Goal: Task Accomplishment & Management: Manage account settings

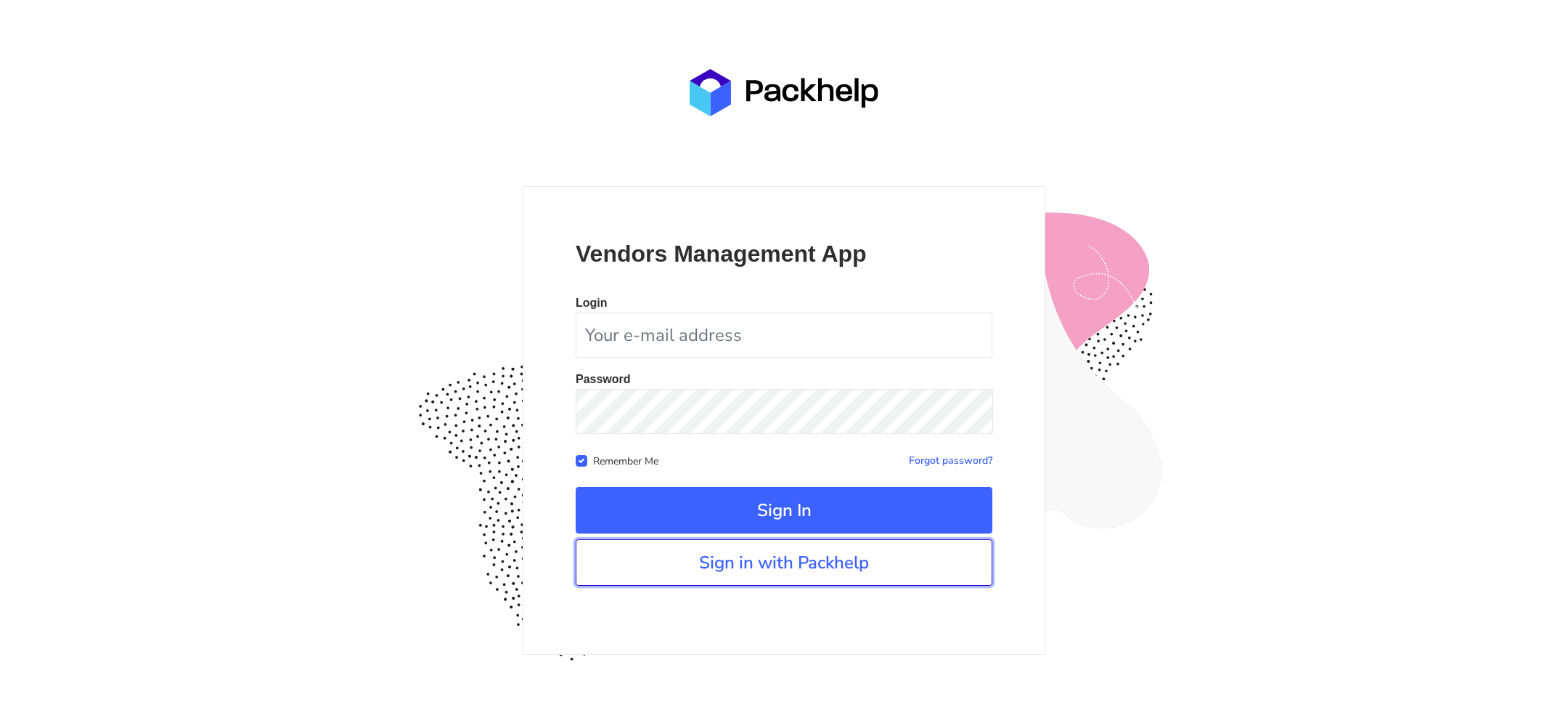
click at [758, 554] on link "Sign in with Packhelp" at bounding box center [784, 563] width 416 height 46
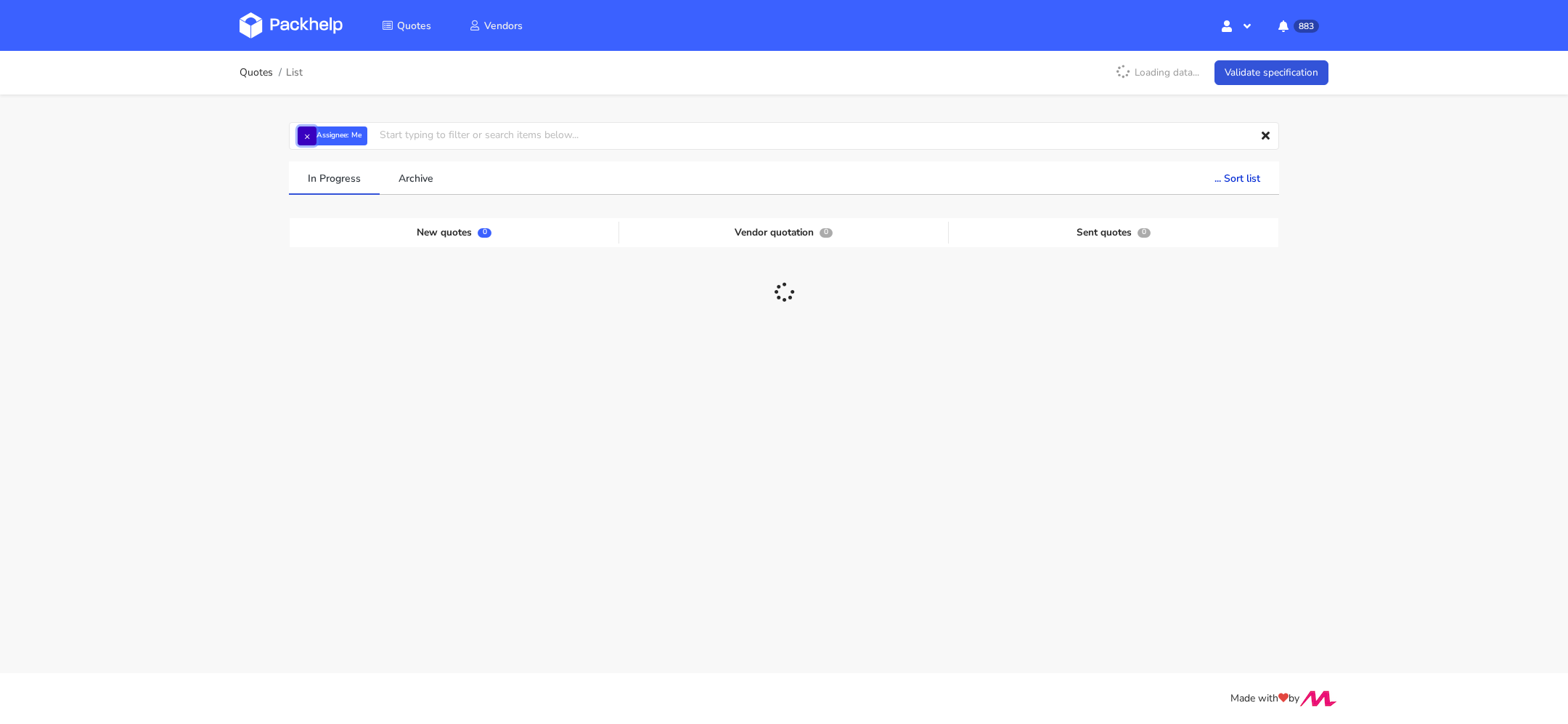
click at [304, 132] on button "×" at bounding box center [307, 135] width 19 height 19
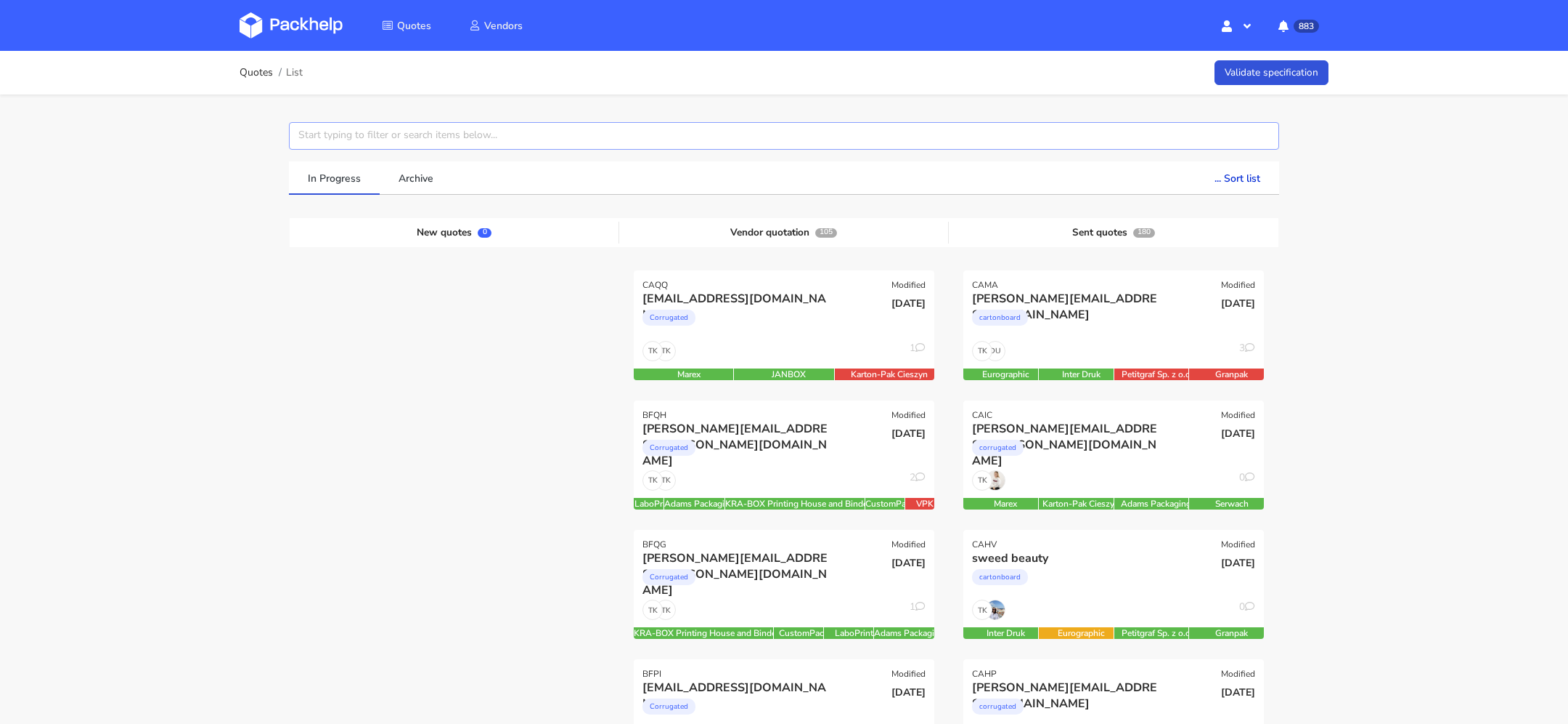
click at [314, 138] on input "text" at bounding box center [784, 136] width 990 height 28
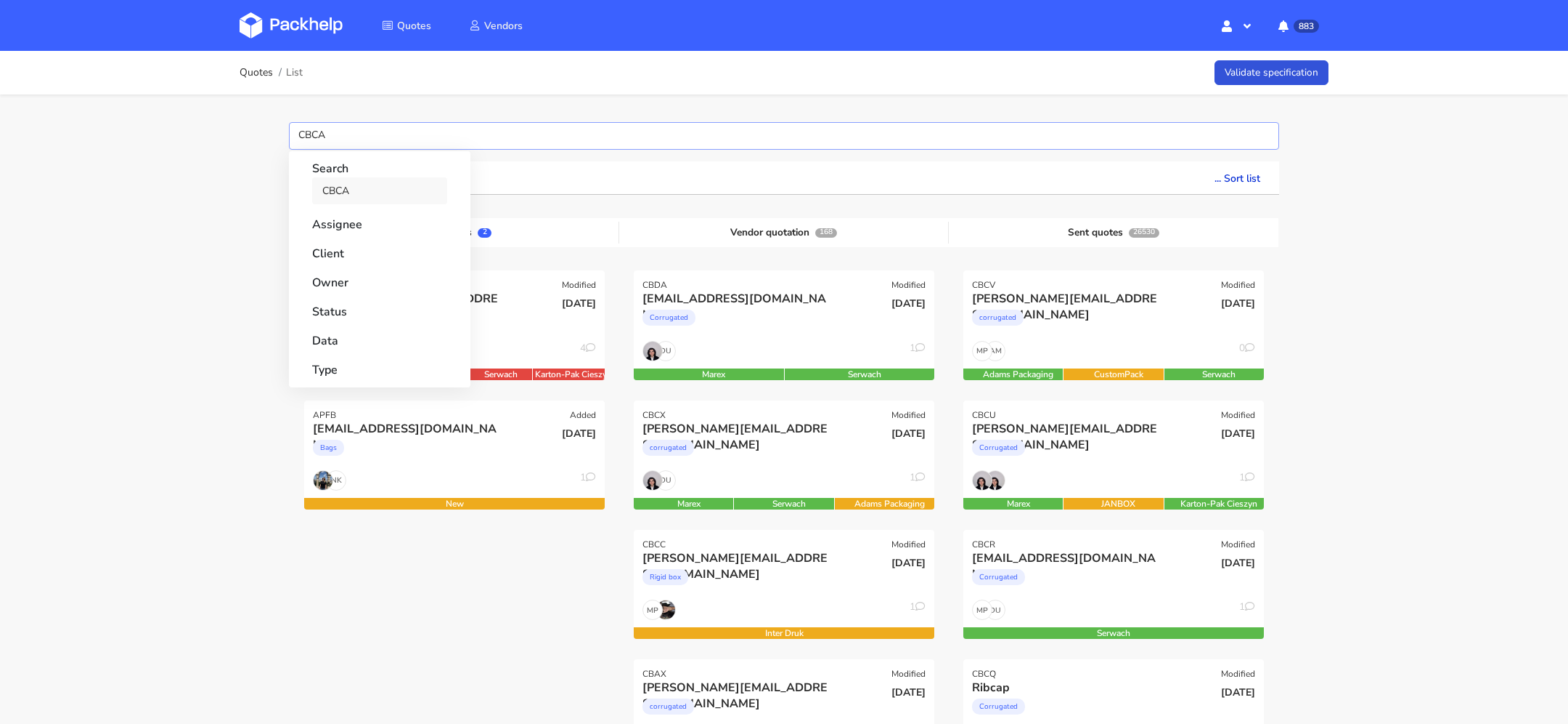
type input "CBCA"
click at [348, 185] on link "CBCA" at bounding box center [379, 190] width 135 height 27
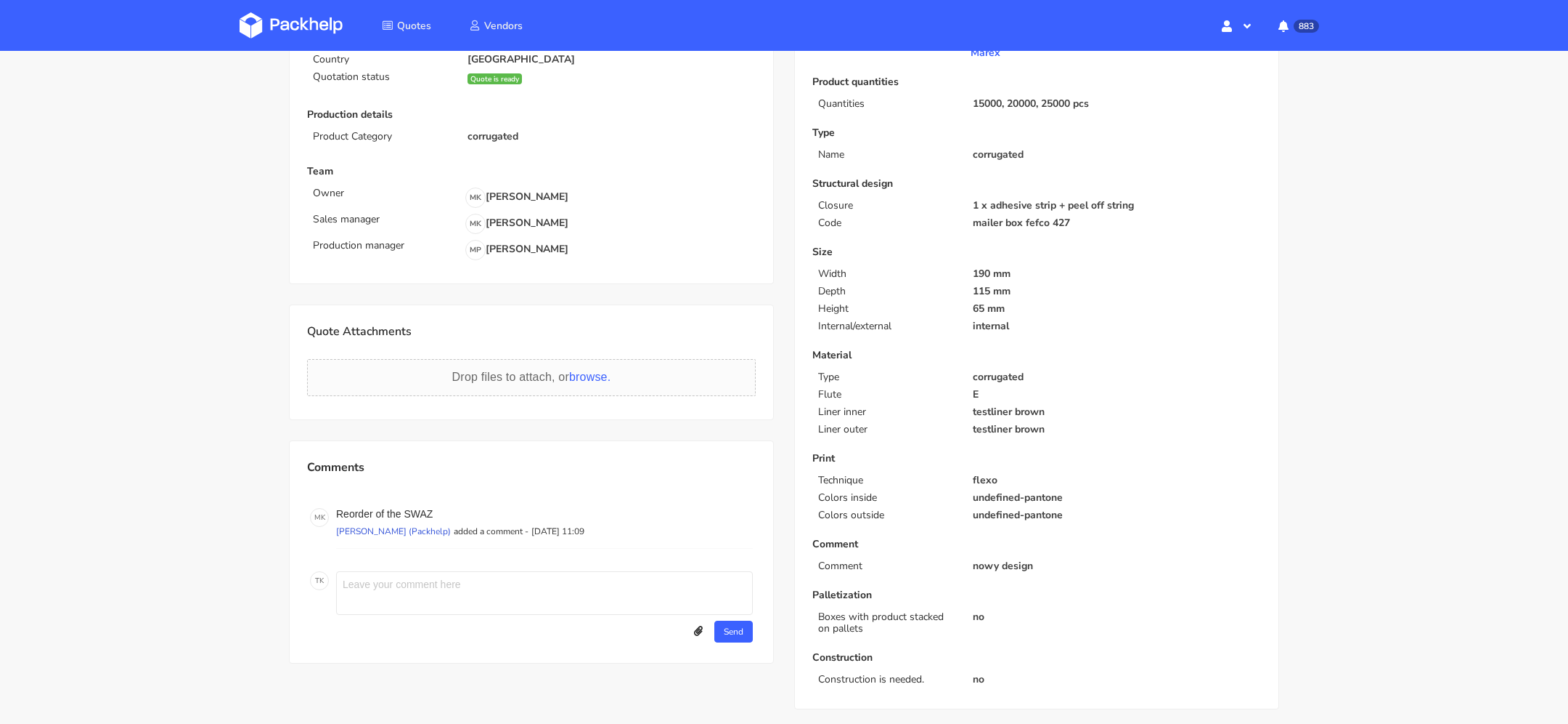
scroll to position [179, 0]
click at [420, 509] on p "Reorder of the SWAZ" at bounding box center [544, 515] width 416 height 12
copy p "SWAZ"
click at [336, 23] on img at bounding box center [291, 26] width 103 height 26
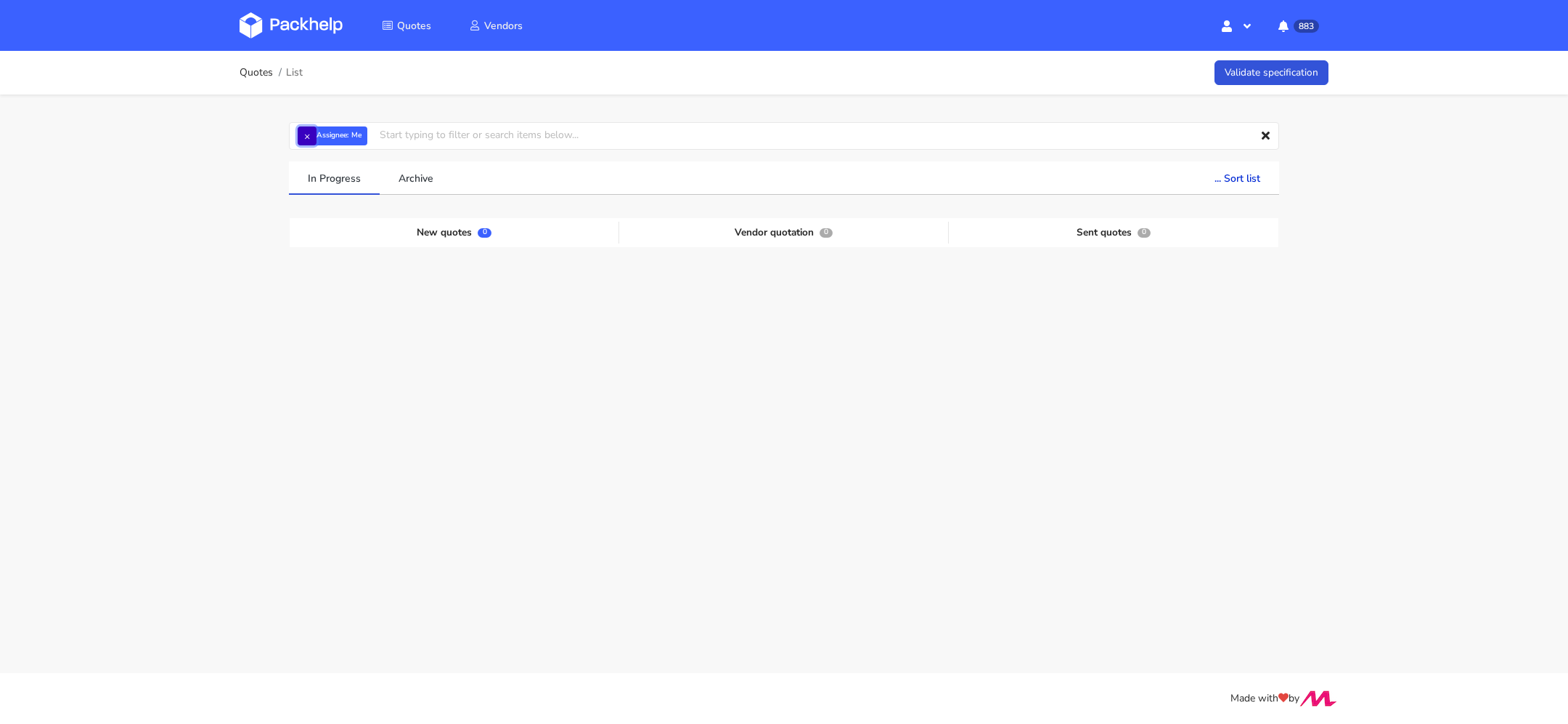
click at [309, 138] on button "×" at bounding box center [307, 135] width 19 height 19
click at [323, 138] on input "text" at bounding box center [784, 136] width 990 height 28
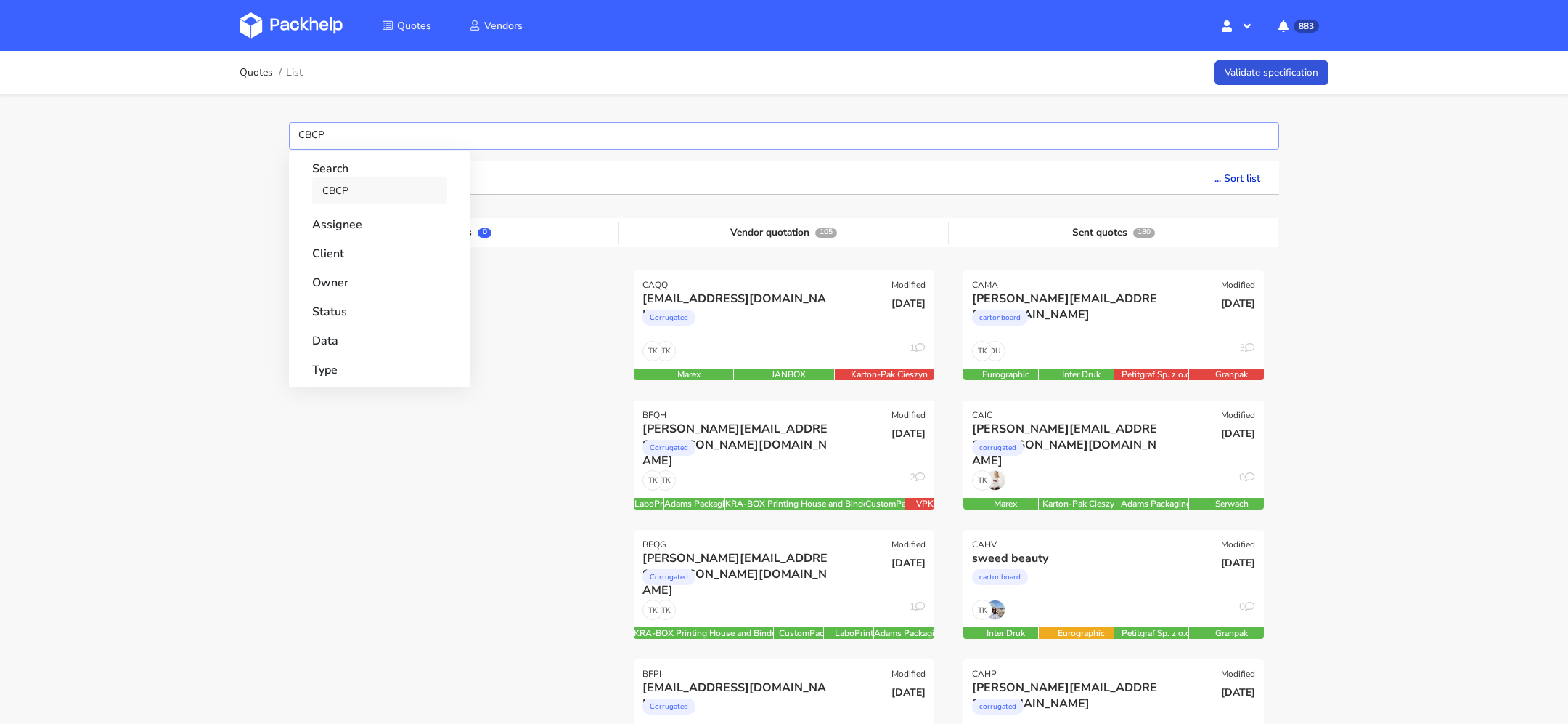
type input "CBCP"
click at [328, 188] on link "CBCP" at bounding box center [379, 190] width 135 height 27
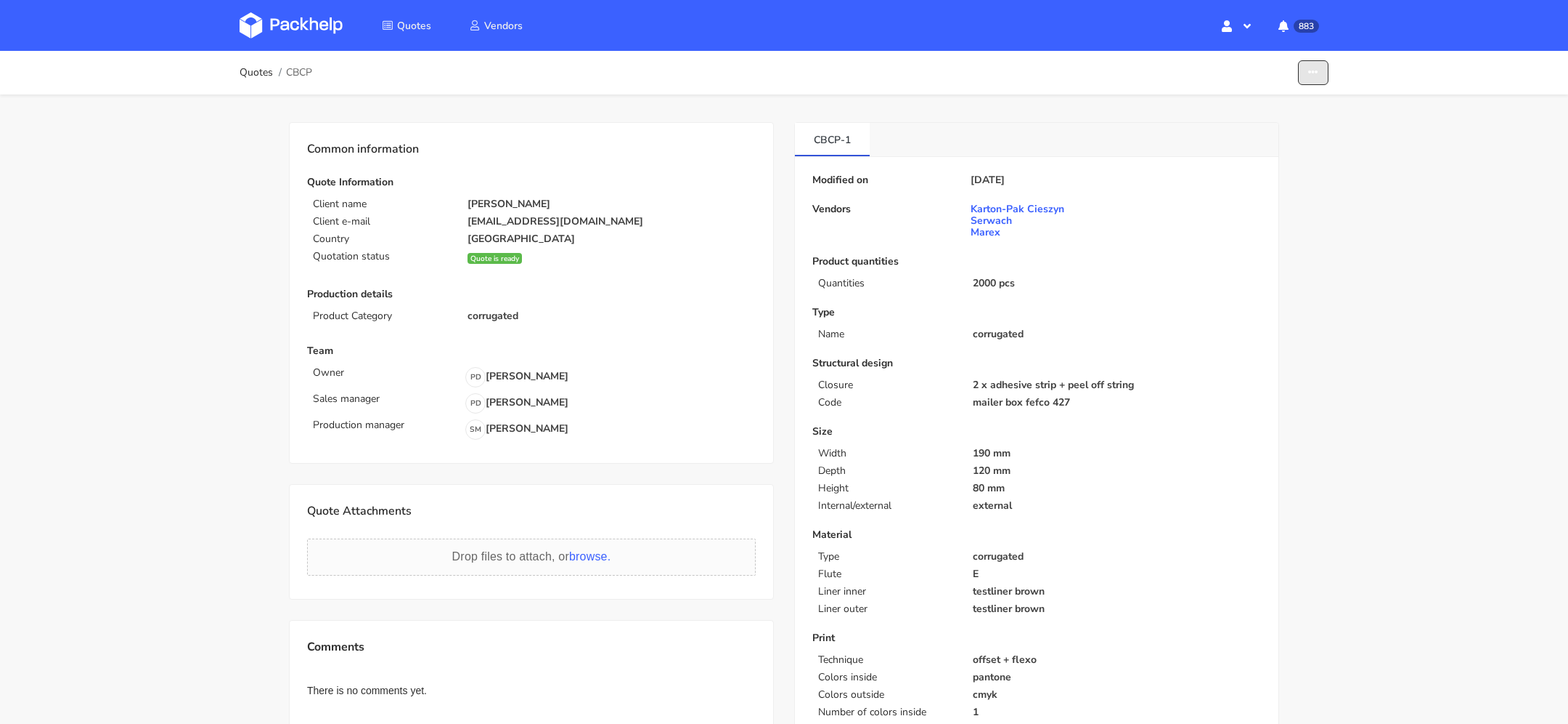
click at [1322, 68] on button "button" at bounding box center [1313, 72] width 30 height 26
click at [677, 316] on p "corrugated" at bounding box center [612, 316] width 288 height 12
click at [300, 13] on img at bounding box center [291, 26] width 103 height 26
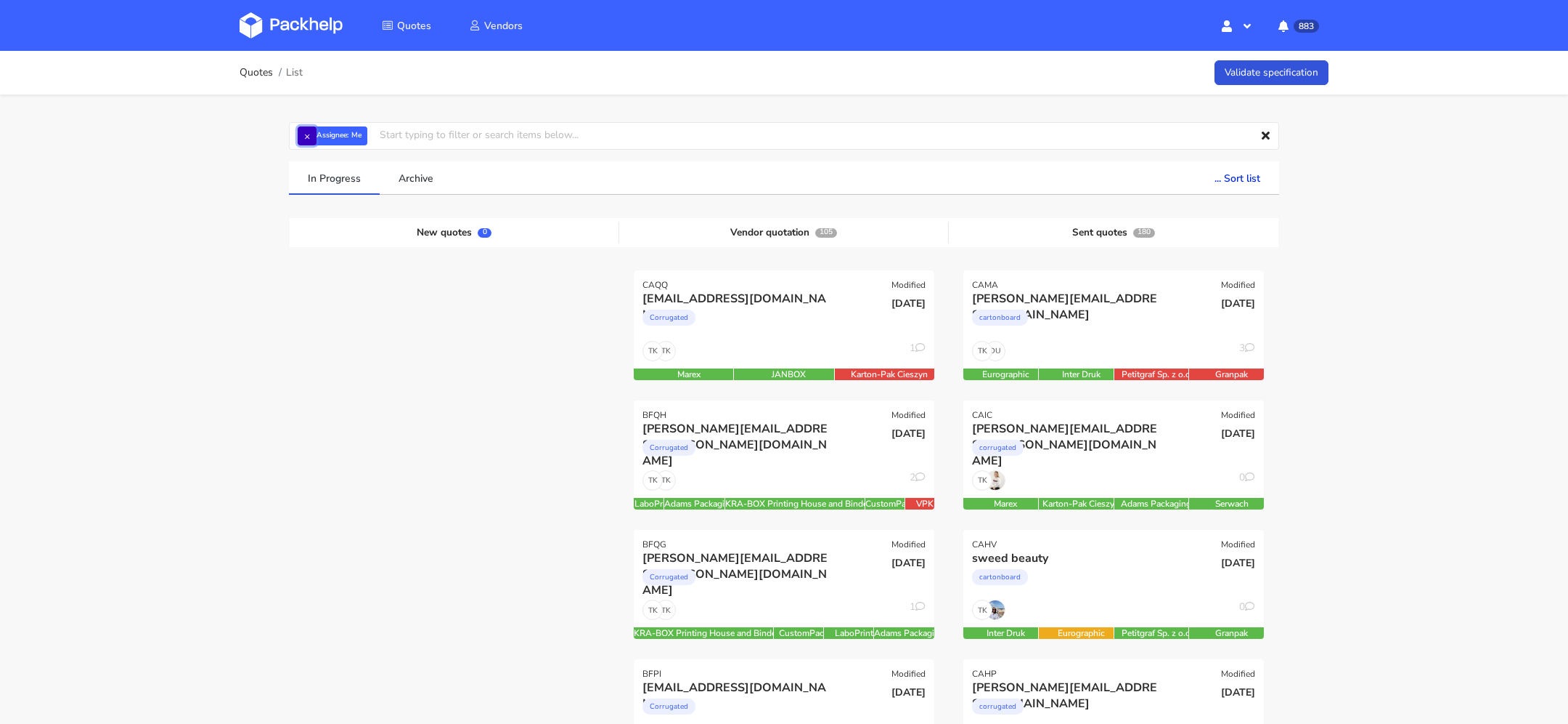
click at [302, 138] on button "×" at bounding box center [307, 135] width 19 height 19
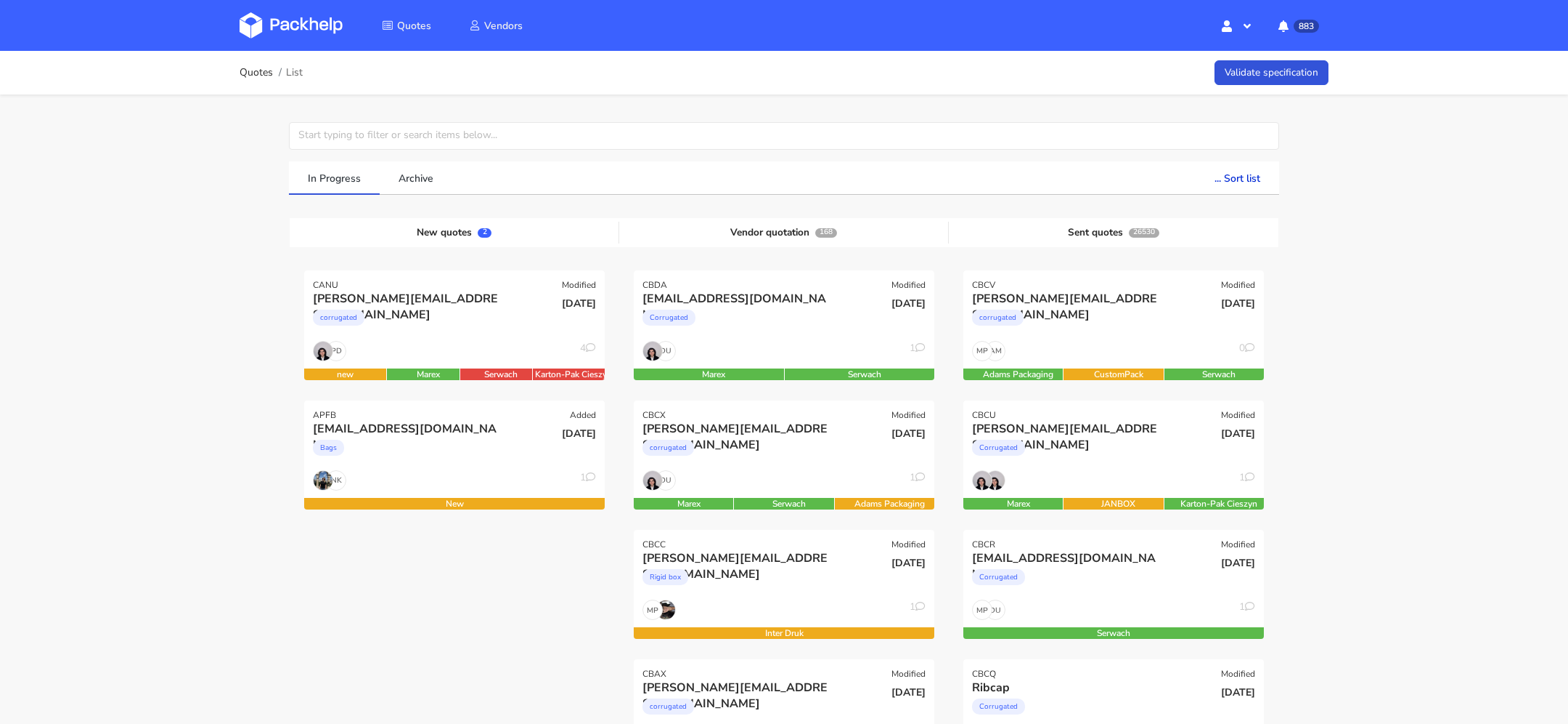
scroll to position [440, 0]
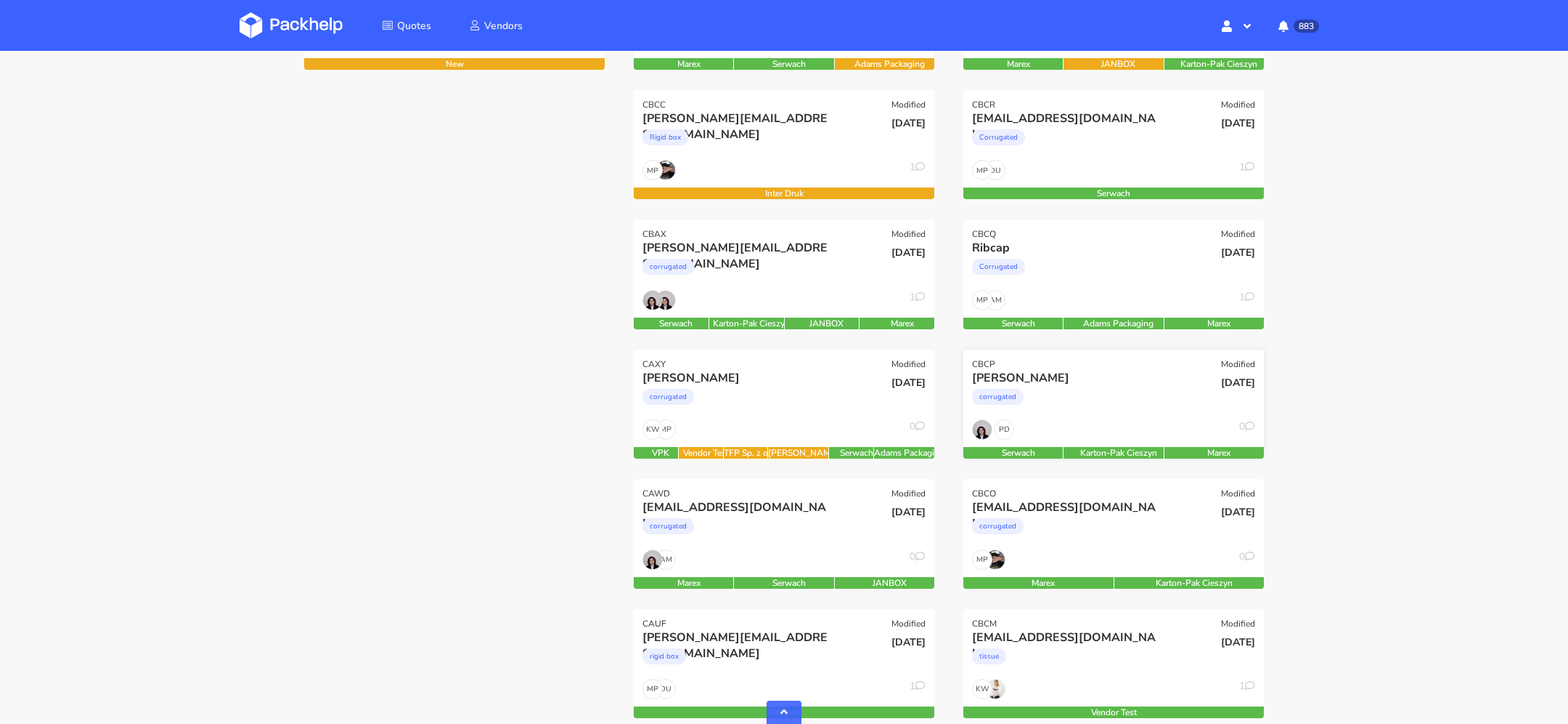
click at [1086, 387] on div "corrugated" at bounding box center [1068, 399] width 193 height 29
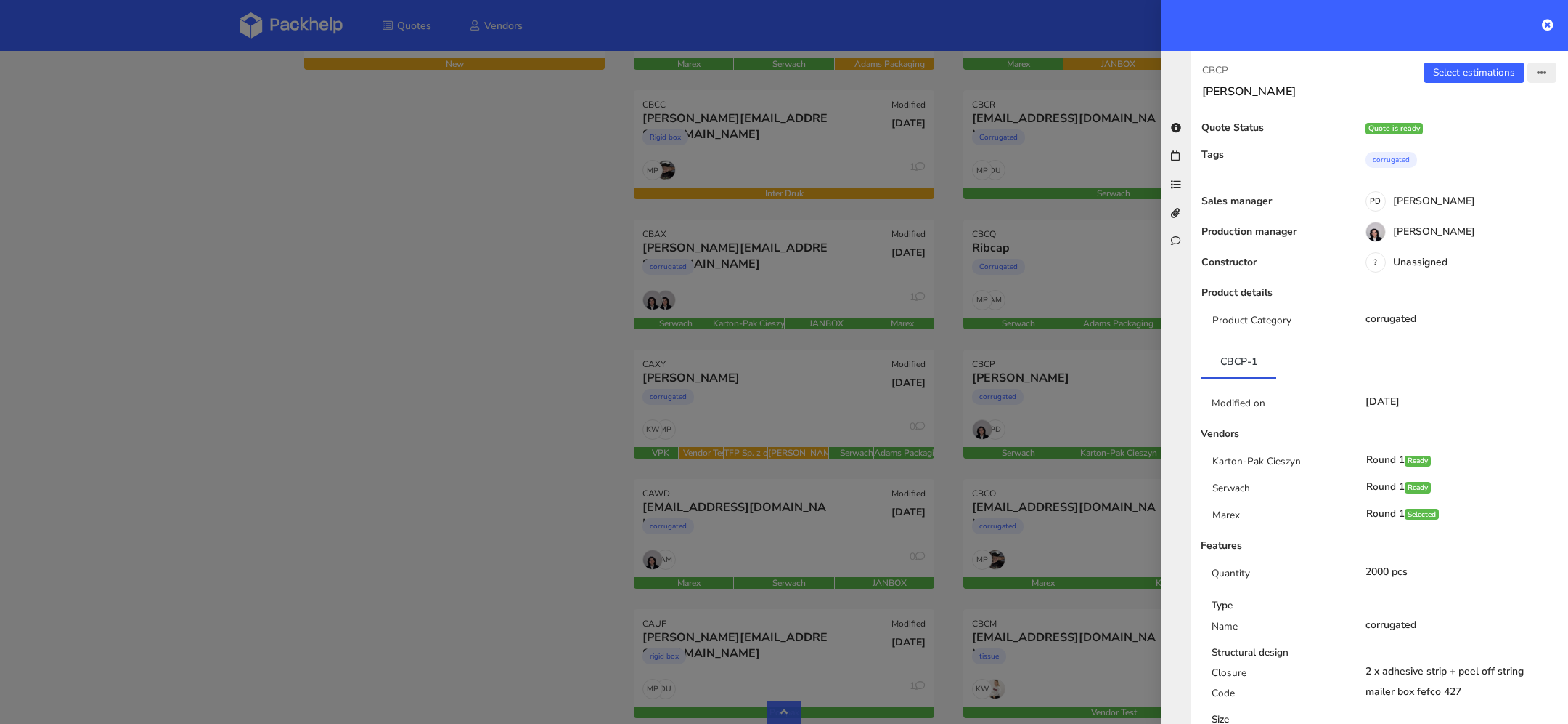
click at [1538, 77] on icon "button" at bounding box center [1542, 73] width 10 height 10
click at [1488, 107] on link "View quote" at bounding box center [1494, 101] width 128 height 24
click at [1543, 71] on icon "button" at bounding box center [1542, 73] width 10 height 10
click at [1440, 231] on div "Sebastian Markut" at bounding box center [1458, 233] width 220 height 16
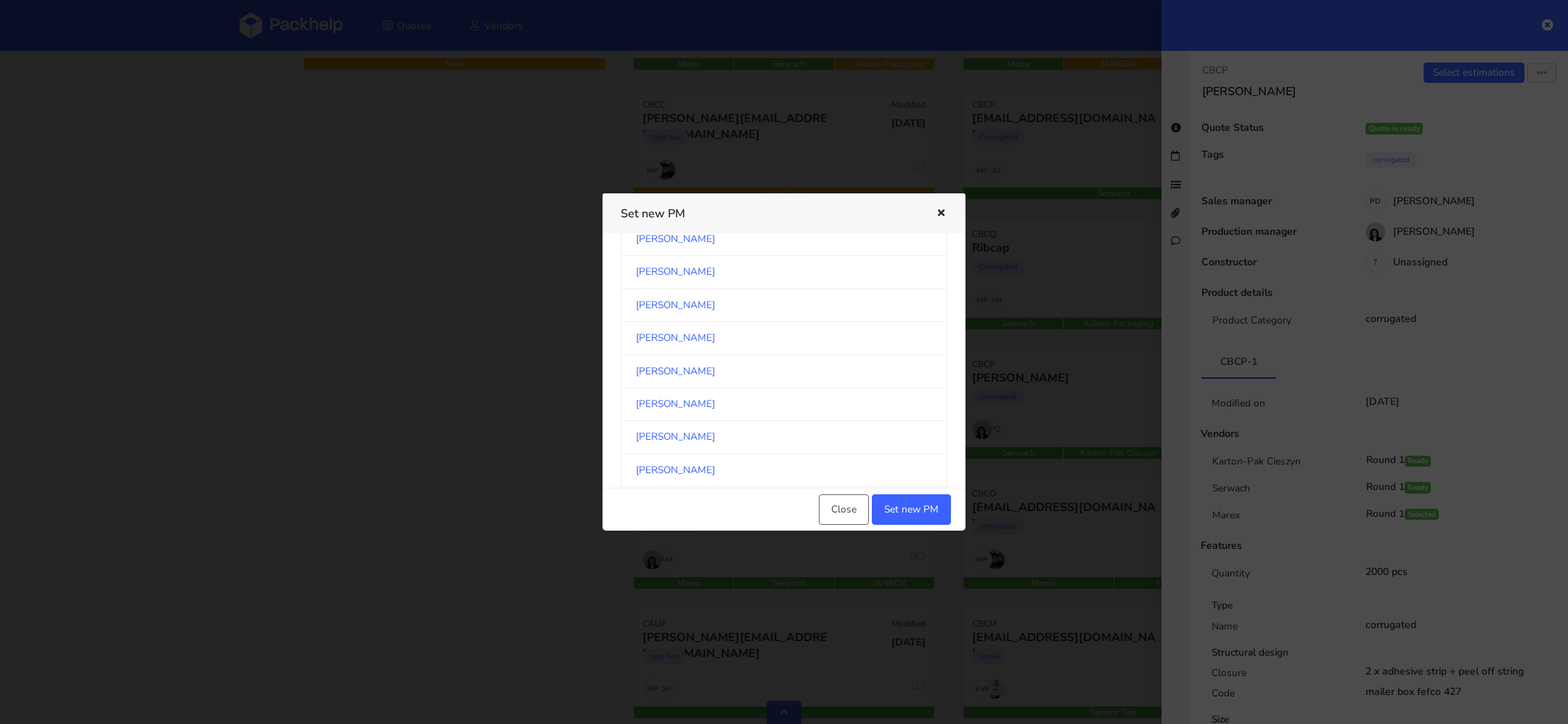
scroll to position [517, 0]
click at [693, 245] on link "[PERSON_NAME]" at bounding box center [784, 246] width 327 height 33
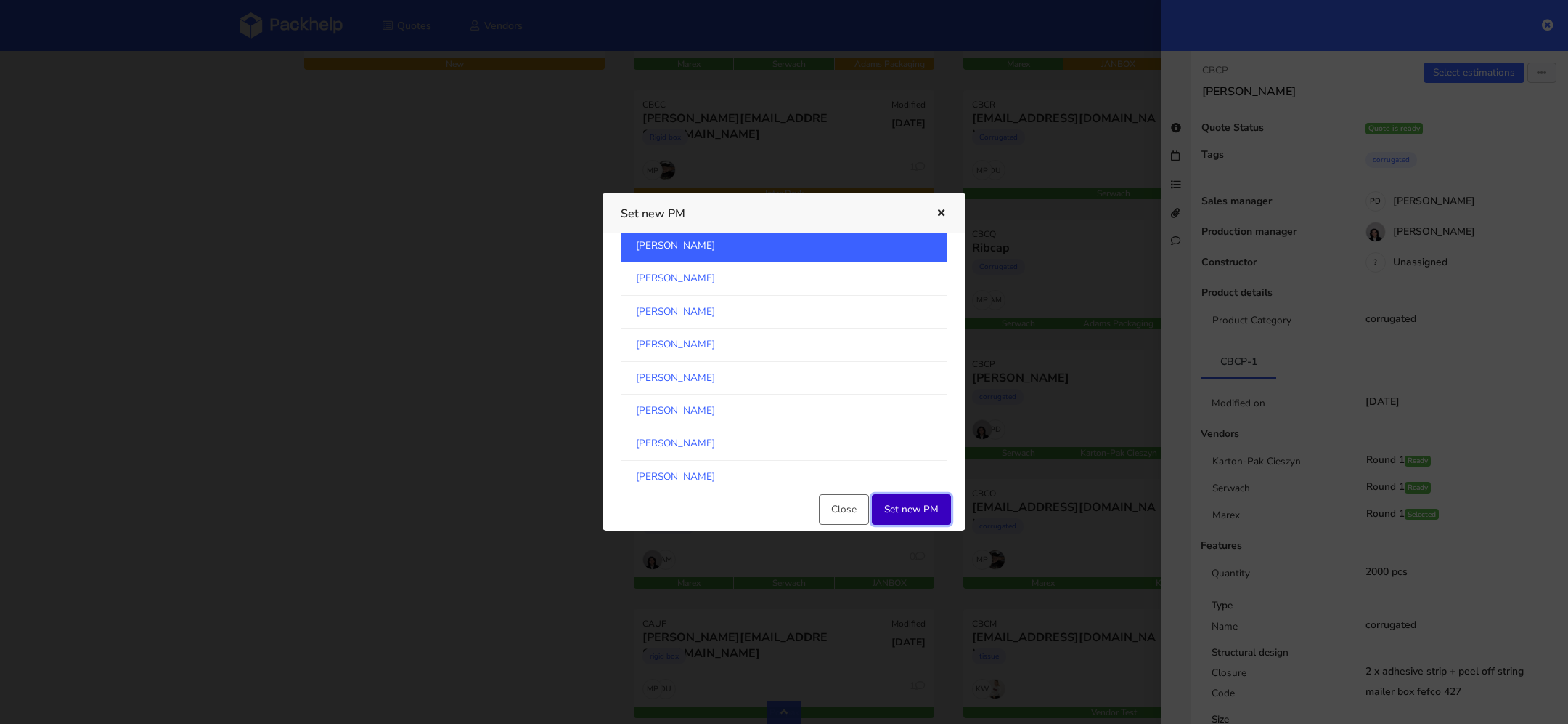
click at [923, 509] on button "Set new PM" at bounding box center [911, 509] width 79 height 30
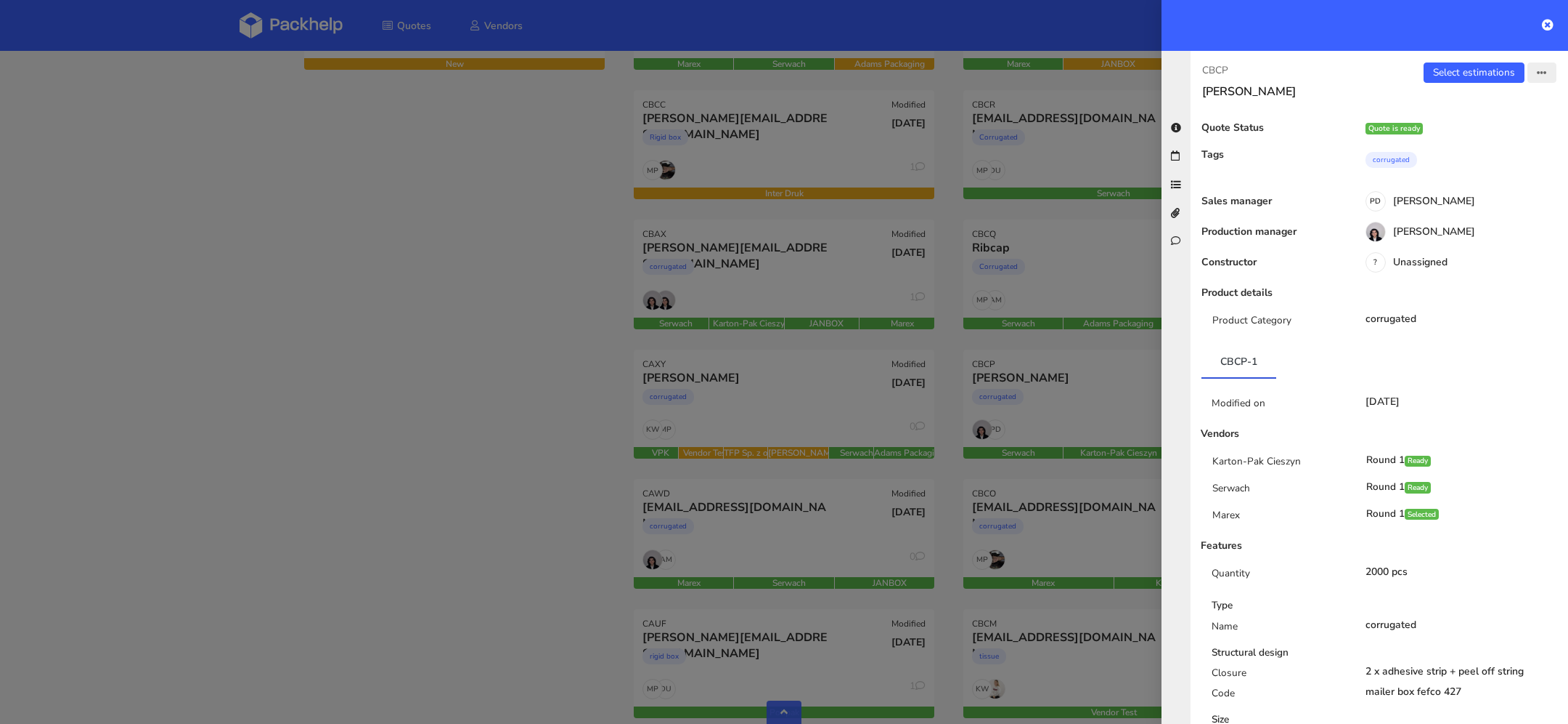
click at [1539, 68] on icon "button" at bounding box center [1542, 73] width 10 height 10
click at [1376, 95] on div "CBCP Dinda Annisa" at bounding box center [1285, 81] width 188 height 36
click at [1542, 68] on icon "button" at bounding box center [1542, 73] width 10 height 10
click at [1355, 122] on div "Quote is ready" at bounding box center [1458, 128] width 220 height 12
click at [1547, 25] on icon at bounding box center [1548, 25] width 12 height 12
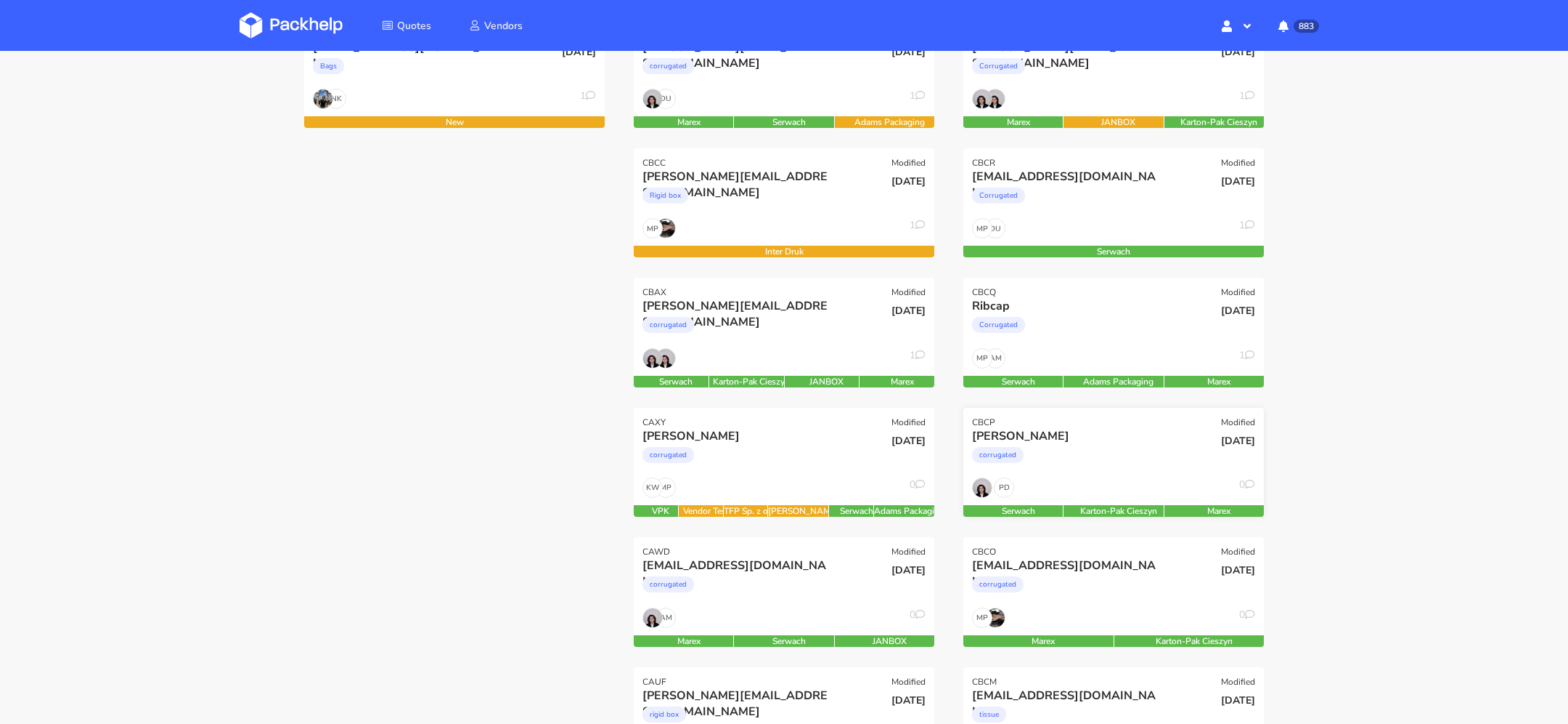
scroll to position [314, 0]
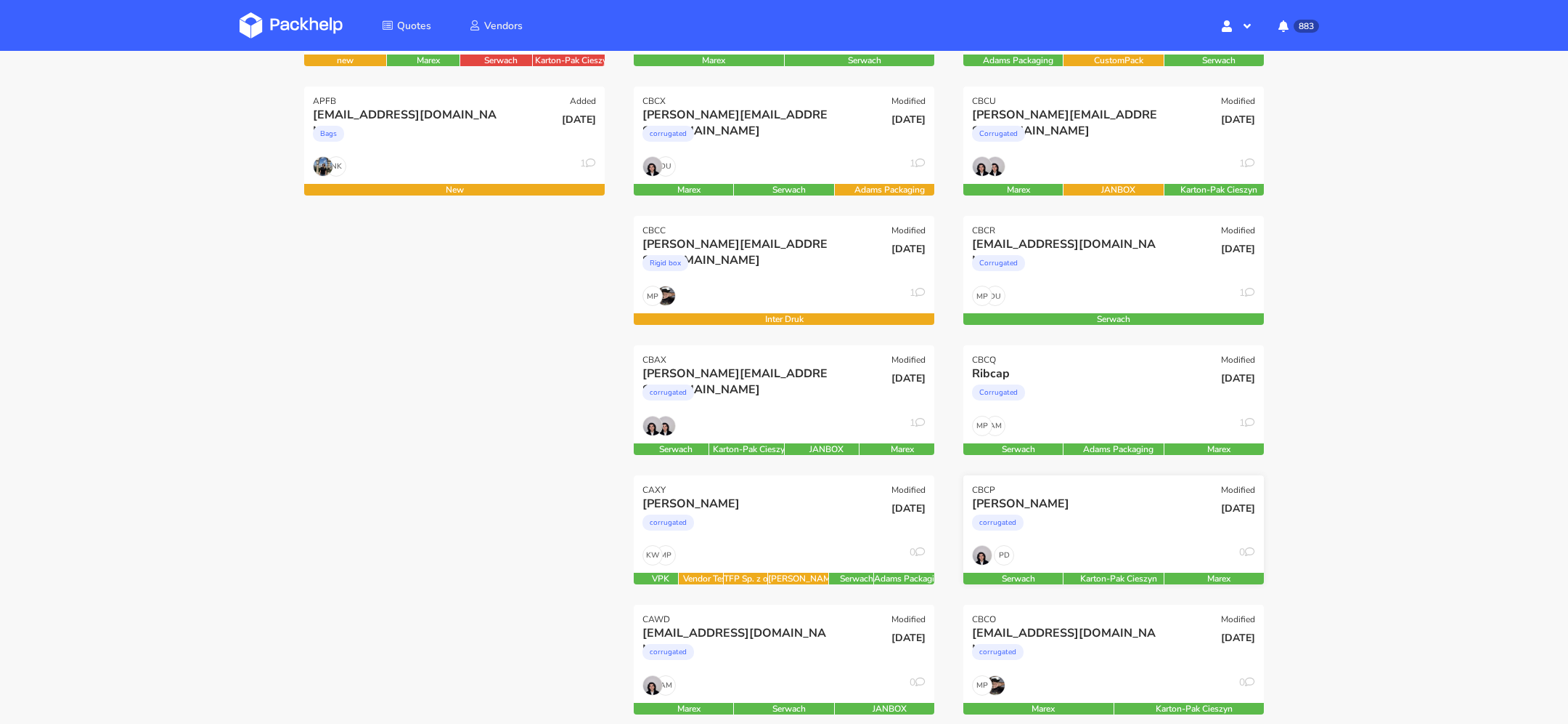
click at [1080, 525] on div "corrugated" at bounding box center [1068, 525] width 193 height 29
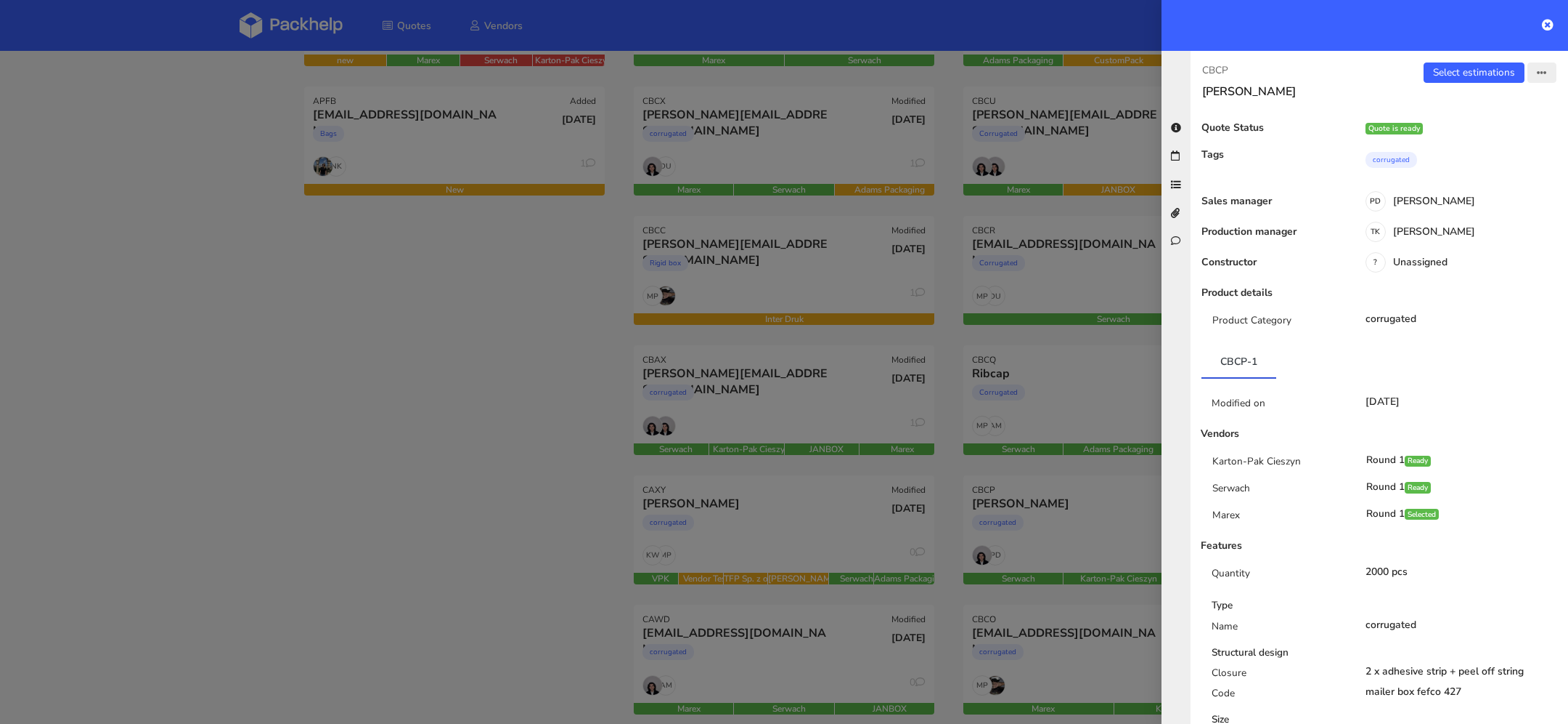
click at [1538, 66] on button "button" at bounding box center [1542, 72] width 29 height 21
click at [1506, 108] on link "View quote" at bounding box center [1494, 101] width 128 height 24
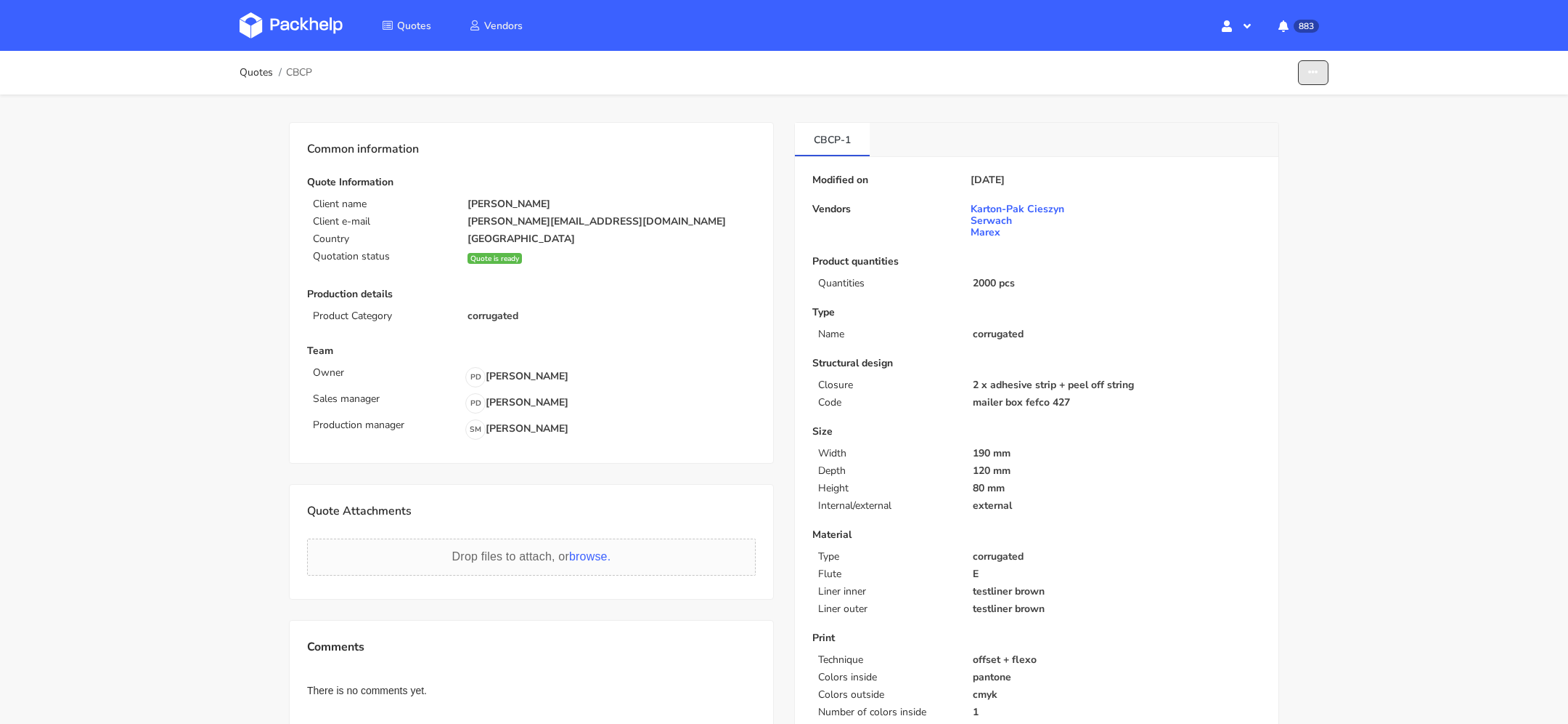
click at [1308, 77] on button "button" at bounding box center [1313, 72] width 30 height 26
click at [1315, 68] on icon "button" at bounding box center [1314, 72] width 10 height 10
click at [1267, 239] on div "Modified on [DATE] Vendors Karton-Pak Cieszyn Serwach Marex Product quantities …" at bounding box center [1037, 500] width 484 height 686
click at [1306, 77] on button "button" at bounding box center [1313, 72] width 30 height 26
click at [1263, 102] on link "Edit quote" at bounding box center [1257, 105] width 128 height 24
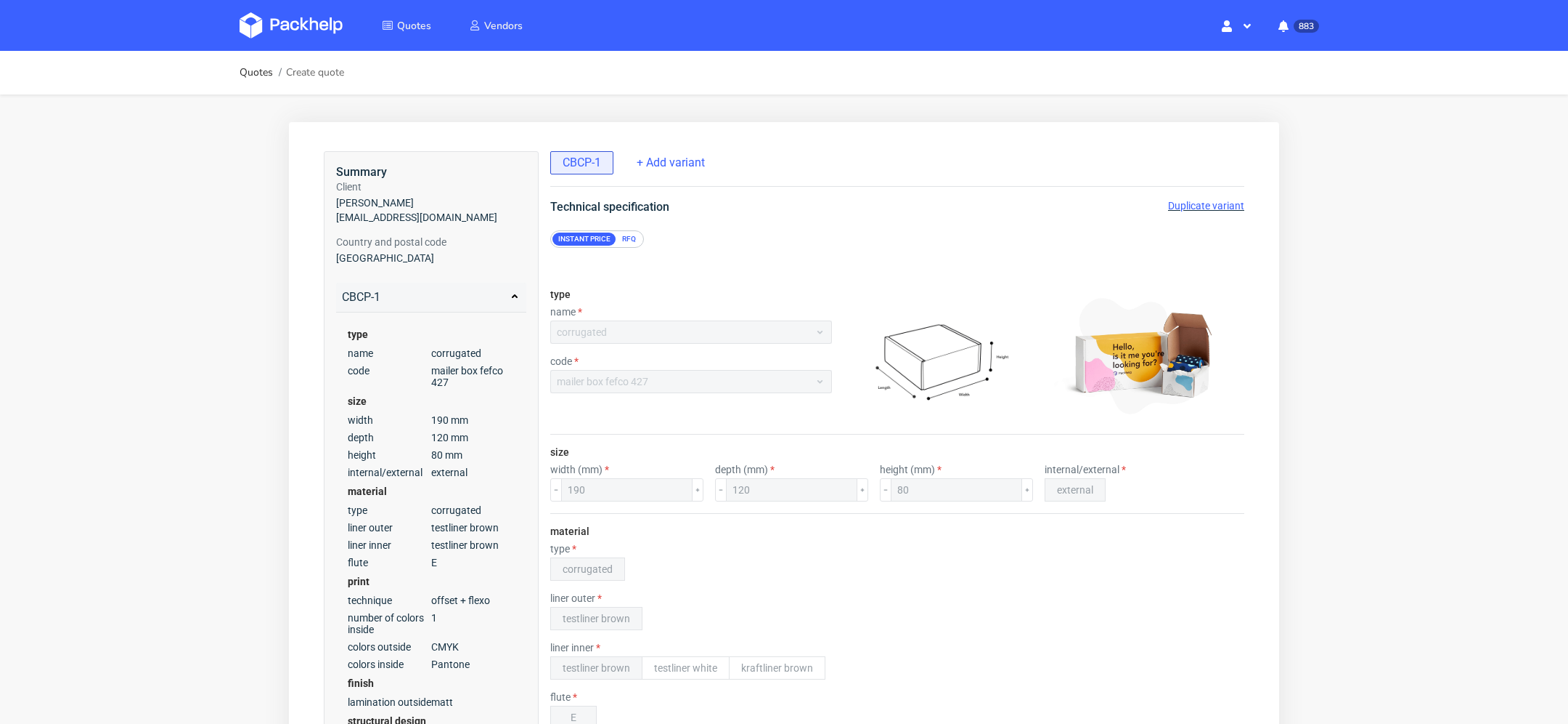
click at [1195, 203] on span "Duplicate variant" at bounding box center [1206, 206] width 77 height 12
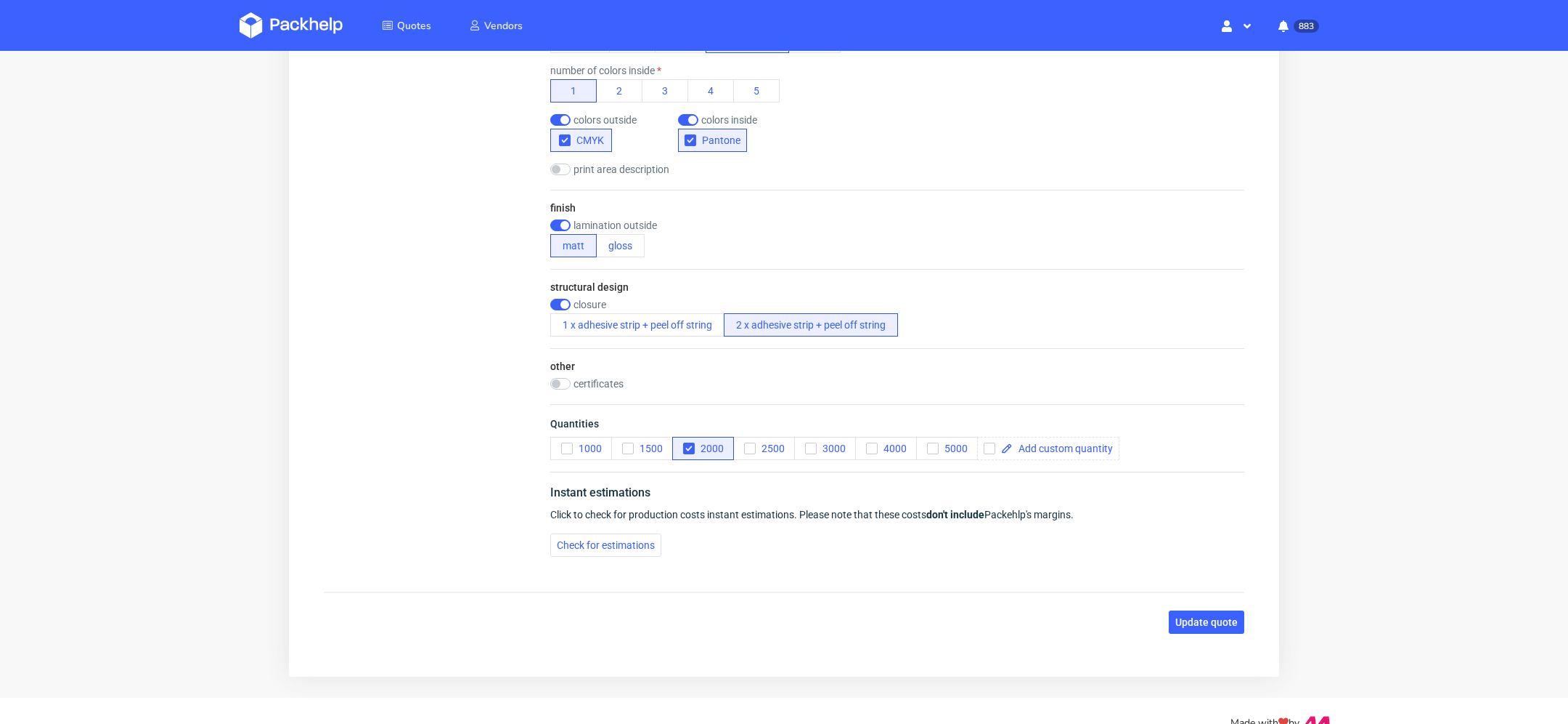
scroll to position [858, 0]
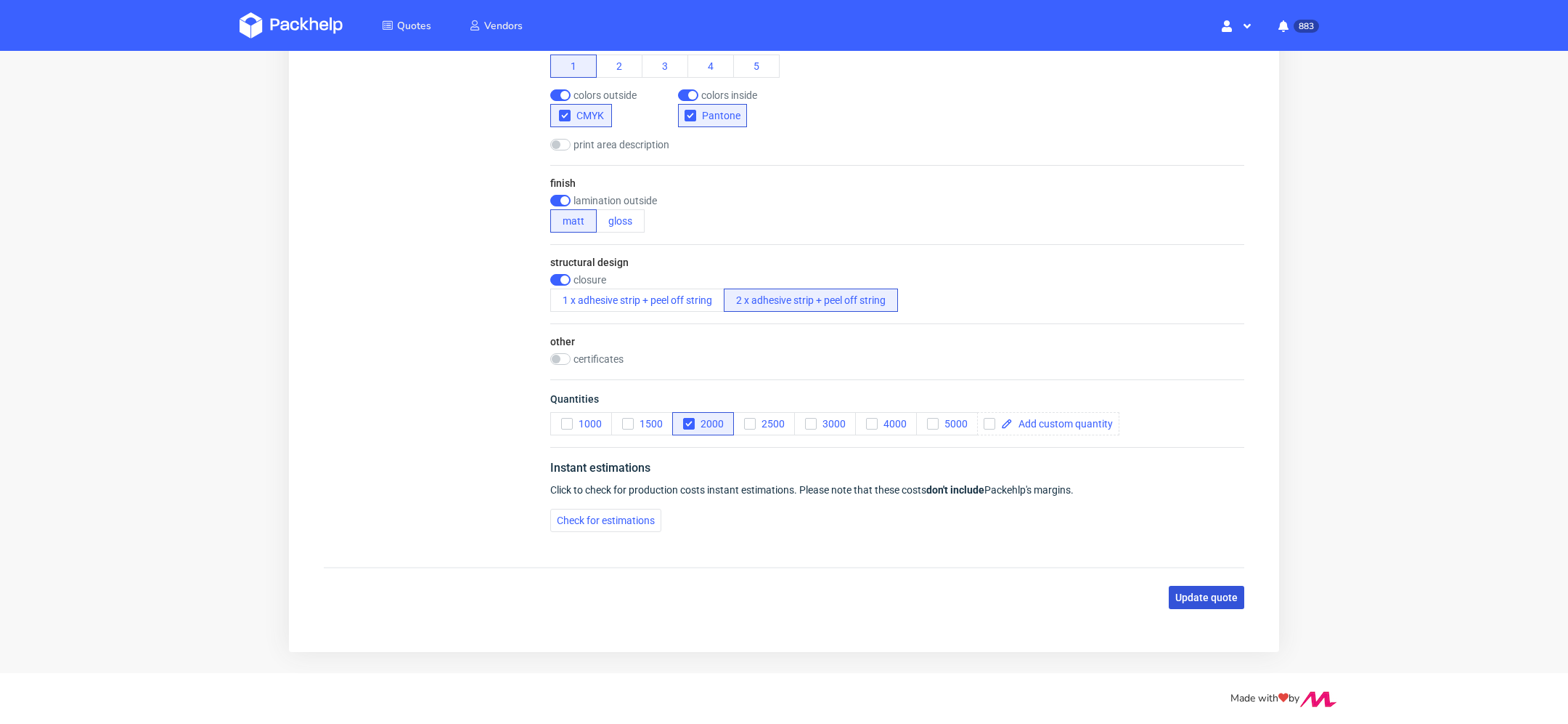
click at [1194, 595] on span "Update quote" at bounding box center [1207, 597] width 63 height 10
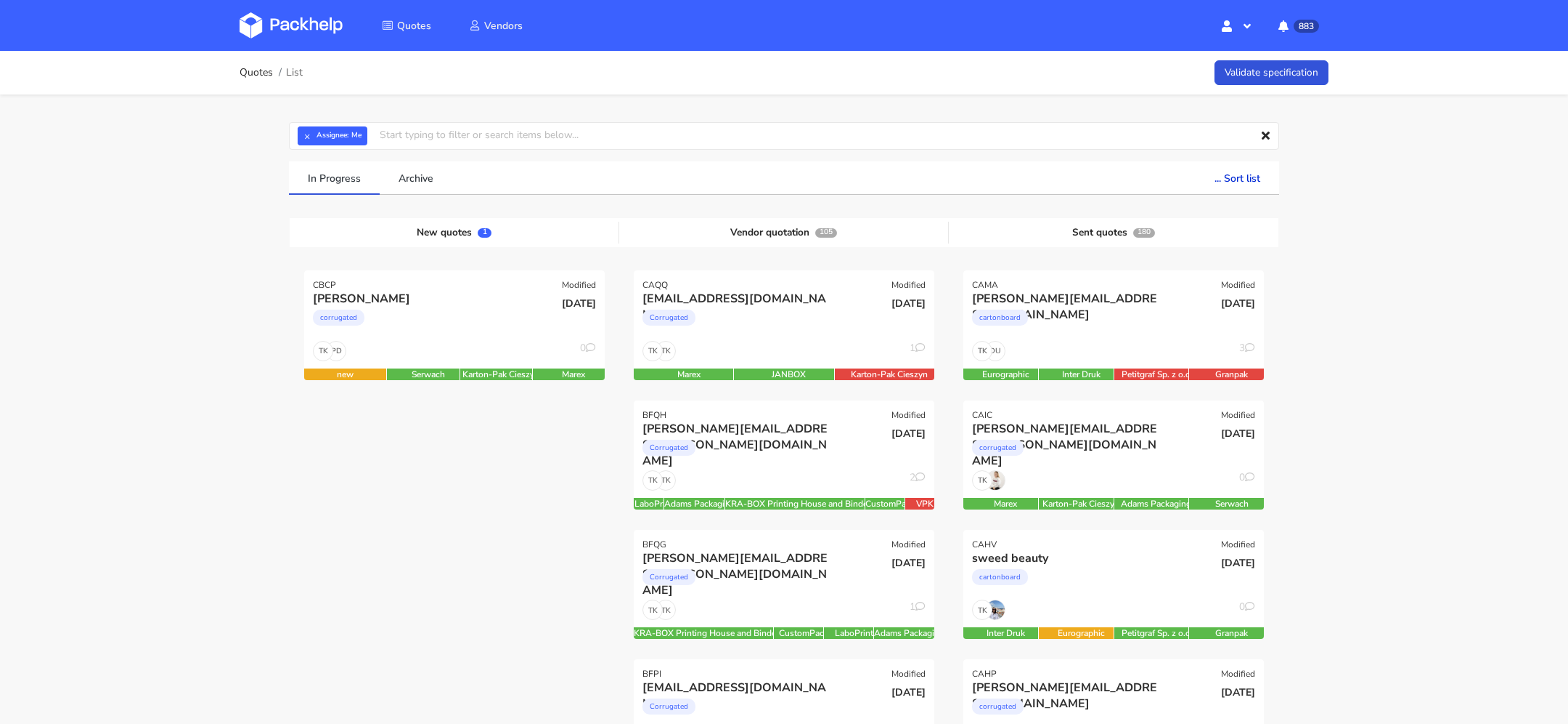
click at [498, 302] on div "[PERSON_NAME]" at bounding box center [409, 298] width 193 height 16
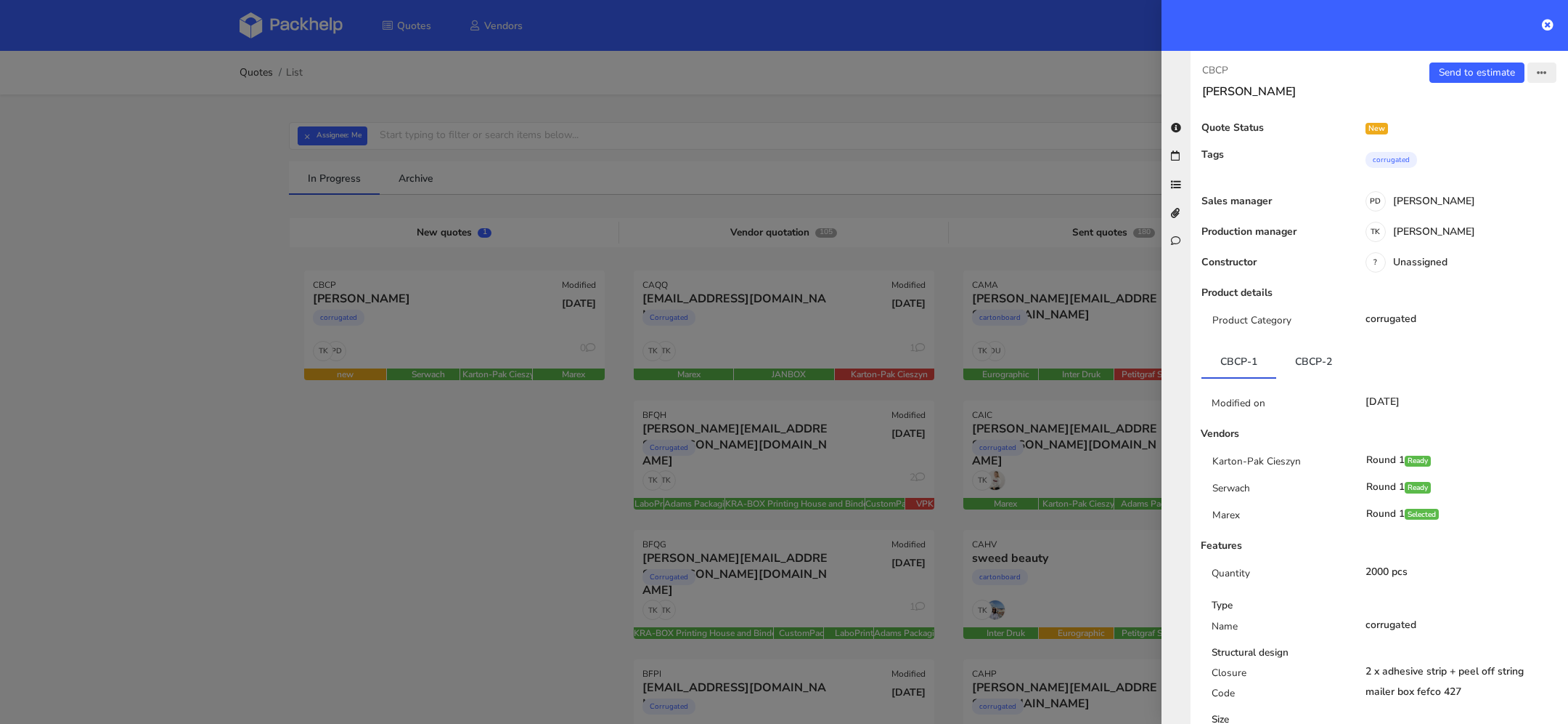
click at [1543, 70] on icon "button" at bounding box center [1542, 73] width 10 height 10
click at [1497, 78] on link "Send to estimate" at bounding box center [1477, 72] width 95 height 21
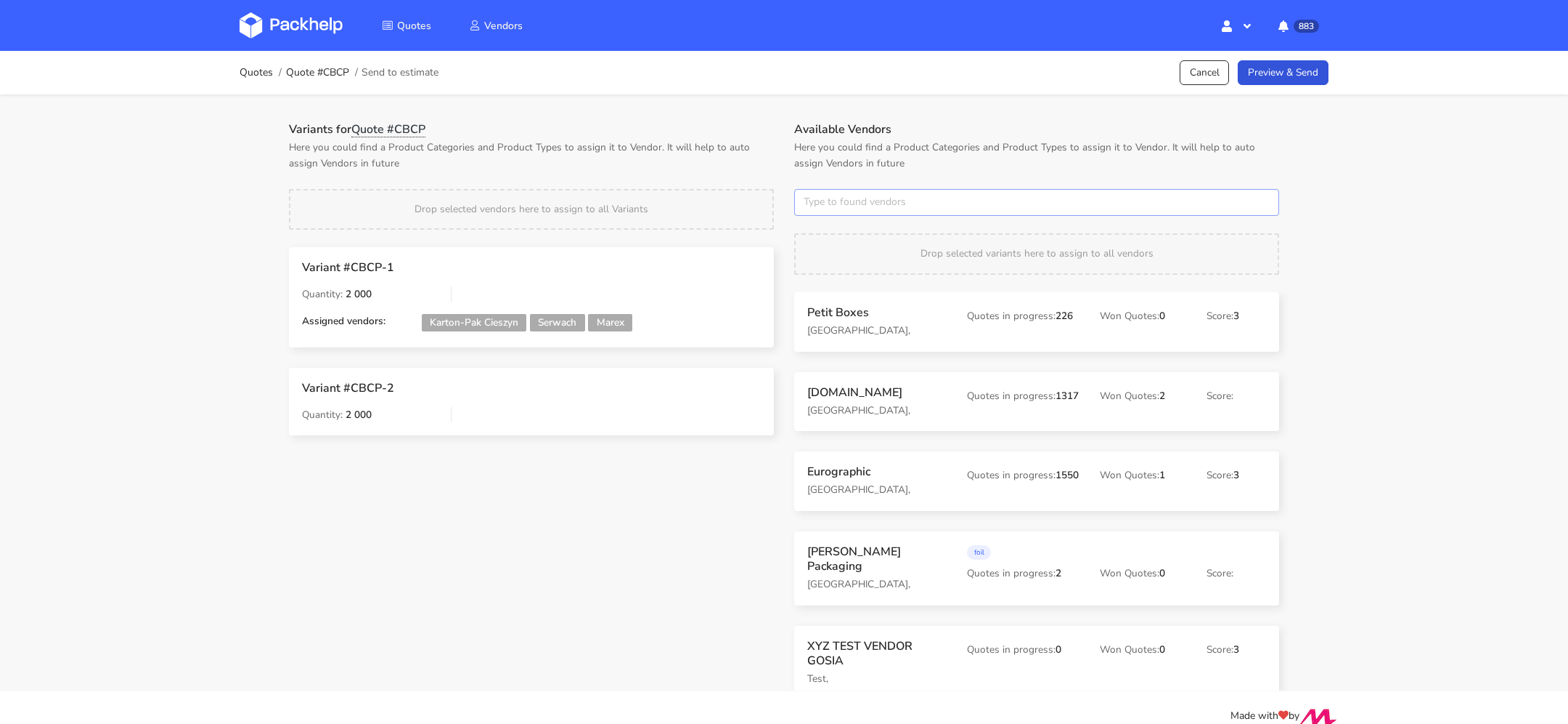
click at [919, 190] on input "text" at bounding box center [1036, 203] width 485 height 28
type input "adams"
click at [921, 249] on link "adams" at bounding box center [885, 257] width 135 height 27
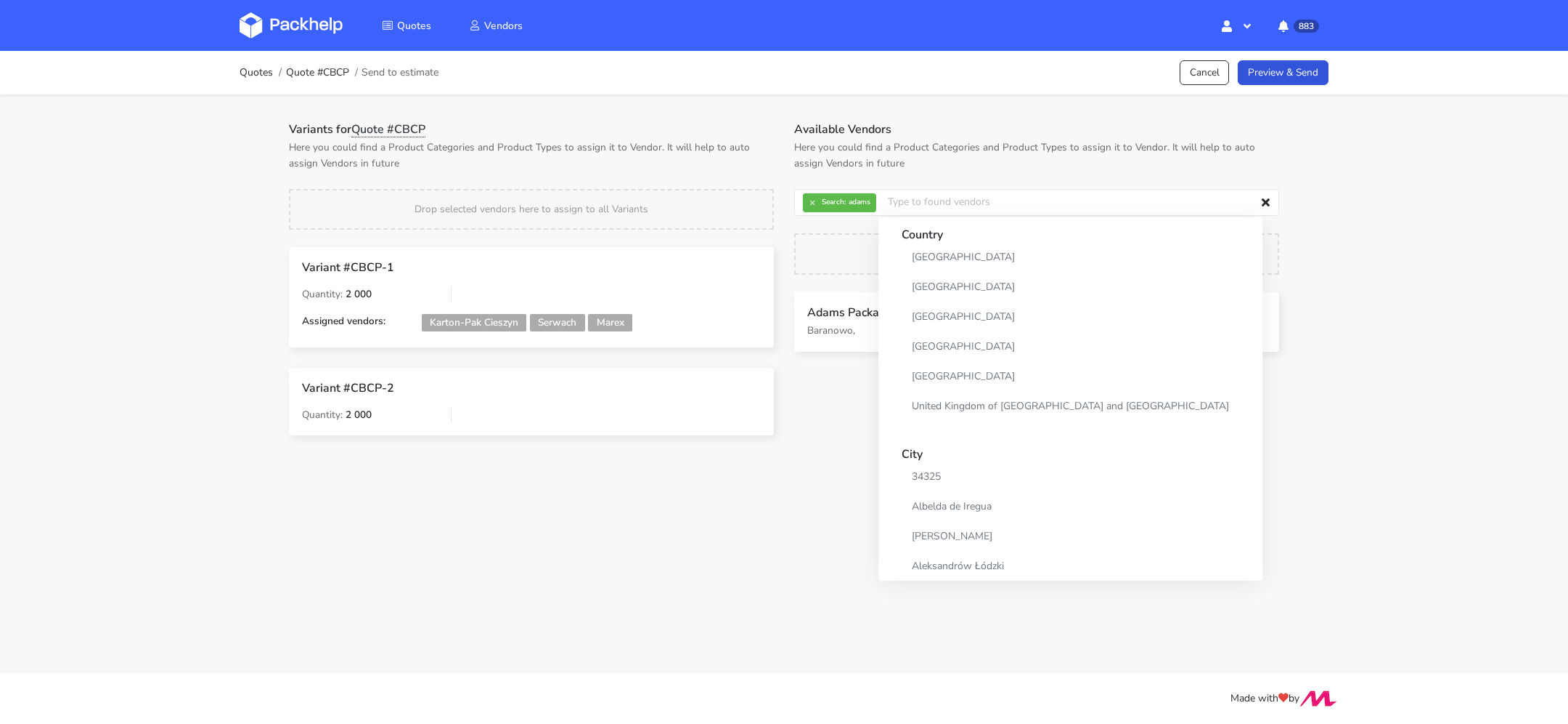
click at [1425, 207] on div "Quotes Quote #CBCP Send to estimate Cancel Preview & Send Variants for Quote #C…" at bounding box center [784, 254] width 1568 height 405
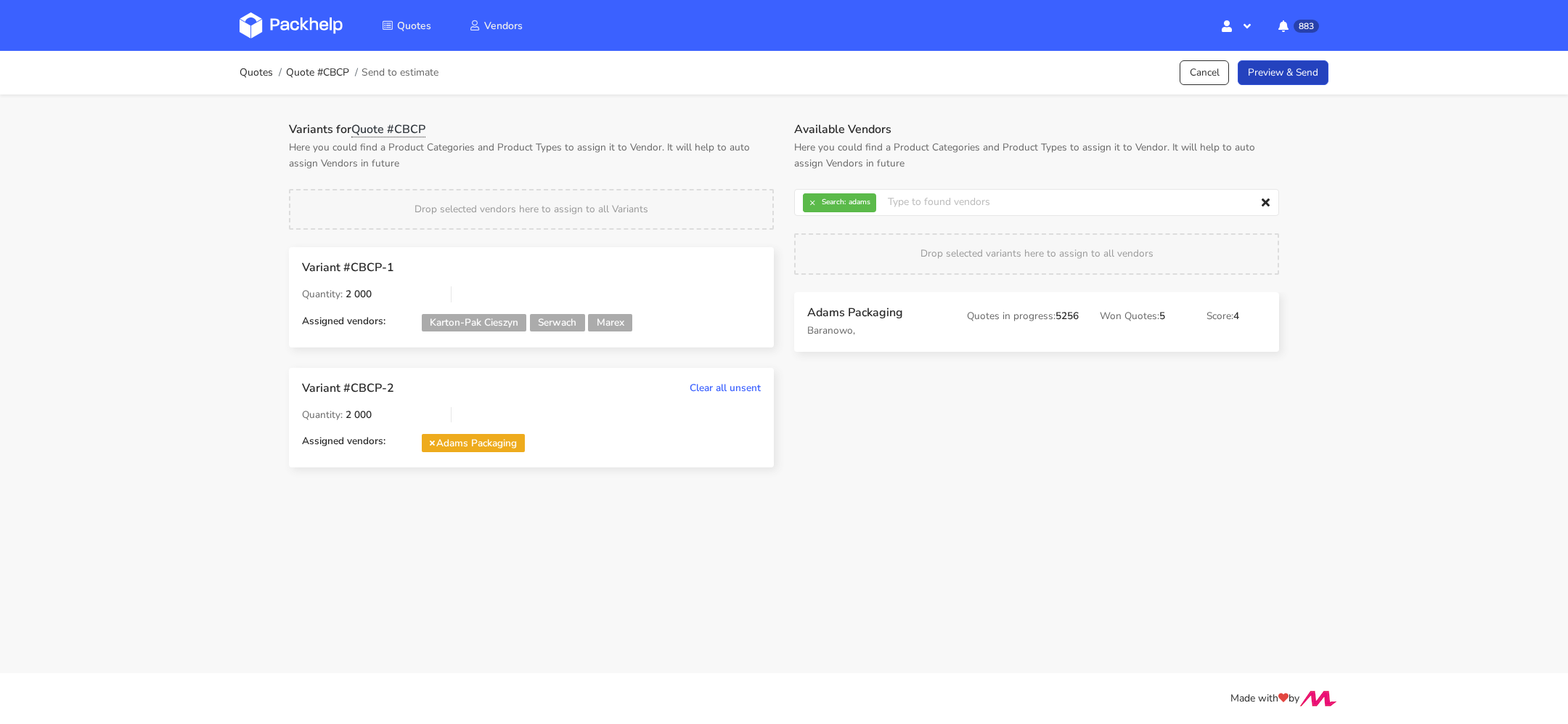
click at [1285, 77] on link "Preview & Send" at bounding box center [1283, 72] width 91 height 26
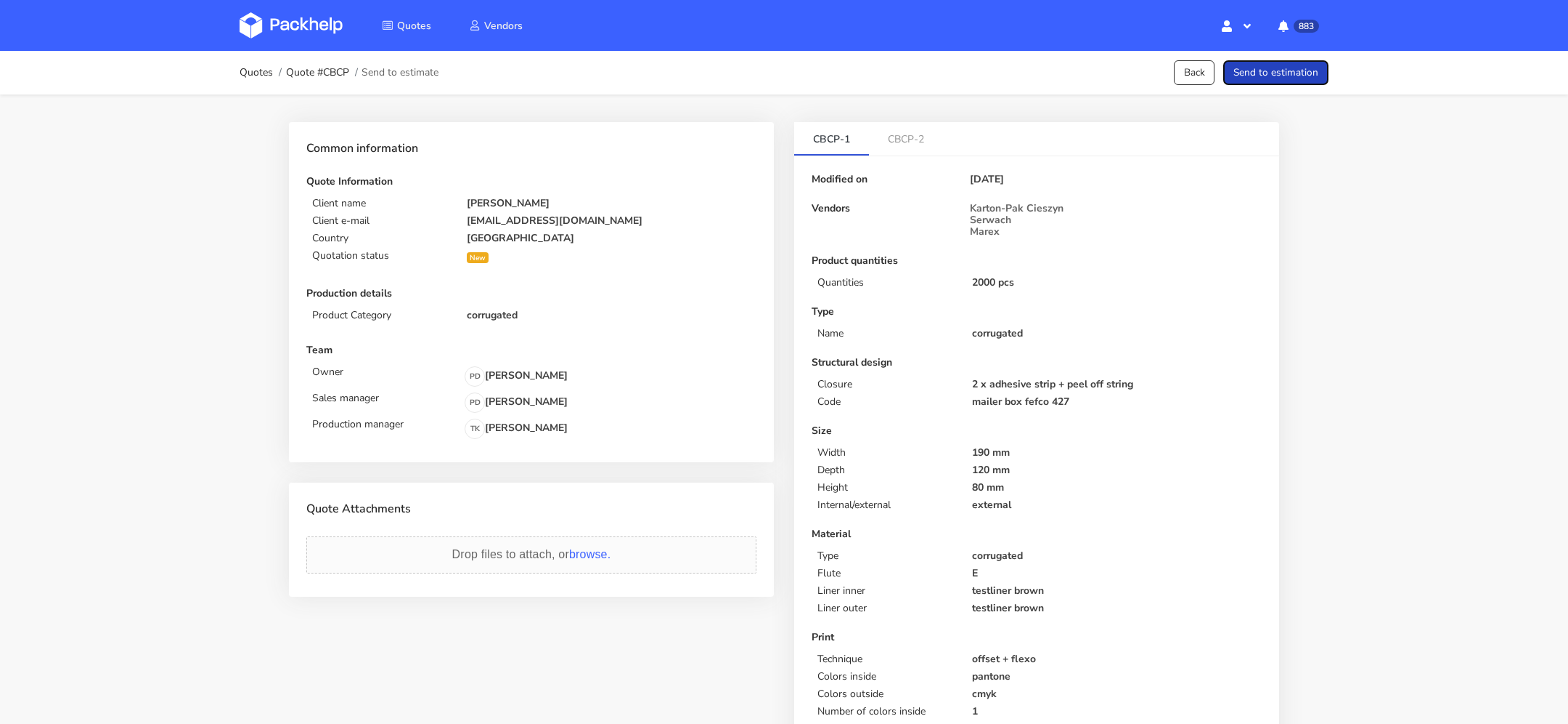
click at [1285, 77] on button "Send to estimation" at bounding box center [1276, 72] width 105 height 26
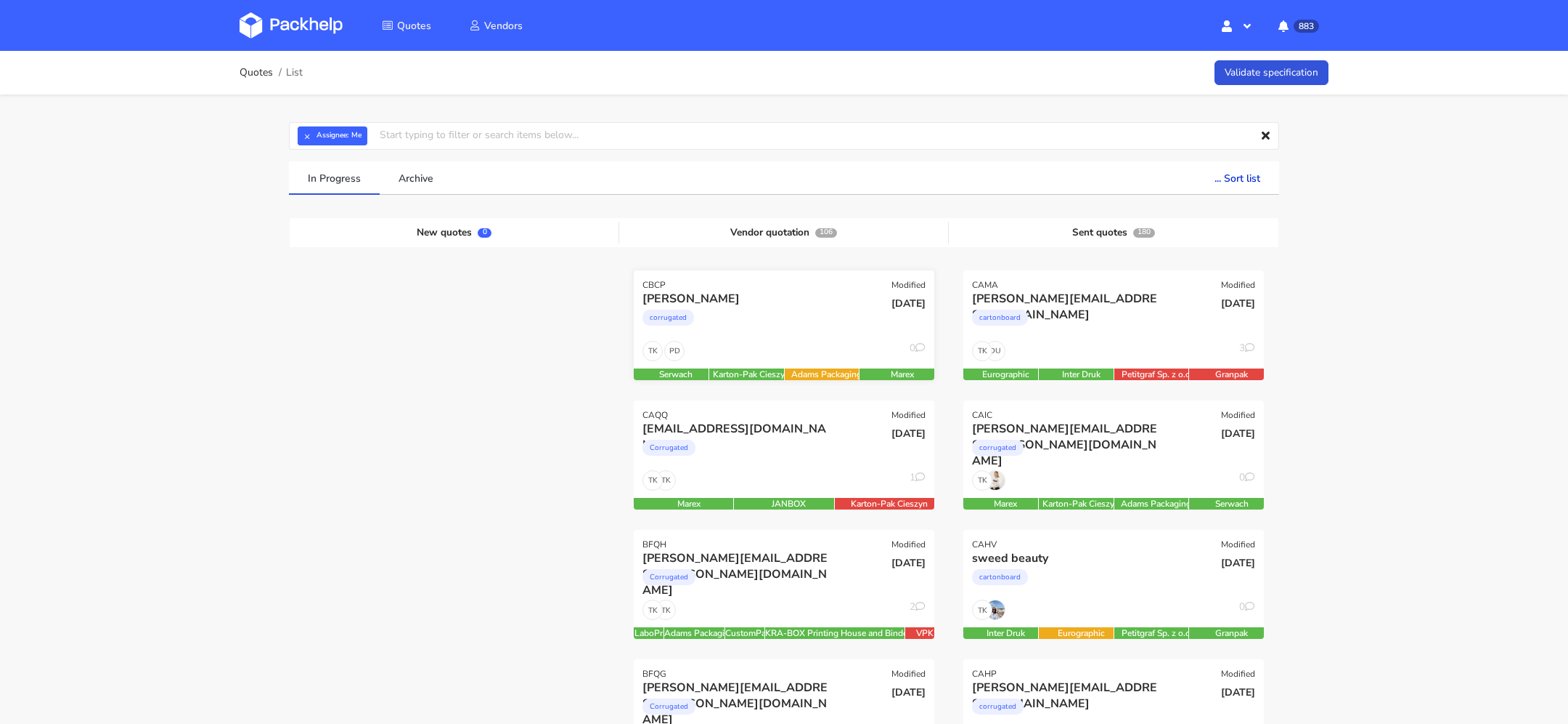
click at [743, 298] on div "[PERSON_NAME]" at bounding box center [739, 298] width 193 height 16
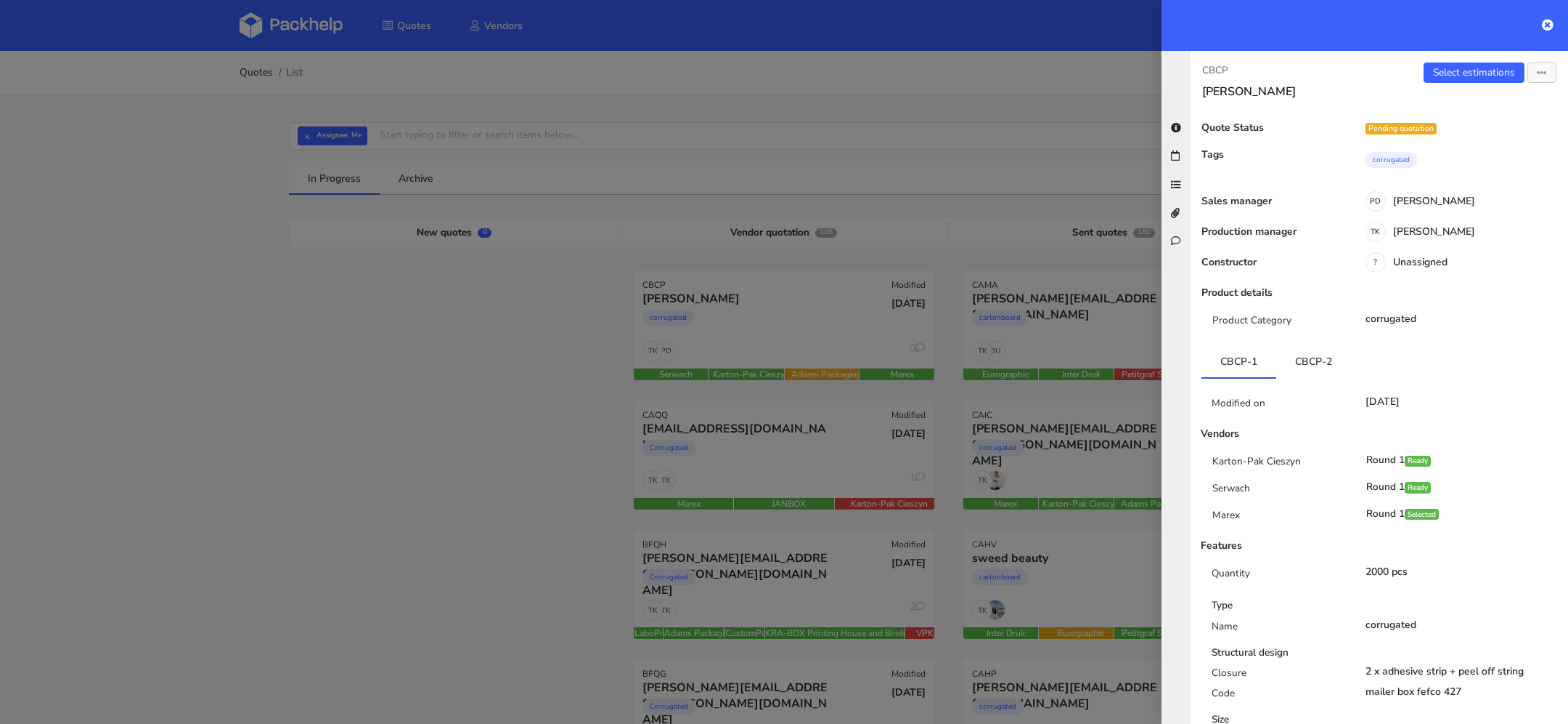
click at [1531, 61] on div "CBCP Dinda Annisa Select estimations Send to estimate View quote Edit quote Mis…" at bounding box center [1380, 387] width 378 height 673
click at [1532, 68] on button "button" at bounding box center [1542, 72] width 29 height 21
click at [1482, 128] on link "View quote" at bounding box center [1494, 128] width 128 height 24
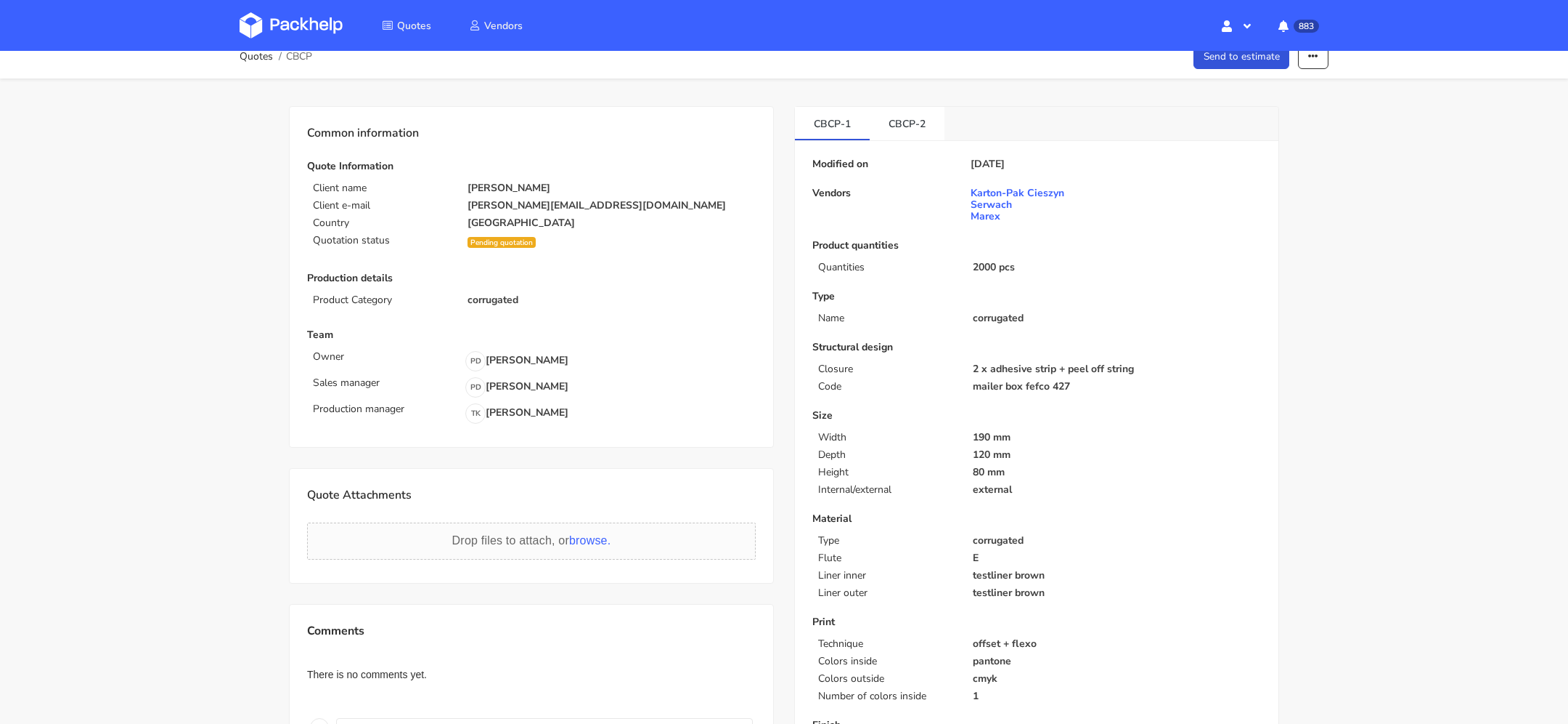
scroll to position [21, 0]
click at [1305, 60] on button "button" at bounding box center [1313, 53] width 30 height 26
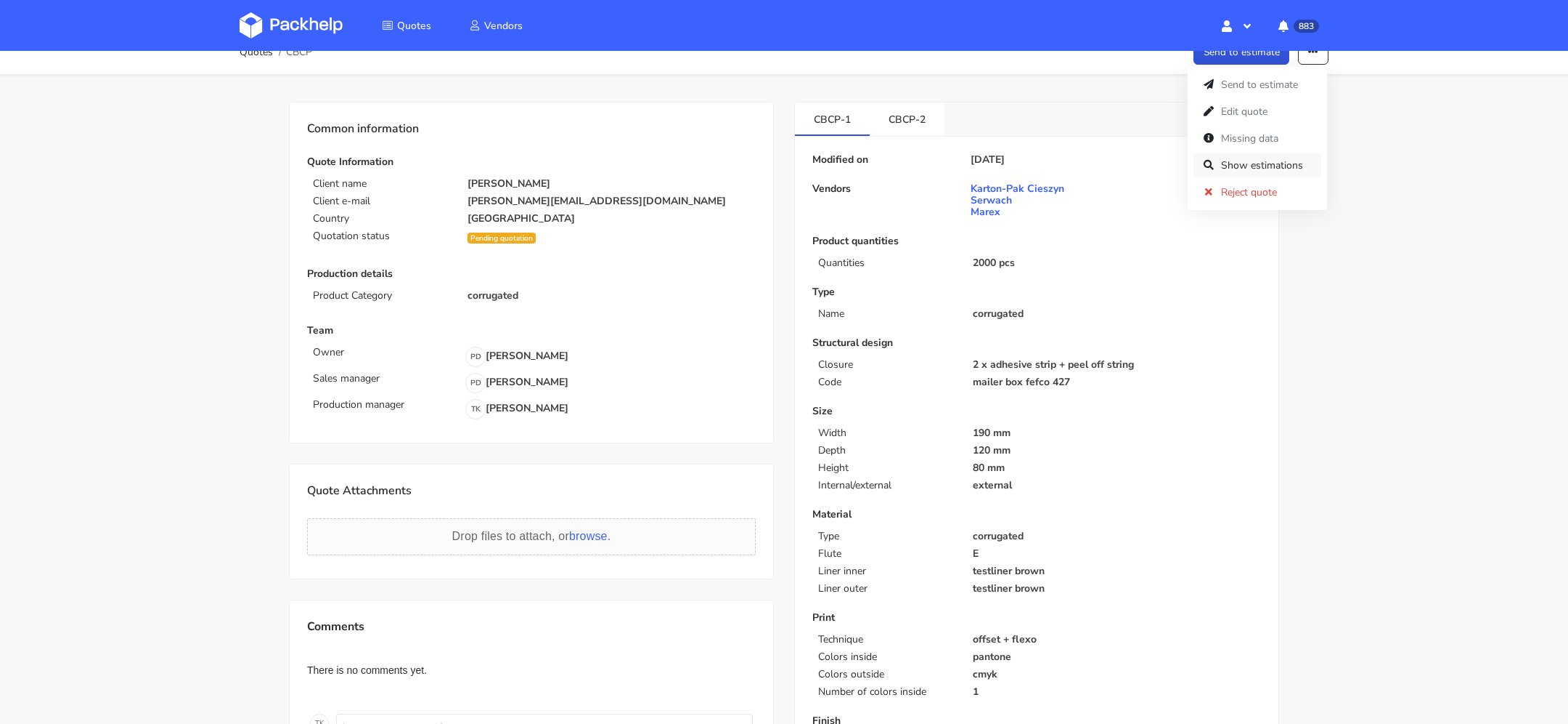
click at [1279, 164] on link "Show estimations" at bounding box center [1257, 165] width 128 height 24
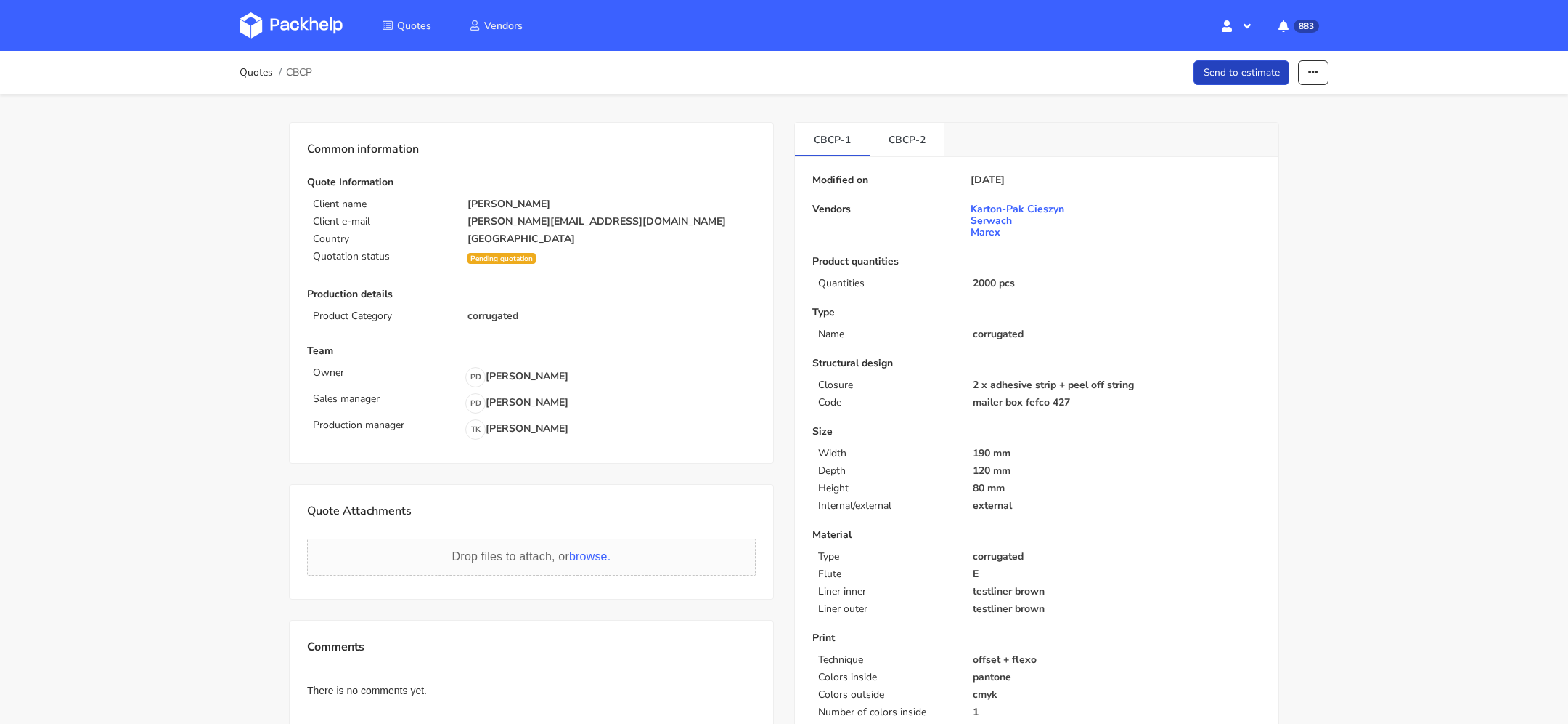
click at [1241, 71] on link "Send to estimate" at bounding box center [1241, 72] width 96 height 26
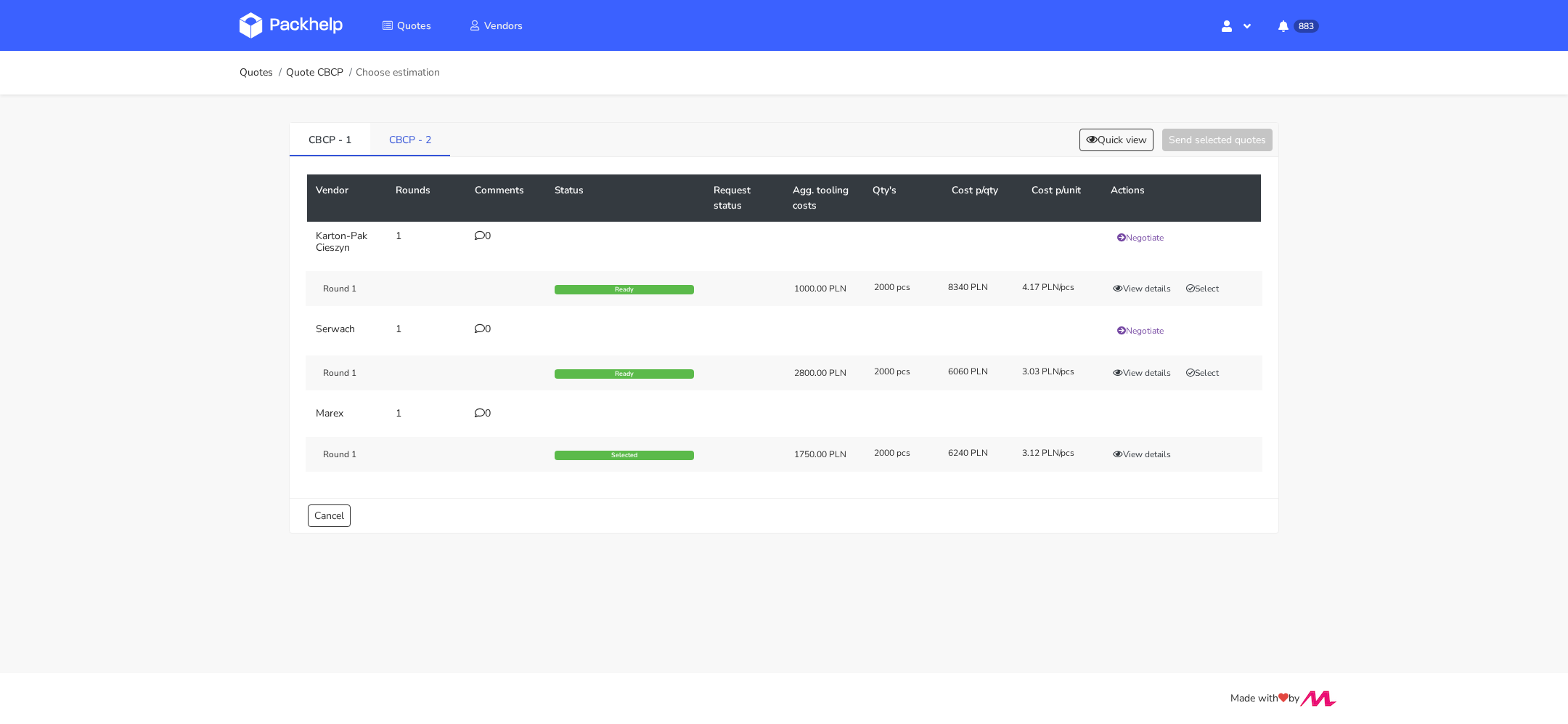
click at [421, 123] on link "CBCP - 2" at bounding box center [410, 138] width 80 height 32
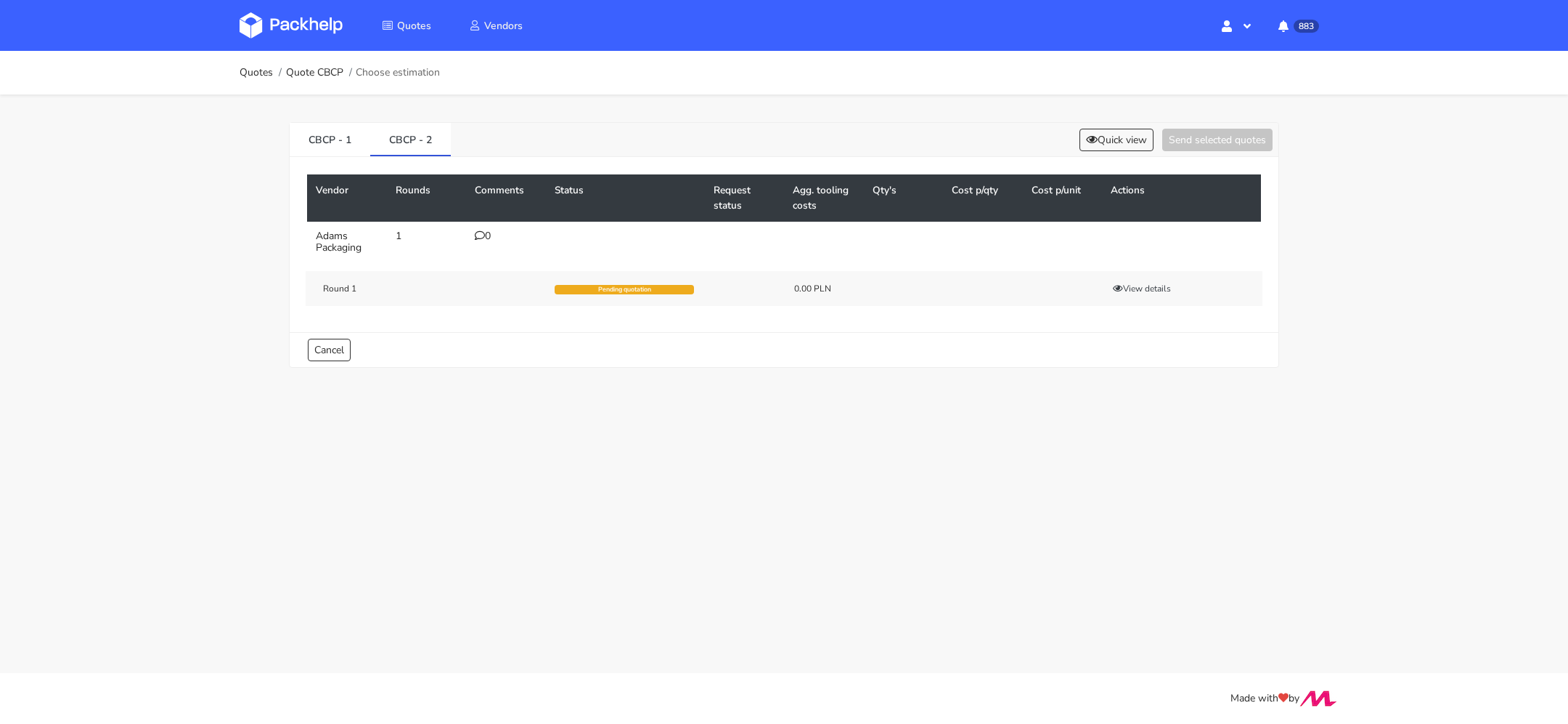
click at [490, 237] on div "0" at bounding box center [506, 236] width 63 height 12
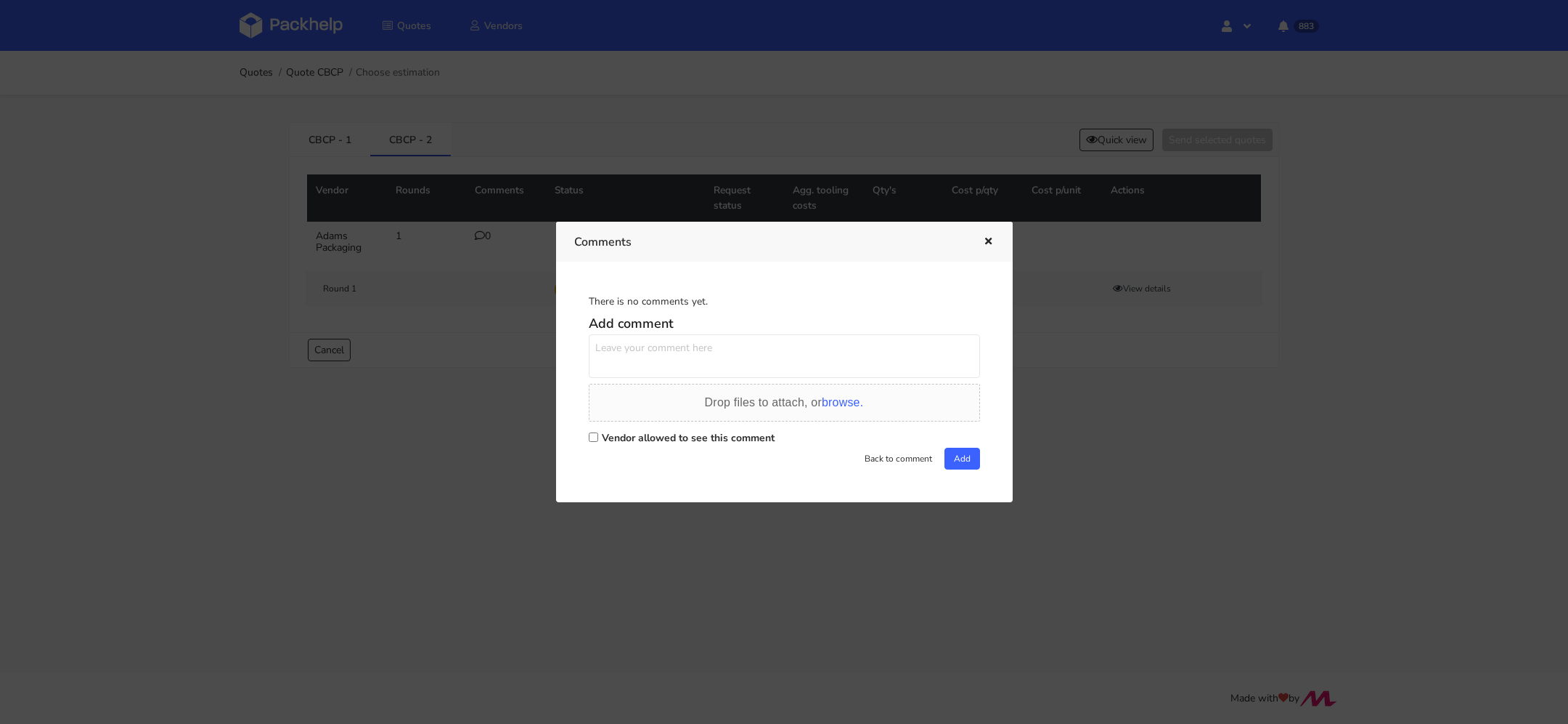
click at [655, 431] on label "Vendor allowed to see this comment" at bounding box center [688, 437] width 173 height 14
click at [598, 432] on input "Vendor allowed to see this comment" at bounding box center [593, 437] width 9 height 9
checkbox input "true"
click at [655, 367] on textarea at bounding box center [784, 356] width 391 height 44
click at [879, 344] on textarea "budżet około 8 000 pln z narzzędziami, termin potrzebny na 09,09 lub wcześniej" at bounding box center [784, 356] width 391 height 44
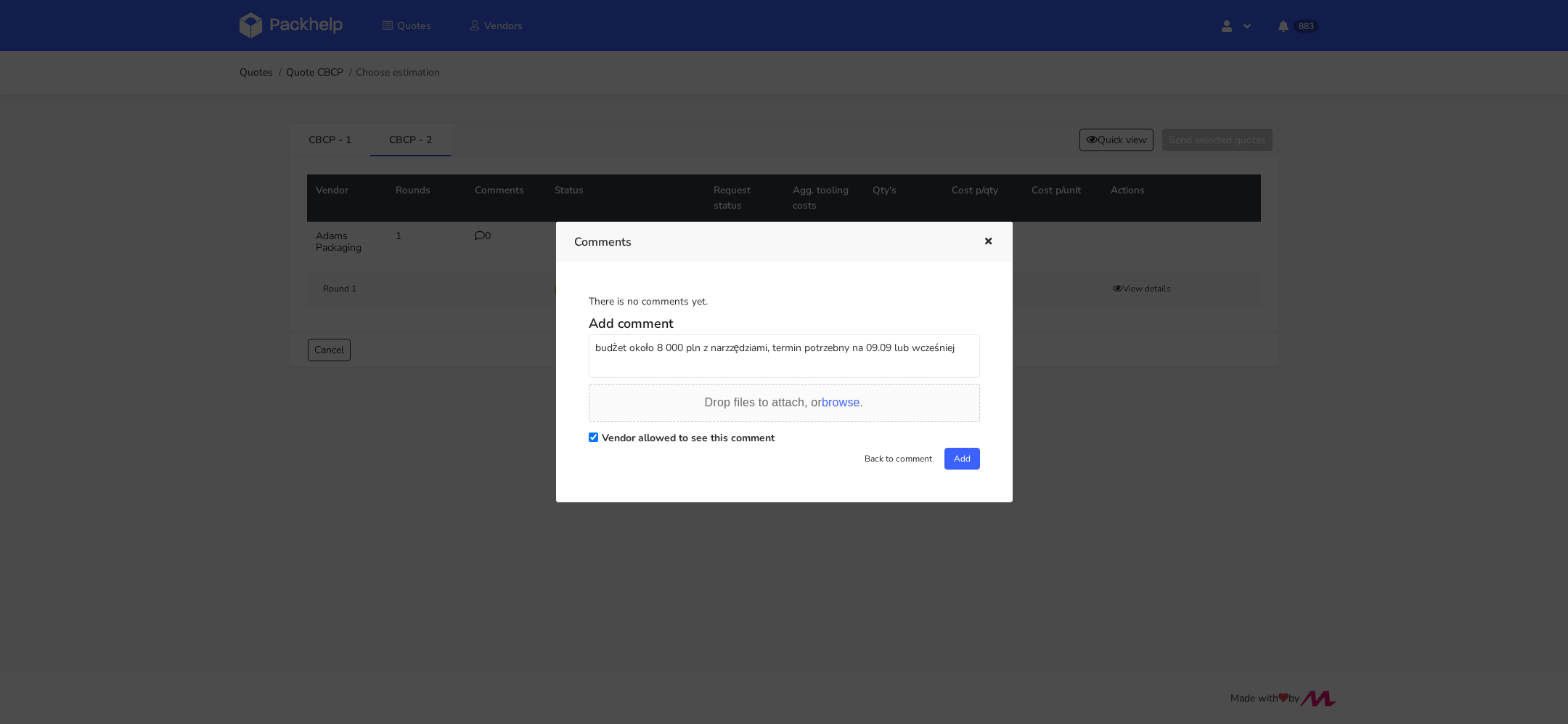
click at [728, 346] on textarea "budżet około 8 000 pln z narzzędziami, termin potrzebny na 09.09 lub wcześniej" at bounding box center [784, 356] width 391 height 44
click at [952, 342] on textarea "budżet około 8 000 pln z narzędziami, termin potrzebny na 09.09 lub wcześniej" at bounding box center [784, 356] width 391 height 44
click at [687, 356] on textarea "budżet około 8 000 pln z narzędziami, termin potrzebny na 09.09 lub wcześniej. …" at bounding box center [784, 356] width 391 height 44
type textarea "budżet około 8 000 pln z narzędziami, termin potrzebny na 09.09 lub wcześniej. …"
click at [970, 462] on button "Add" at bounding box center [962, 458] width 35 height 21
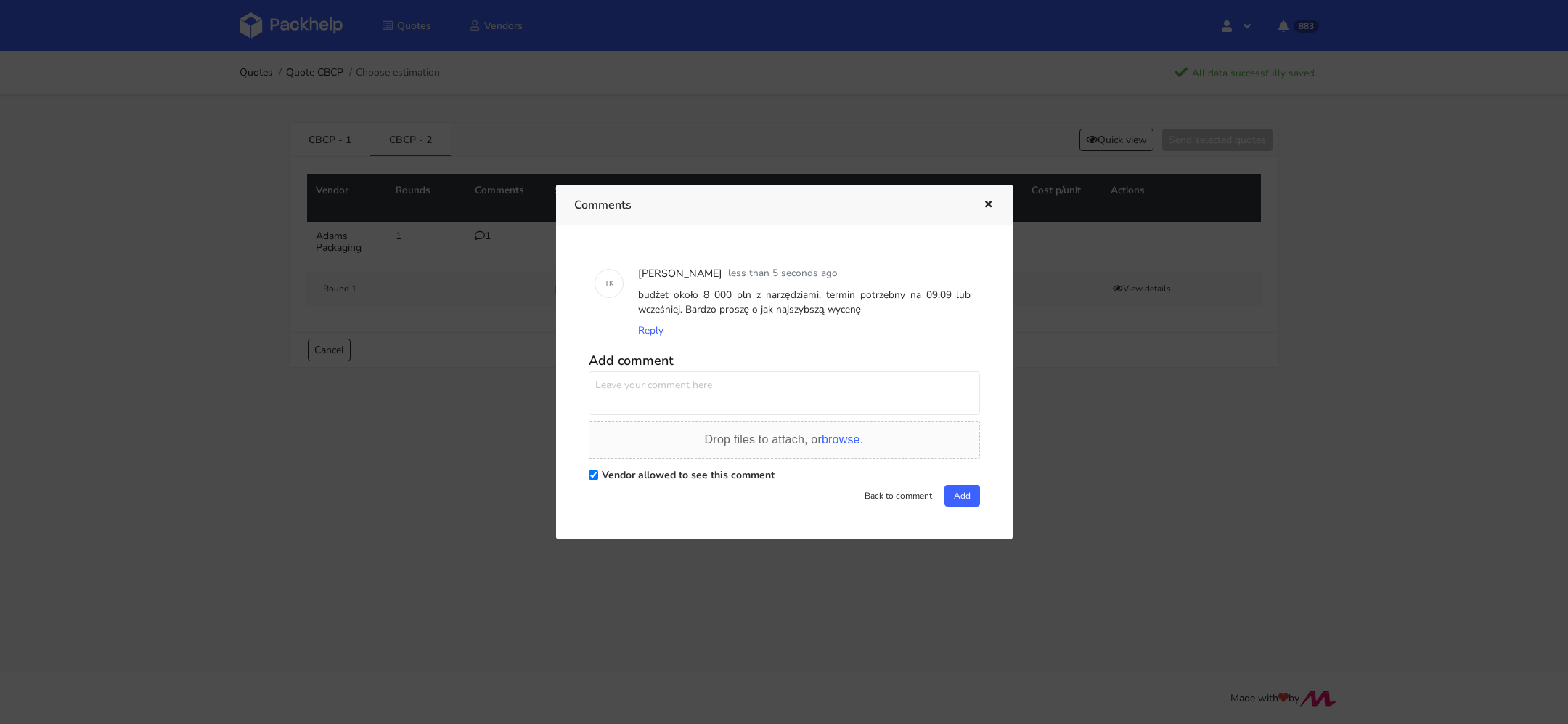
click at [989, 202] on icon "button" at bounding box center [989, 205] width 12 height 10
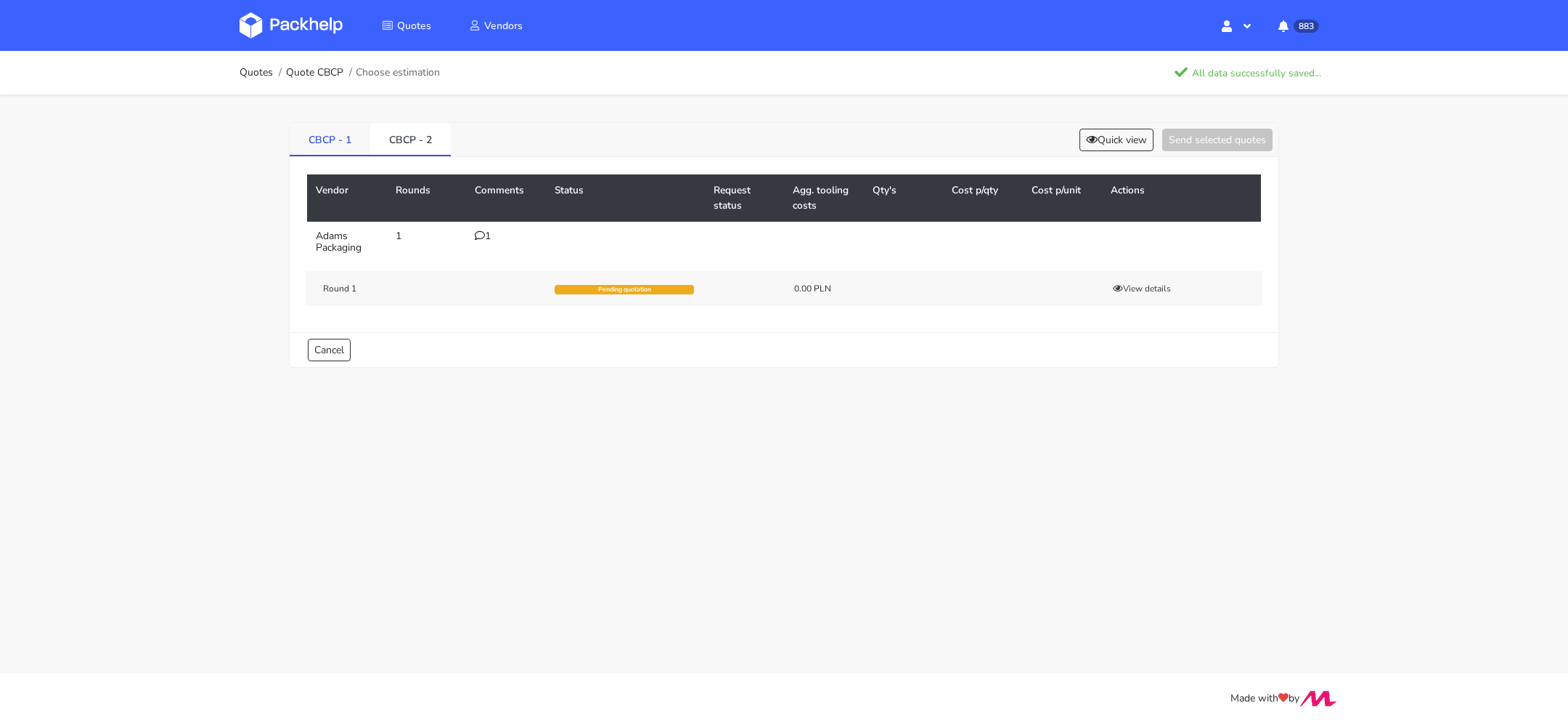
click at [318, 130] on link "CBCP - 1" at bounding box center [330, 138] width 81 height 32
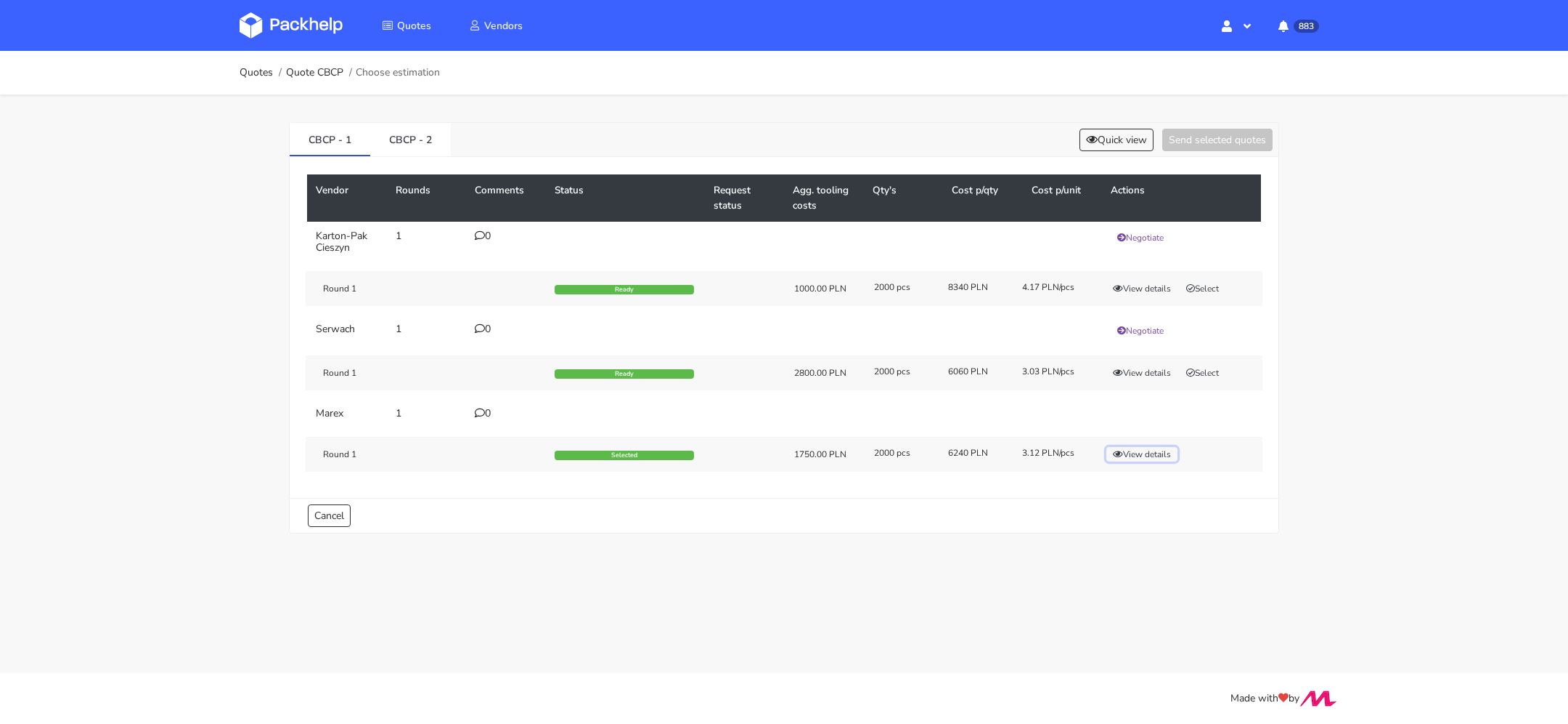
click at [1128, 449] on button "View details" at bounding box center [1142, 455] width 71 height 15
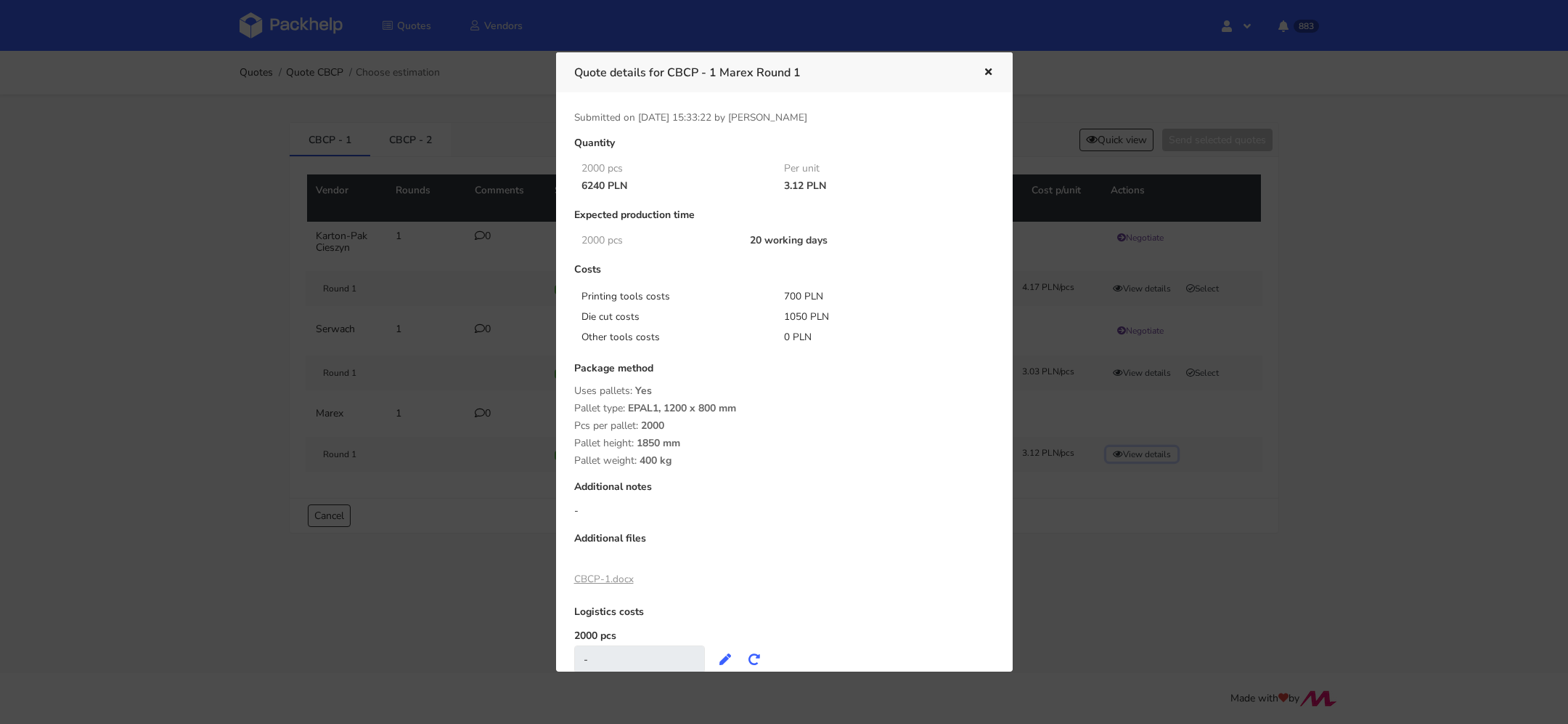
scroll to position [46, 0]
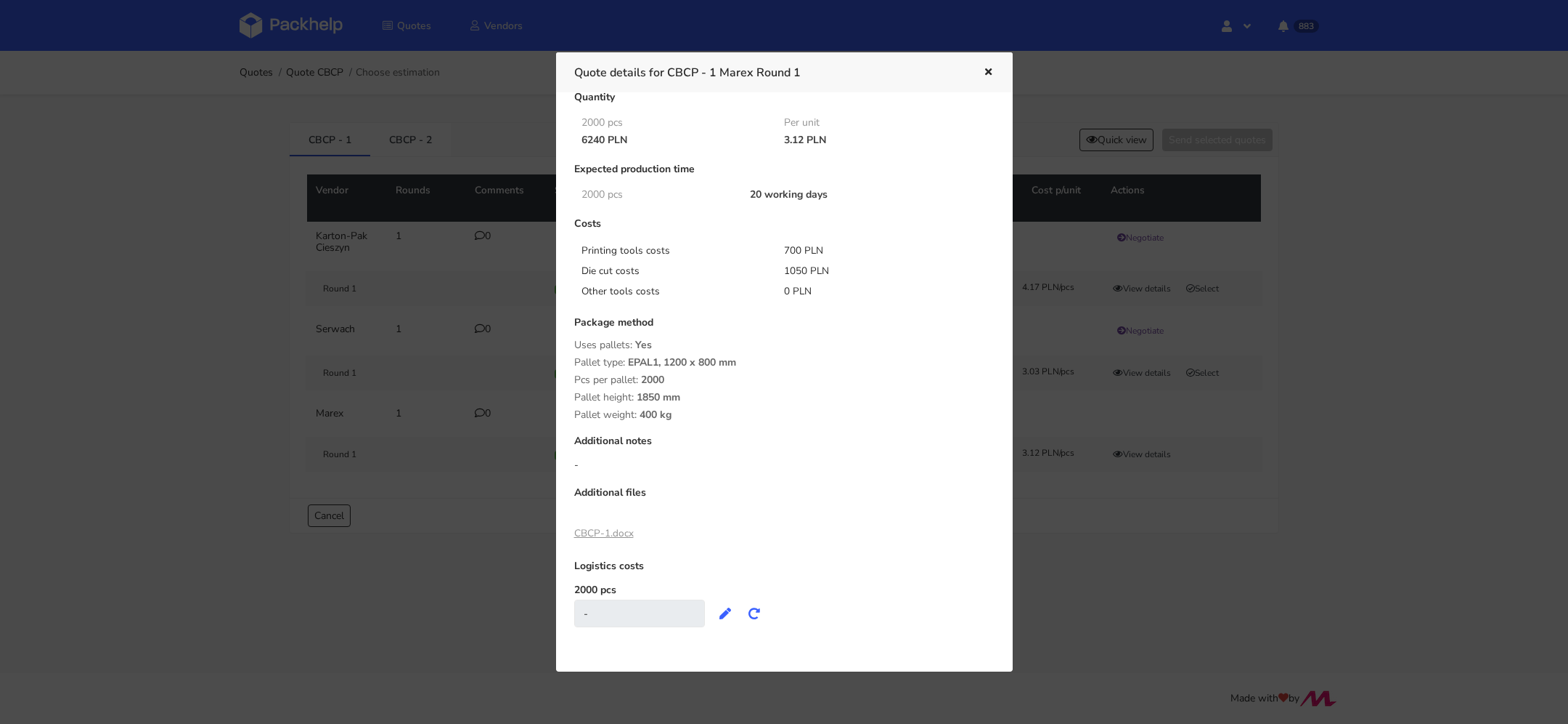
click at [984, 70] on icon "button" at bounding box center [989, 72] width 12 height 10
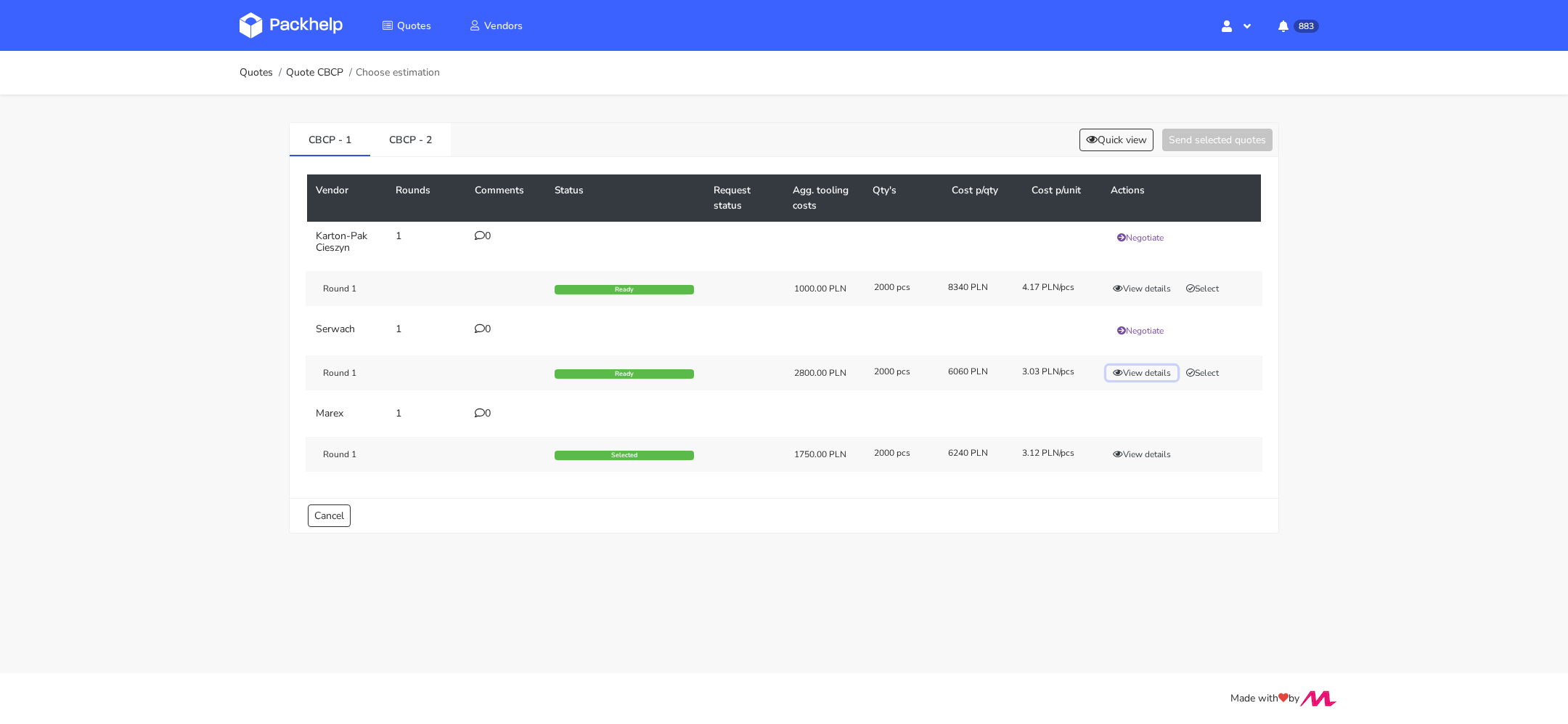
click at [1156, 369] on button "View details" at bounding box center [1142, 373] width 71 height 15
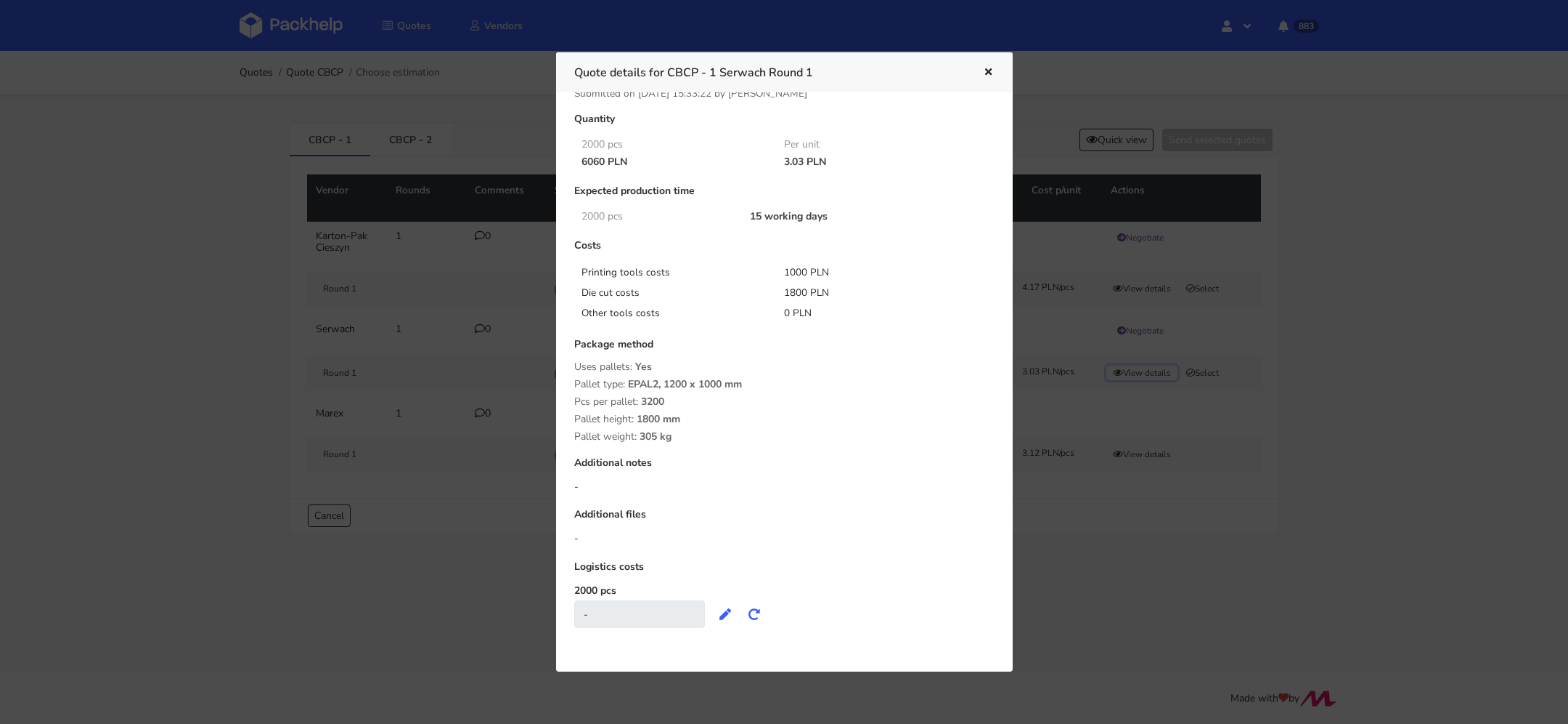
scroll to position [25, 0]
click at [989, 68] on icon "button" at bounding box center [989, 72] width 12 height 10
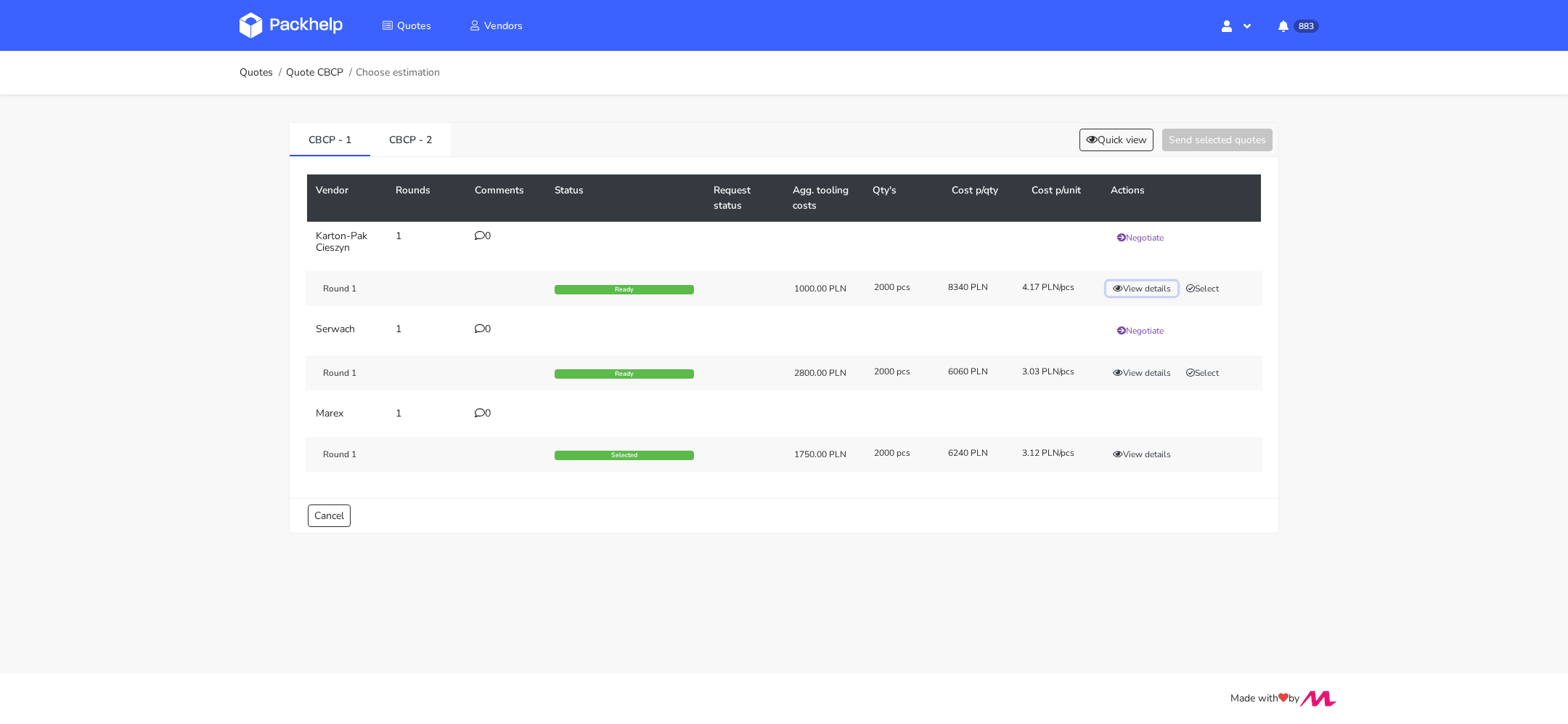
click at [1153, 281] on button "View details" at bounding box center [1142, 288] width 71 height 15
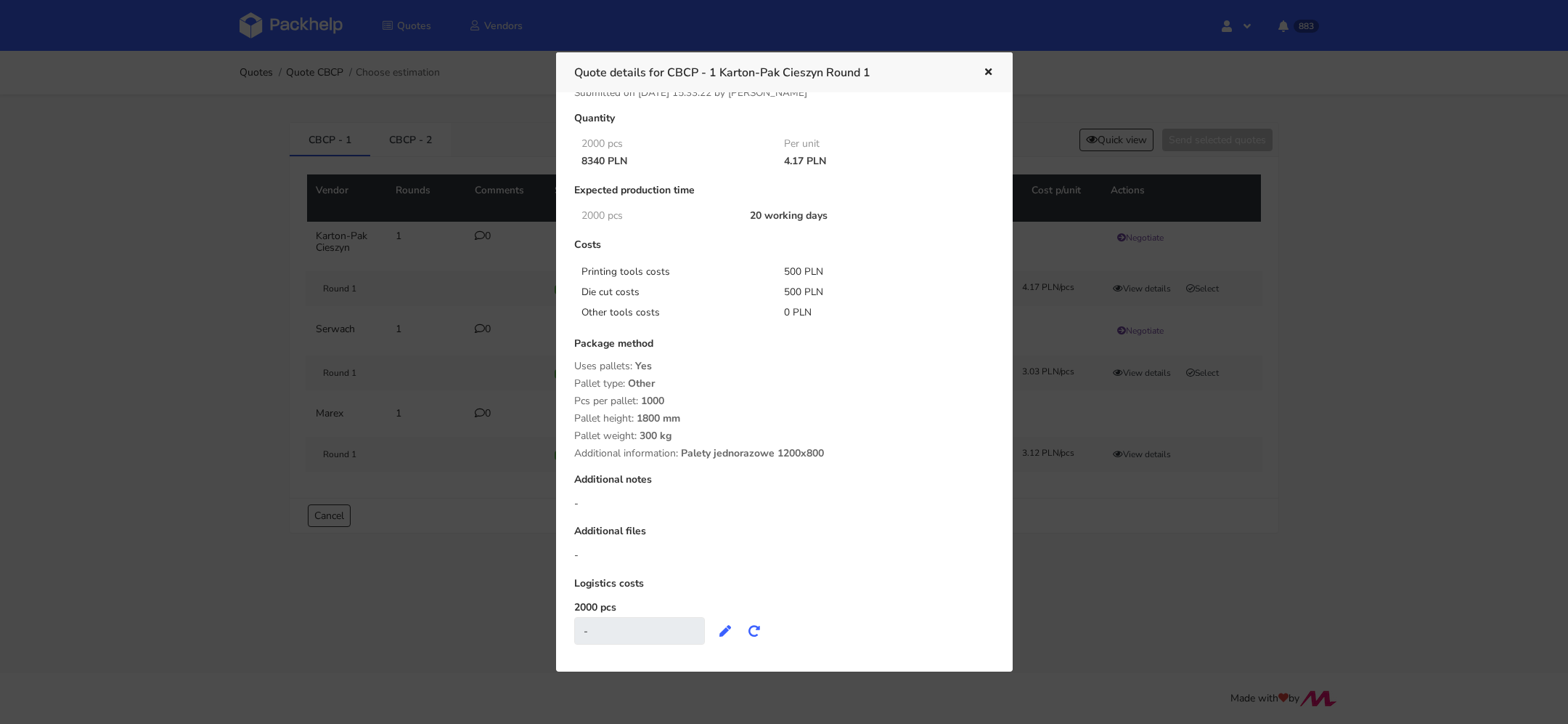
click at [987, 72] on icon "button" at bounding box center [989, 72] width 12 height 10
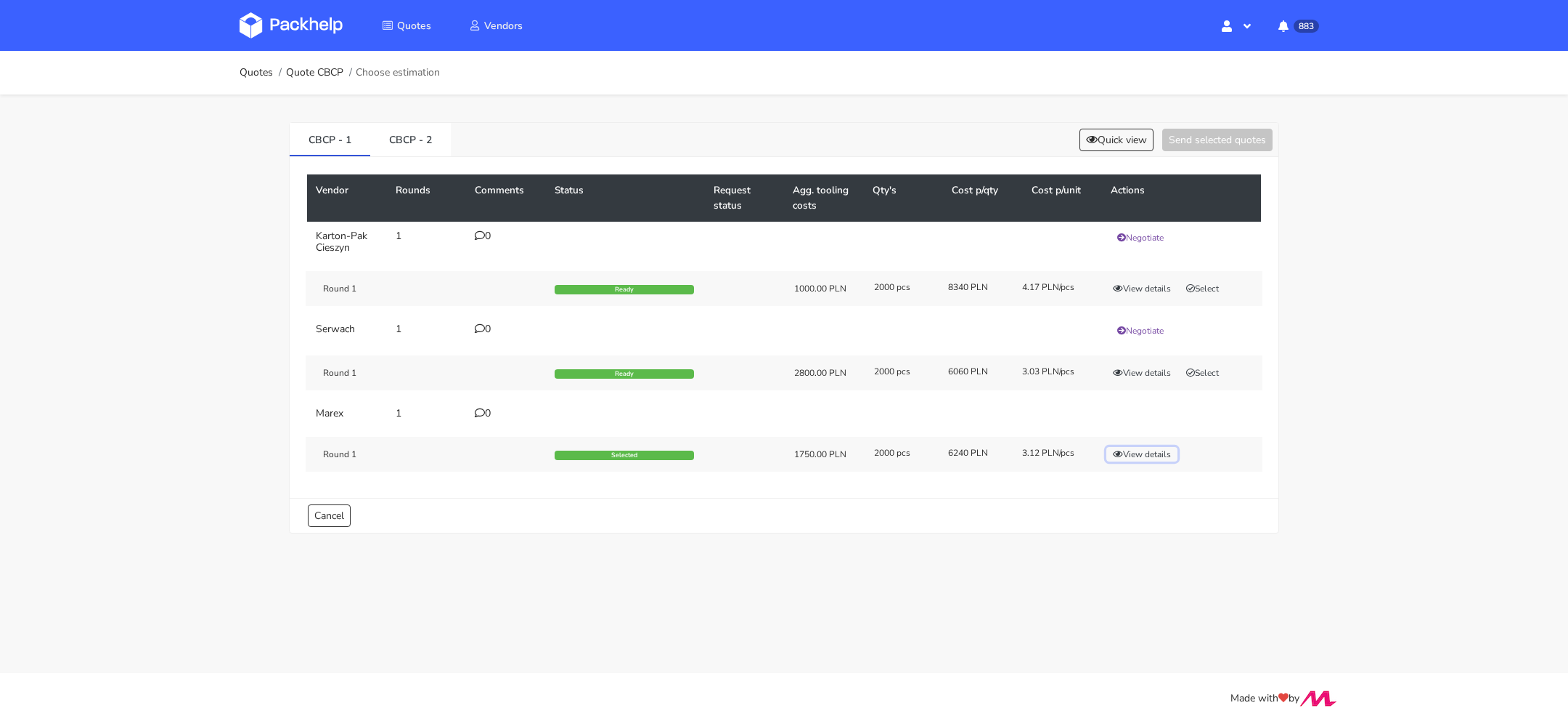
click at [1139, 451] on button "View details" at bounding box center [1142, 455] width 71 height 15
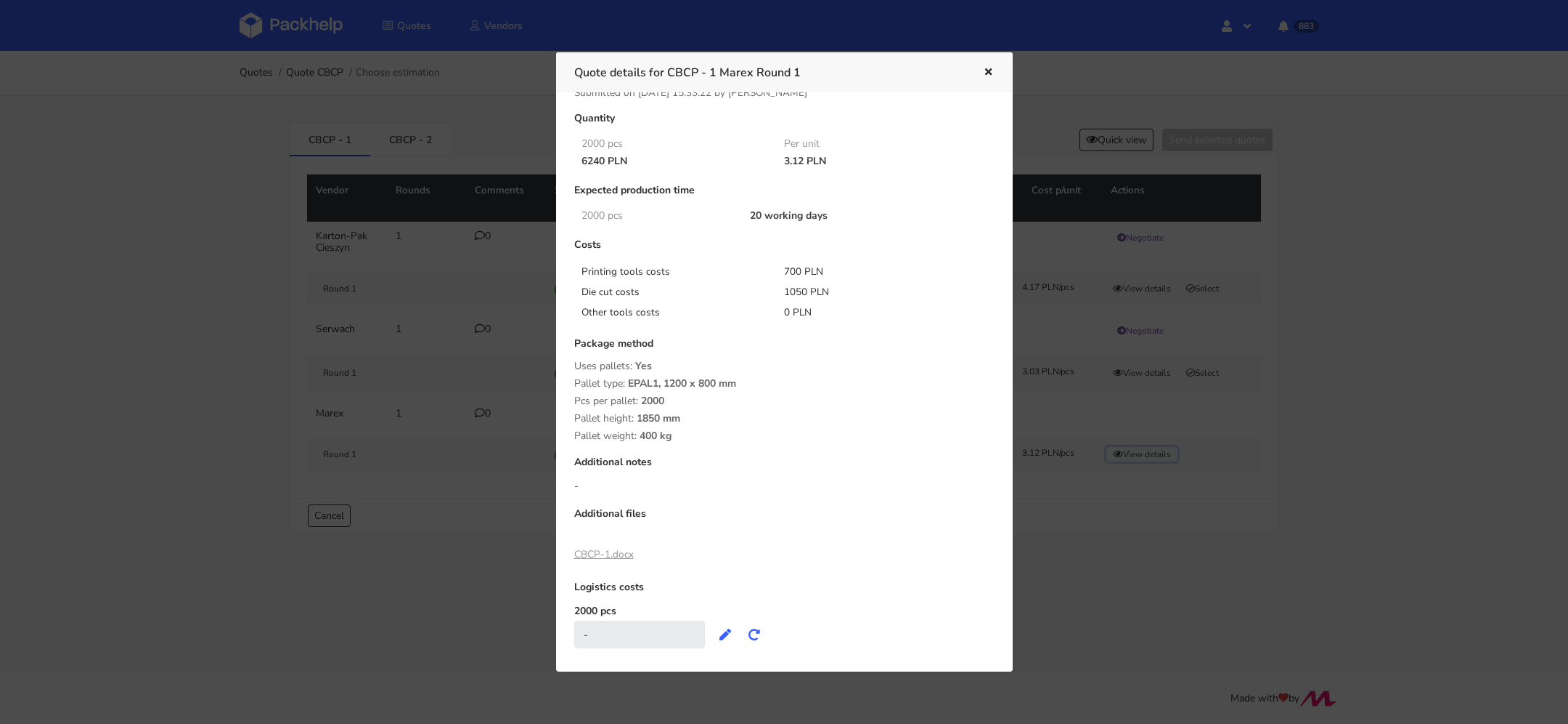
scroll to position [0, 0]
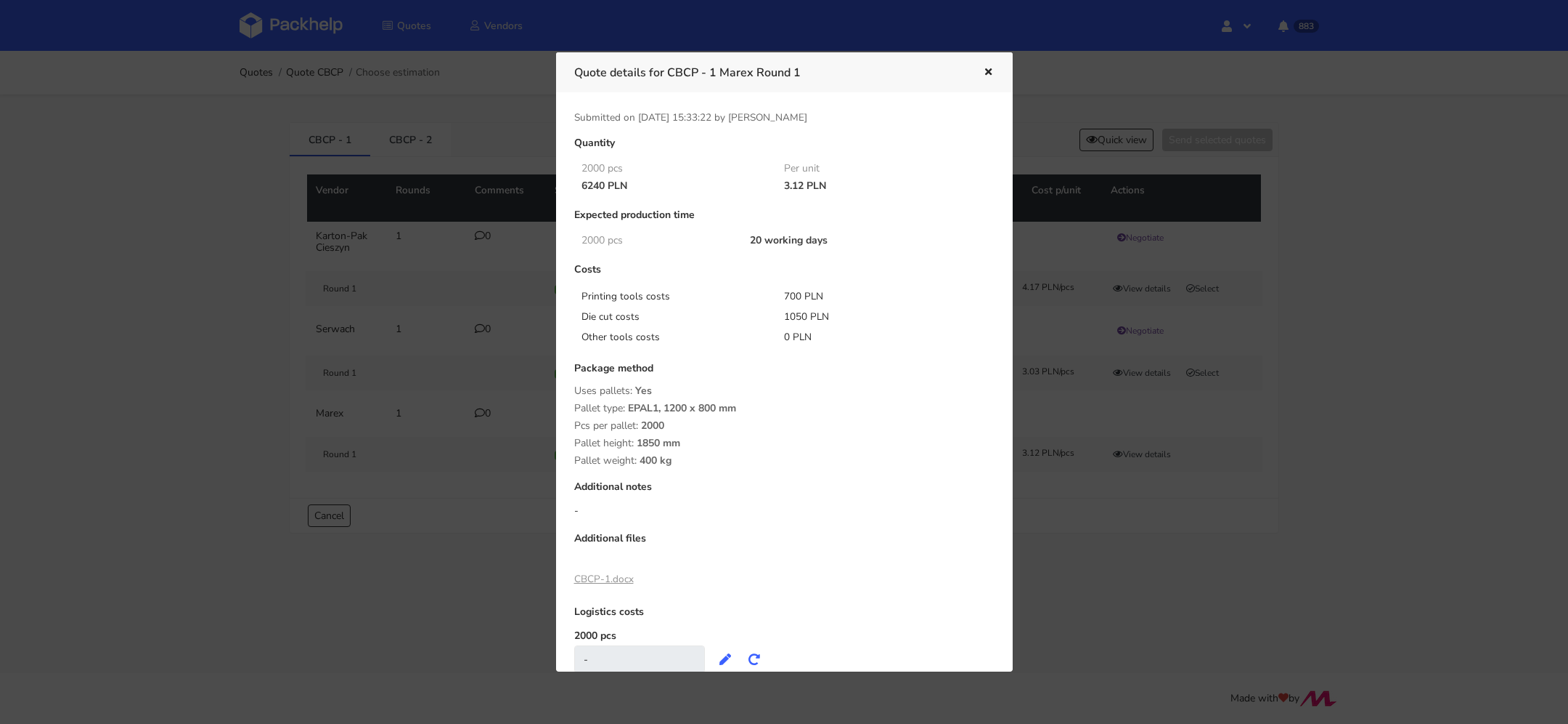
click at [983, 72] on icon "button" at bounding box center [989, 72] width 12 height 10
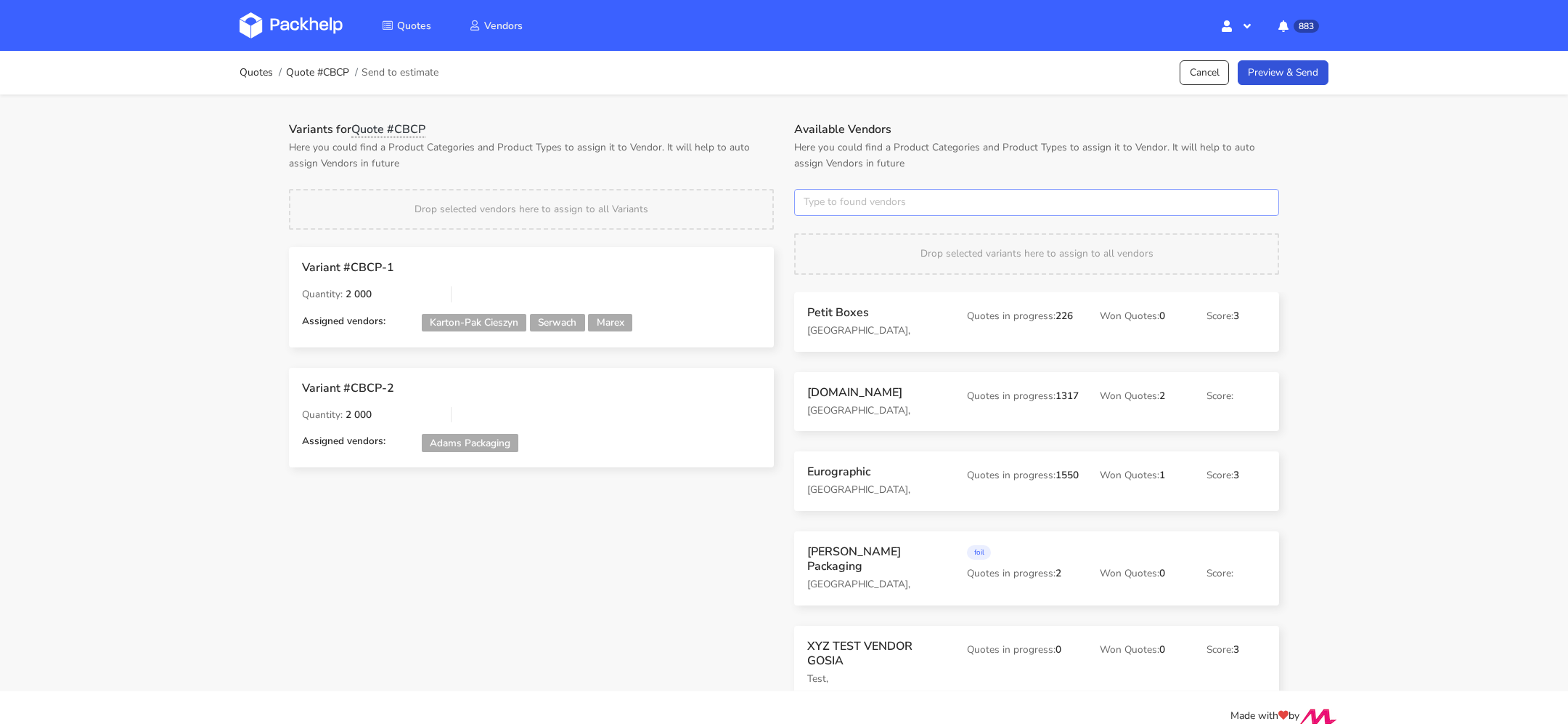
click at [891, 201] on input "text" at bounding box center [1036, 203] width 485 height 28
type input "custom"
click at [886, 266] on link "custom" at bounding box center [885, 257] width 135 height 27
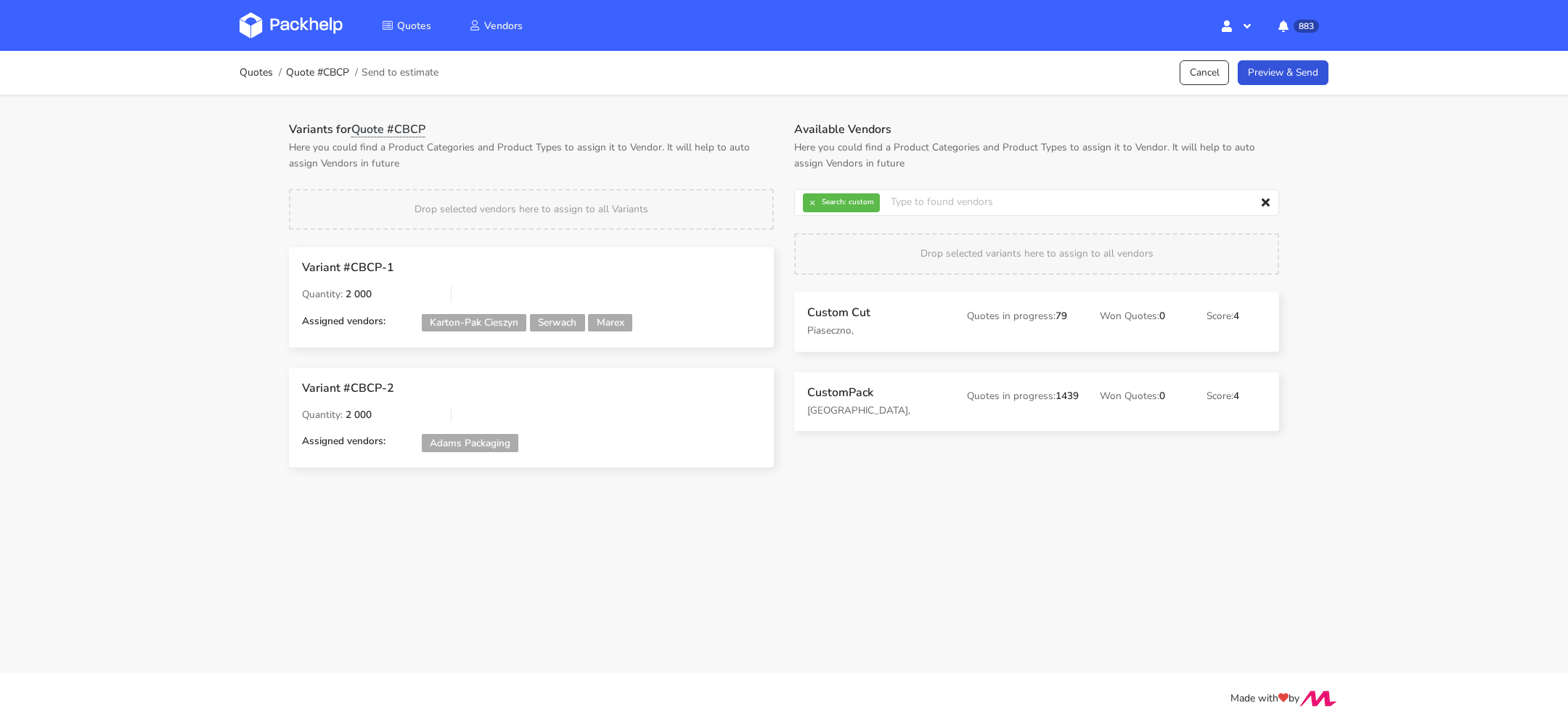
click at [1486, 250] on div "Quotes Quote #CBCP Send to estimate Cancel Preview & Send Variants for Quote #C…" at bounding box center [784, 269] width 1568 height 437
click at [1276, 78] on link "Preview & Send" at bounding box center [1283, 72] width 91 height 26
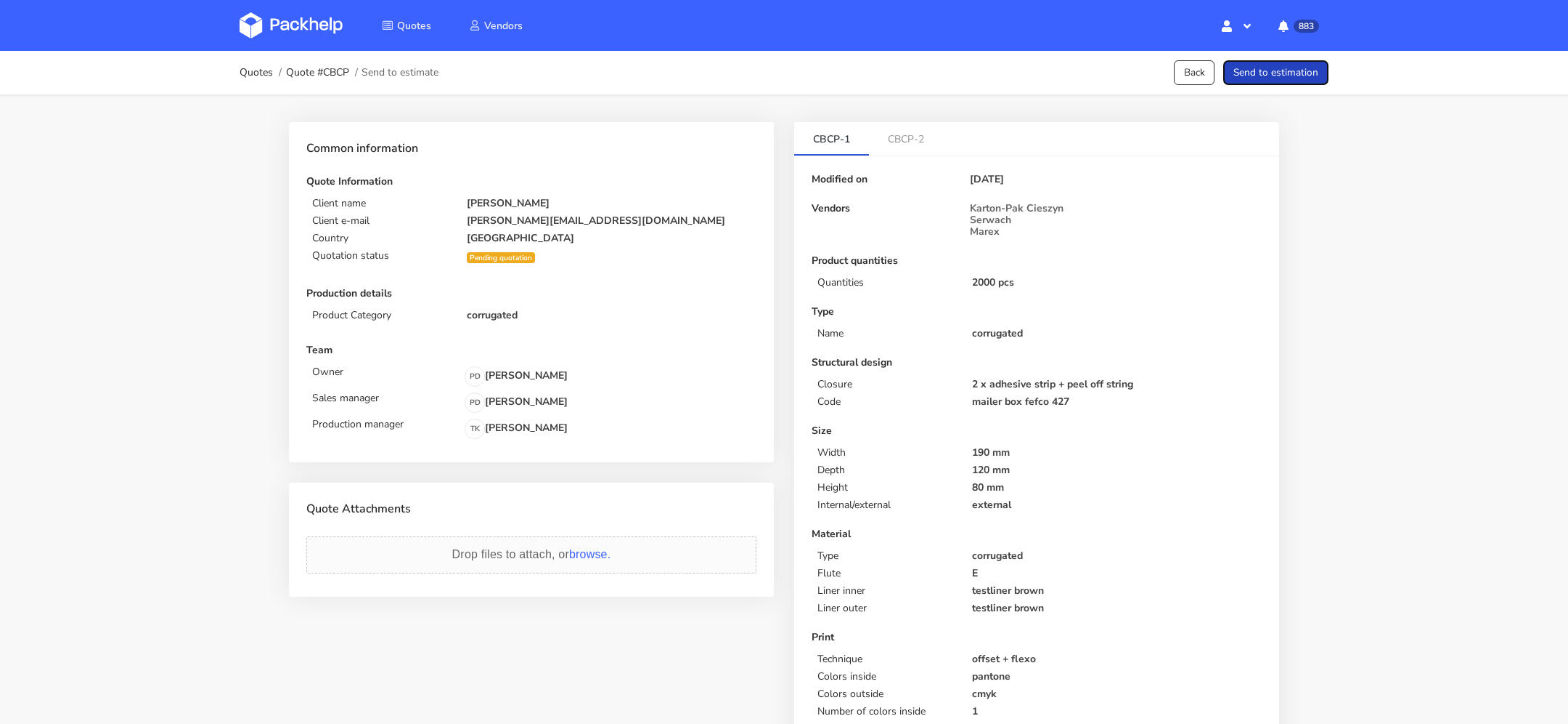
click at [1276, 78] on button "Send to estimation" at bounding box center [1276, 72] width 105 height 26
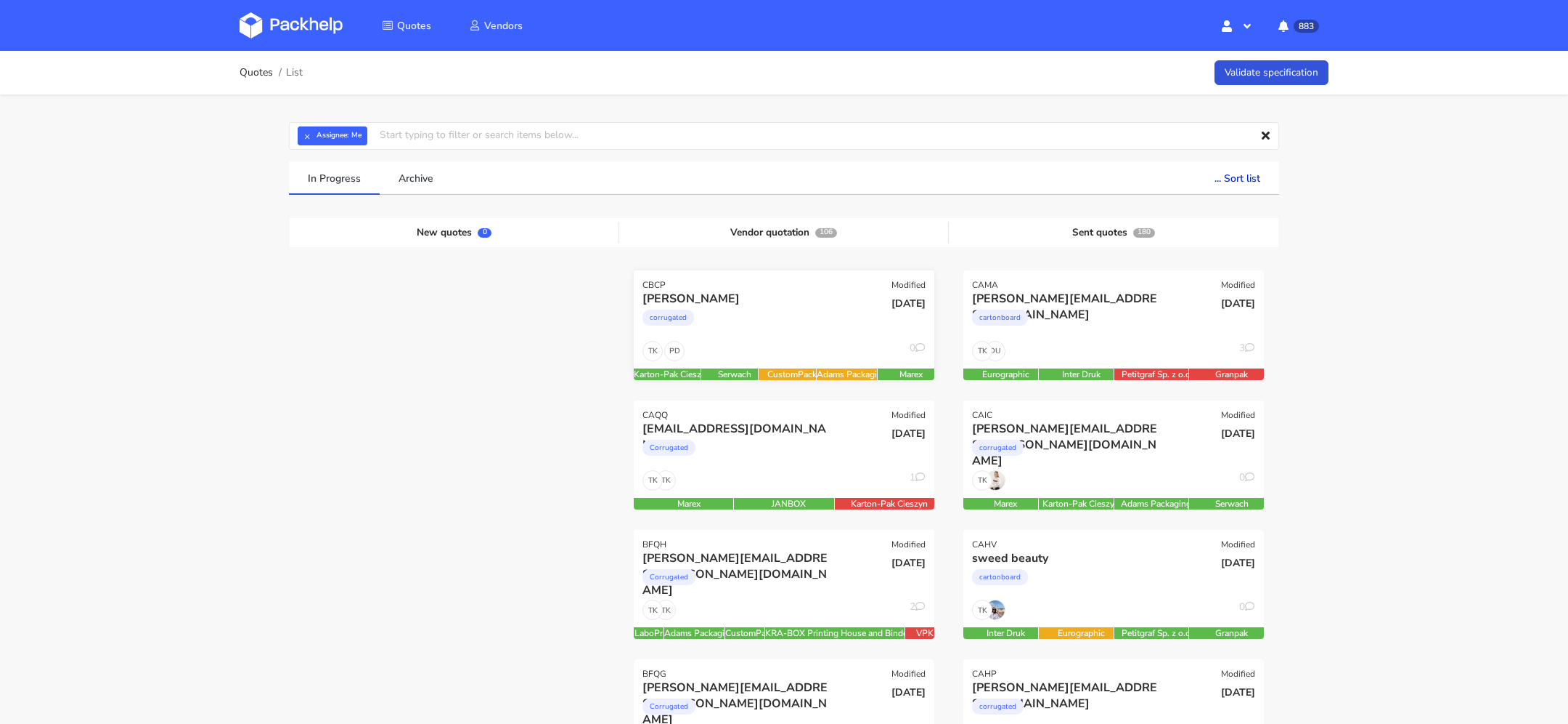
click at [756, 330] on div "corrugated" at bounding box center [739, 320] width 193 height 29
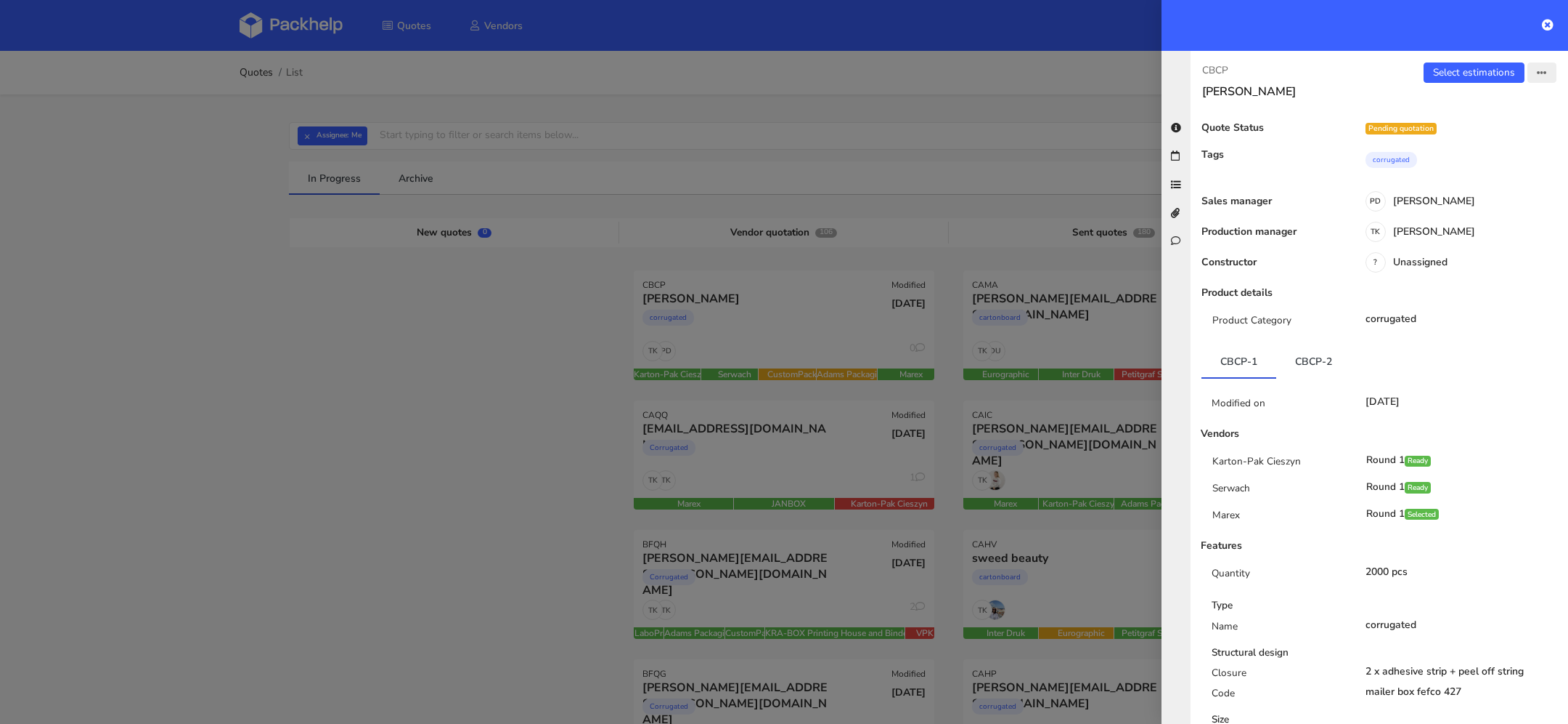
click at [1552, 65] on button "button" at bounding box center [1542, 72] width 29 height 21
click at [1514, 127] on link "View quote" at bounding box center [1494, 128] width 128 height 24
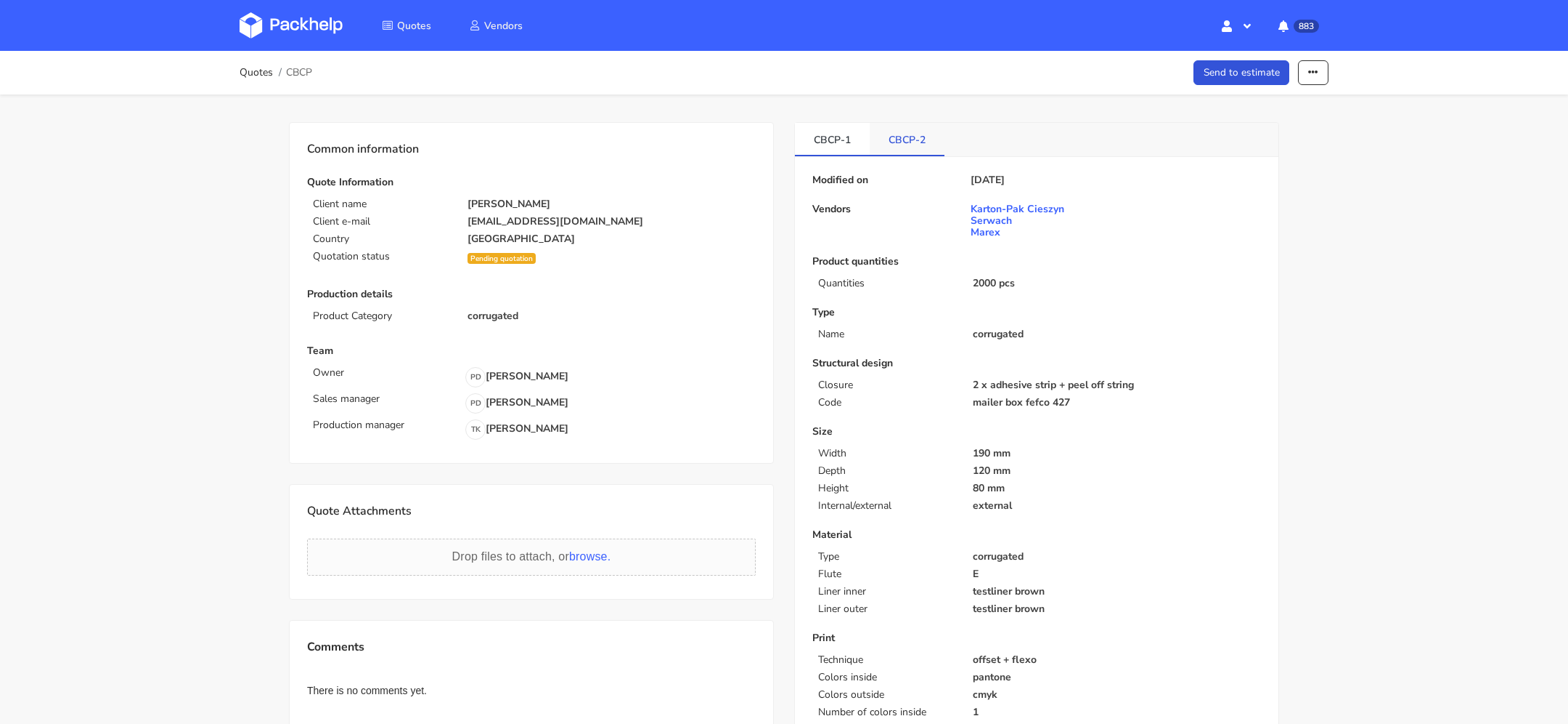
click at [930, 136] on link "CBCP-2" at bounding box center [907, 138] width 75 height 32
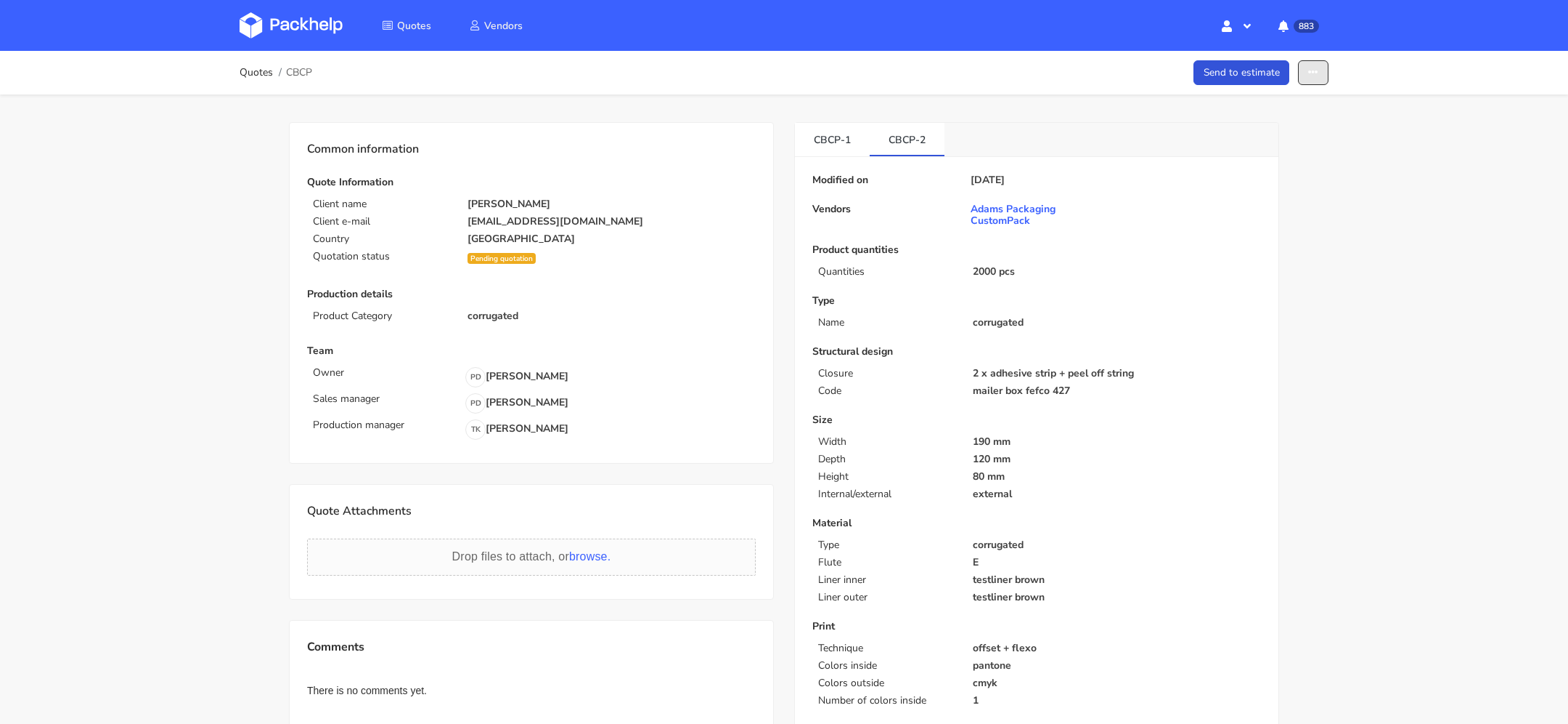
click at [1308, 71] on button "button" at bounding box center [1313, 72] width 30 height 26
click at [1283, 176] on link "Show estimations" at bounding box center [1257, 185] width 128 height 24
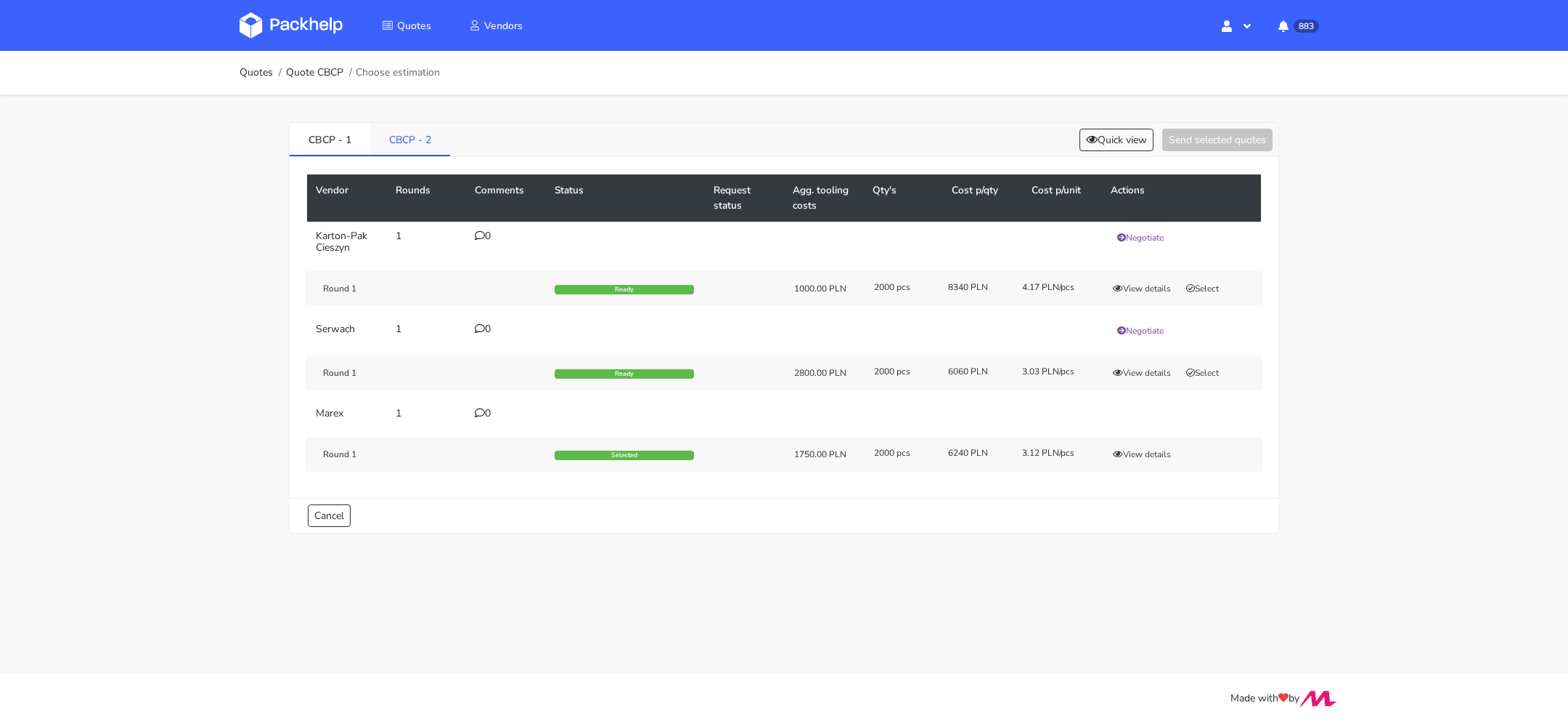
click at [431, 149] on link "CBCP - 2" at bounding box center [410, 138] width 80 height 32
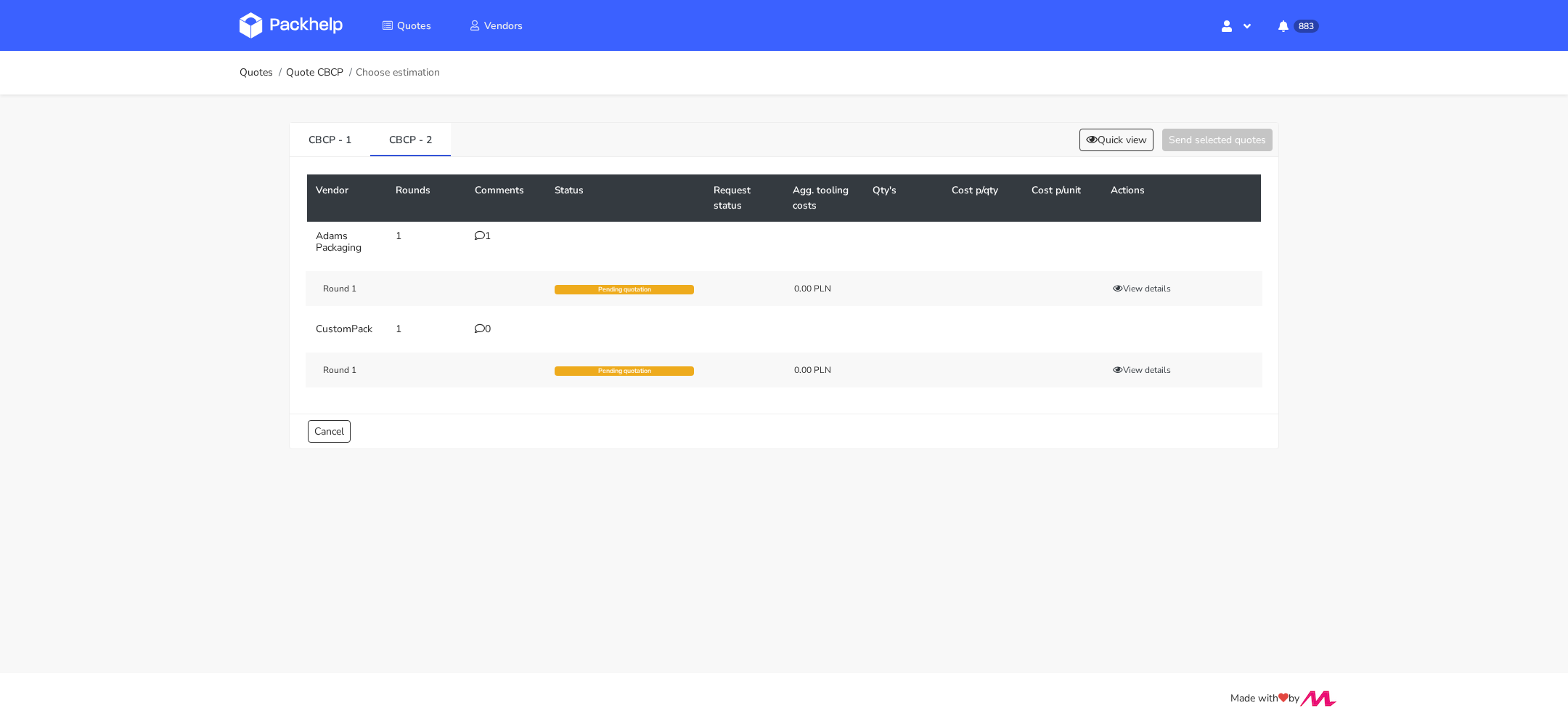
click at [484, 235] on div "1" at bounding box center [506, 236] width 63 height 12
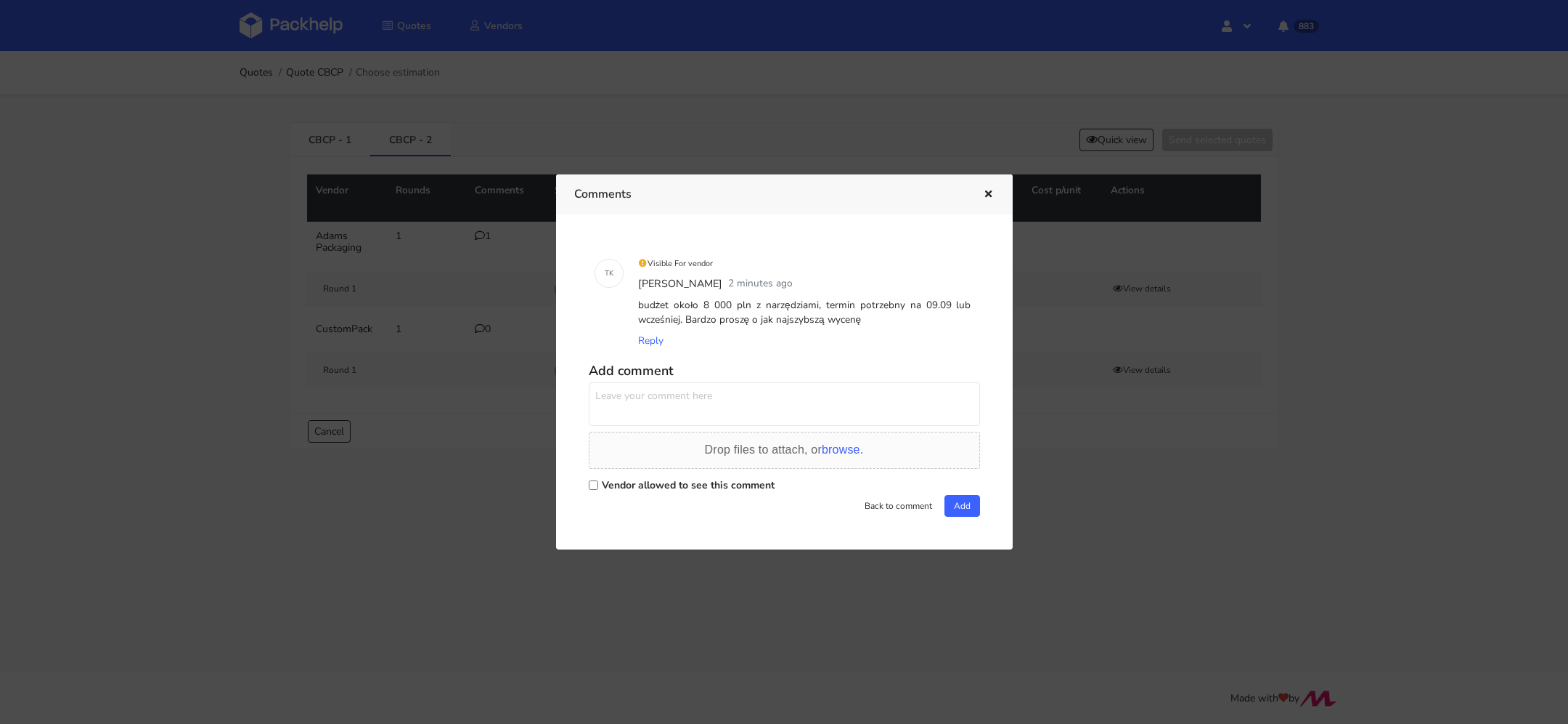
click at [753, 320] on div "budżet około 8 000 pln z narzędziami, termin potrzebny na 09.09 lub wcześniej. …" at bounding box center [805, 312] width 339 height 35
copy div "budżet około 8 000 pln z narzędziami, termin potrzebny na 09.09 lub wcześniej. …"
click at [990, 192] on icon "button" at bounding box center [989, 194] width 12 height 10
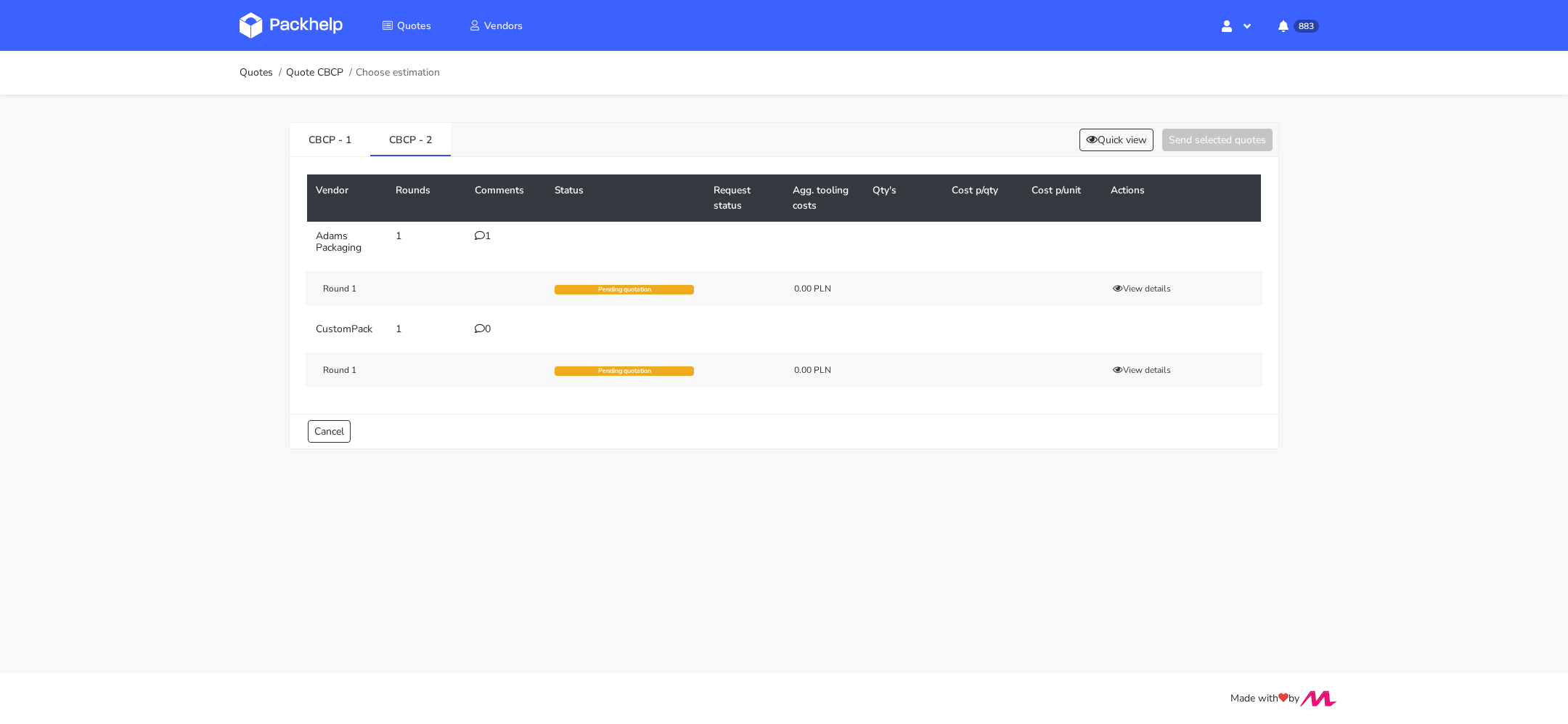
click at [490, 324] on div "0" at bounding box center [506, 329] width 63 height 12
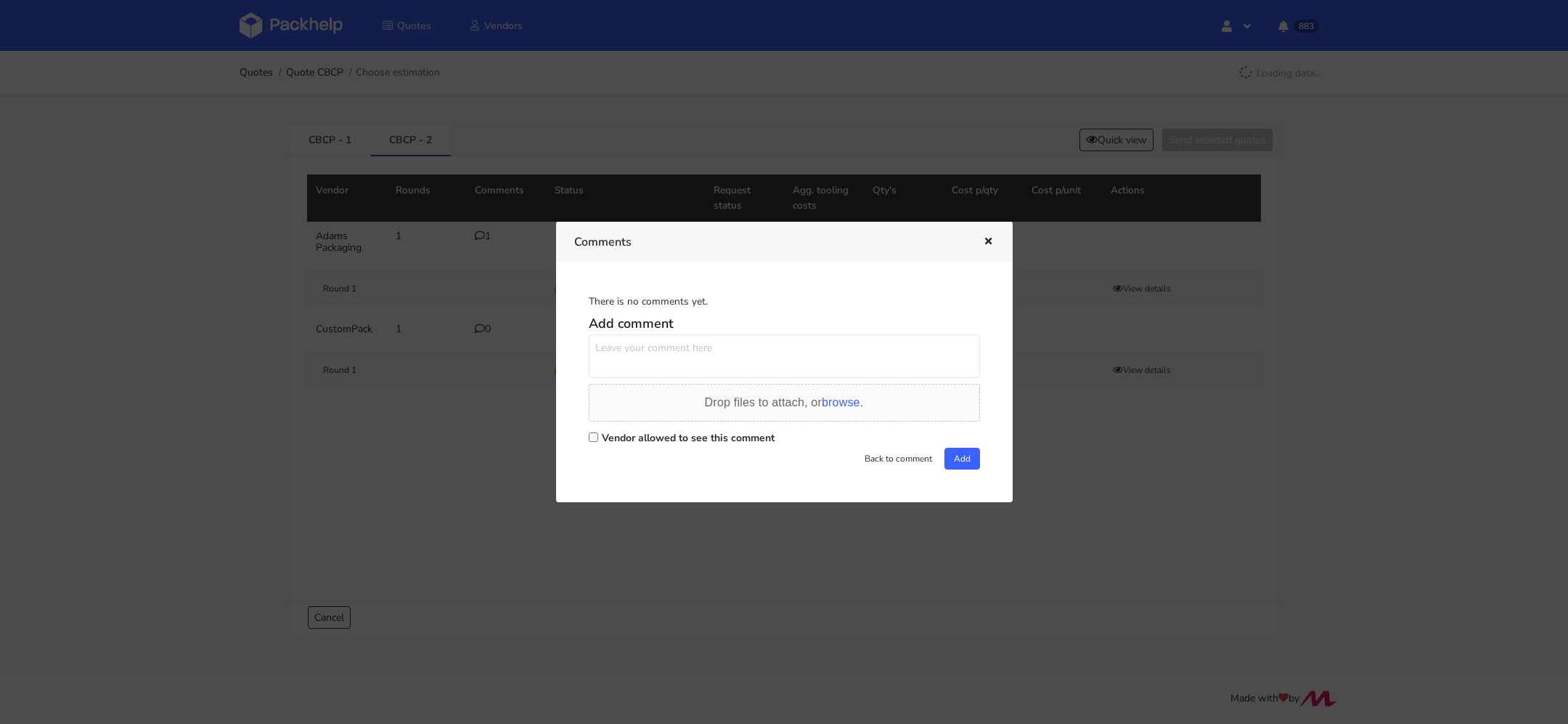
click at [678, 354] on textarea at bounding box center [784, 356] width 391 height 44
paste textarea "budżet około 8 000 pln z narzędziami, termin potrzebny na 09.09 lub wcześniej. …"
type textarea "budżet około 8 000 pln z narzędziami, termin potrzebny na 09.09 lub wcześniej. …"
click at [652, 446] on div "Vendor allowed to see this comment" at bounding box center [784, 437] width 391 height 21
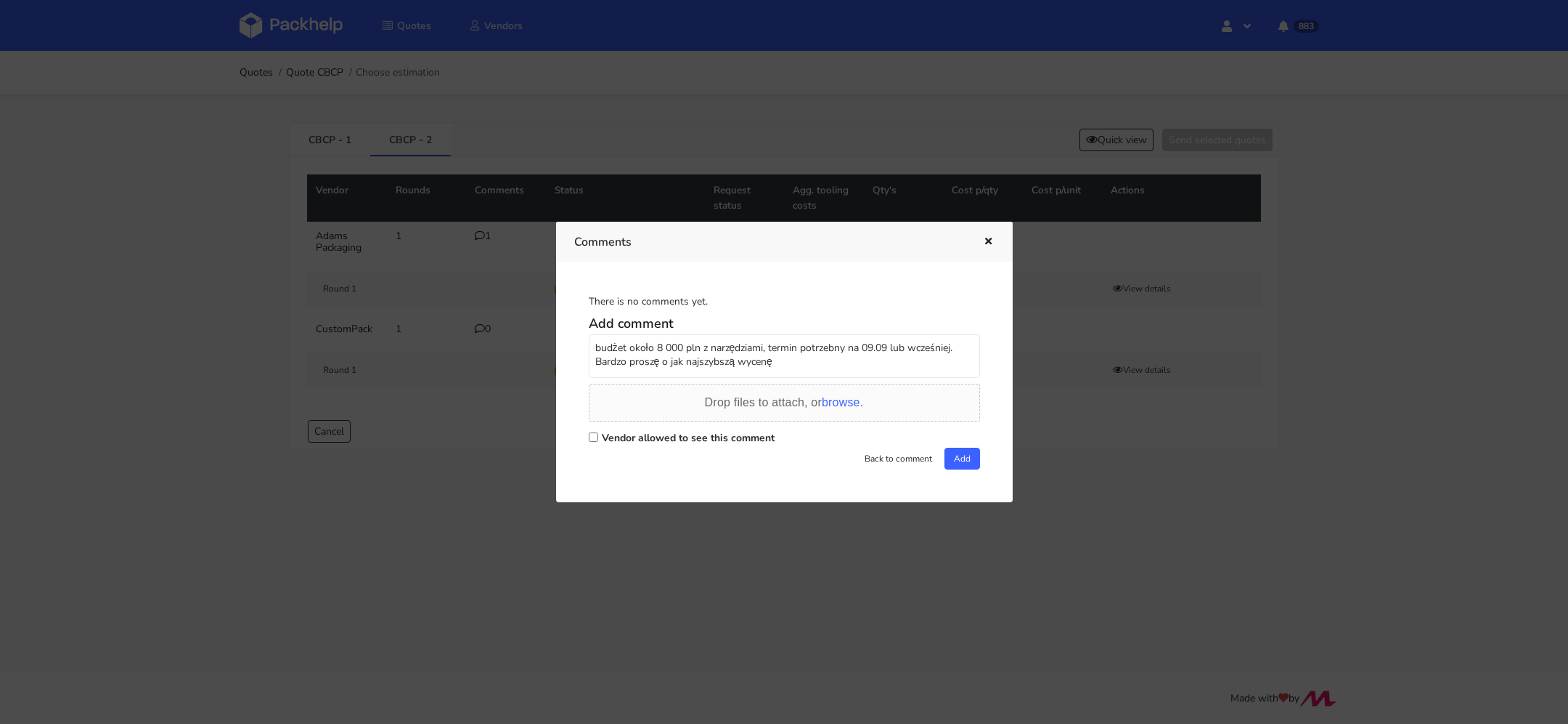
click at [652, 437] on label "Vendor allowed to see this comment" at bounding box center [688, 437] width 173 height 14
click at [598, 437] on input "Vendor allowed to see this comment" at bounding box center [593, 437] width 9 height 9
checkbox input "true"
click at [954, 455] on button "Add" at bounding box center [962, 458] width 35 height 21
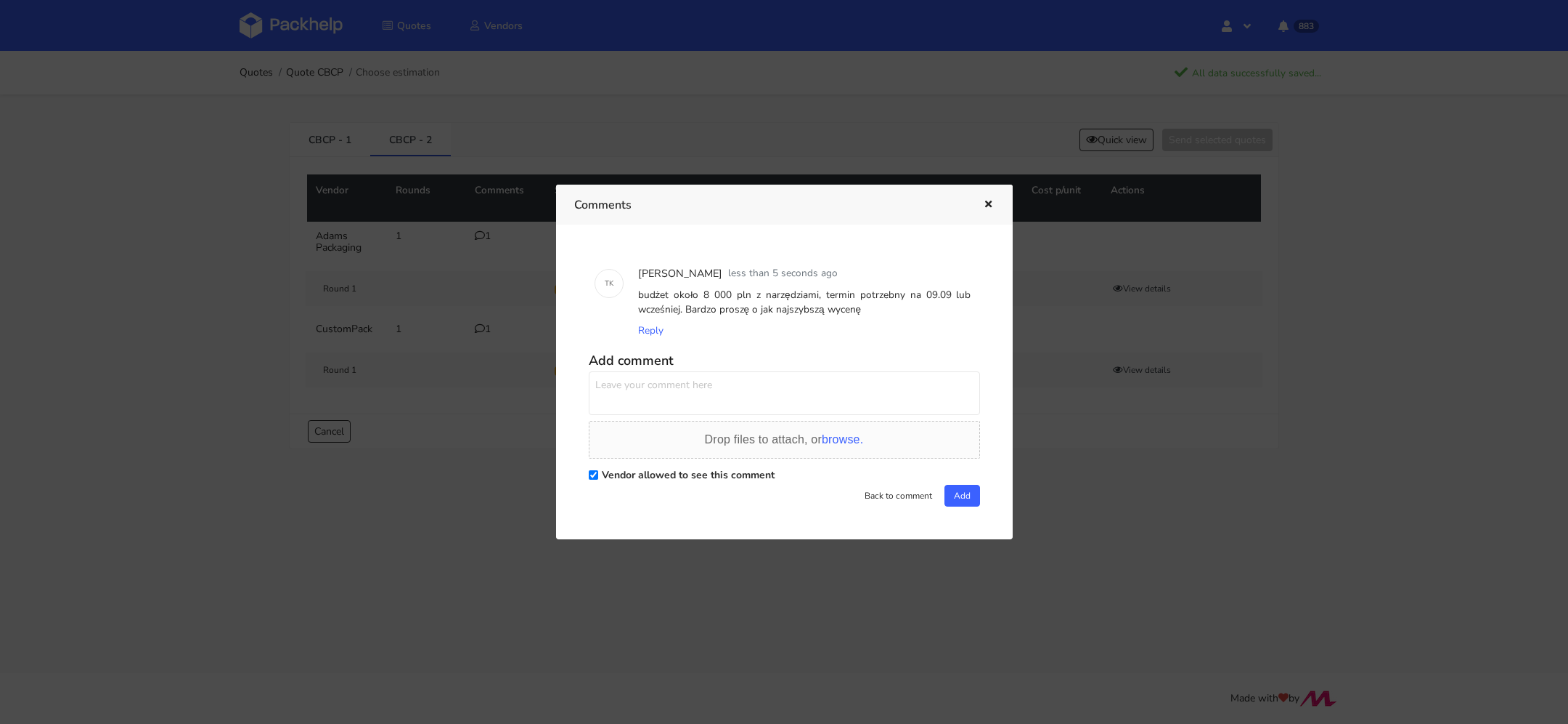
click at [988, 203] on icon "button" at bounding box center [989, 205] width 12 height 10
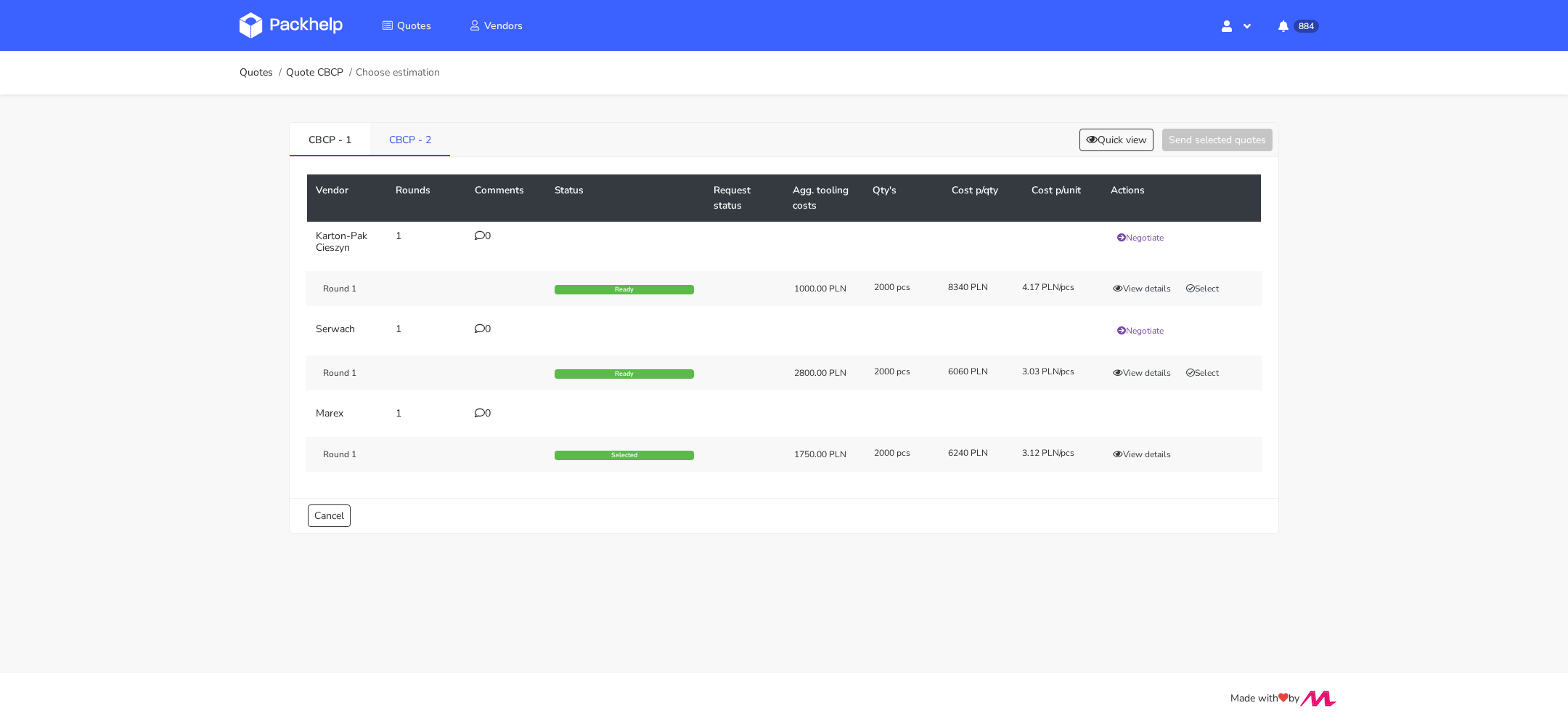
click at [418, 127] on link "CBCP - 2" at bounding box center [410, 138] width 80 height 32
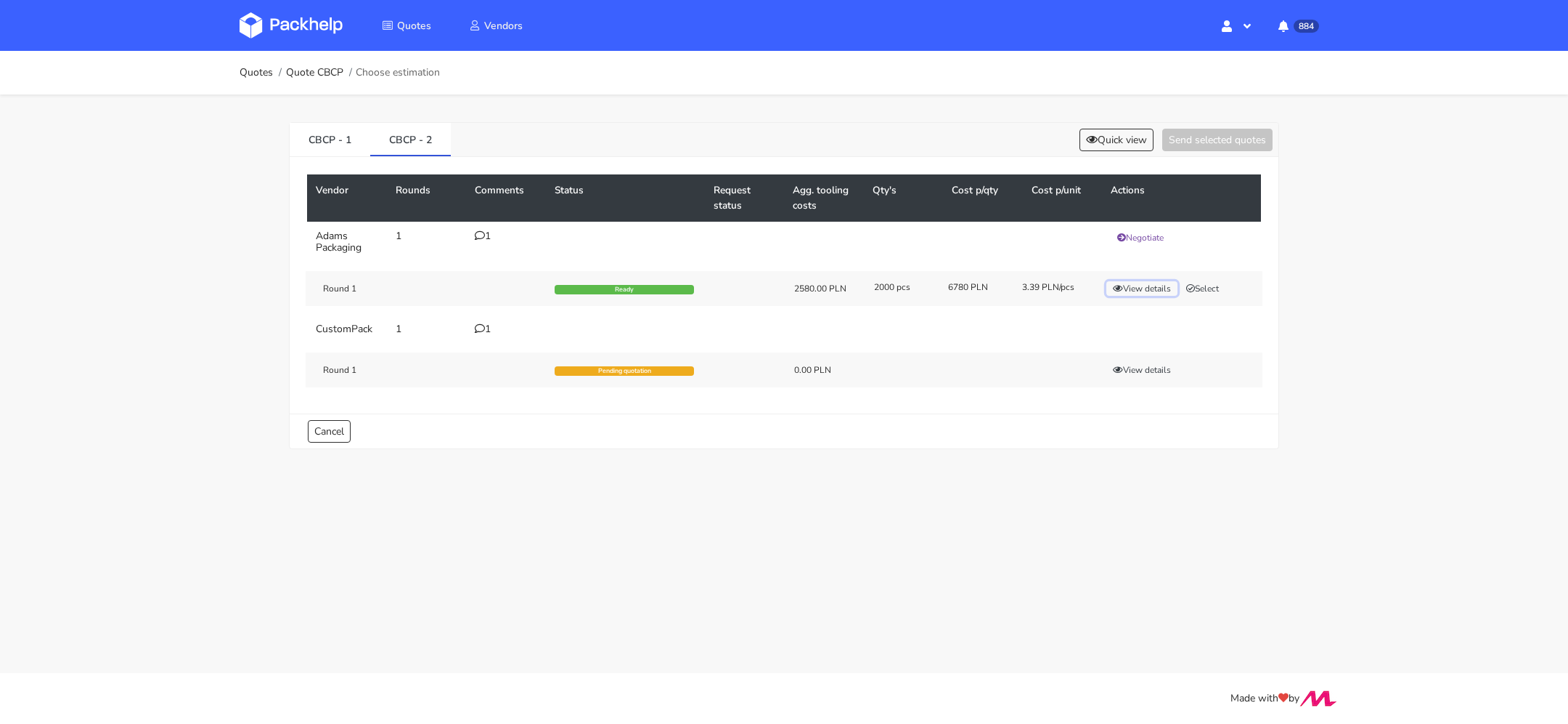
click at [1149, 283] on button "View details" at bounding box center [1142, 288] width 71 height 15
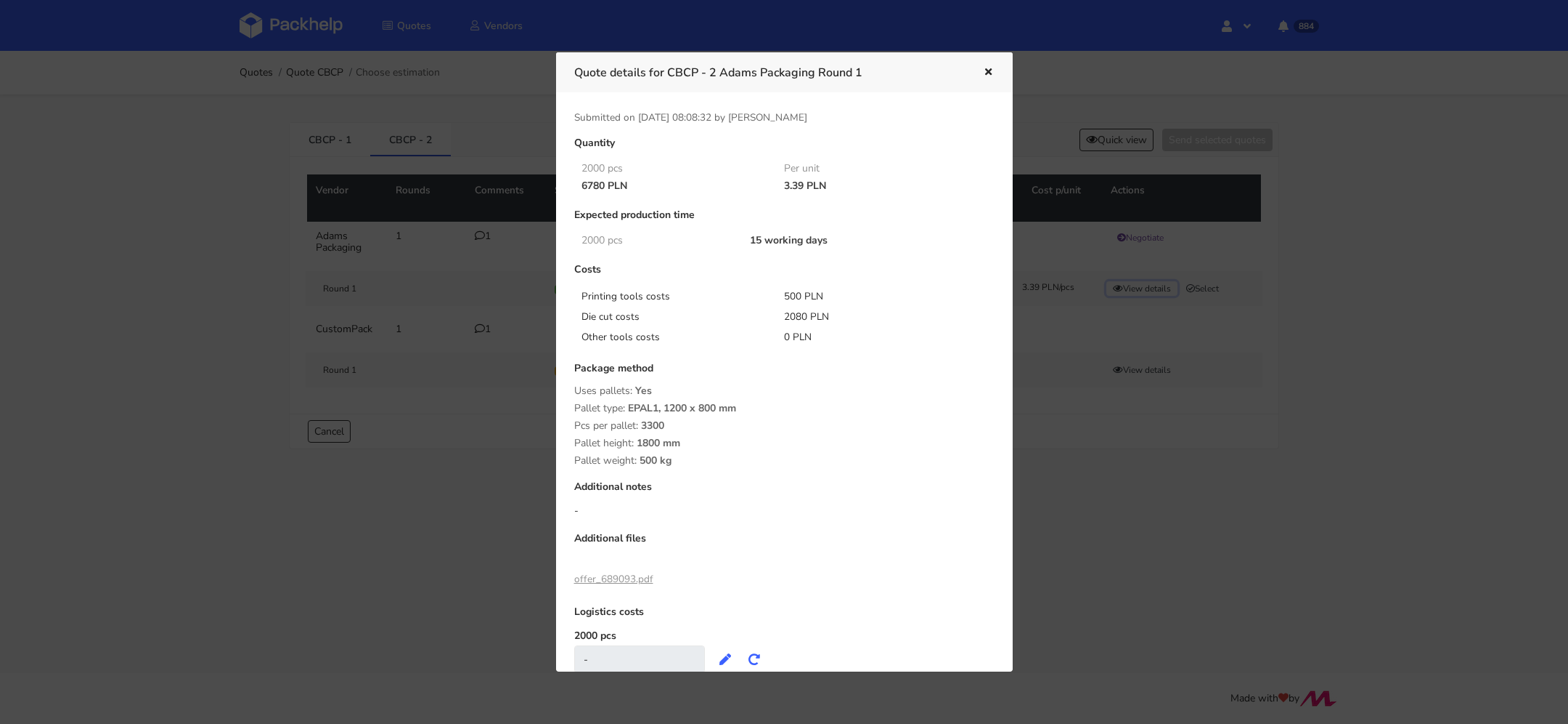
scroll to position [24, 0]
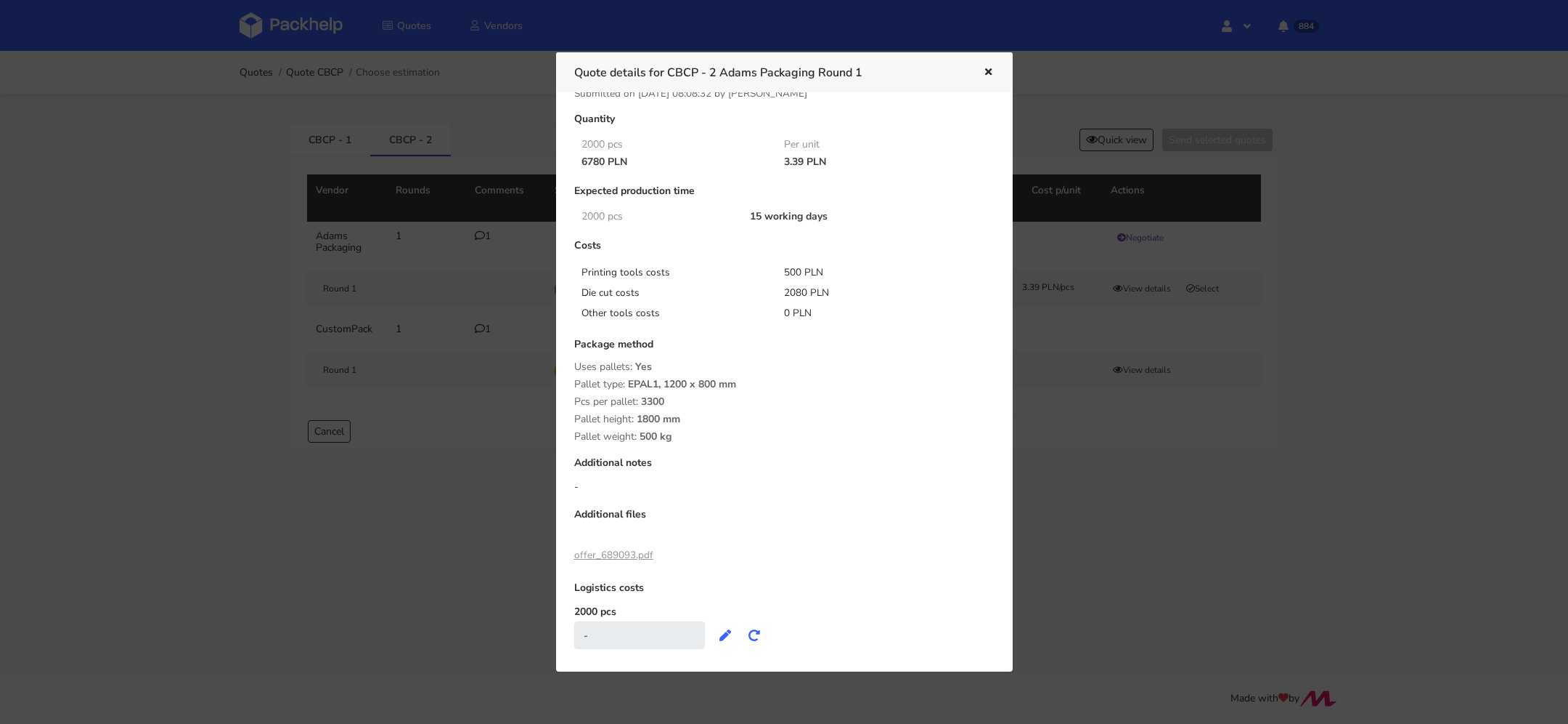
click at [992, 72] on icon "button" at bounding box center [989, 72] width 12 height 10
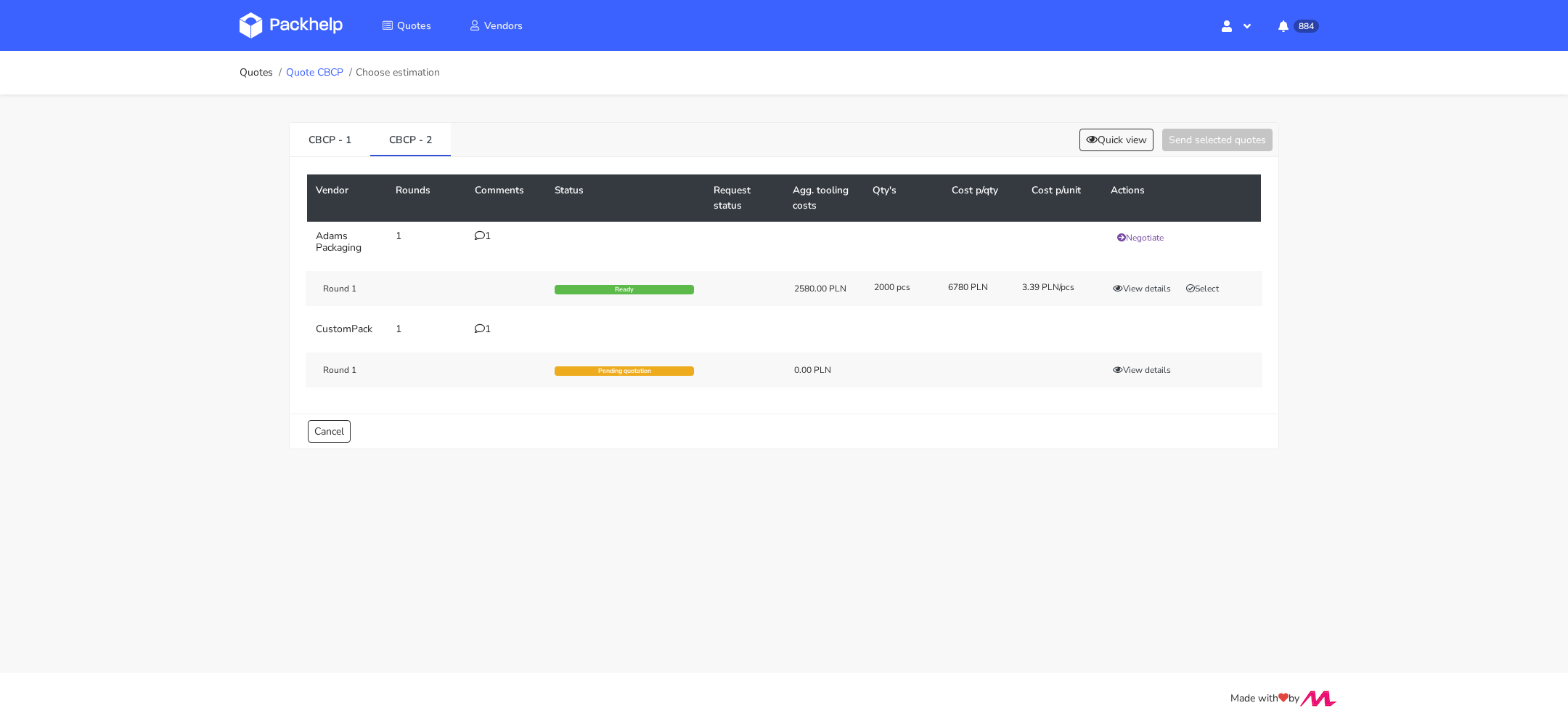
click at [299, 70] on link "Quote CBCP" at bounding box center [315, 72] width 58 height 12
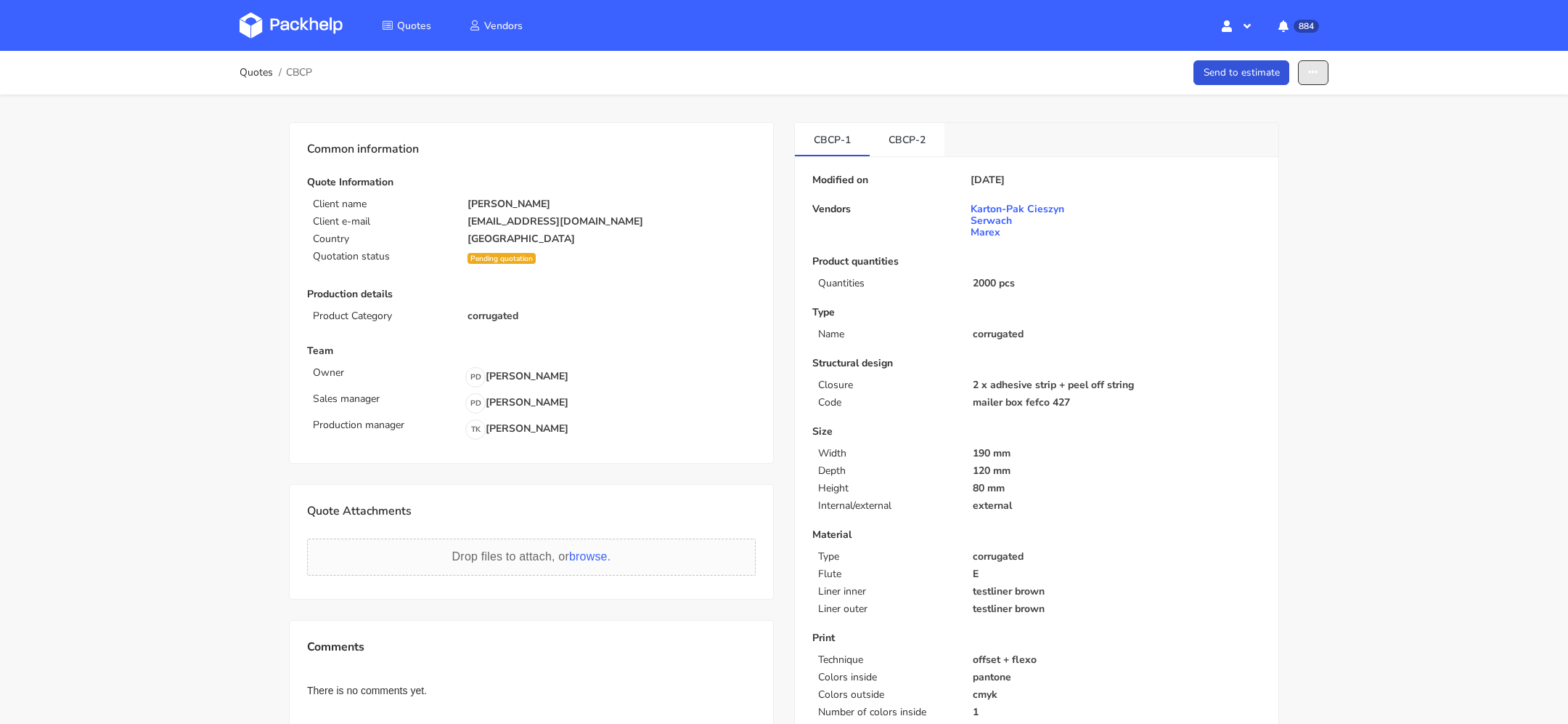
click at [1319, 69] on button "button" at bounding box center [1313, 72] width 30 height 26
click at [1227, 175] on link "Show estimations" at bounding box center [1257, 185] width 128 height 24
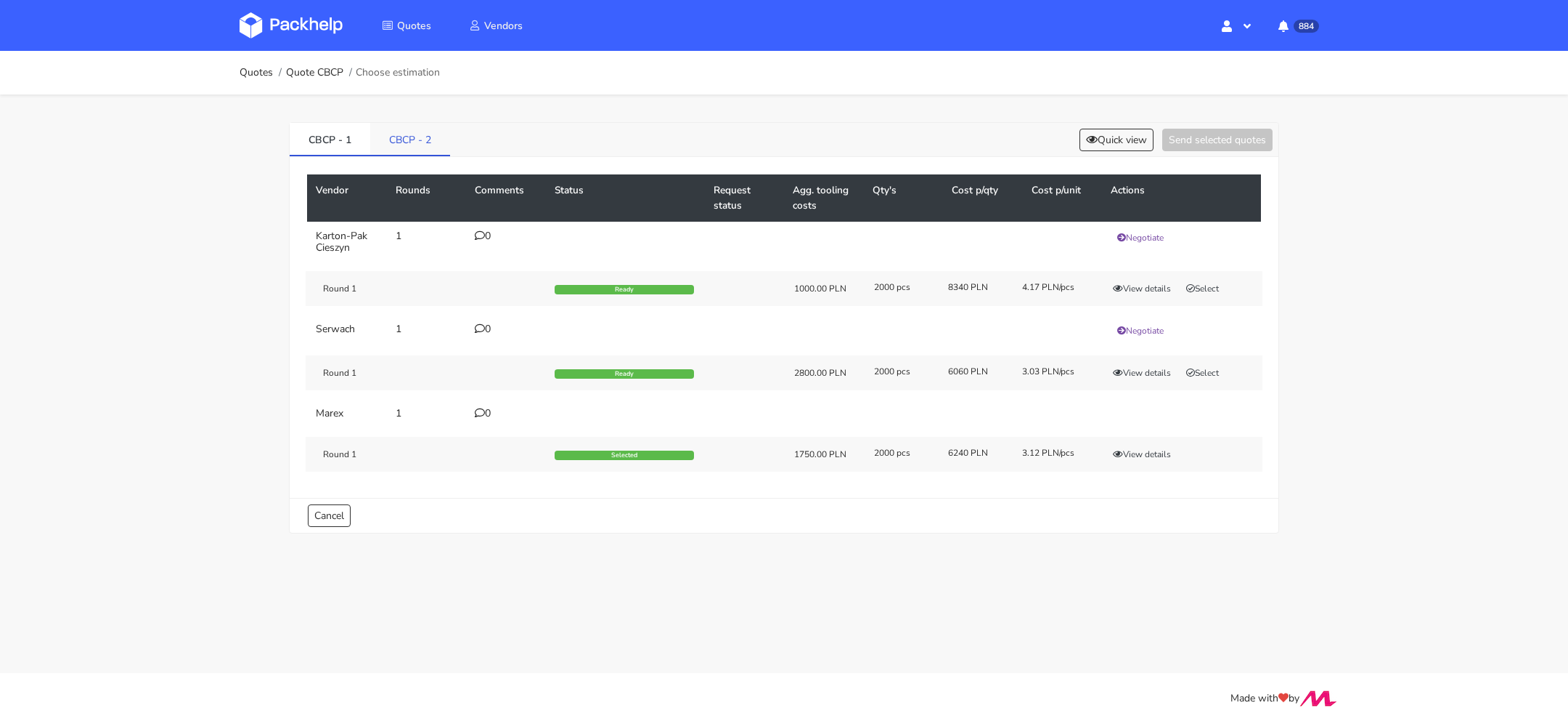
click at [407, 143] on link "CBCP - 2" at bounding box center [410, 138] width 80 height 32
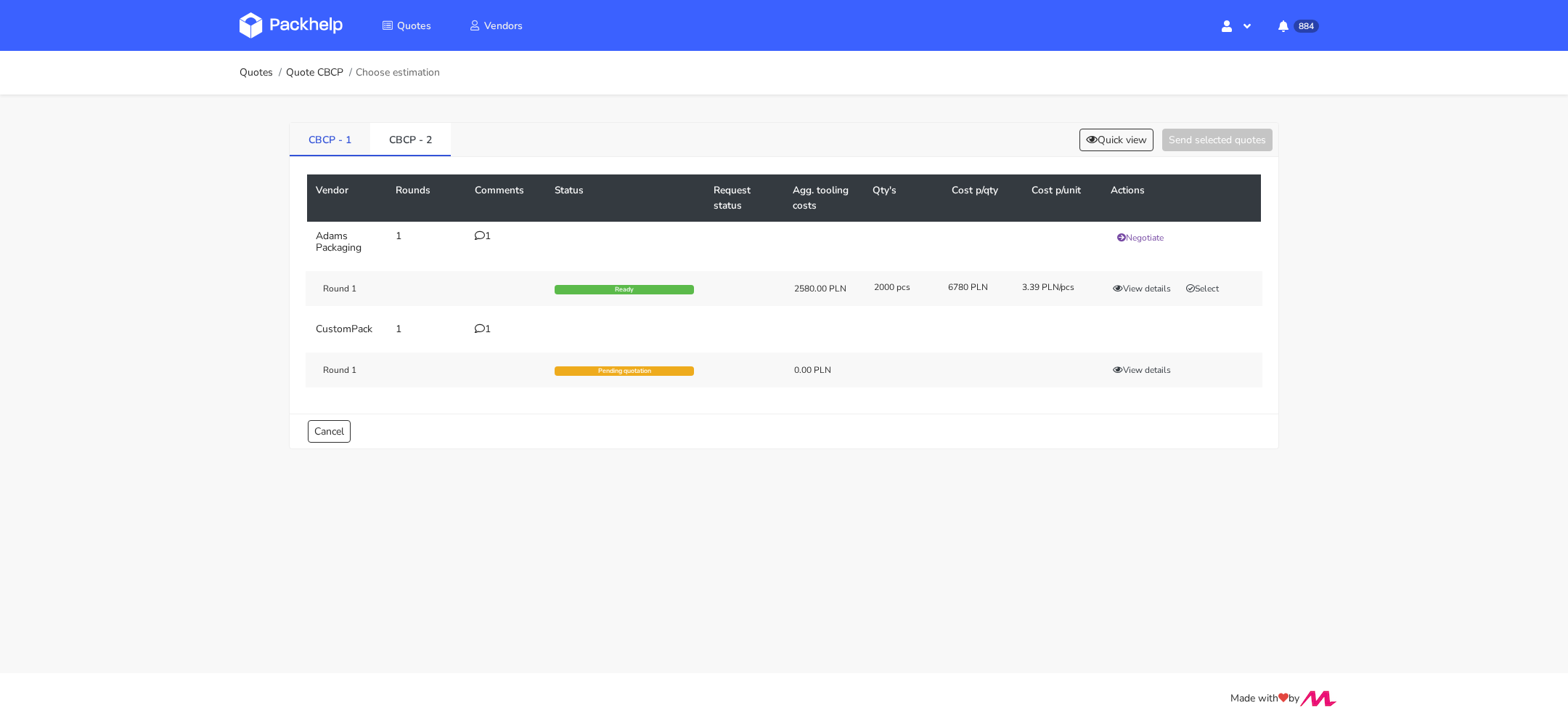
click at [308, 143] on link "CBCP - 1" at bounding box center [330, 138] width 81 height 32
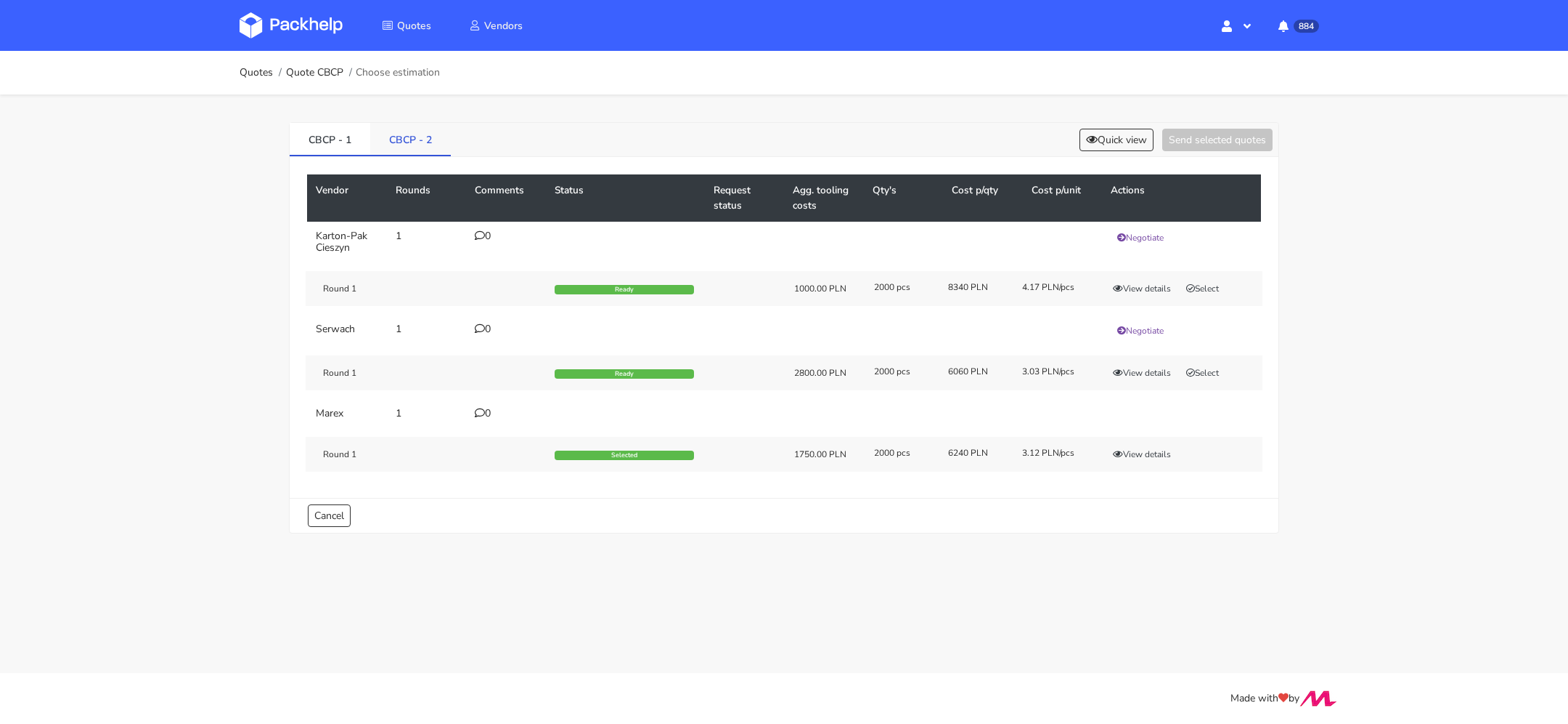
click at [400, 138] on link "CBCP - 2" at bounding box center [411, 138] width 81 height 32
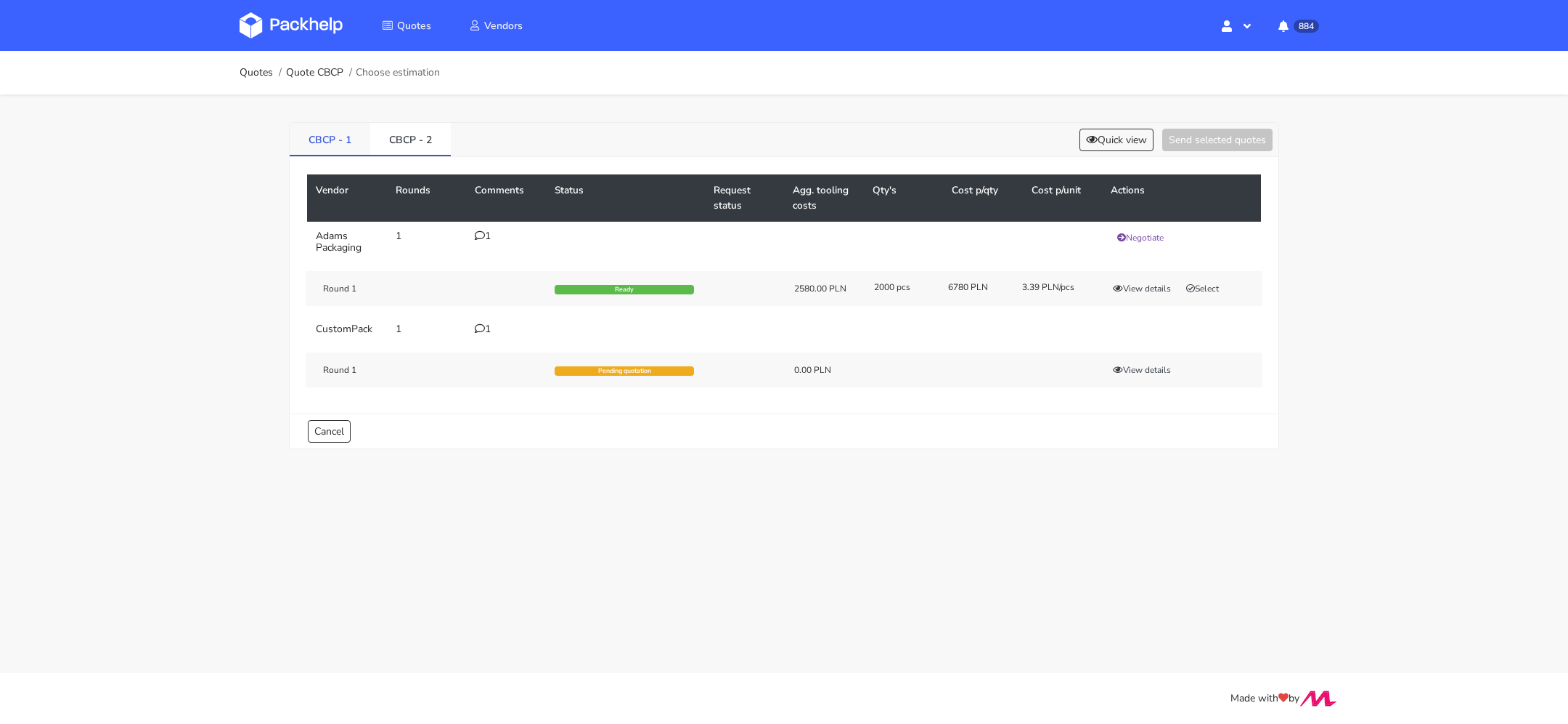
click at [348, 145] on link "CBCP - 1" at bounding box center [330, 138] width 81 height 32
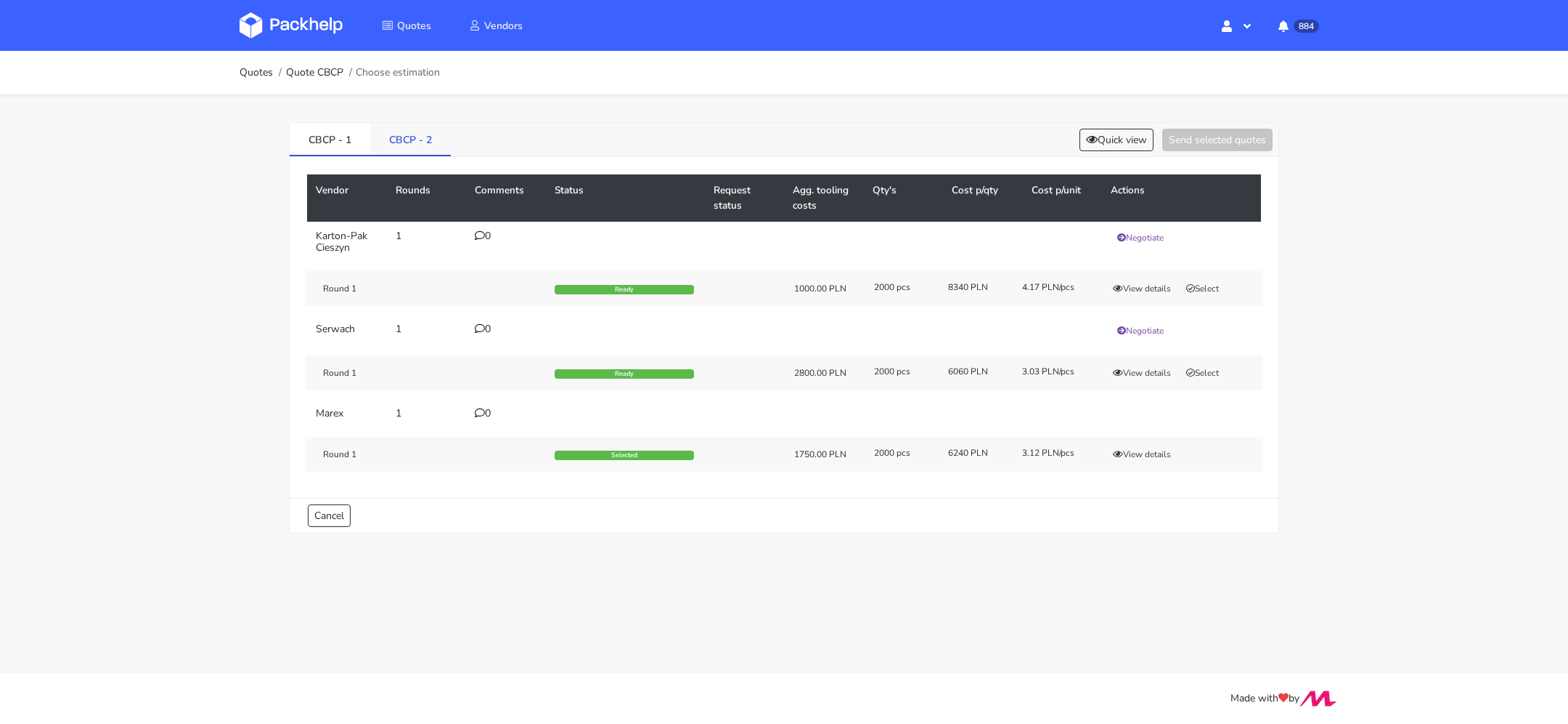
click at [389, 141] on link "CBCP - 2" at bounding box center [411, 138] width 81 height 32
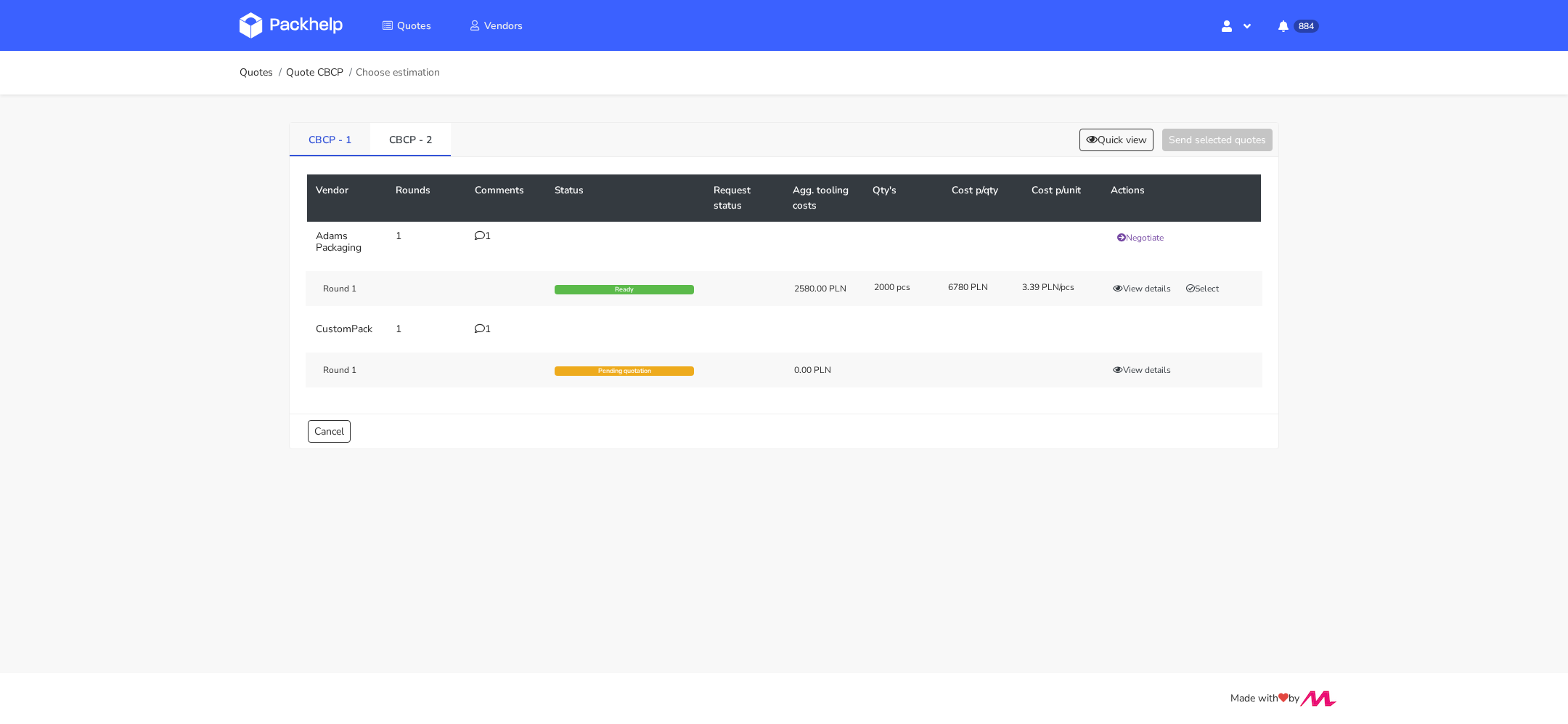
click at [323, 139] on link "CBCP - 1" at bounding box center [330, 138] width 81 height 32
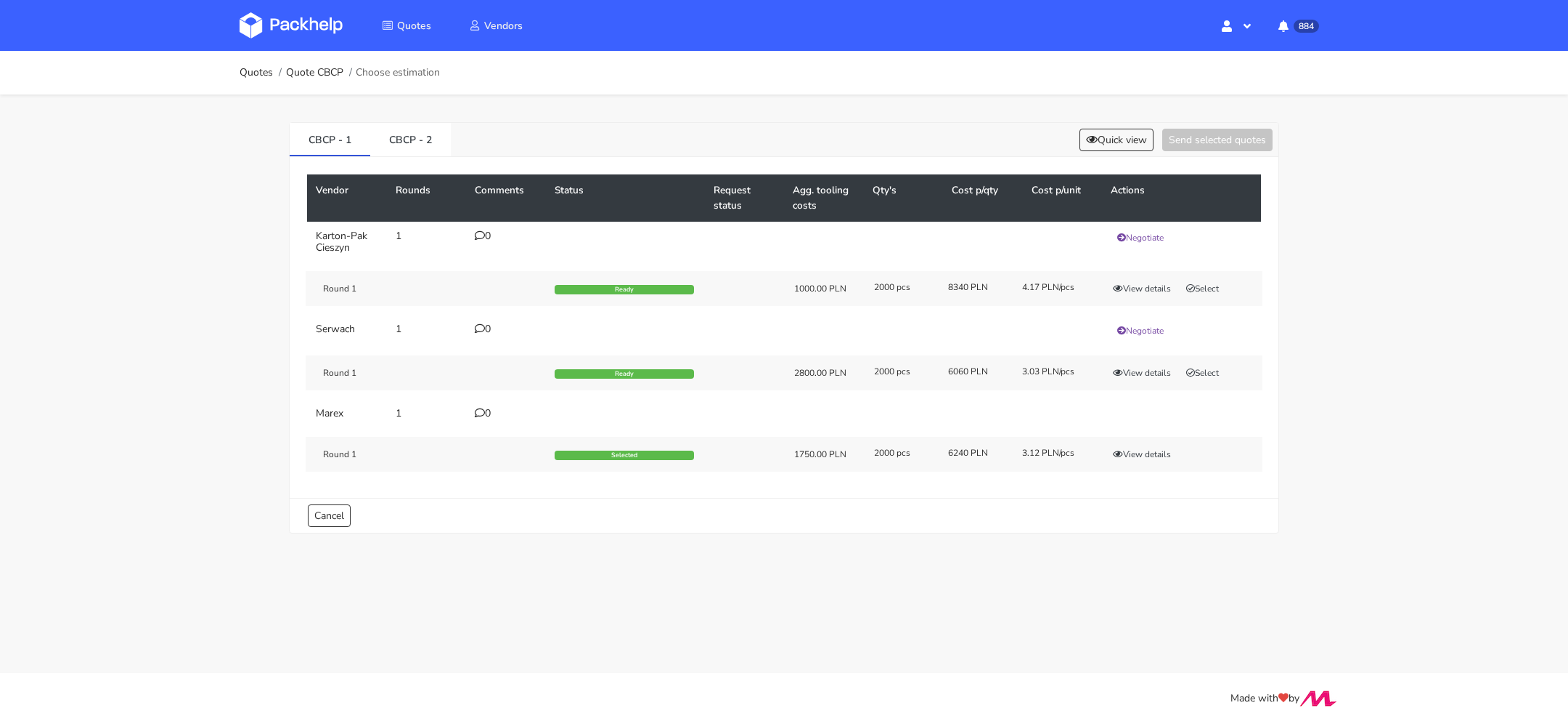
click at [440, 115] on div "CBCP - 1 CBCP - 2 Quick view Send selected quotes Vendor Rounds Comments Status…" at bounding box center [784, 325] width 1045 height 460
click at [403, 131] on link "CBCP - 2" at bounding box center [411, 138] width 81 height 32
click at [429, 148] on link "CBCP - 2" at bounding box center [410, 138] width 80 height 32
click at [1143, 367] on button "View details" at bounding box center [1142, 373] width 71 height 15
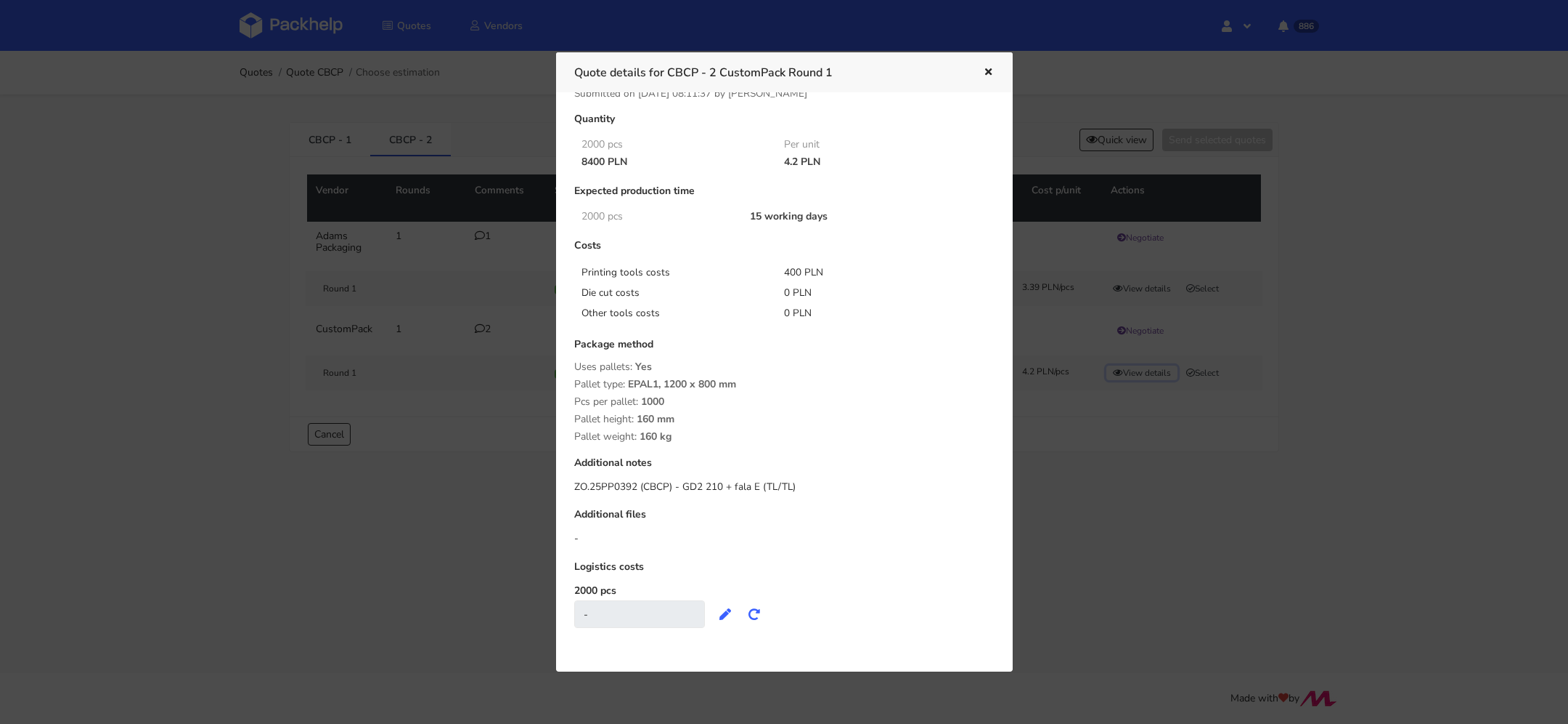
scroll to position [24, 0]
click at [992, 68] on icon "button" at bounding box center [989, 72] width 12 height 10
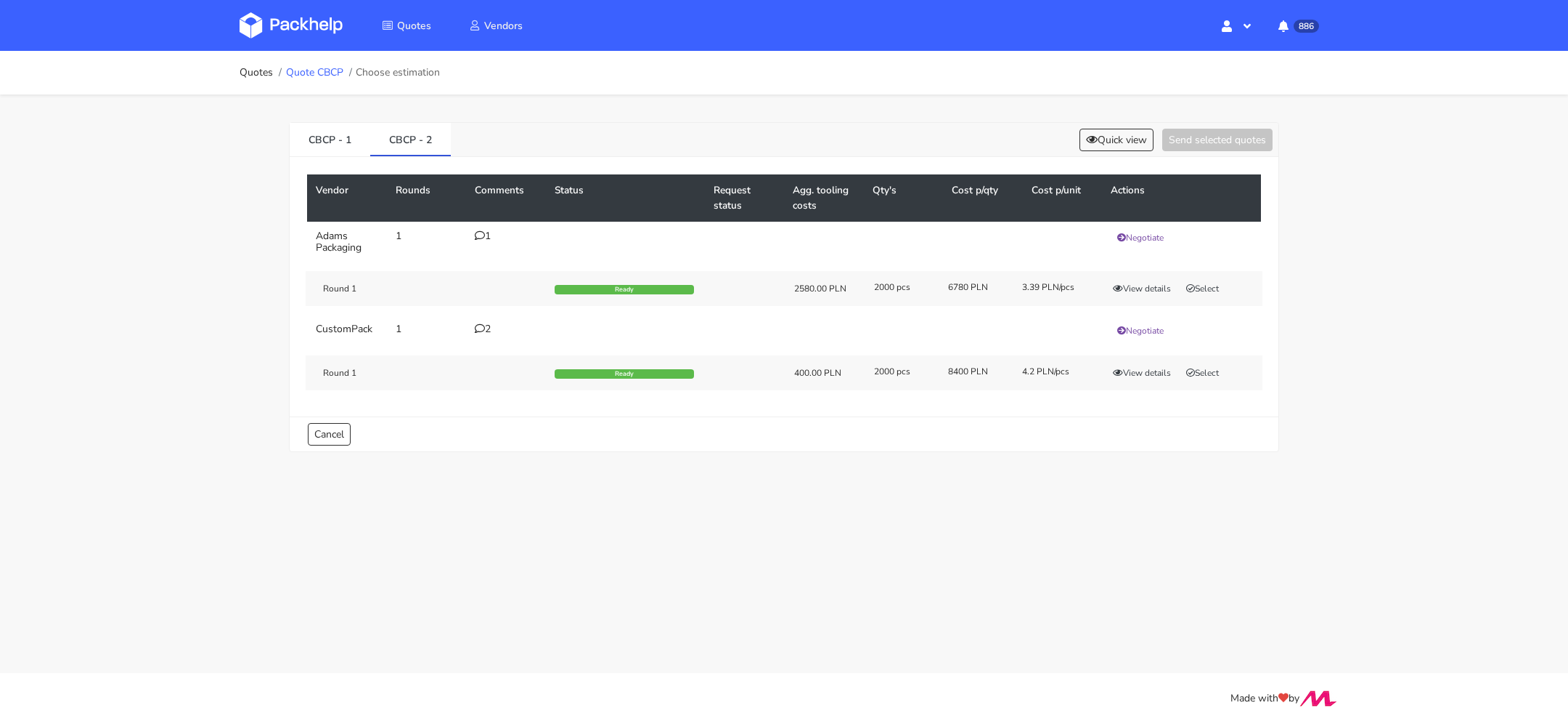
click at [327, 76] on link "Quote CBCP" at bounding box center [315, 72] width 58 height 12
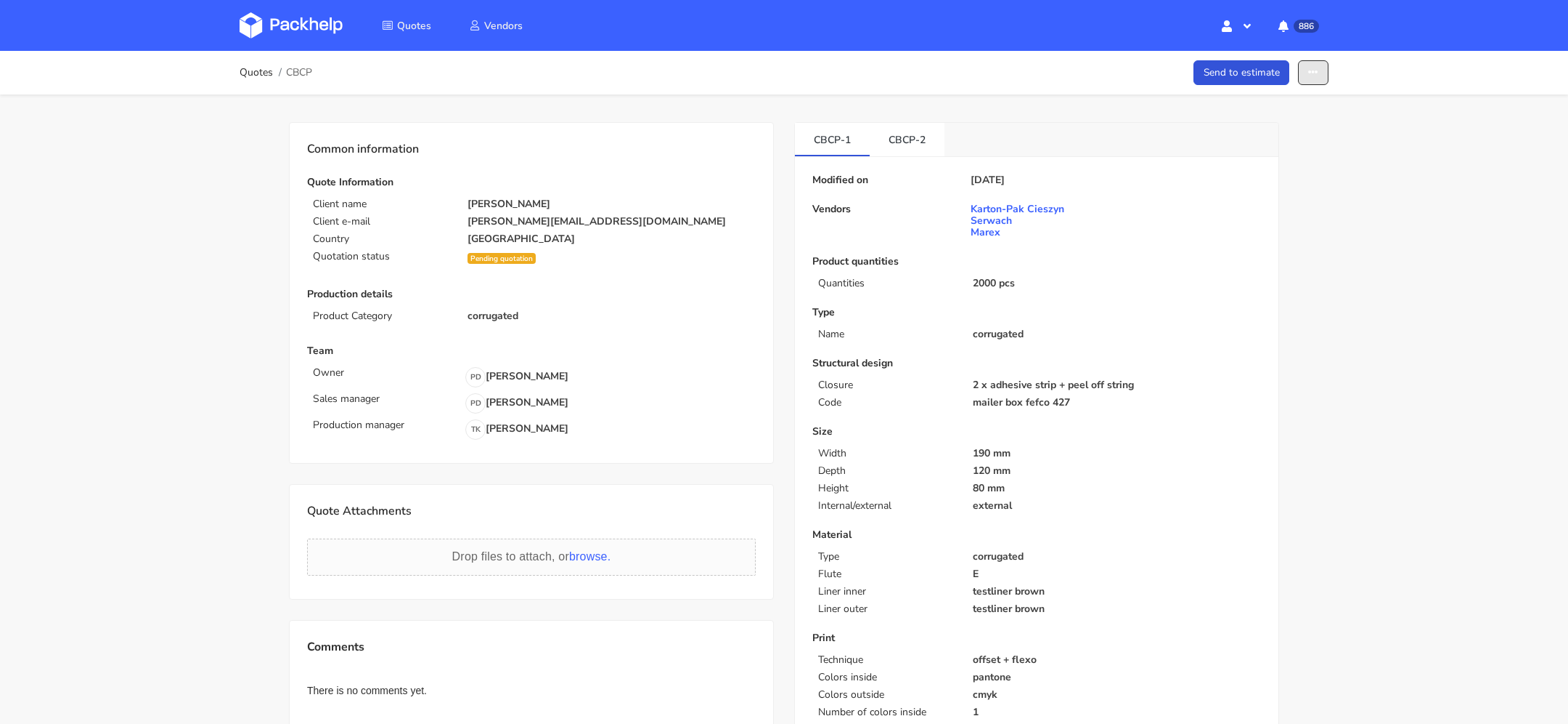
click at [1324, 66] on button "button" at bounding box center [1313, 72] width 30 height 26
click at [1245, 180] on link "Show estimations" at bounding box center [1257, 185] width 128 height 24
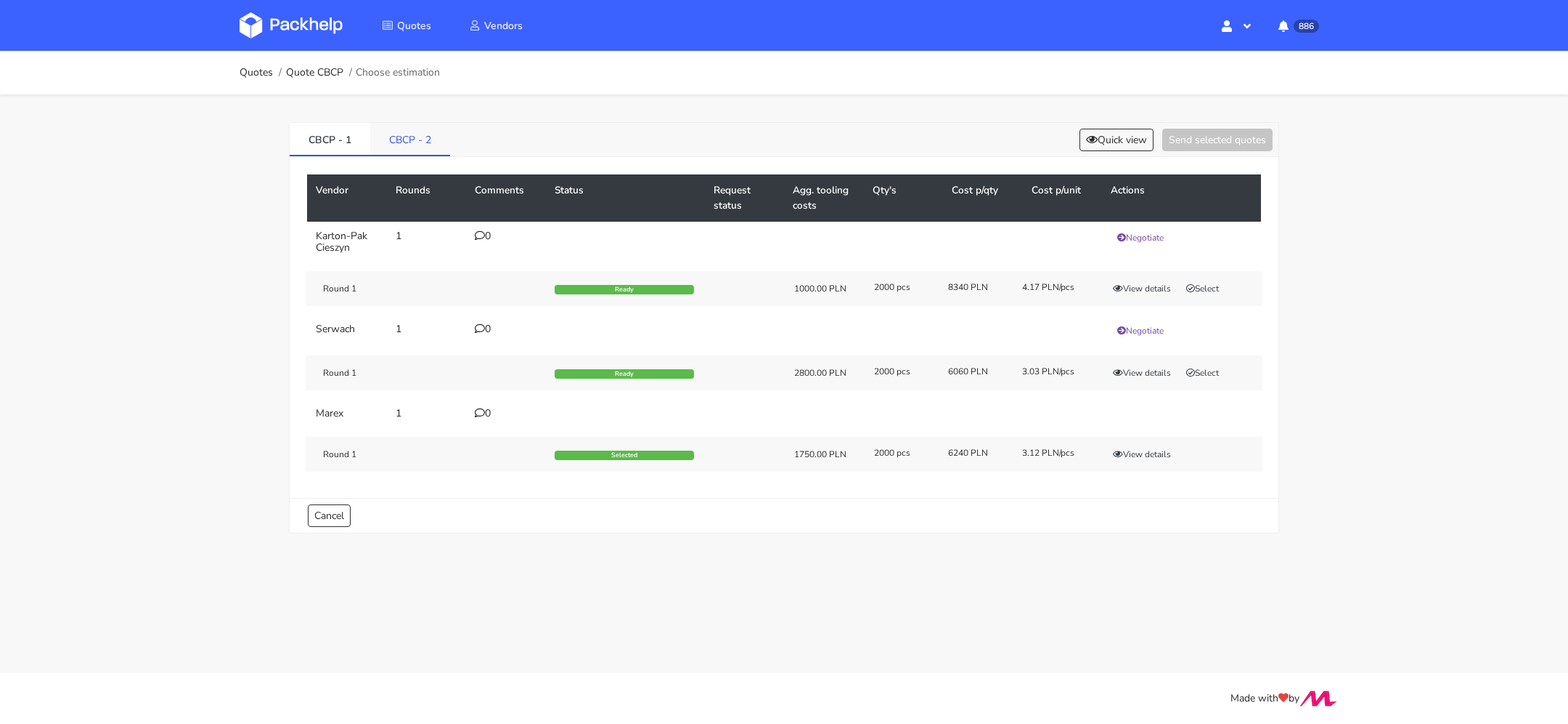
click at [419, 141] on link "CBCP - 2" at bounding box center [410, 138] width 80 height 32
click at [480, 326] on icon at bounding box center [480, 329] width 10 height 10
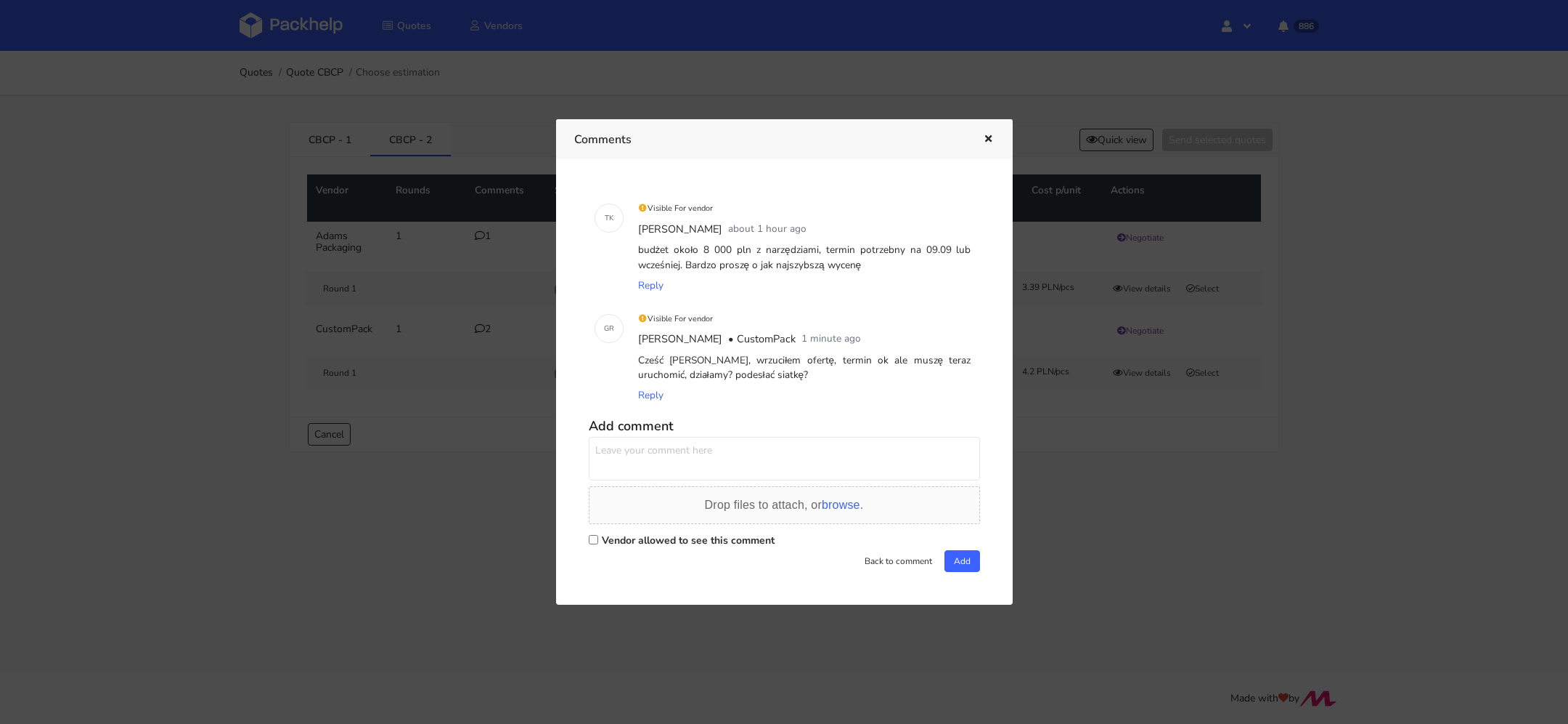
click at [618, 539] on label "Vendor allowed to see this comment" at bounding box center [688, 540] width 173 height 14
click at [598, 539] on input "Vendor allowed to see this comment" at bounding box center [593, 539] width 9 height 9
checkbox input "true"
click at [654, 460] on textarea at bounding box center [784, 458] width 391 height 44
click at [697, 458] on textarea at bounding box center [784, 458] width 391 height 44
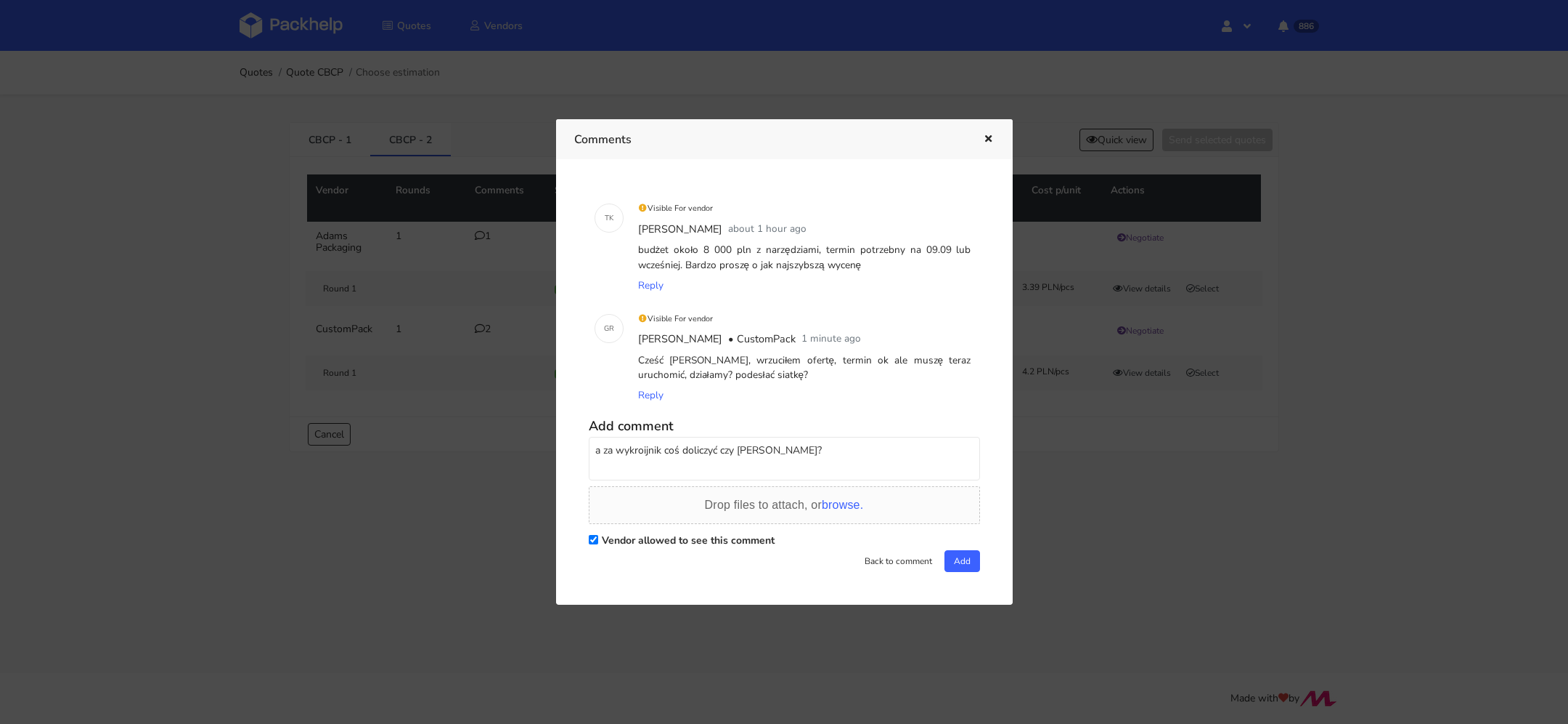
click at [650, 443] on textarea "a za wykroijnik coś doliczyć czy macie taki?" at bounding box center [784, 458] width 391 height 44
type textarea "a za wykrojnik coś doliczyć czy macie taki?"
click at [951, 554] on button "Add" at bounding box center [962, 561] width 35 height 21
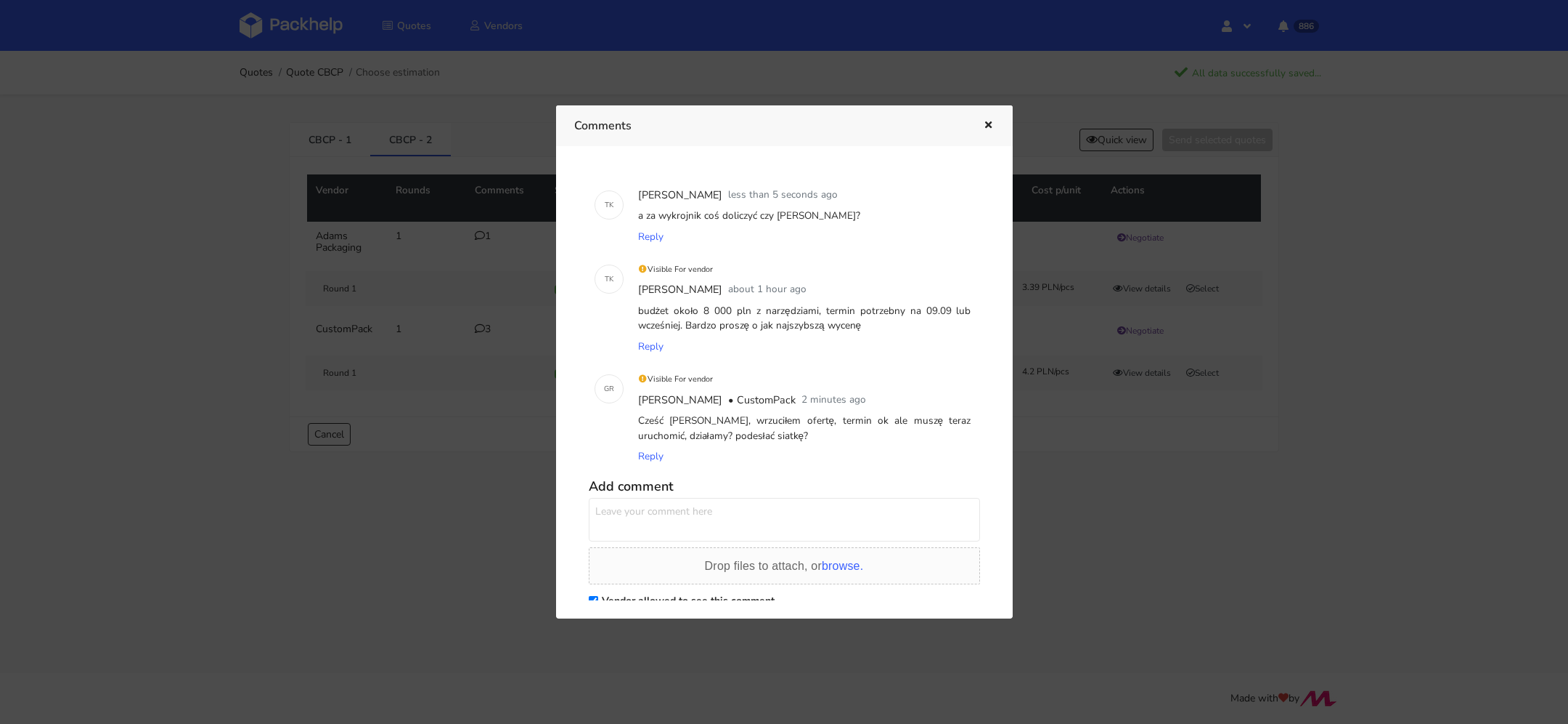
click at [1152, 478] on div at bounding box center [784, 362] width 1568 height 724
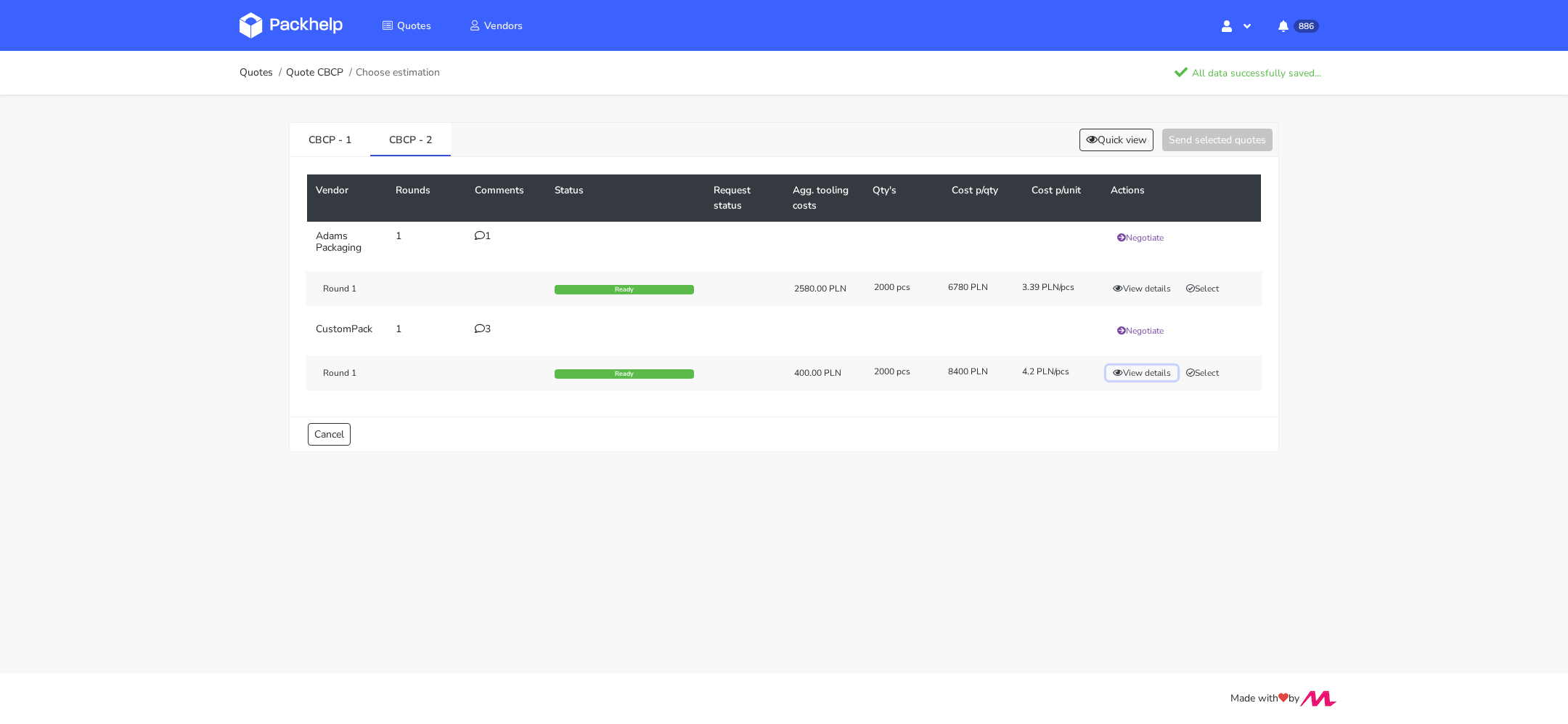
click at [1131, 371] on button "View details" at bounding box center [1142, 373] width 71 height 15
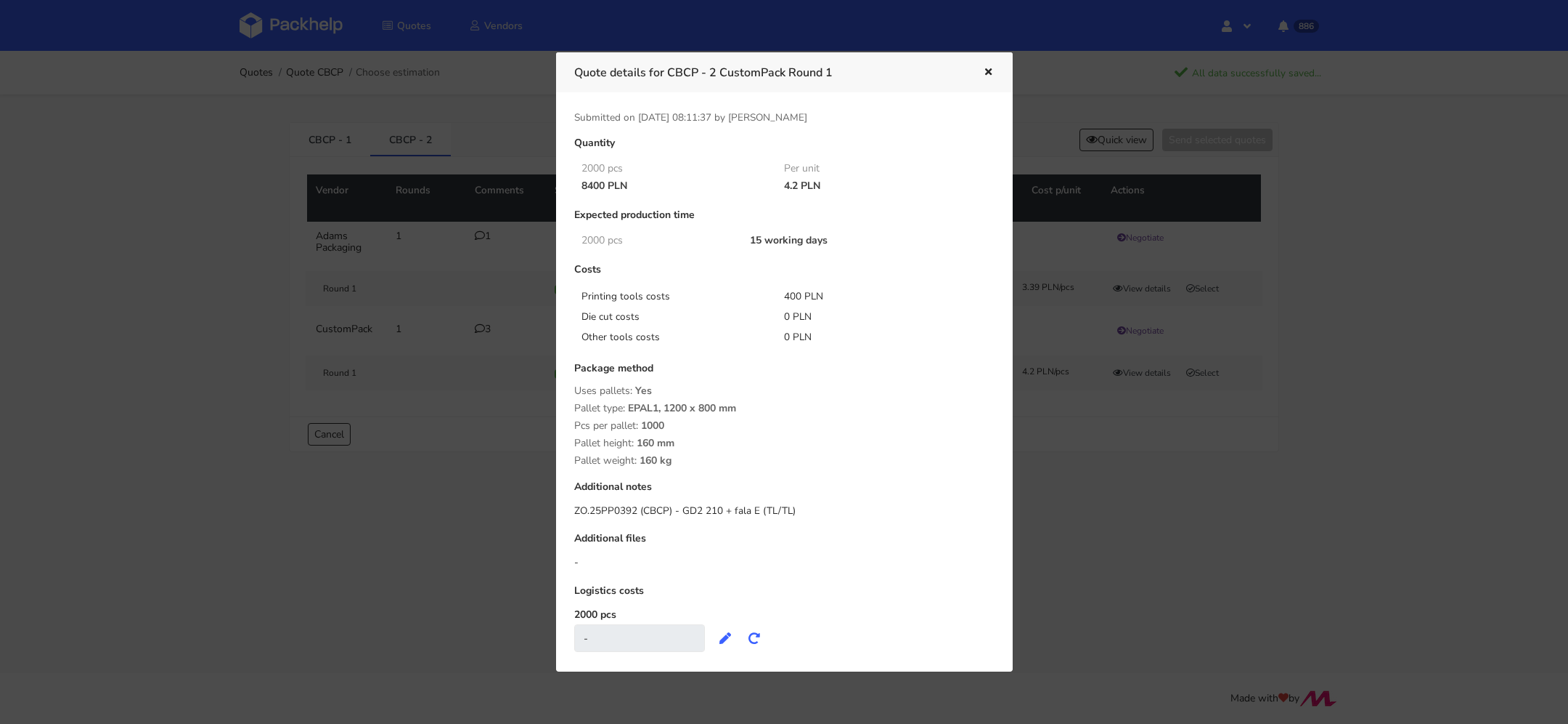
click at [984, 72] on icon "button" at bounding box center [989, 72] width 12 height 10
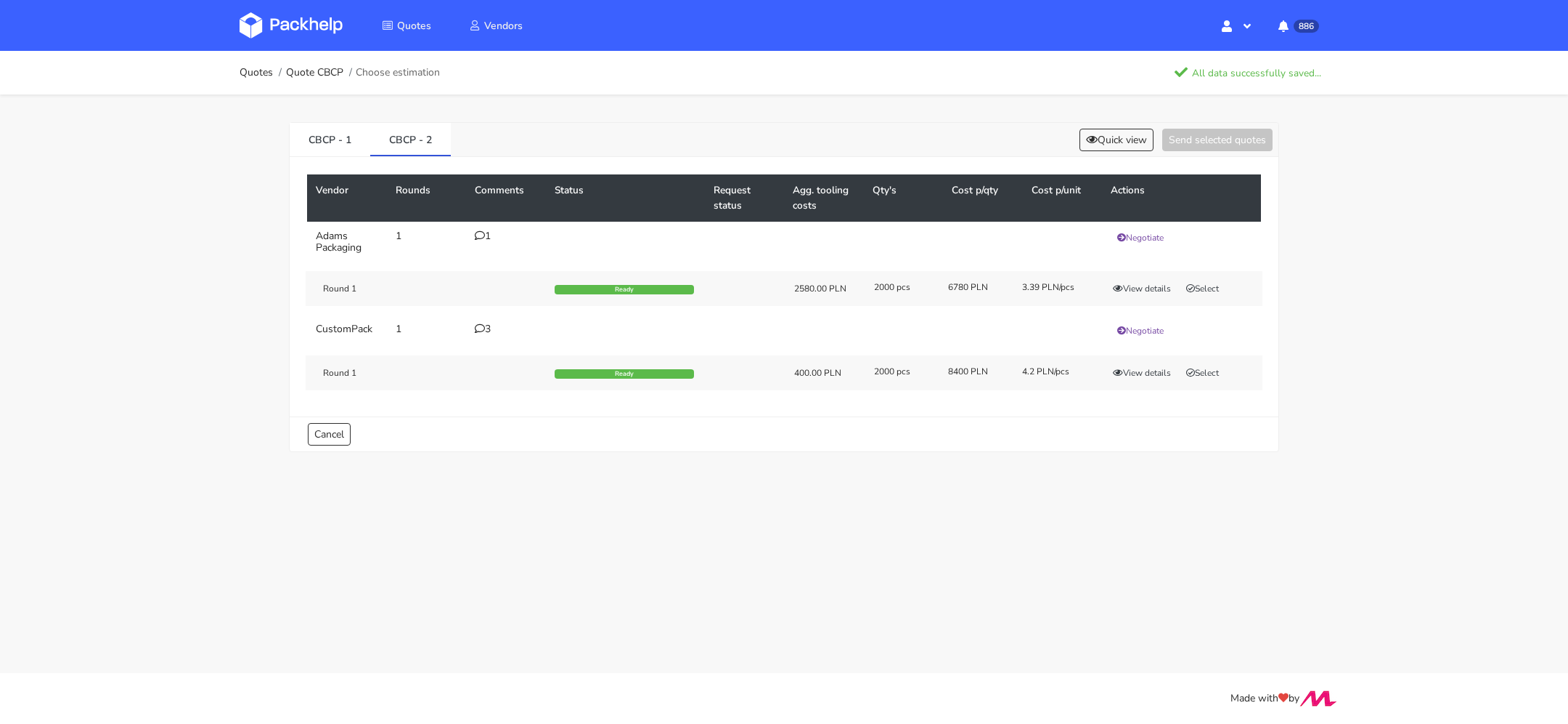
click at [983, 488] on main "Quotes Quote CBCP Choose estimation All data successfully saved... CBCP - 1 CBC…" at bounding box center [784, 336] width 1568 height 673
click at [412, 145] on link "CBCP - 2" at bounding box center [410, 138] width 80 height 32
click at [1149, 372] on button "View details" at bounding box center [1142, 373] width 71 height 15
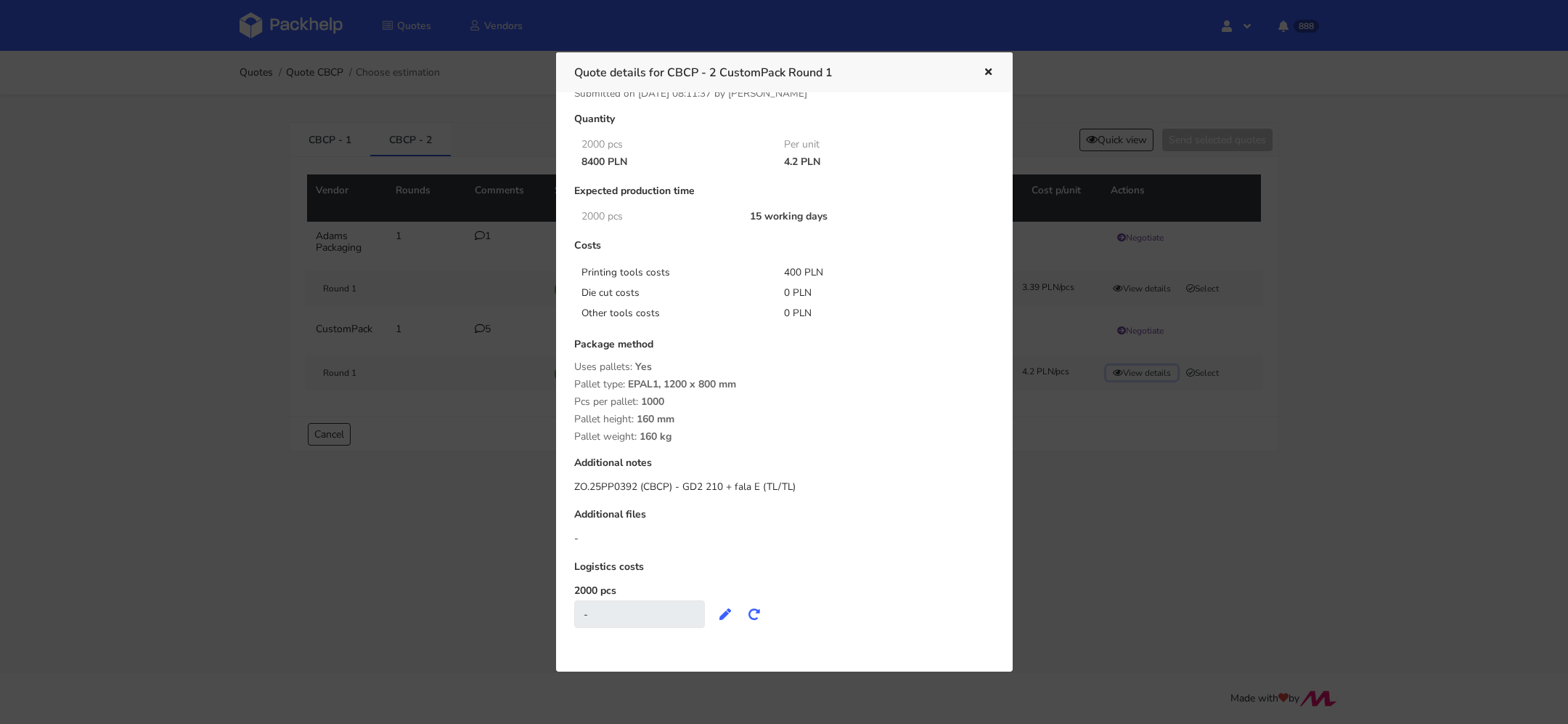
scroll to position [18, 0]
click at [363, 559] on div at bounding box center [784, 362] width 1568 height 724
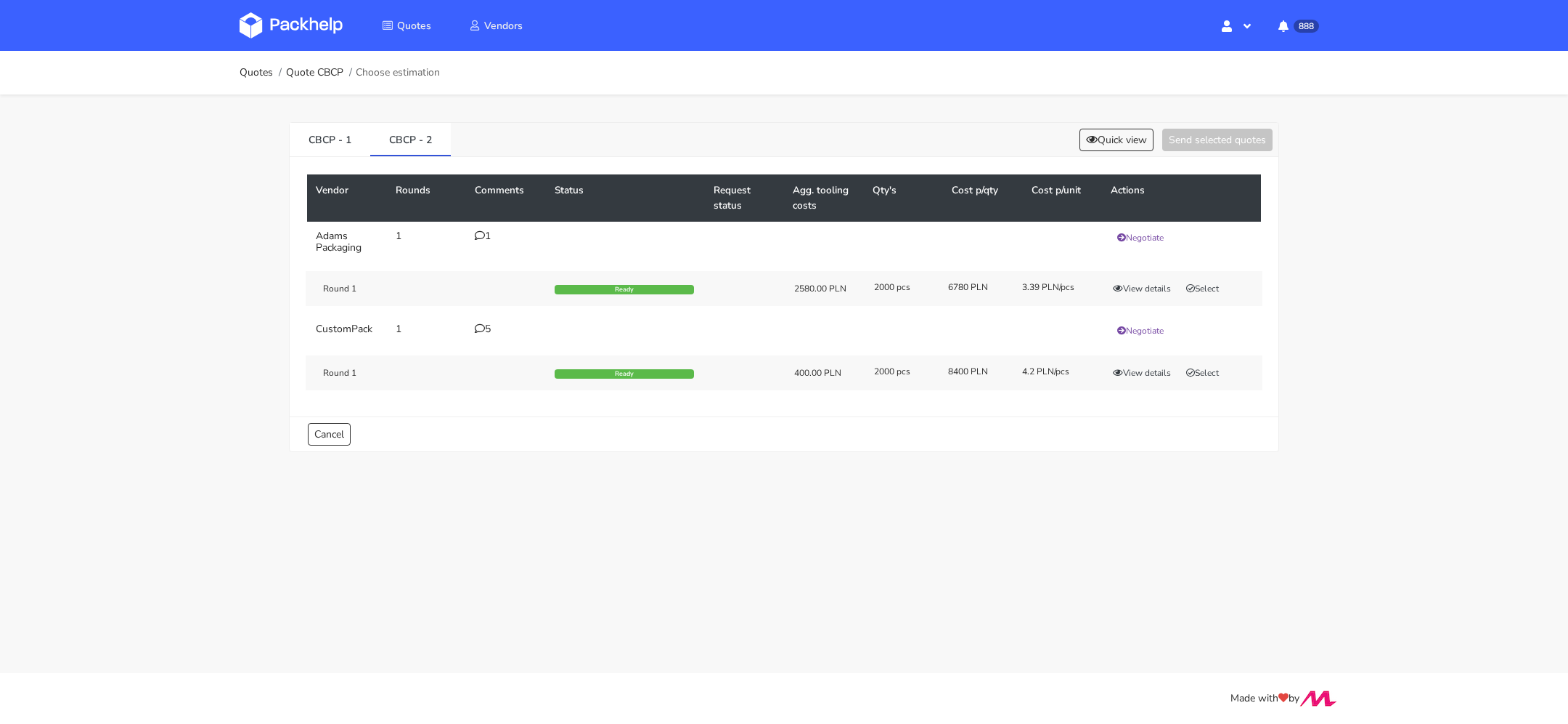
click at [481, 327] on icon at bounding box center [480, 329] width 10 height 10
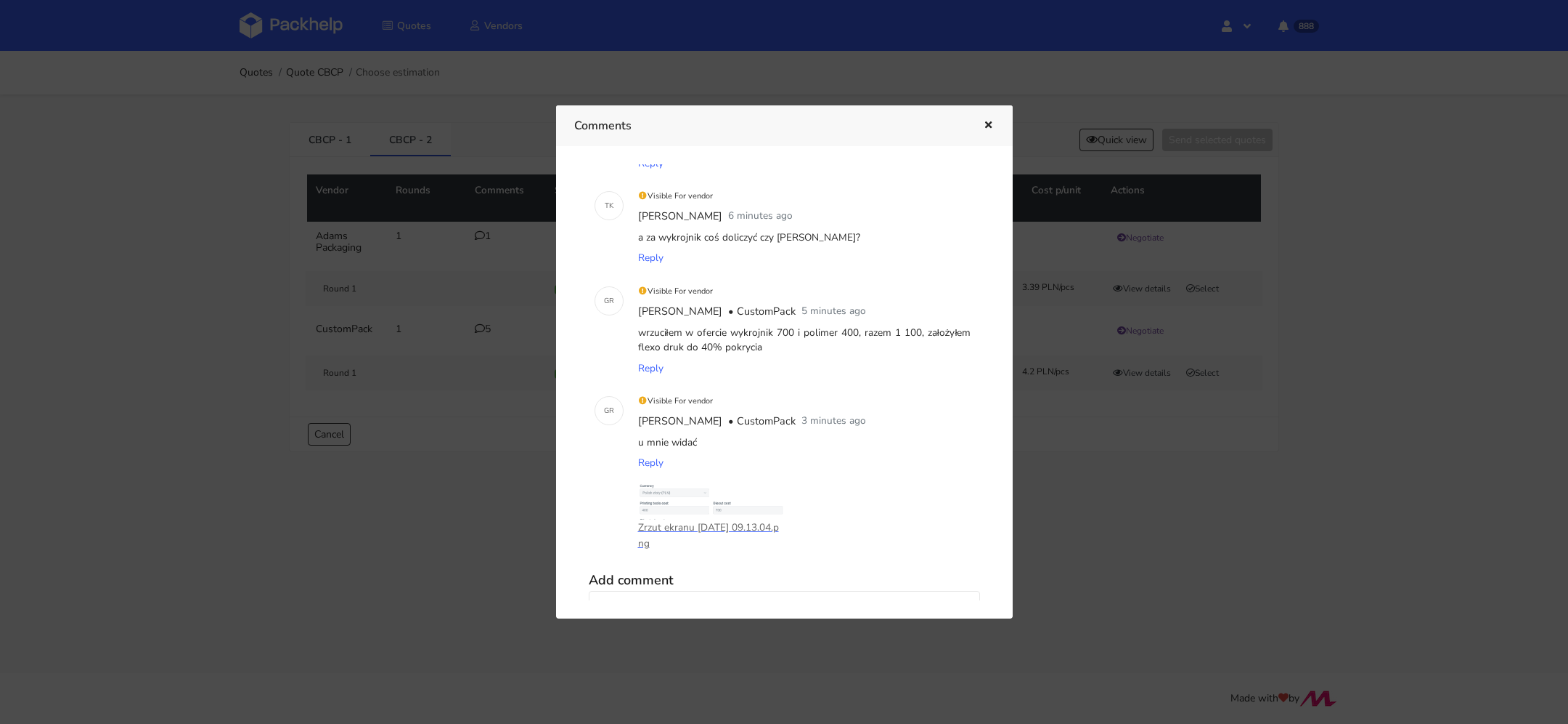
scroll to position [220, 0]
click at [700, 524] on p "Zrzut ekranu 2025-08-22 o 09.13.04.png" at bounding box center [710, 534] width 145 height 32
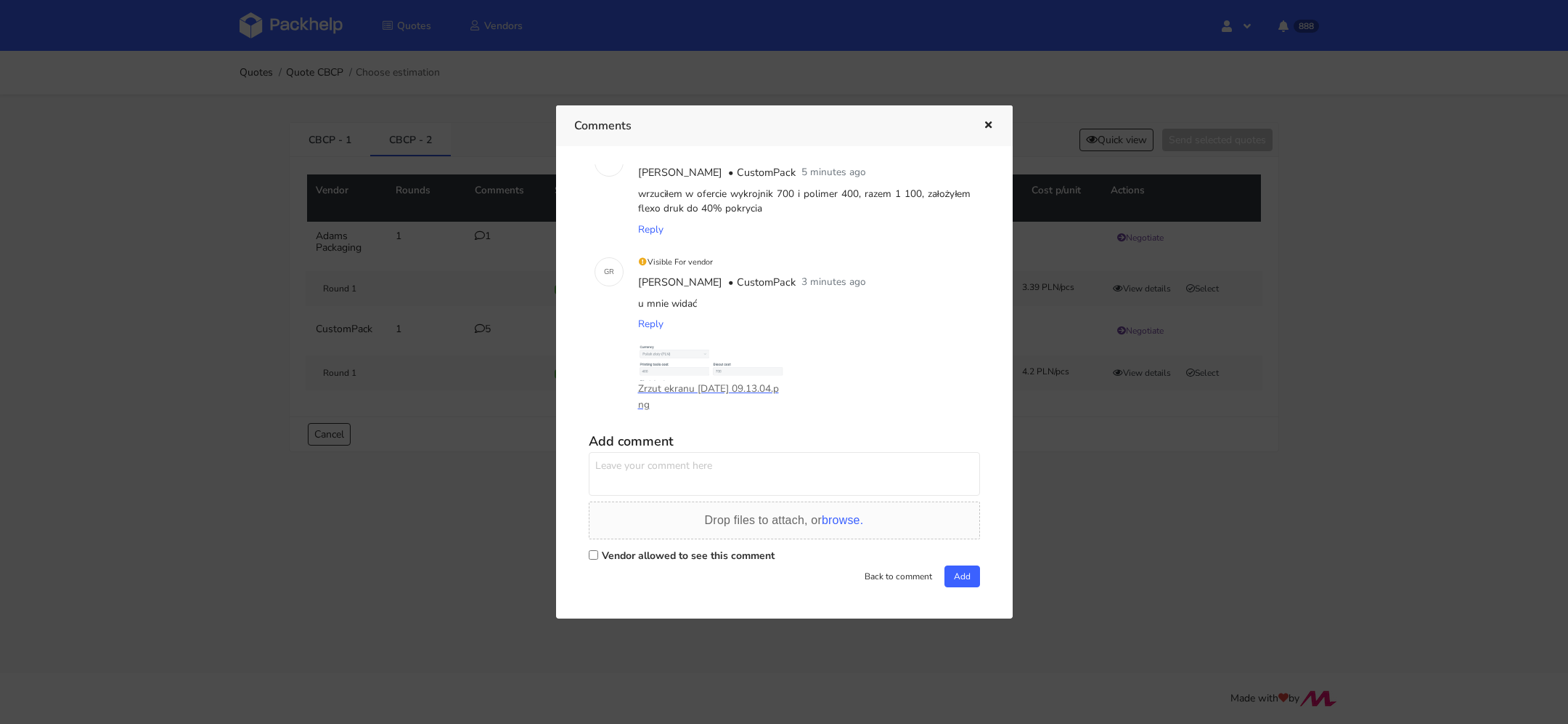
scroll to position [347, 0]
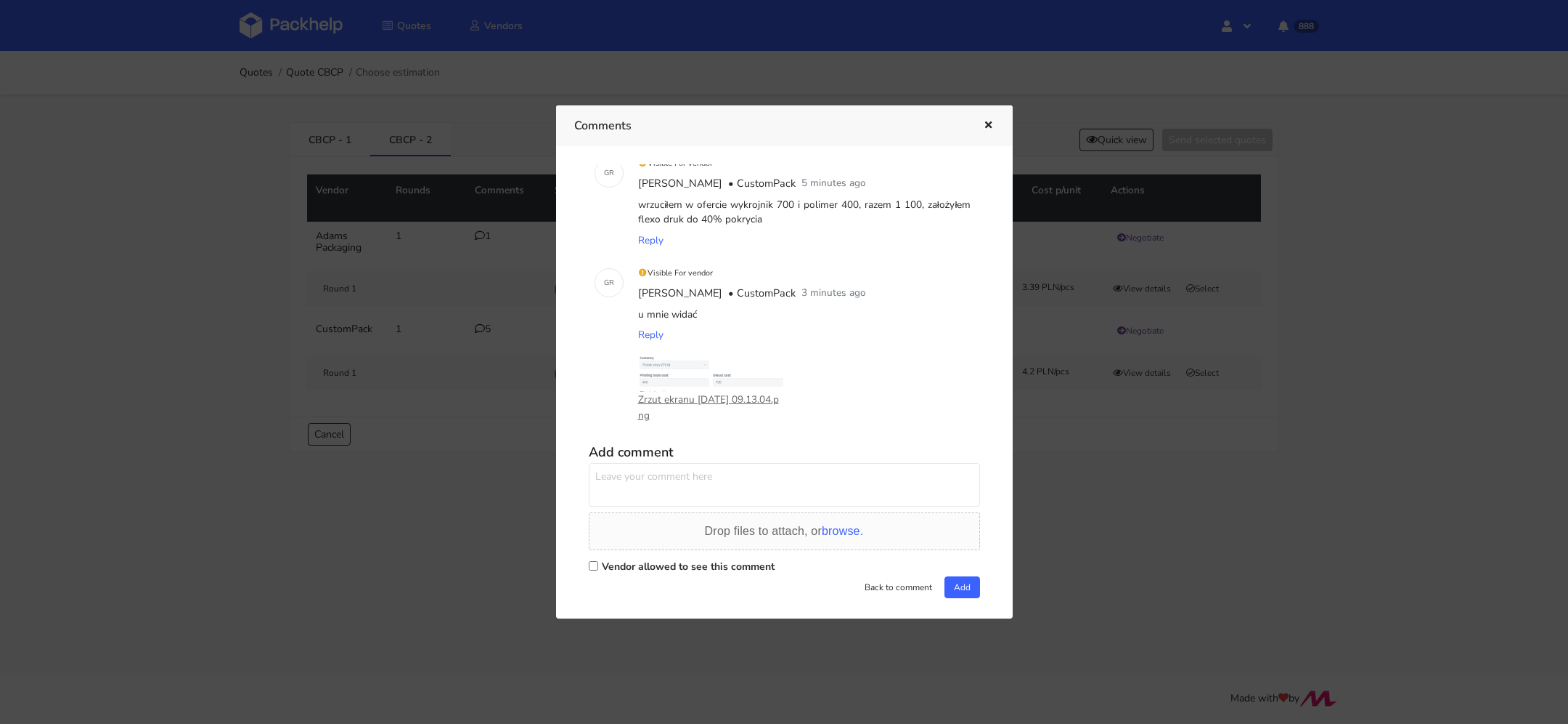
click at [649, 563] on label "Vendor allowed to see this comment" at bounding box center [688, 566] width 173 height 14
click at [598, 563] on input "Vendor allowed to see this comment" at bounding box center [593, 565] width 9 height 9
checkbox input "true"
click at [667, 487] on textarea at bounding box center [784, 484] width 391 height 44
click at [700, 470] on textarea "sprónbuję w tym budżżecie przepchnąć, dam znać" at bounding box center [784, 484] width 391 height 44
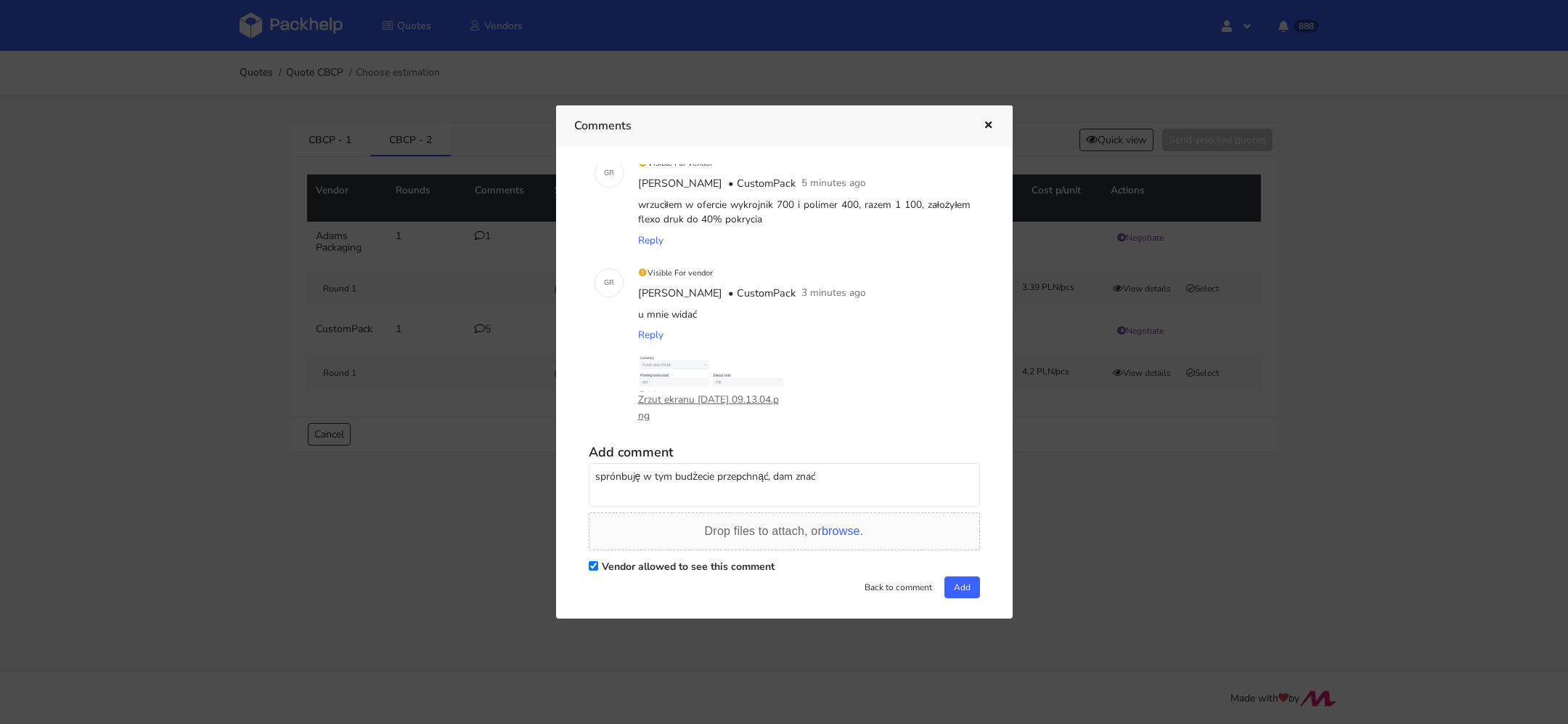
click at [614, 472] on textarea "sprónbuję w tym budżecie przepchnąć, dam znać" at bounding box center [784, 484] width 391 height 44
click at [821, 477] on textarea "spróbuję w tym budżecie przepchnąć, dam znać" at bounding box center [784, 484] width 391 height 44
drag, startPoint x: 770, startPoint y: 472, endPoint x: 824, endPoint y: 473, distance: 54.0
click at [824, 473] on textarea "spróbuję w tym budżecie przepchnąć, dam znać" at bounding box center [784, 484] width 391 height 44
type textarea "spróbuję w tym budżecie przepchnąć, nie mam jeszcze plików. Będą dawał znać na …"
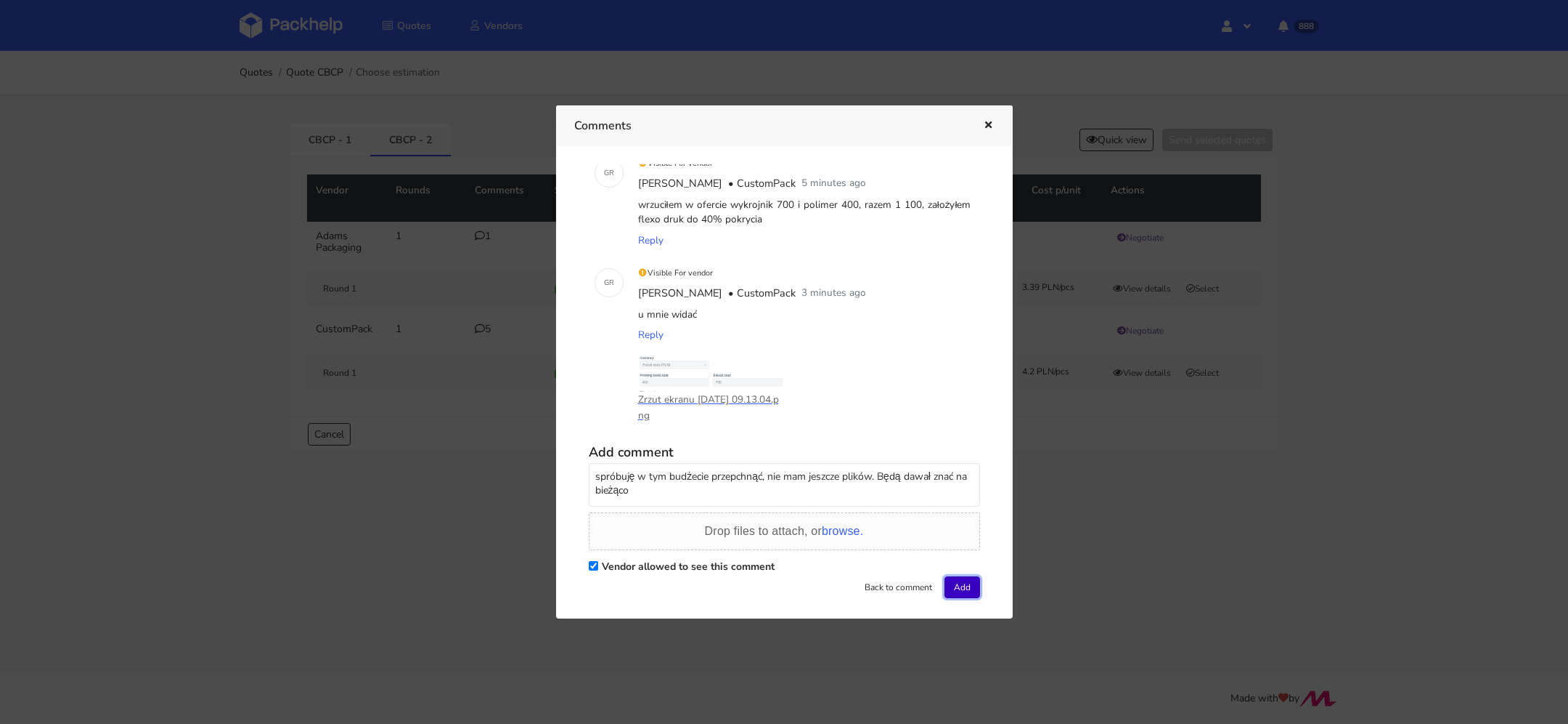
click at [952, 578] on button "Add" at bounding box center [962, 587] width 35 height 21
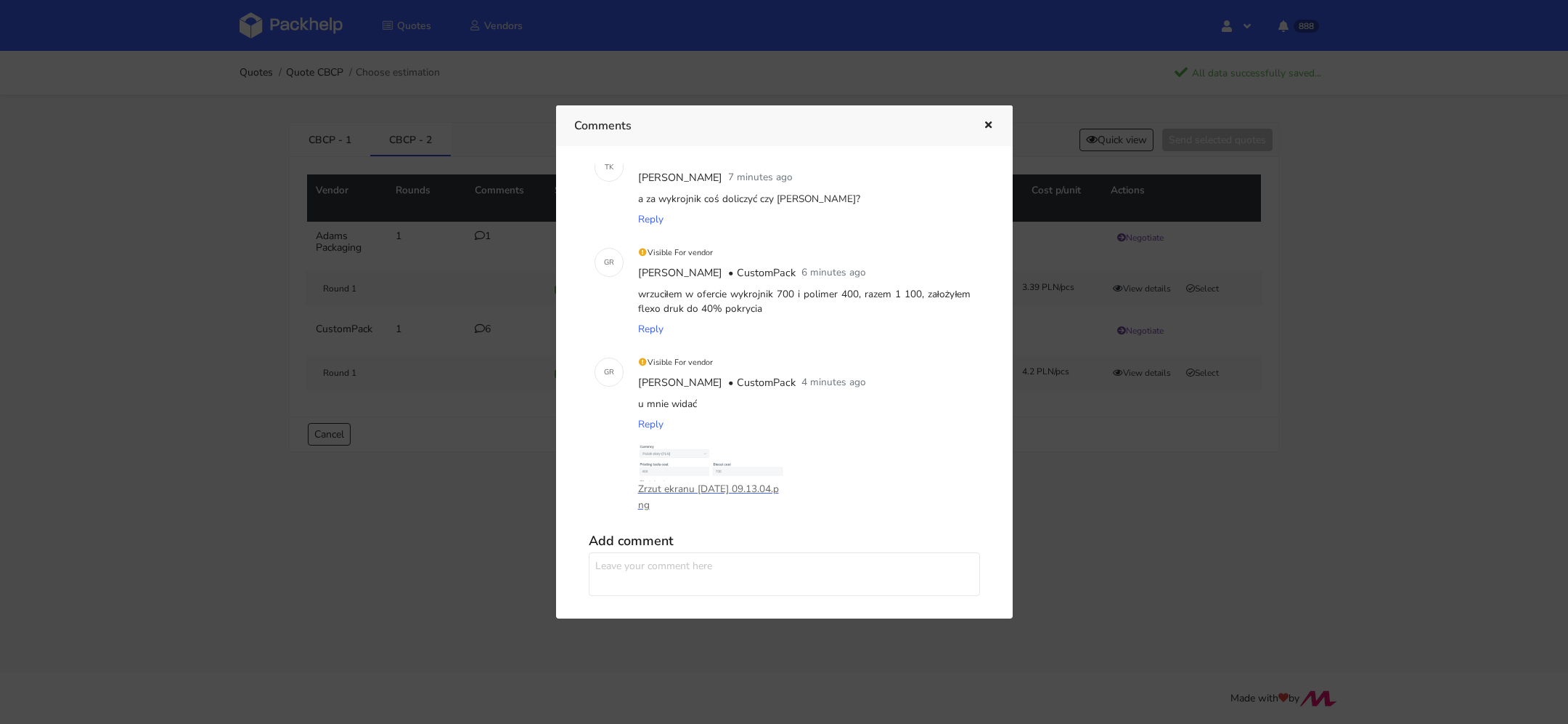
scroll to position [436, 0]
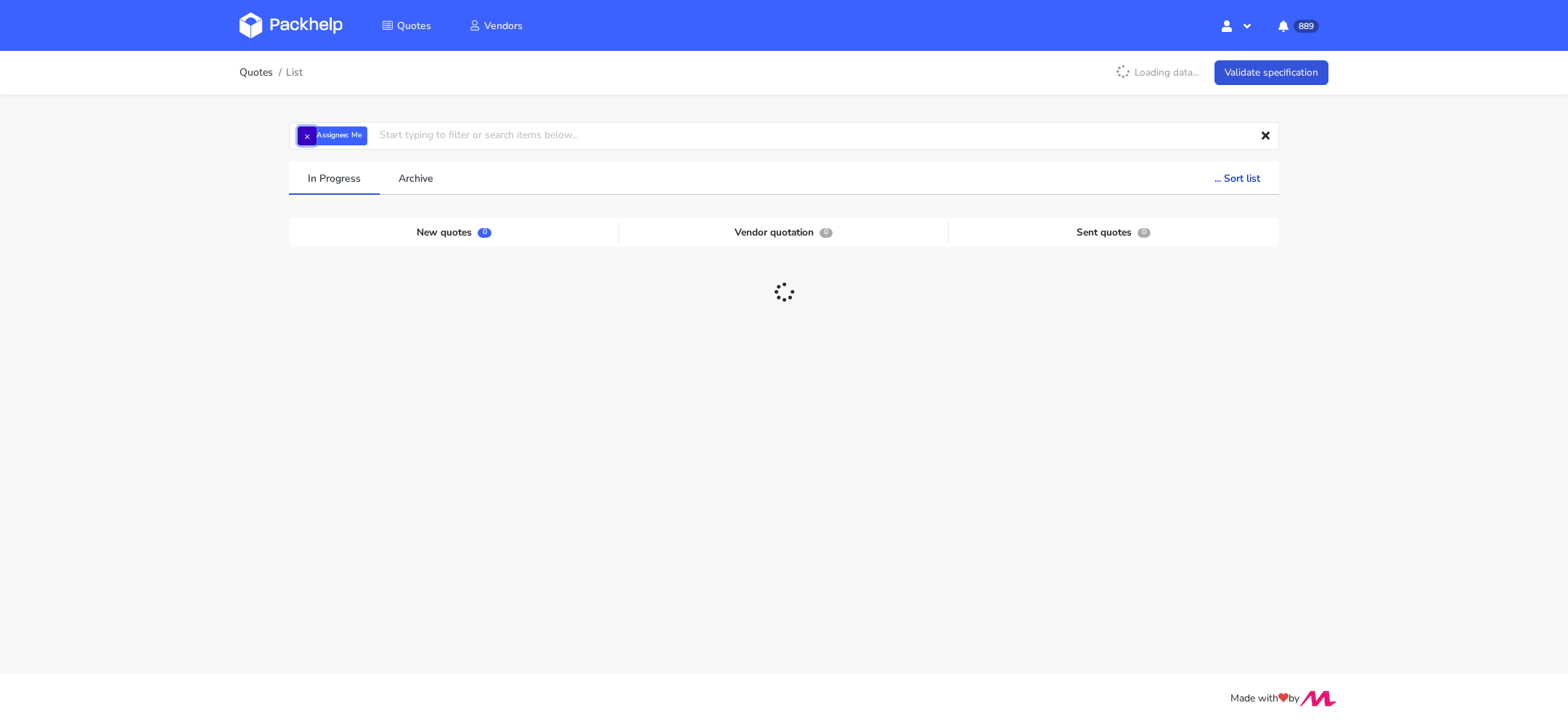
click at [306, 136] on button "×" at bounding box center [307, 135] width 19 height 19
click at [319, 136] on input "text" at bounding box center [784, 136] width 990 height 28
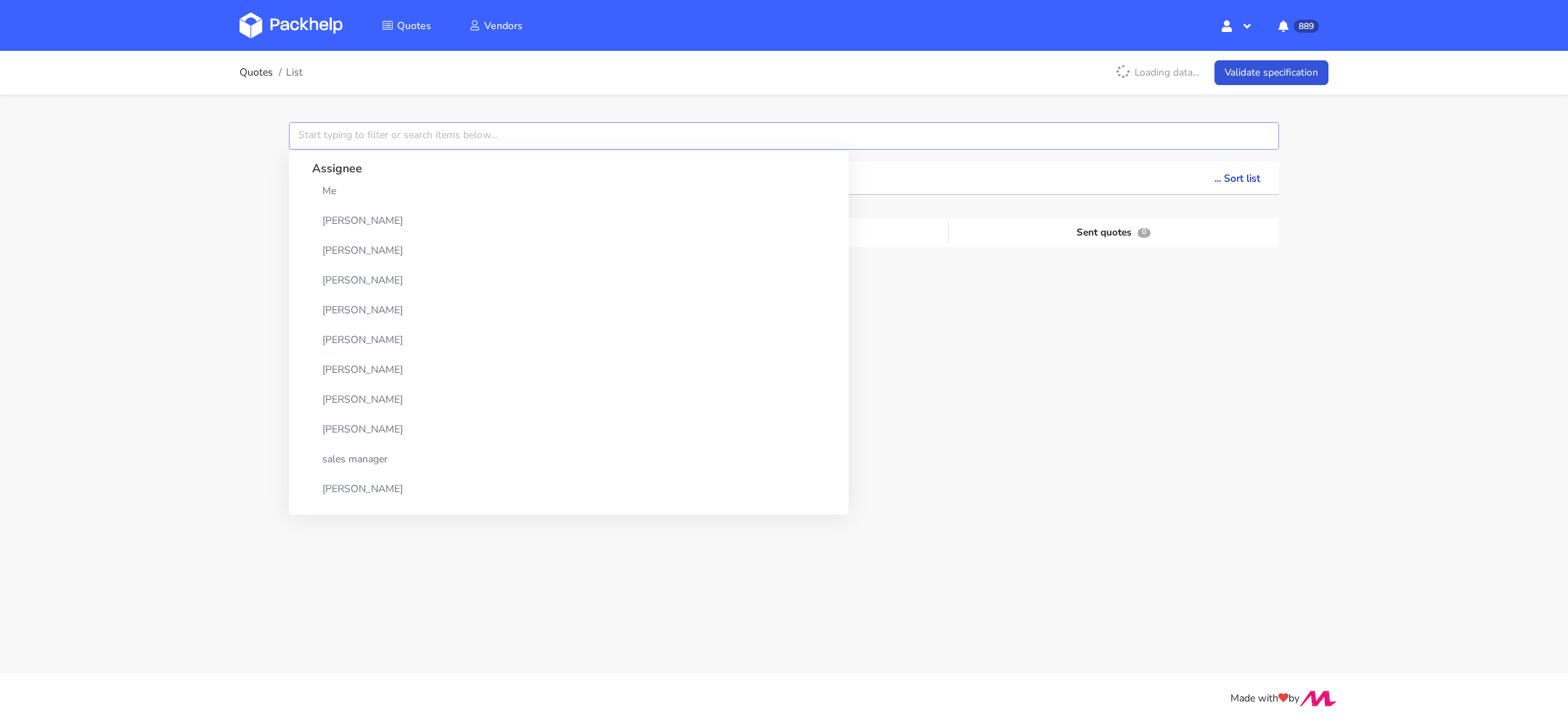
paste input "CBDC"
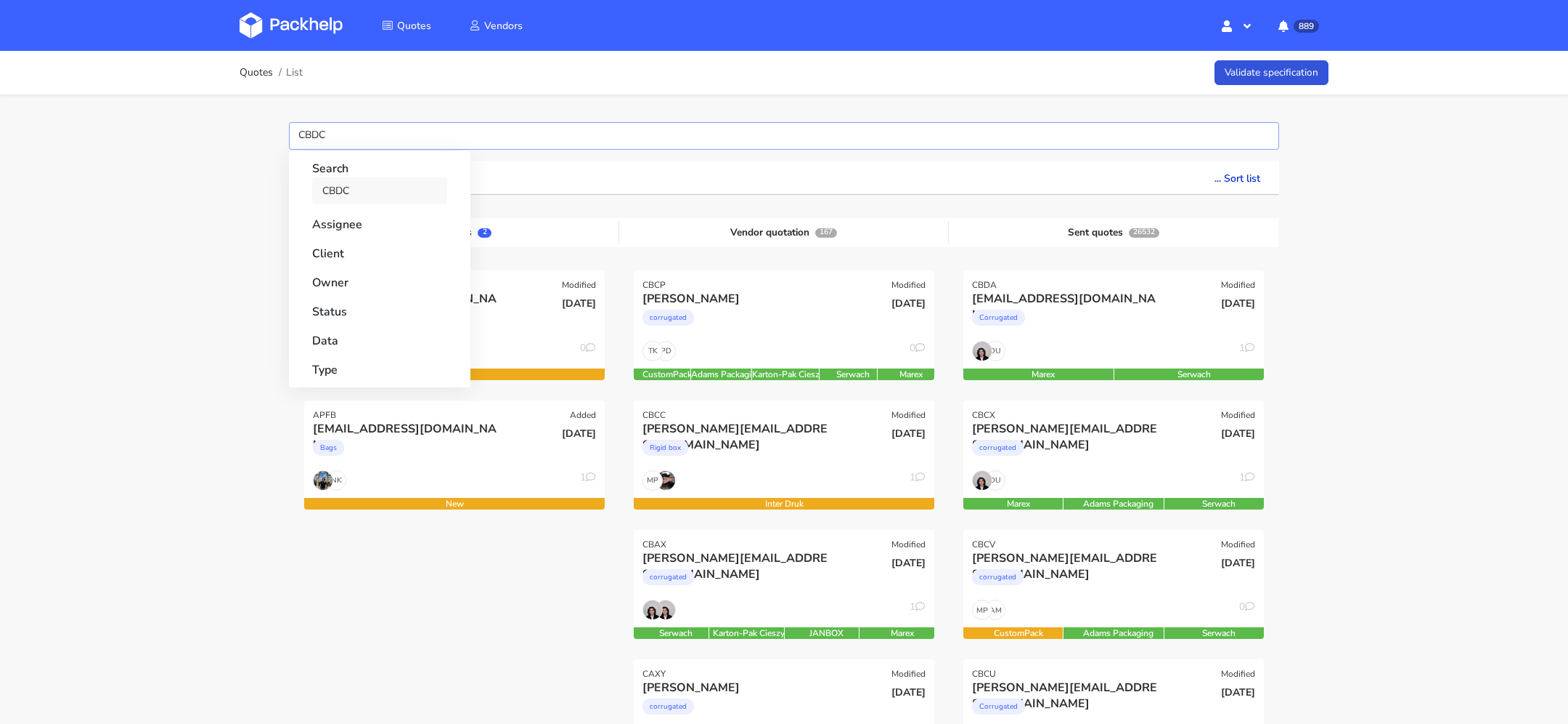
type input "CBDC"
click at [375, 195] on link "CBDC" at bounding box center [379, 190] width 135 height 27
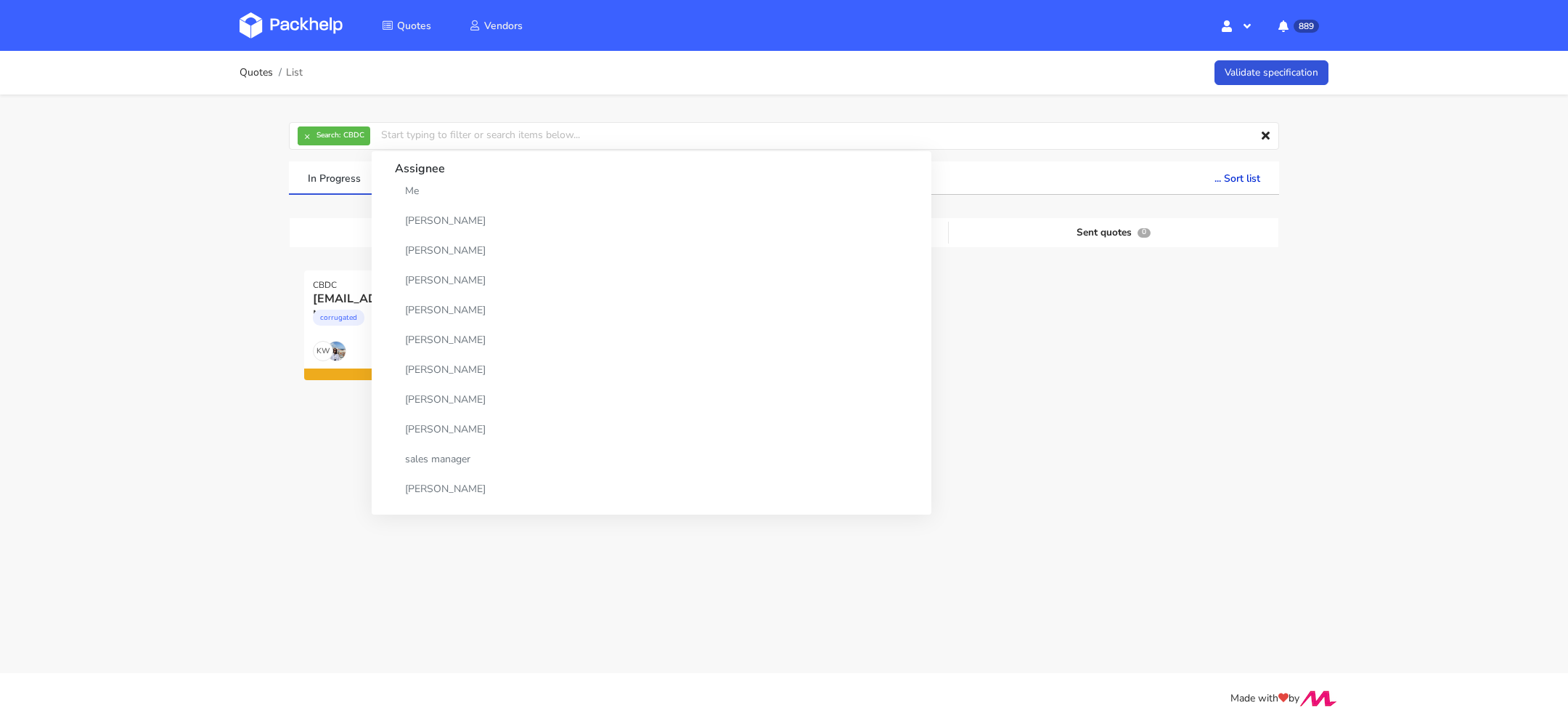
click at [102, 348] on div "Quotes List Validate specification × Search: CBDC Assignee Me [PERSON_NAME] [PE…" at bounding box center [784, 278] width 1568 height 455
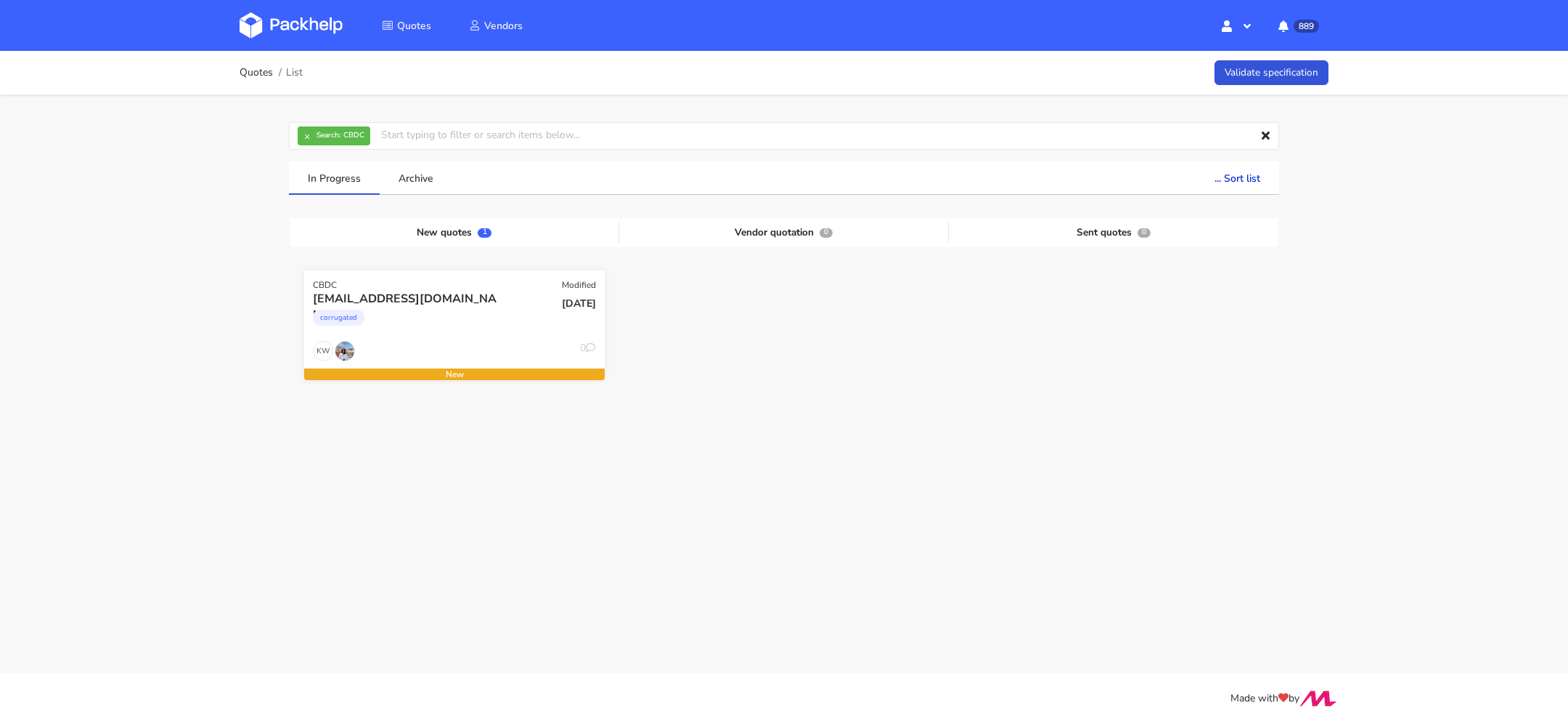
click at [490, 309] on div "corrugated" at bounding box center [409, 320] width 193 height 29
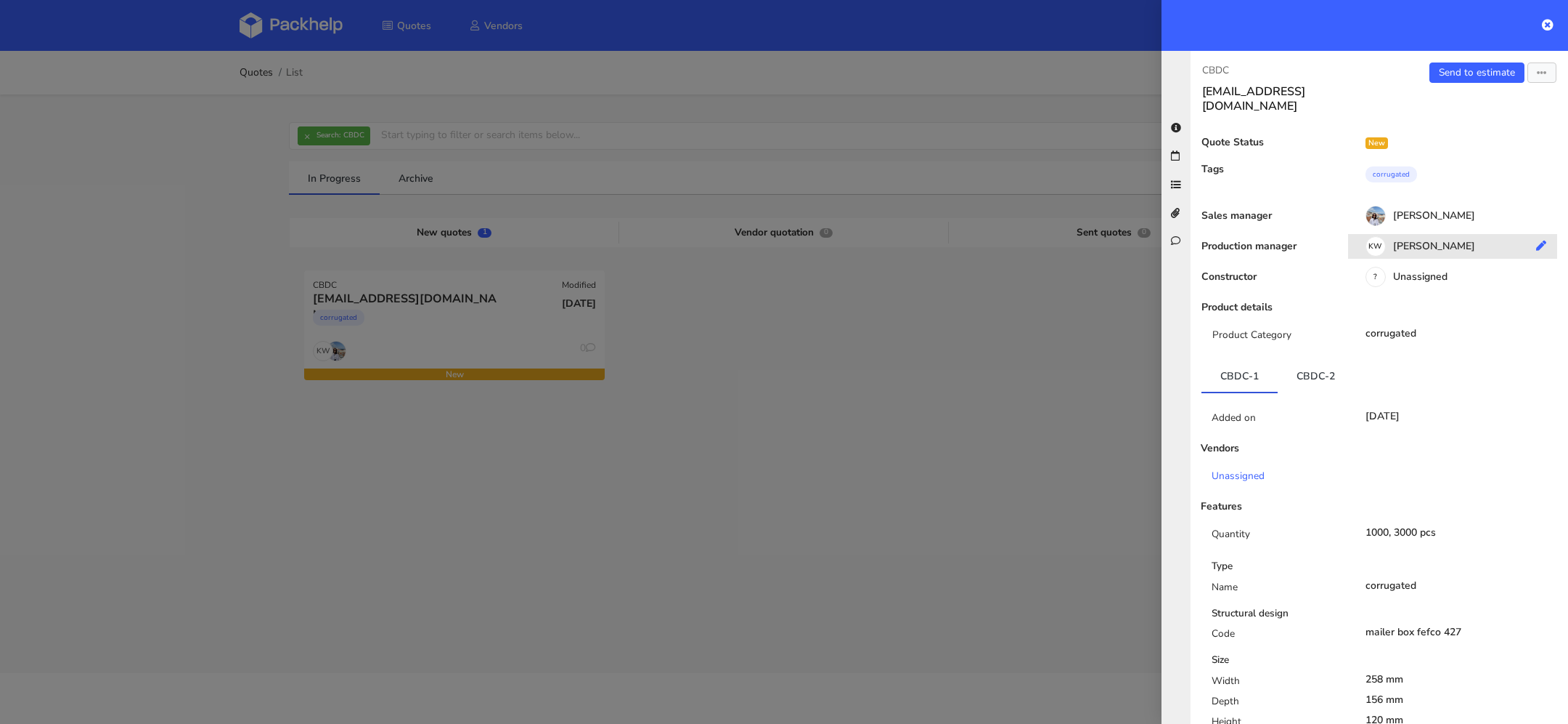
click at [1449, 241] on div "KW Klaudia Wiśniewska" at bounding box center [1458, 248] width 220 height 16
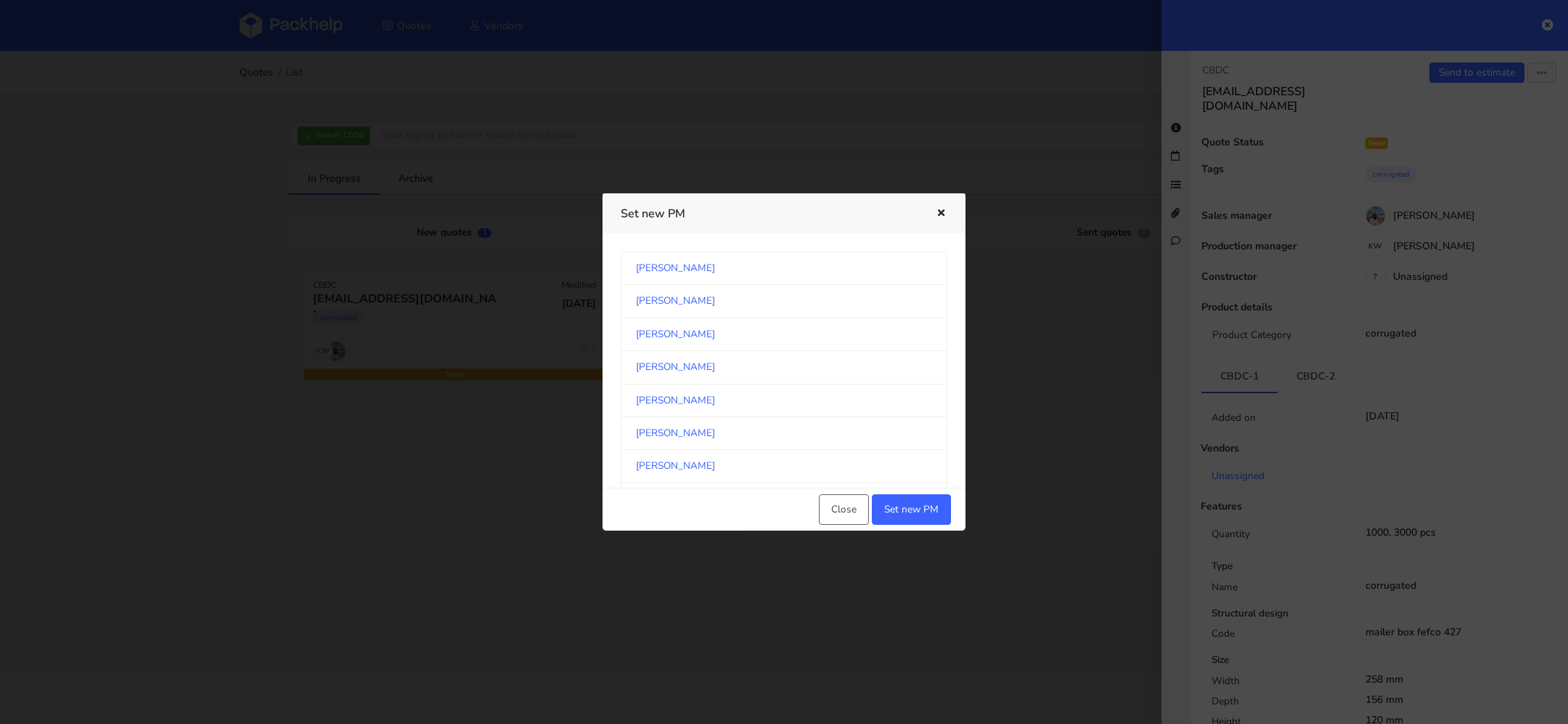
scroll to position [203, 0]
click at [741, 362] on link "[PERSON_NAME]" at bounding box center [784, 367] width 327 height 33
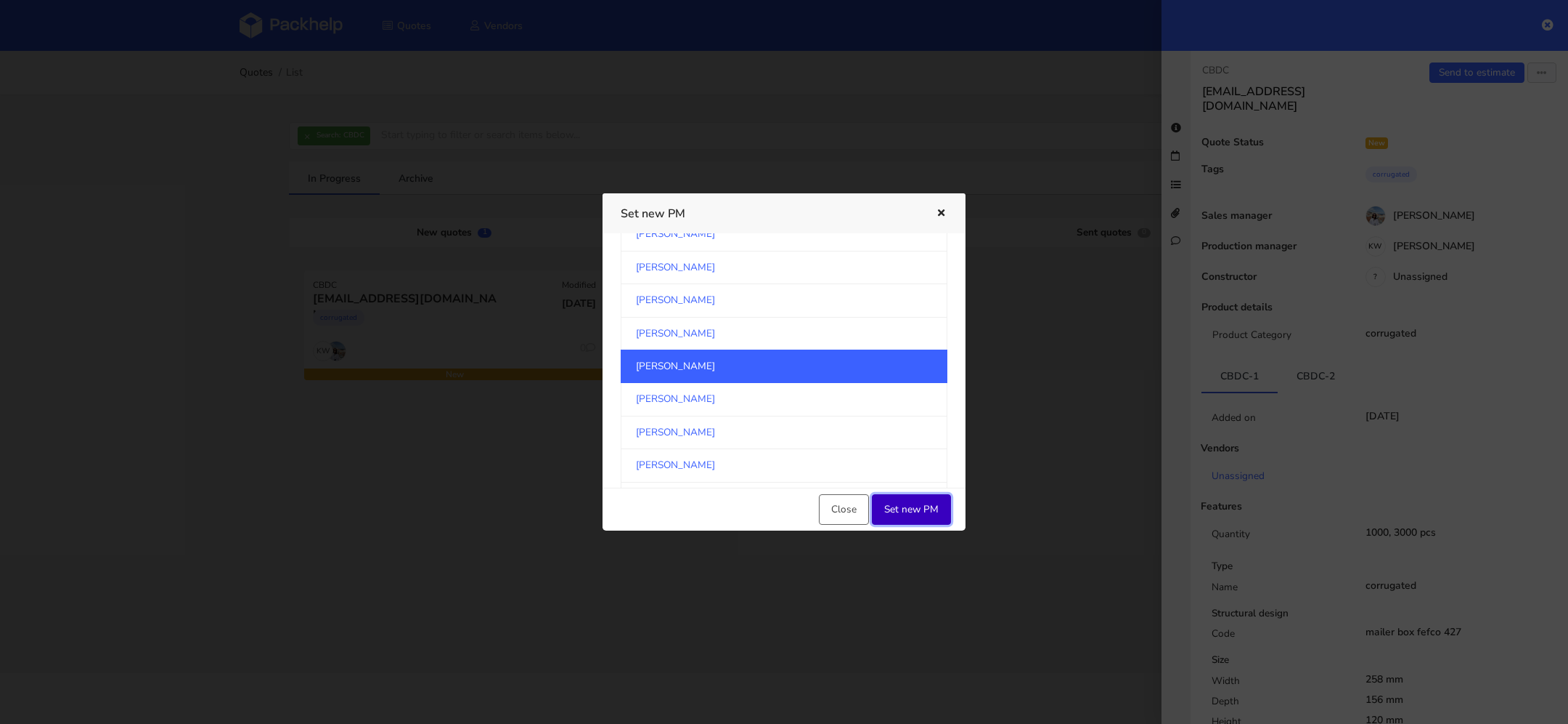
click at [910, 502] on button "Set new PM" at bounding box center [911, 509] width 79 height 30
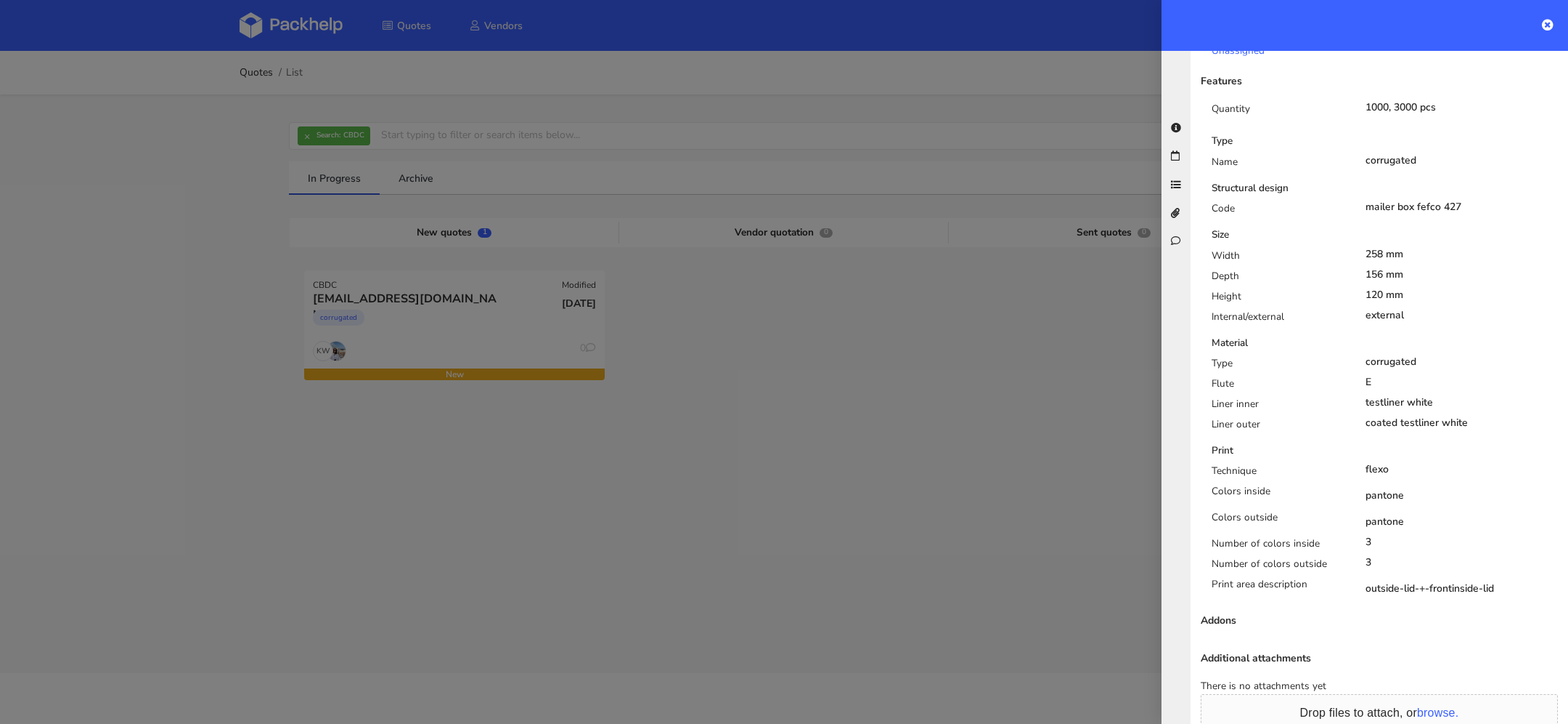
scroll to position [0, 0]
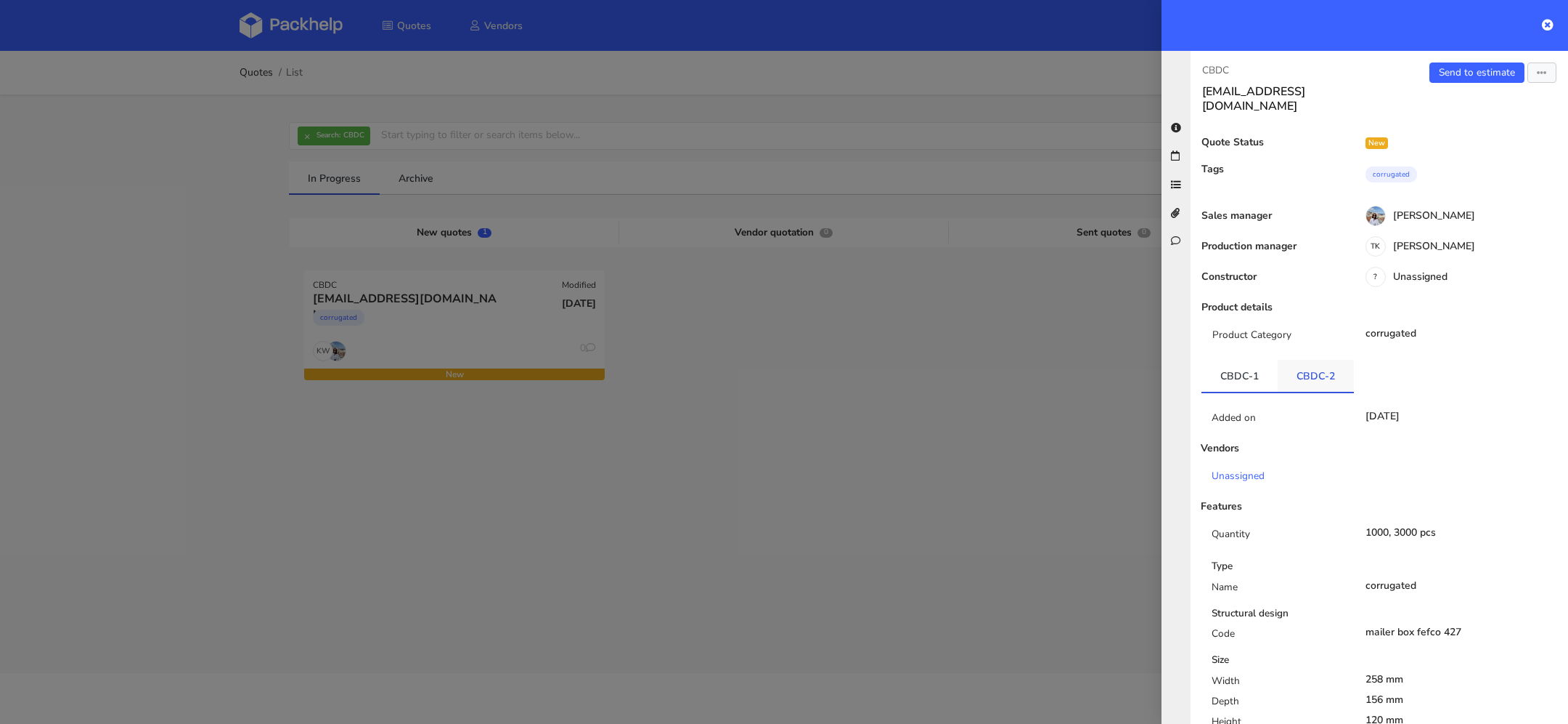
click at [1315, 364] on link "CBDC-2" at bounding box center [1316, 376] width 77 height 32
click at [1252, 342] on div "Quote Status New Tags corrugated Sales manager Marta Kozłowska Production manag…" at bounding box center [1380, 729] width 354 height 1185
click at [1252, 360] on link "CBDC-1" at bounding box center [1240, 376] width 77 height 32
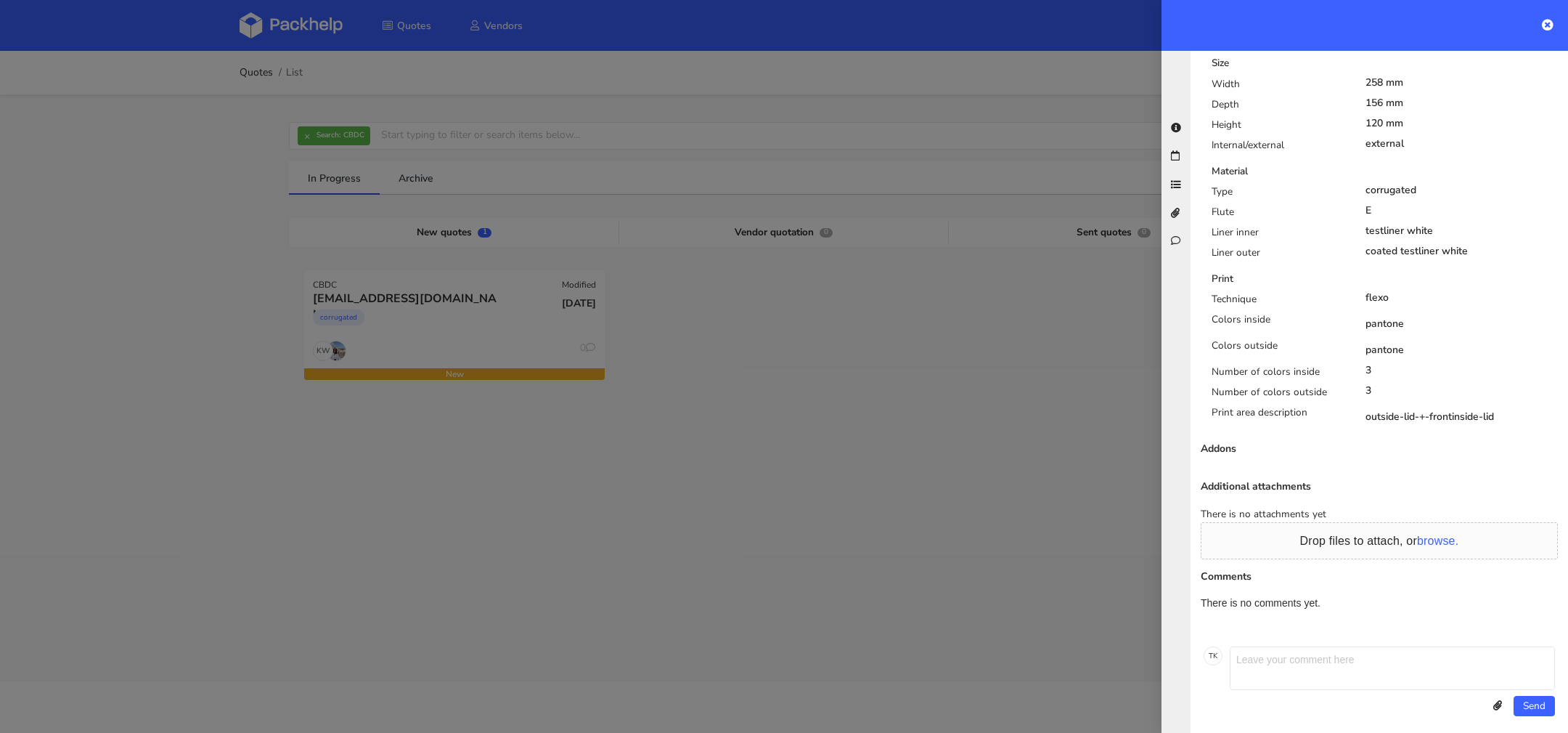
scroll to position [589, 0]
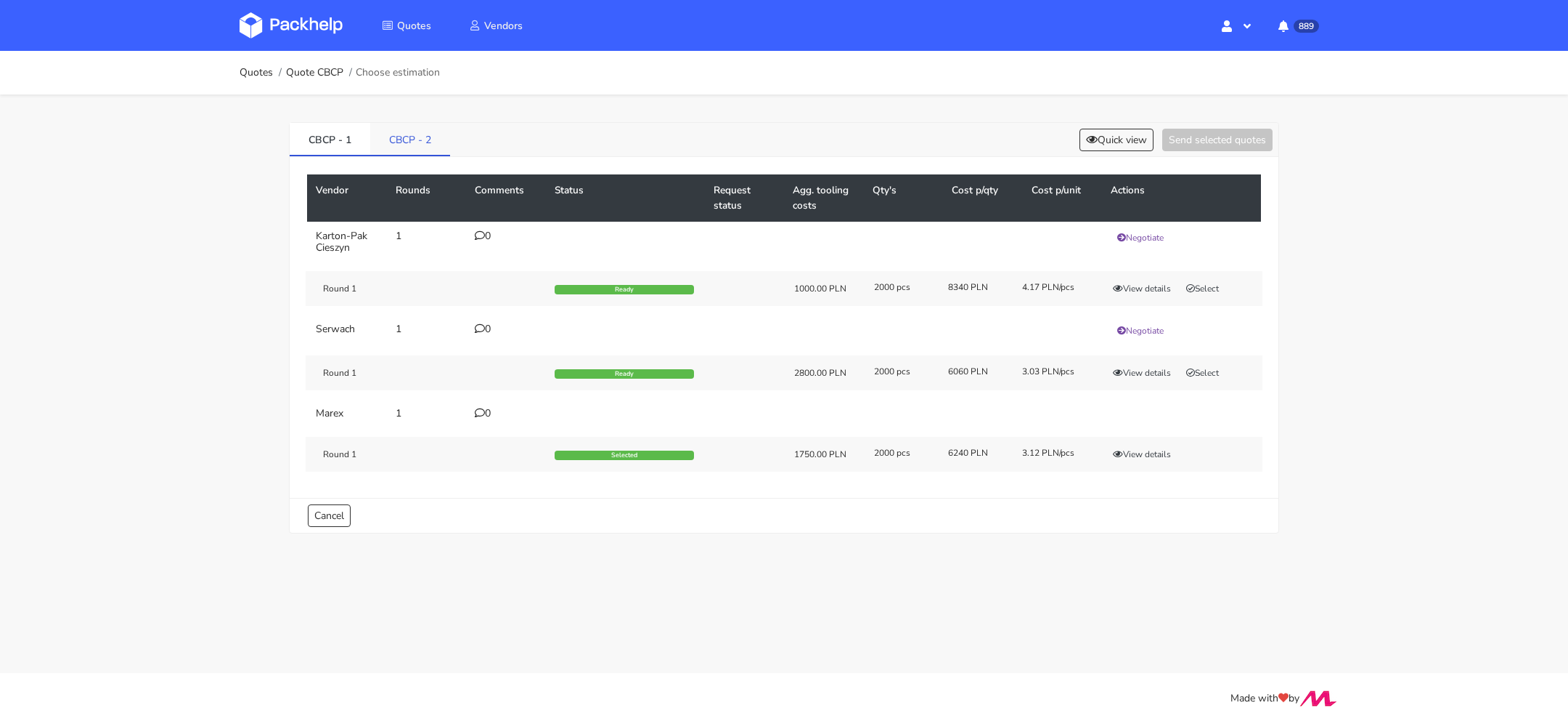
click at [426, 141] on link "CBCP - 2" at bounding box center [410, 138] width 80 height 32
click at [483, 240] on div "2" at bounding box center [506, 236] width 63 height 12
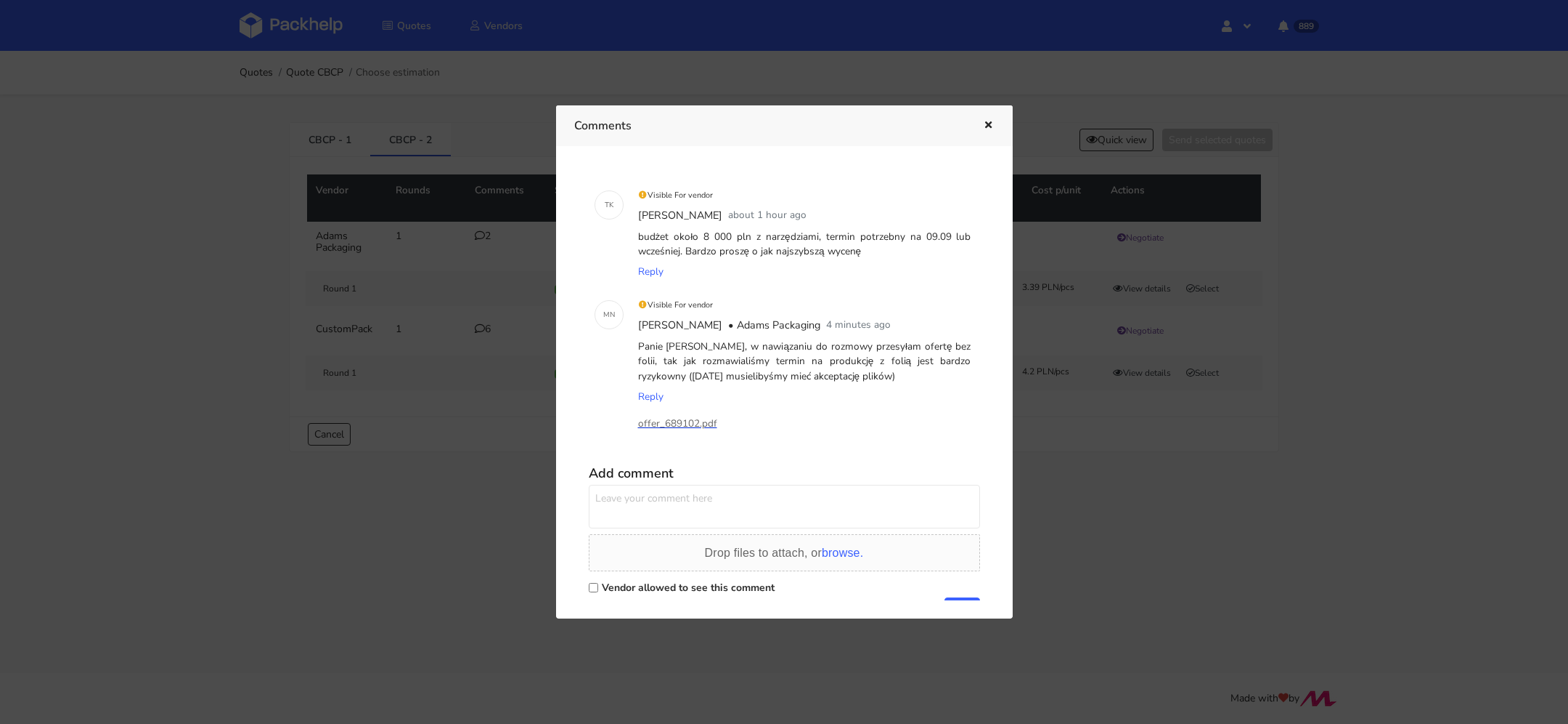
click at [696, 423] on p "offer_689102.pdf" at bounding box center [710, 423] width 145 height 16
click at [979, 120] on button "button" at bounding box center [986, 125] width 16 height 19
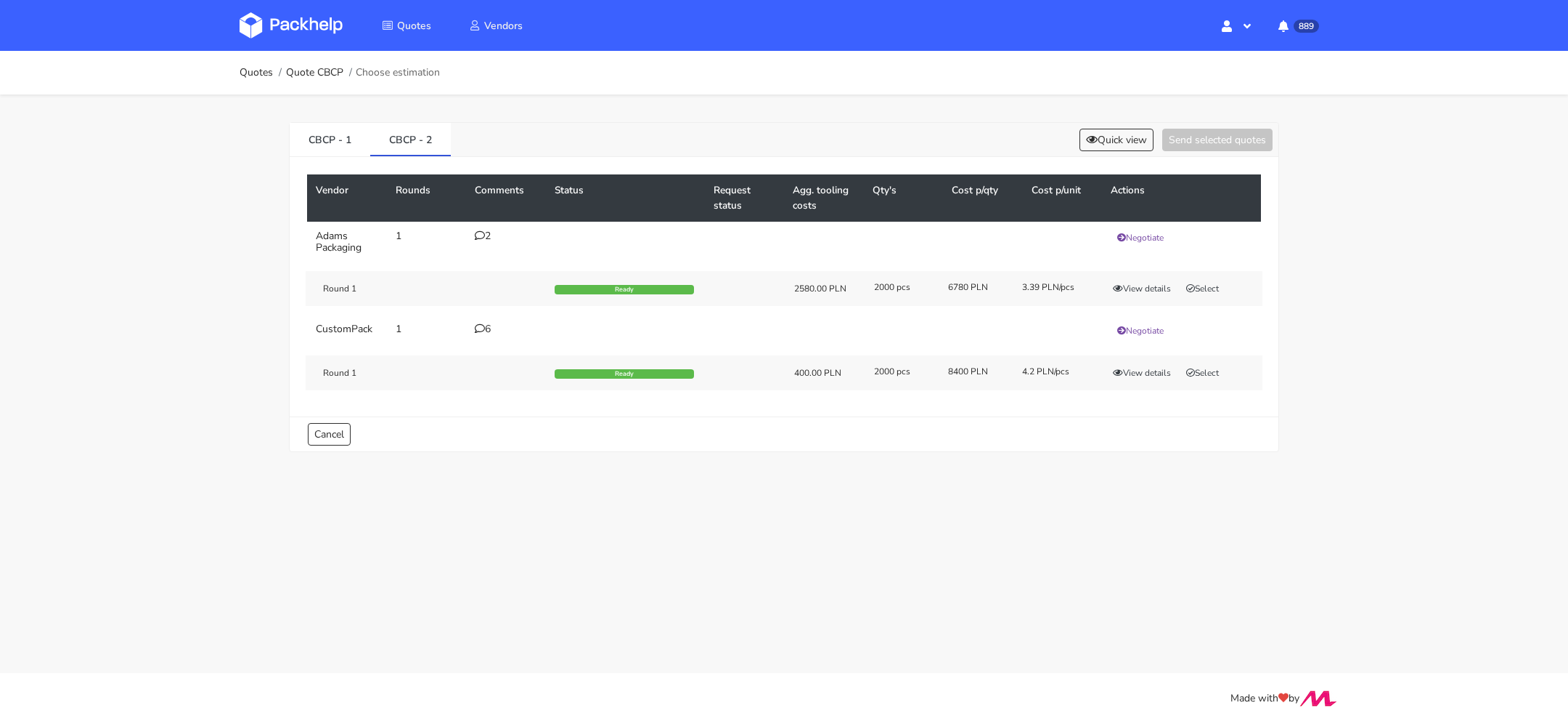
click at [491, 235] on div "2" at bounding box center [506, 236] width 63 height 12
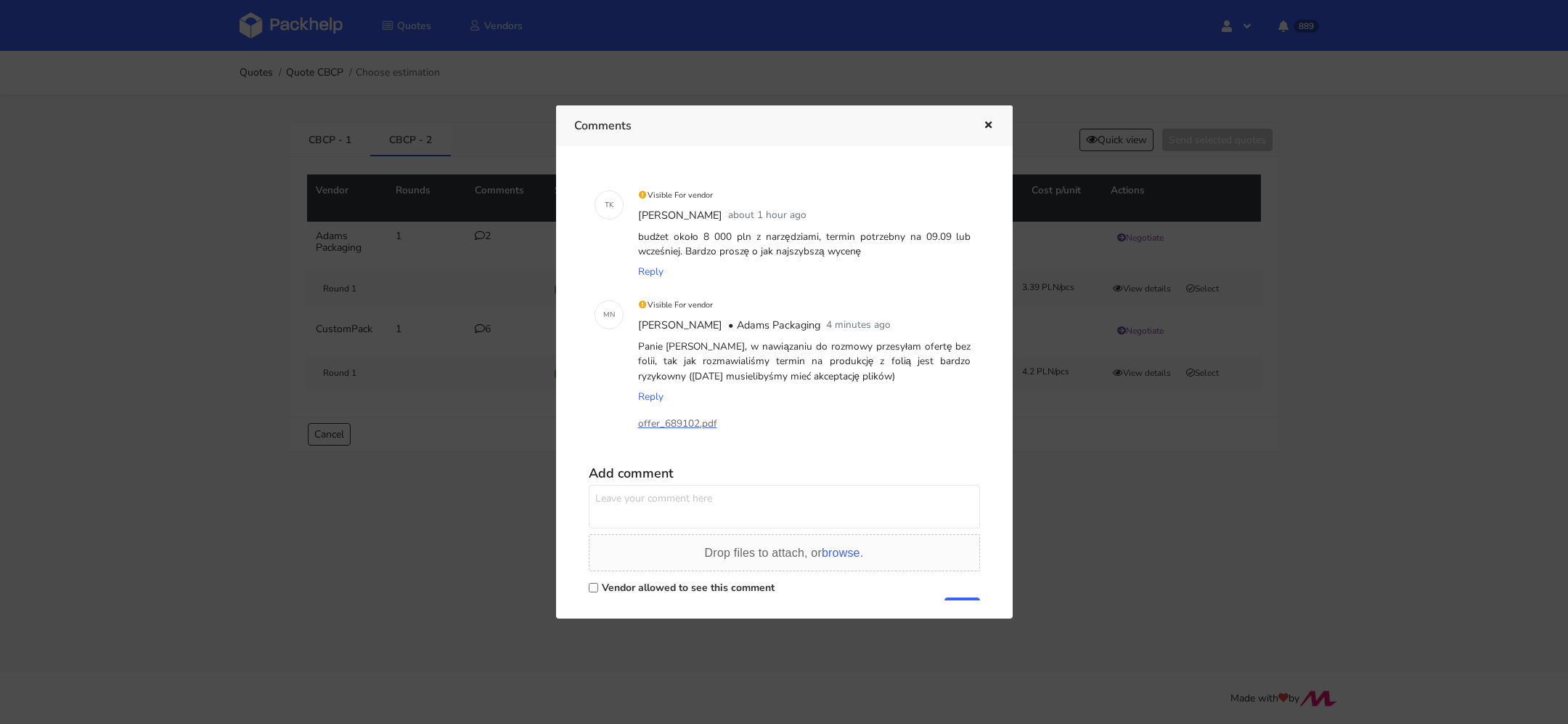
click at [675, 497] on textarea at bounding box center [784, 506] width 391 height 44
type textarea "Dziękuję :)"
click at [589, 588] on input "Vendor allowed to see this comment" at bounding box center [593, 586] width 9 height 9
checkbox input "true"
click at [654, 502] on textarea "Dziękuję :)" at bounding box center [784, 506] width 391 height 44
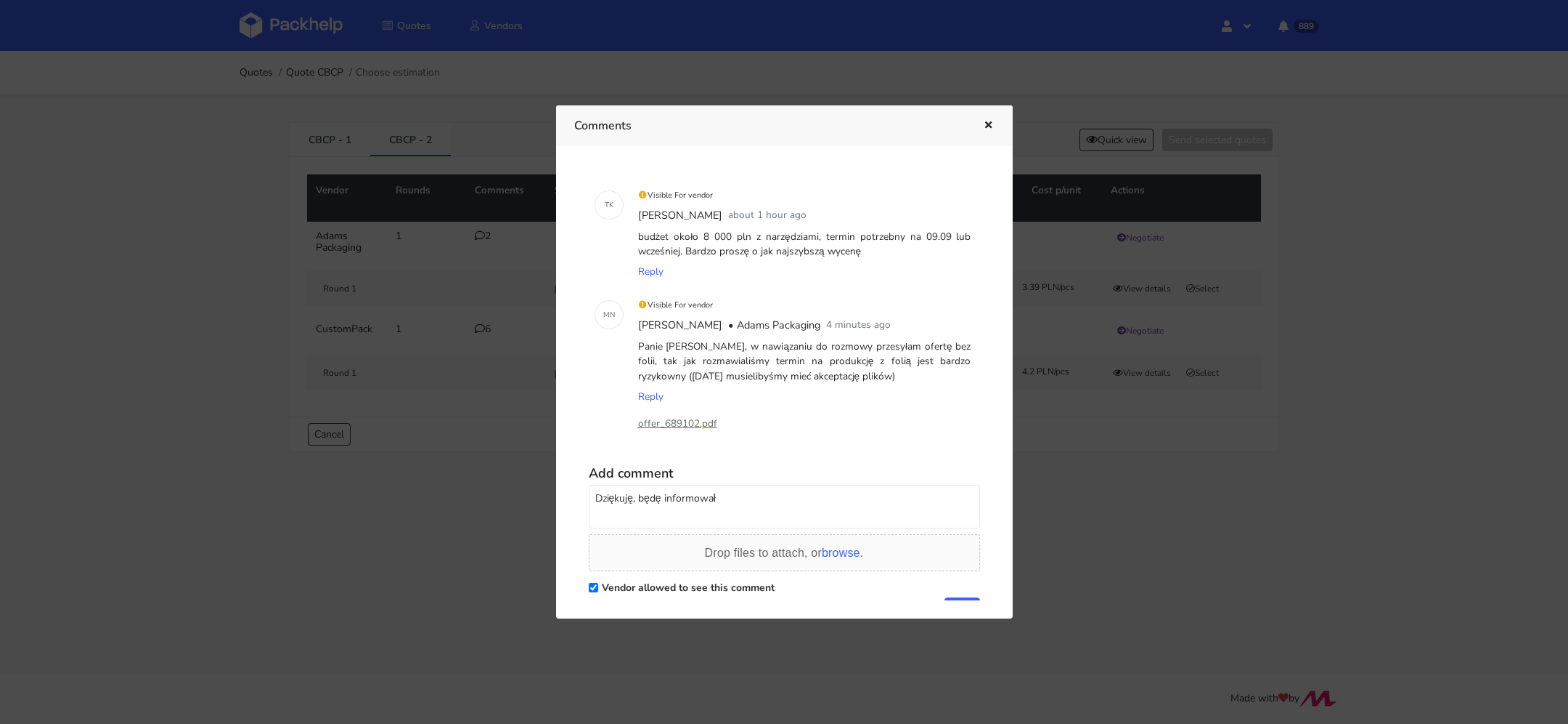
click at [634, 497] on textarea "Dziękuję, będę informował" at bounding box center [784, 506] width 391 height 44
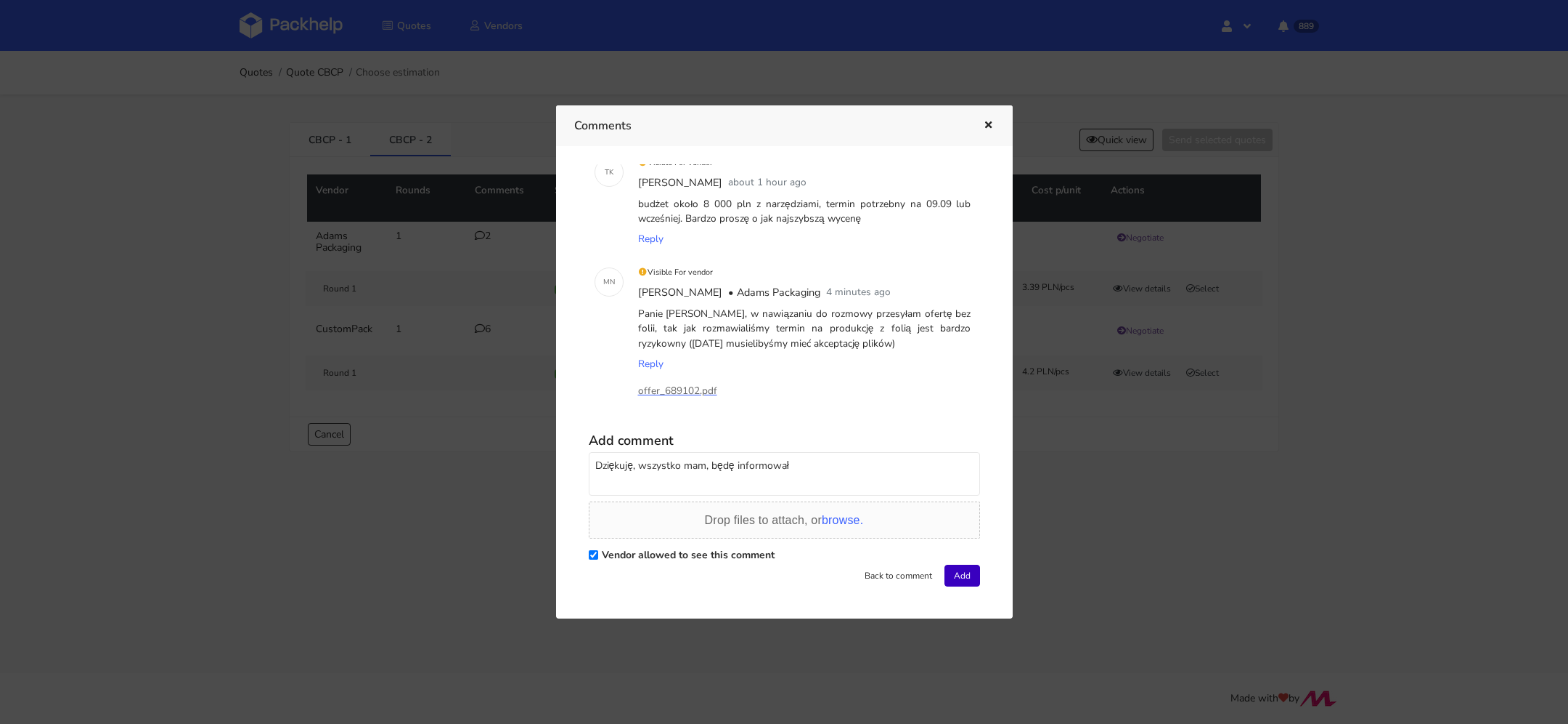
type textarea "Dziękuję, wszystko mam, będę informował"
click at [945, 564] on button "Add" at bounding box center [962, 575] width 35 height 21
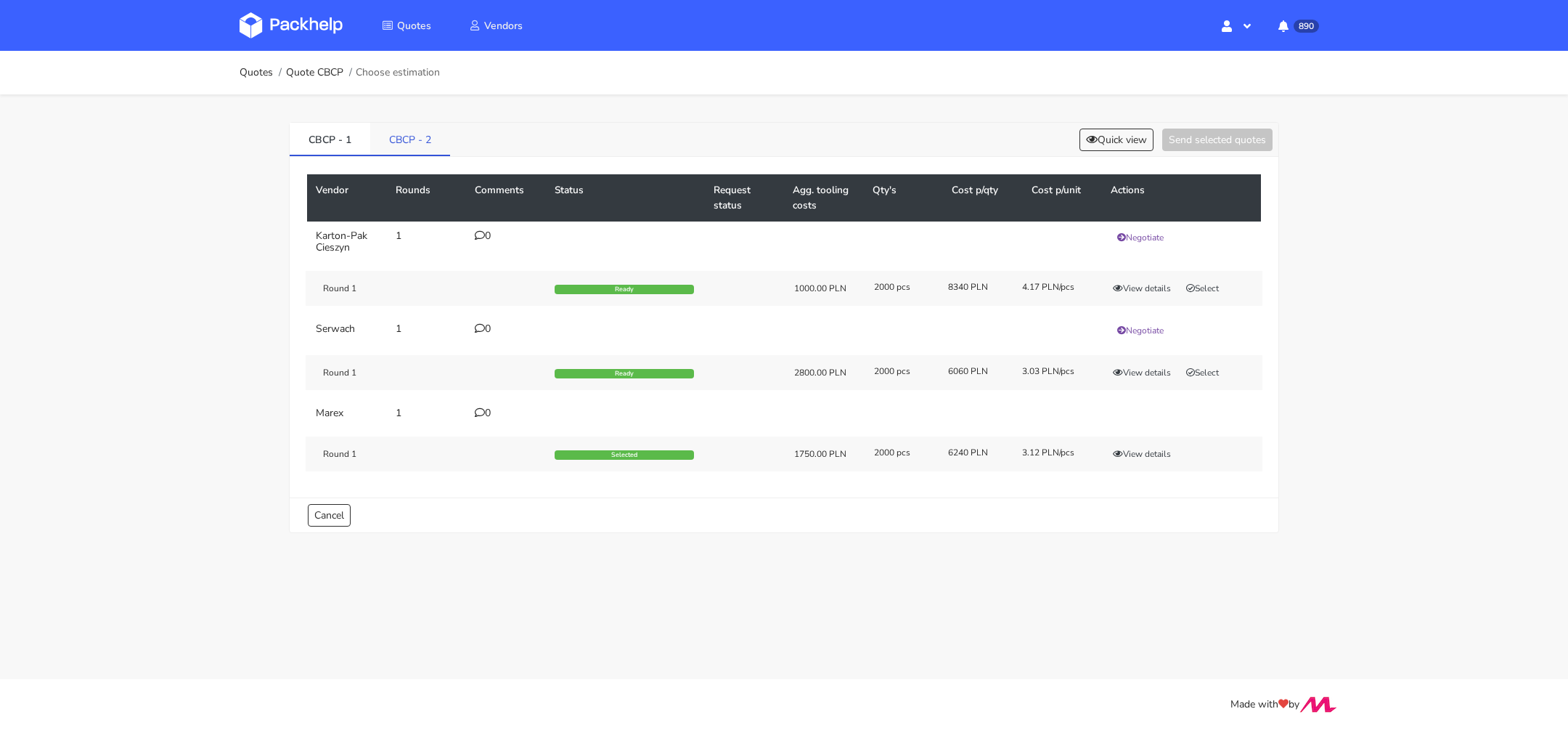
click at [418, 134] on link "CBCP - 2" at bounding box center [410, 138] width 80 height 32
click at [1217, 282] on button "Select" at bounding box center [1203, 288] width 46 height 15
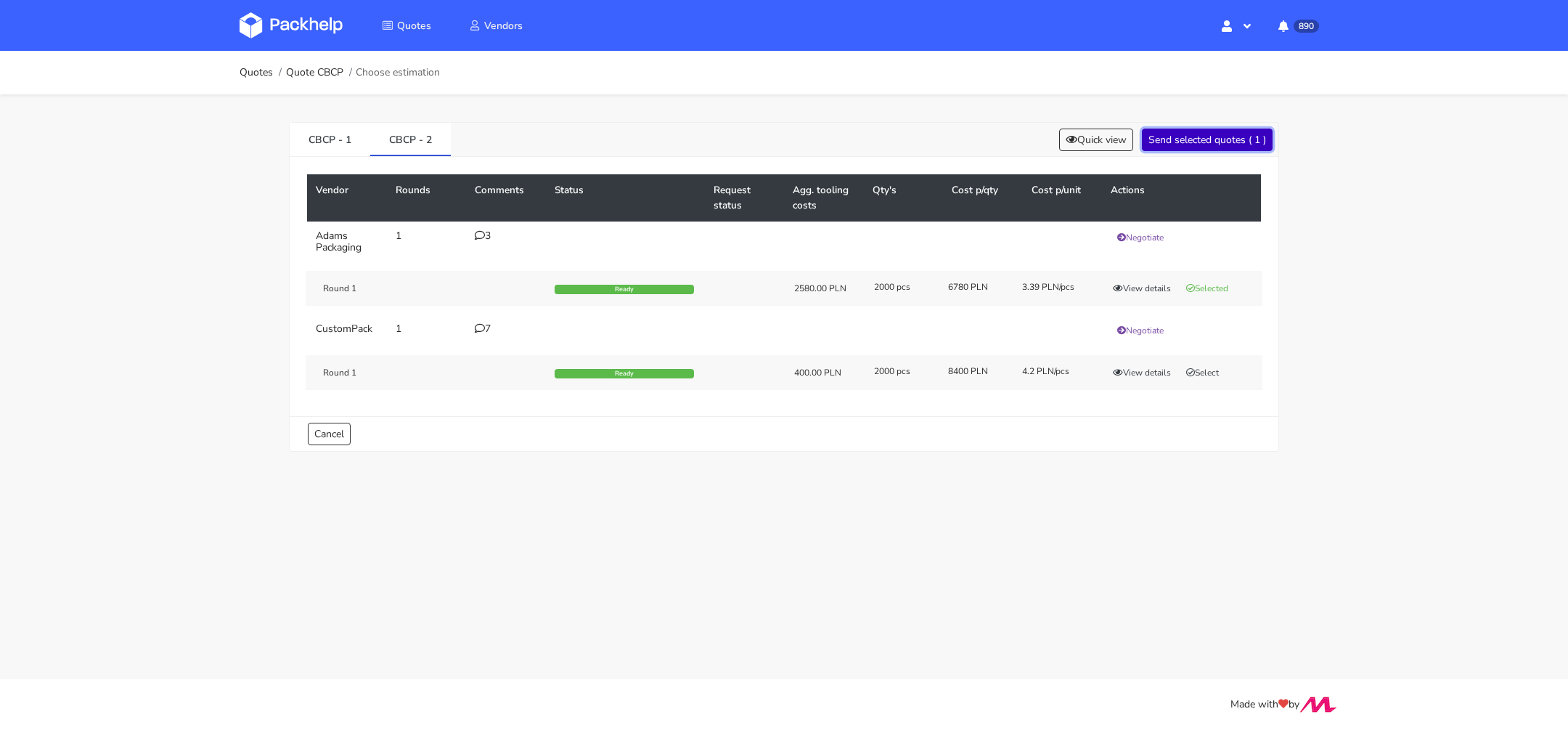
click at [1230, 142] on button "Send selected quotes ( 1 )" at bounding box center [1207, 139] width 131 height 22
click at [1194, 374] on button "Select" at bounding box center [1203, 373] width 46 height 15
click at [1212, 368] on button "Selected" at bounding box center [1207, 373] width 55 height 15
drag, startPoint x: 789, startPoint y: 366, endPoint x: 835, endPoint y: 367, distance: 46.0
click at [835, 367] on div "400.00 PLN" at bounding box center [824, 372] width 80 height 12
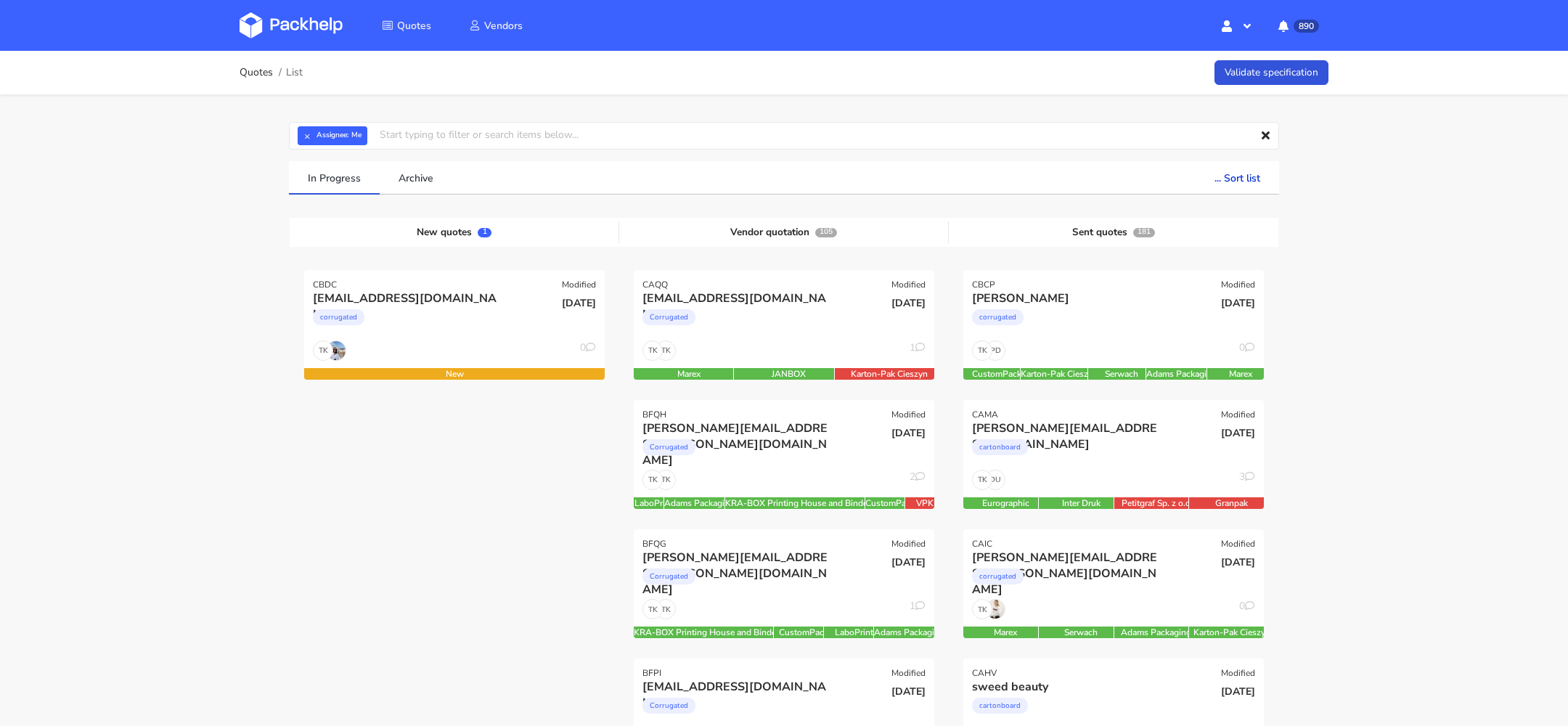
click at [475, 317] on div "corrugated" at bounding box center [409, 320] width 193 height 29
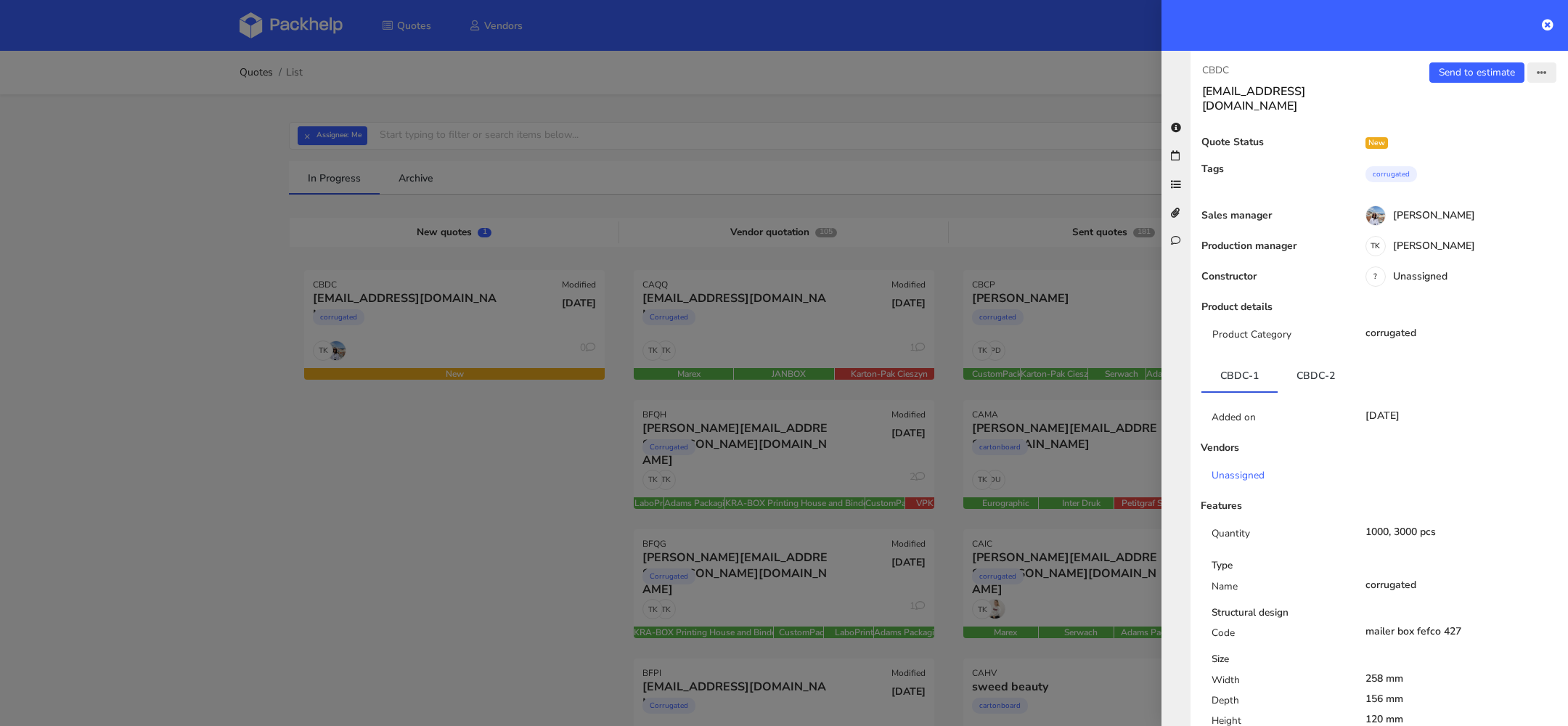
click at [1547, 77] on button "button" at bounding box center [1542, 72] width 29 height 21
click at [1488, 124] on link "Edit quote" at bounding box center [1494, 128] width 128 height 24
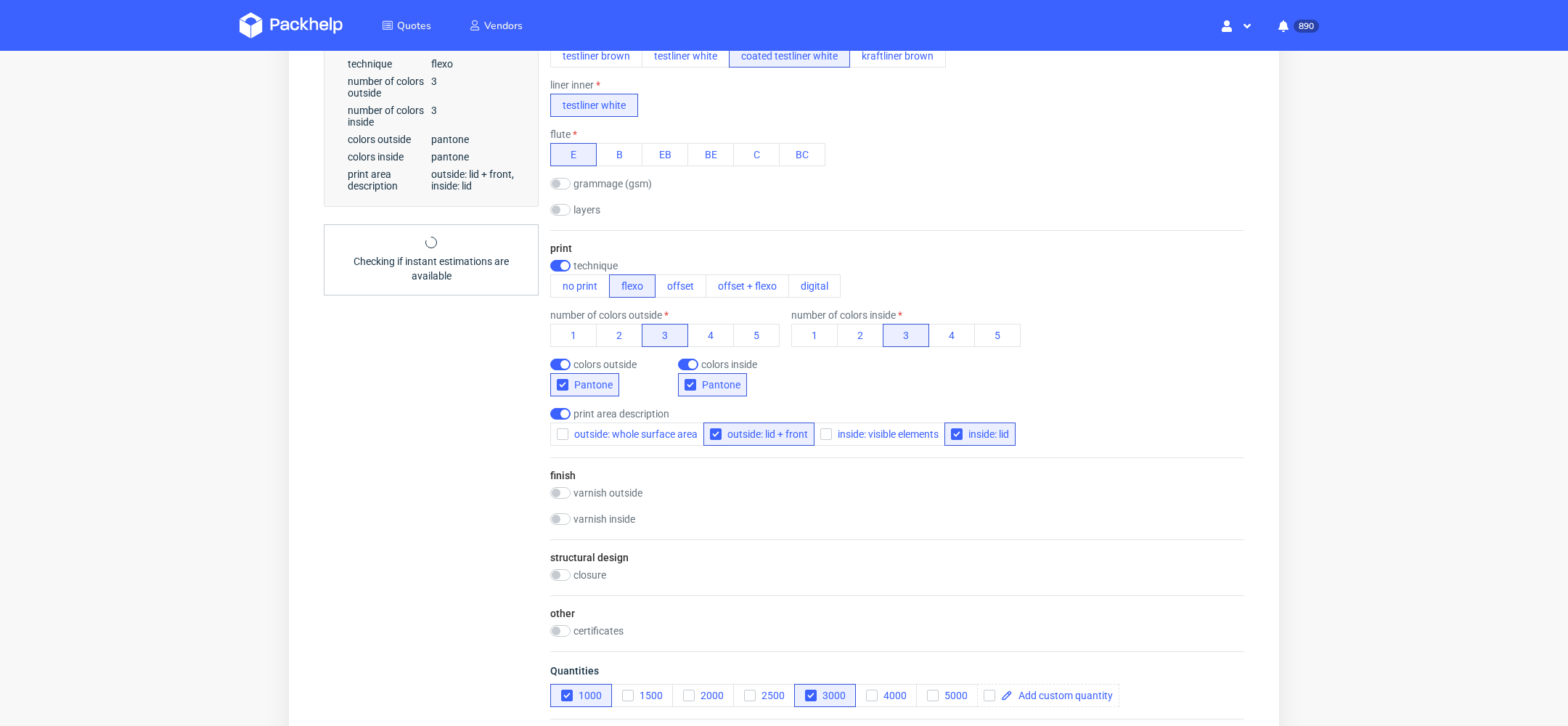
scroll to position [574, 0]
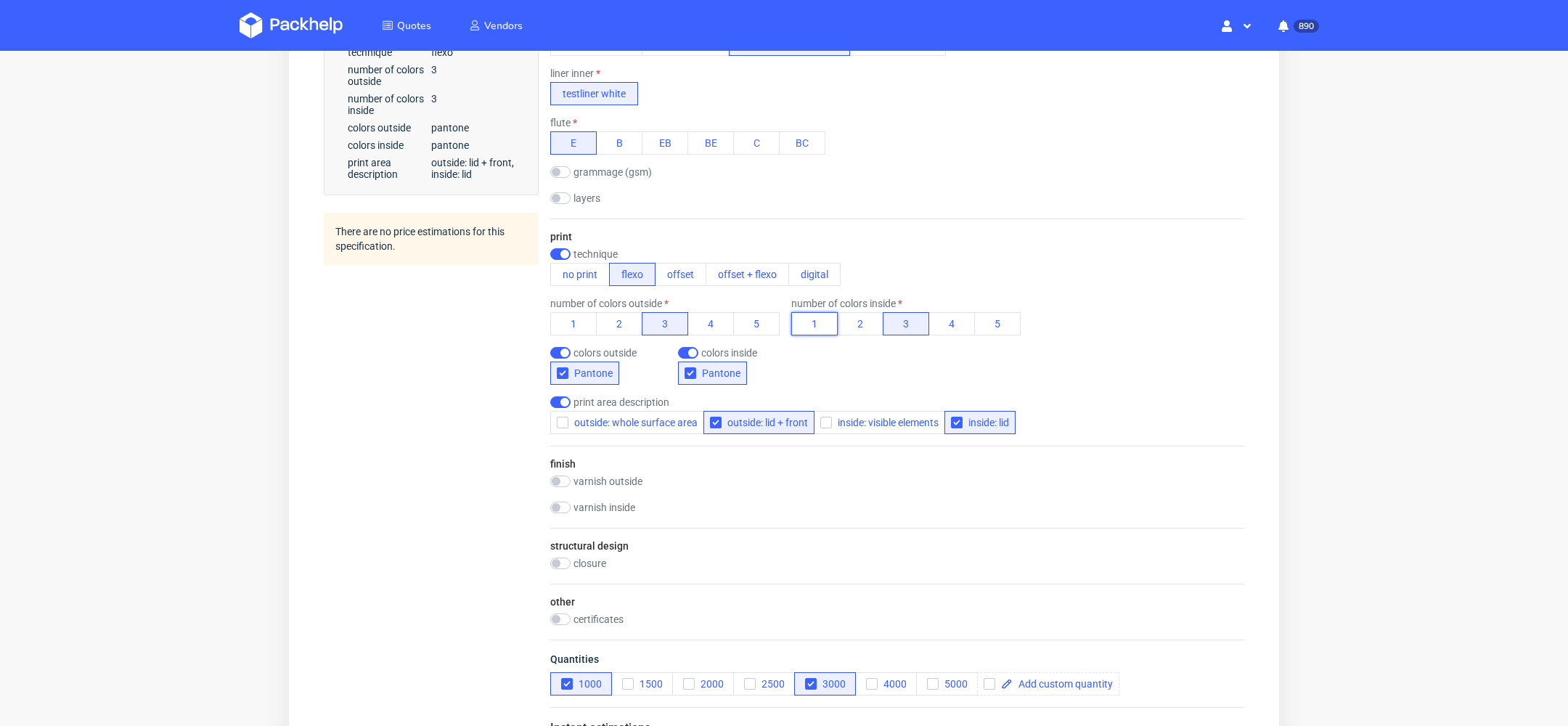
click at [821, 316] on button "1" at bounding box center [815, 323] width 46 height 23
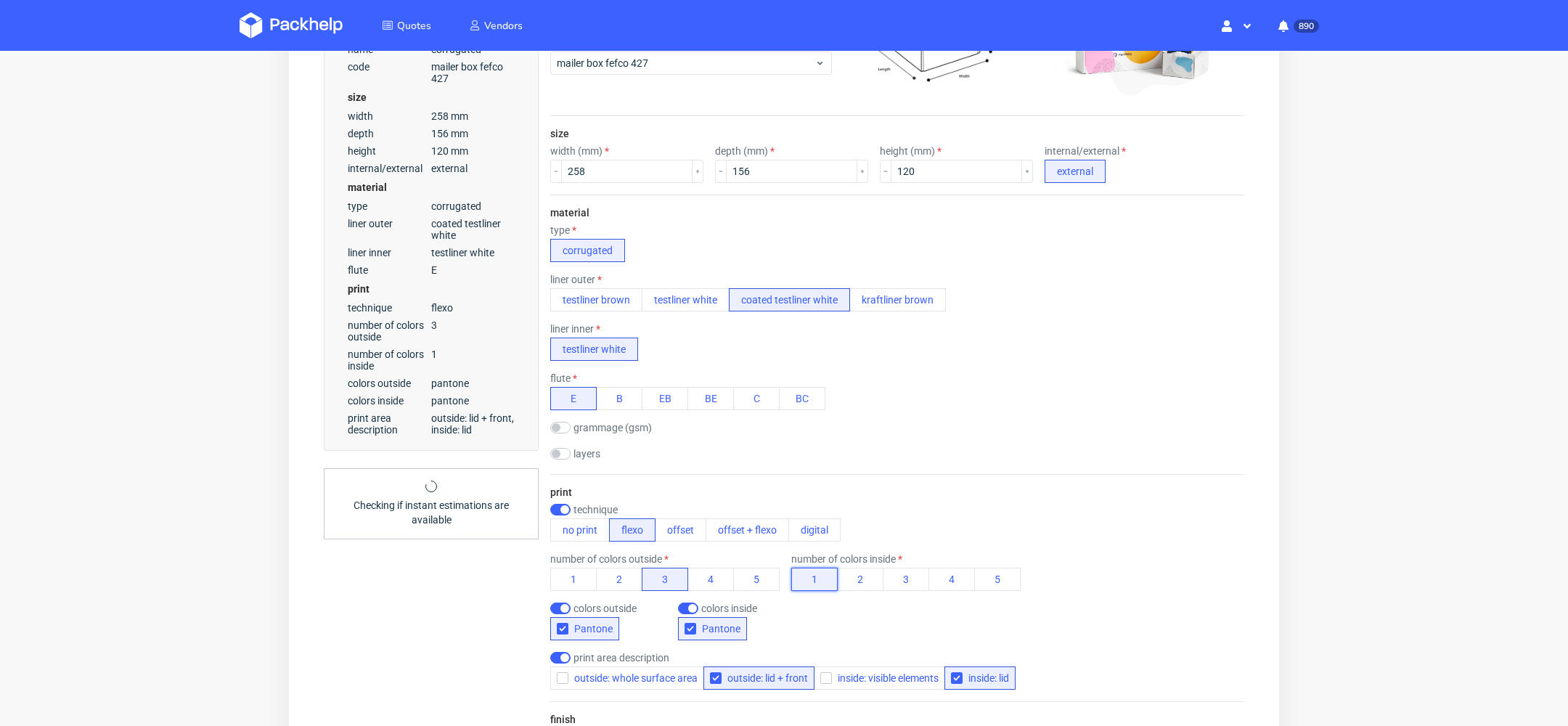
scroll to position [0, 0]
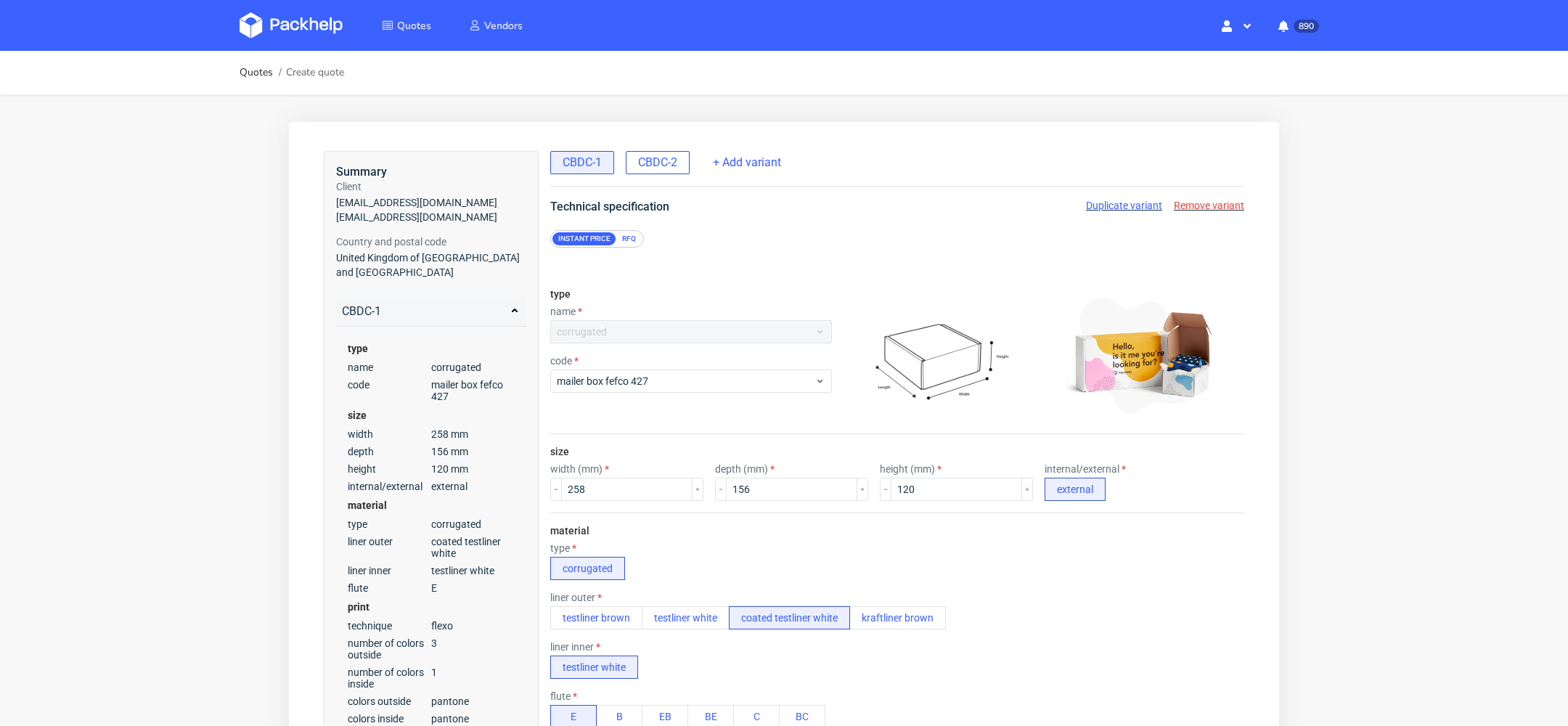
click at [657, 165] on span "CBDC-2" at bounding box center [658, 162] width 40 height 16
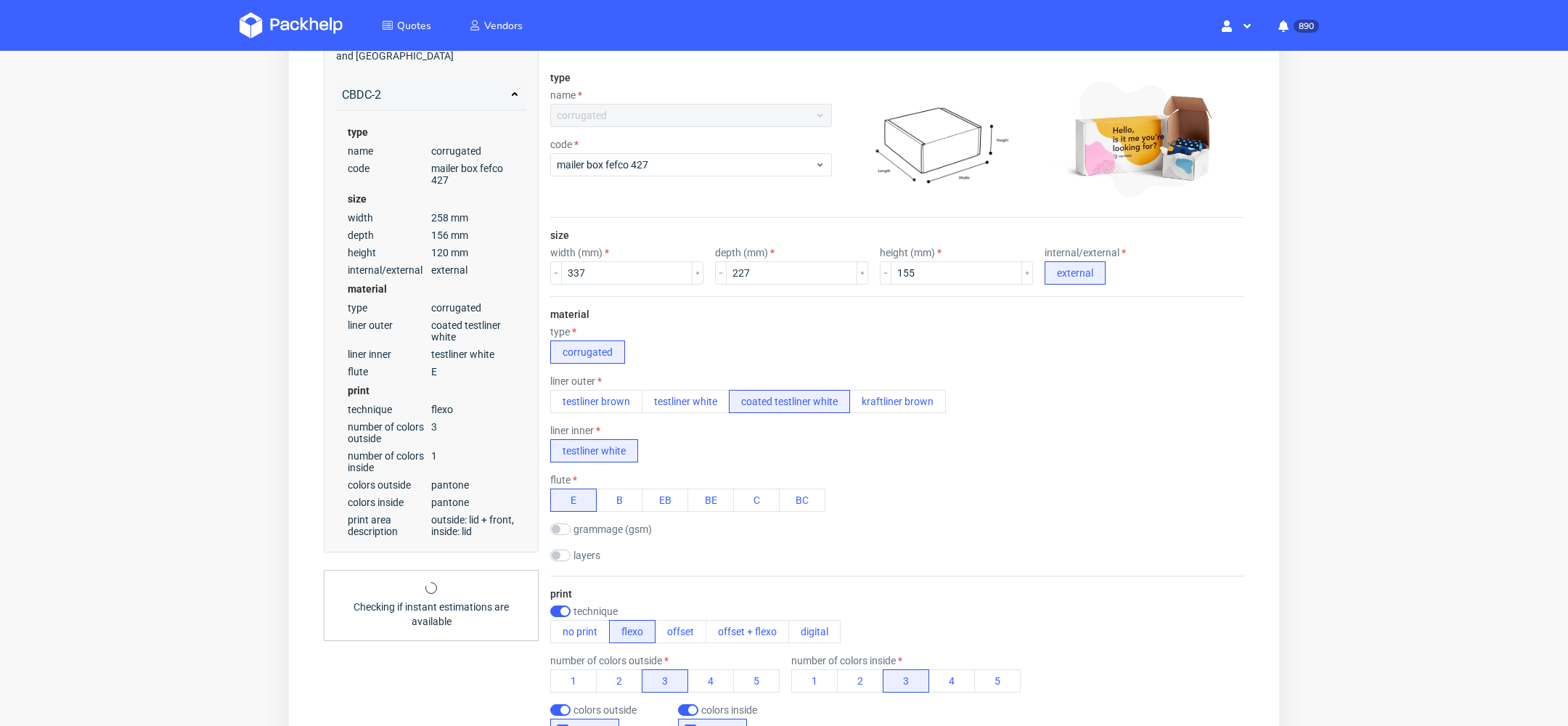
scroll to position [268, 0]
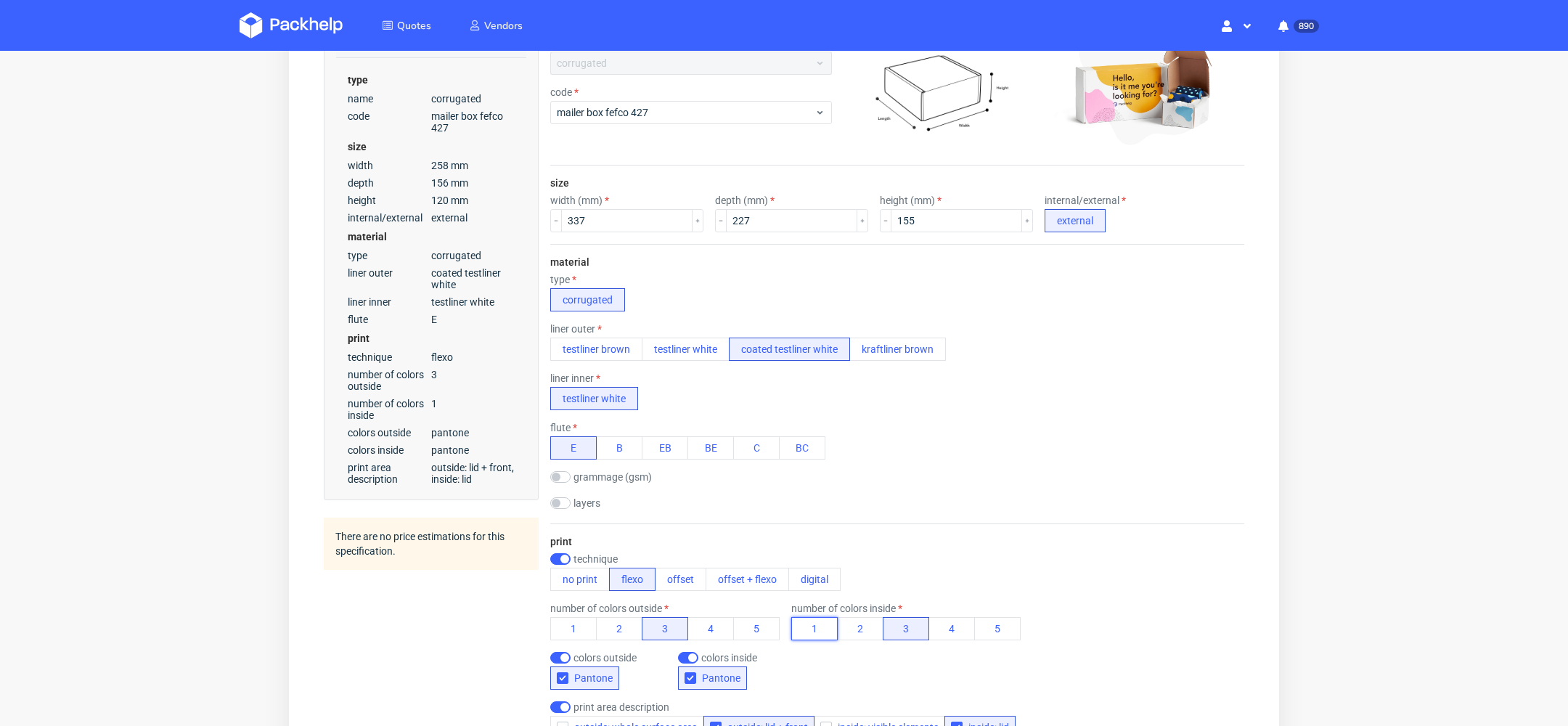
click at [817, 623] on button "1" at bounding box center [815, 629] width 46 height 23
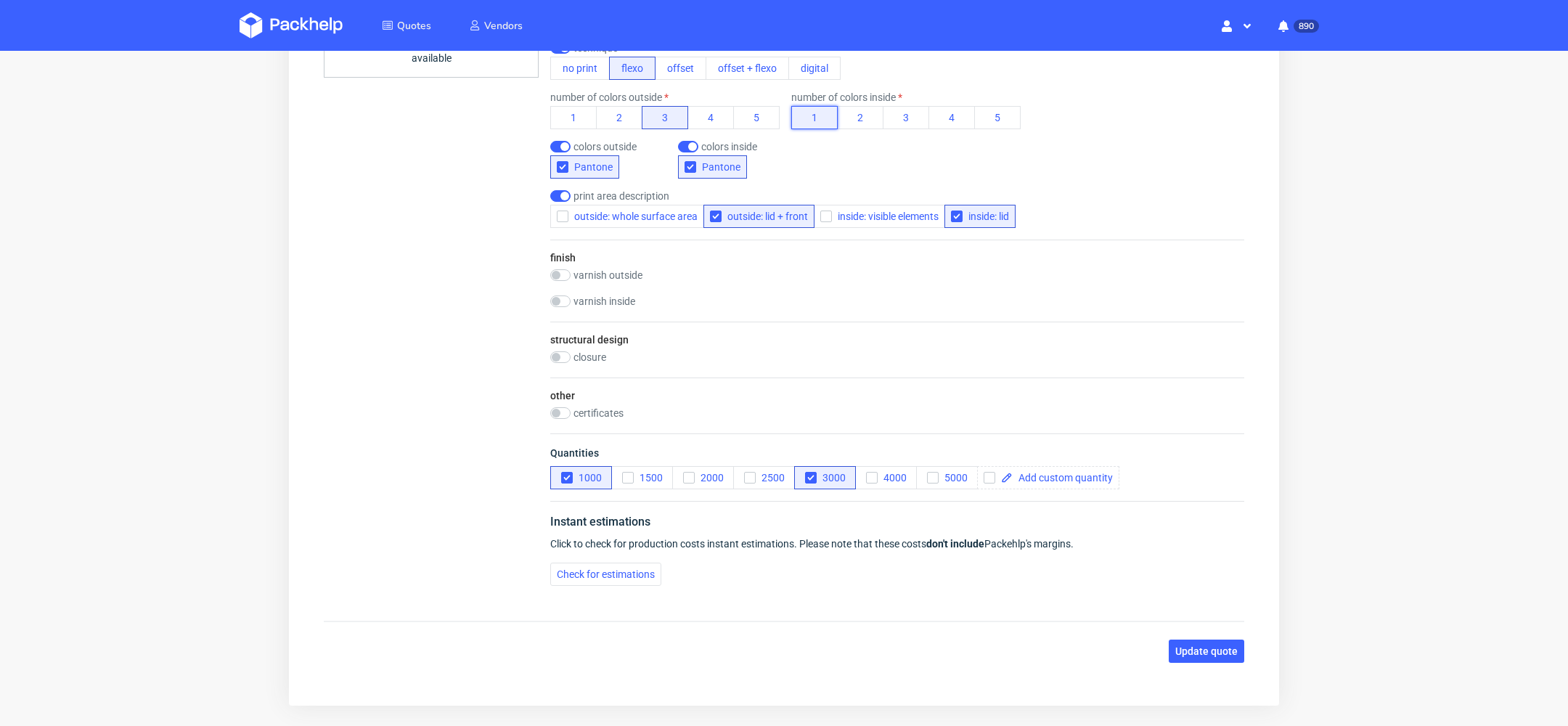
scroll to position [804, 0]
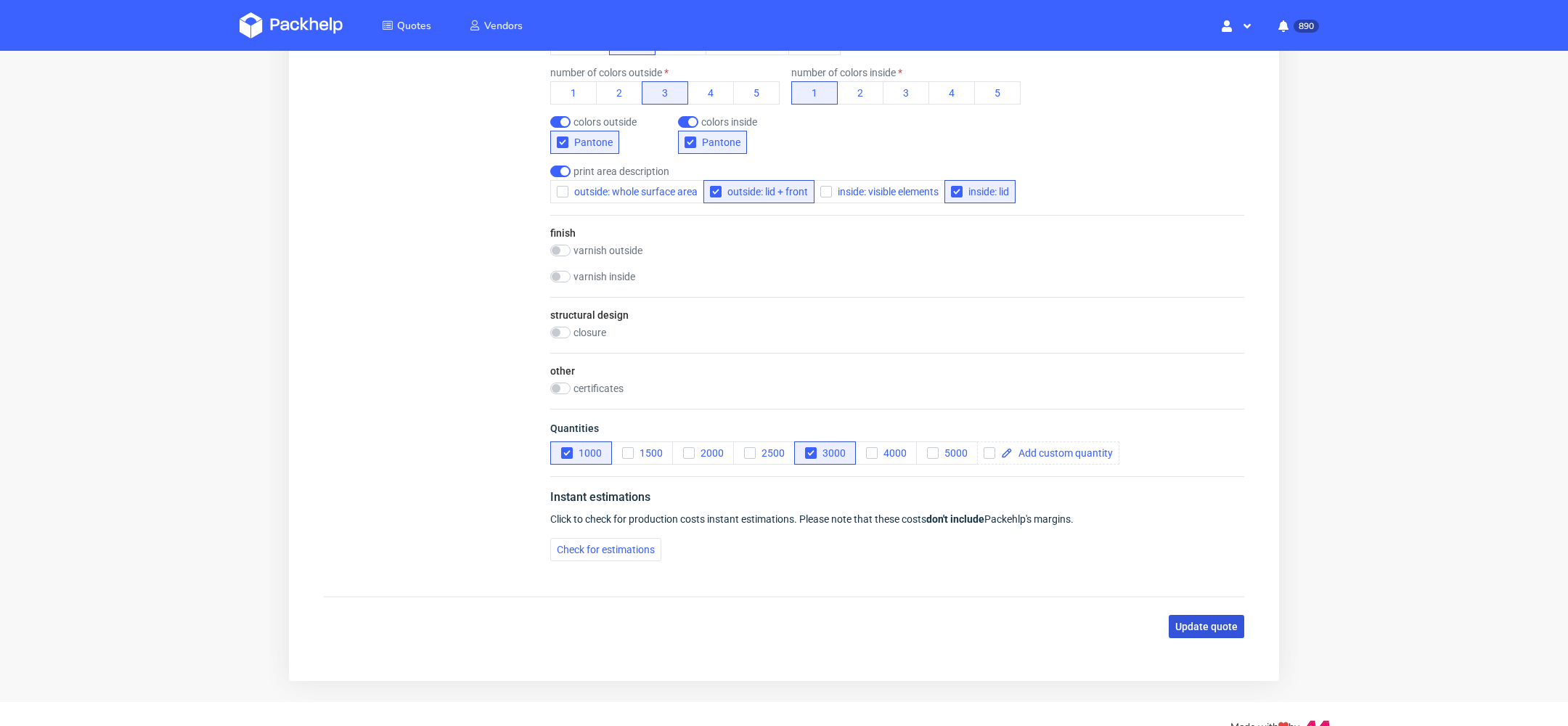
click at [1196, 621] on span "Update quote" at bounding box center [1207, 626] width 63 height 10
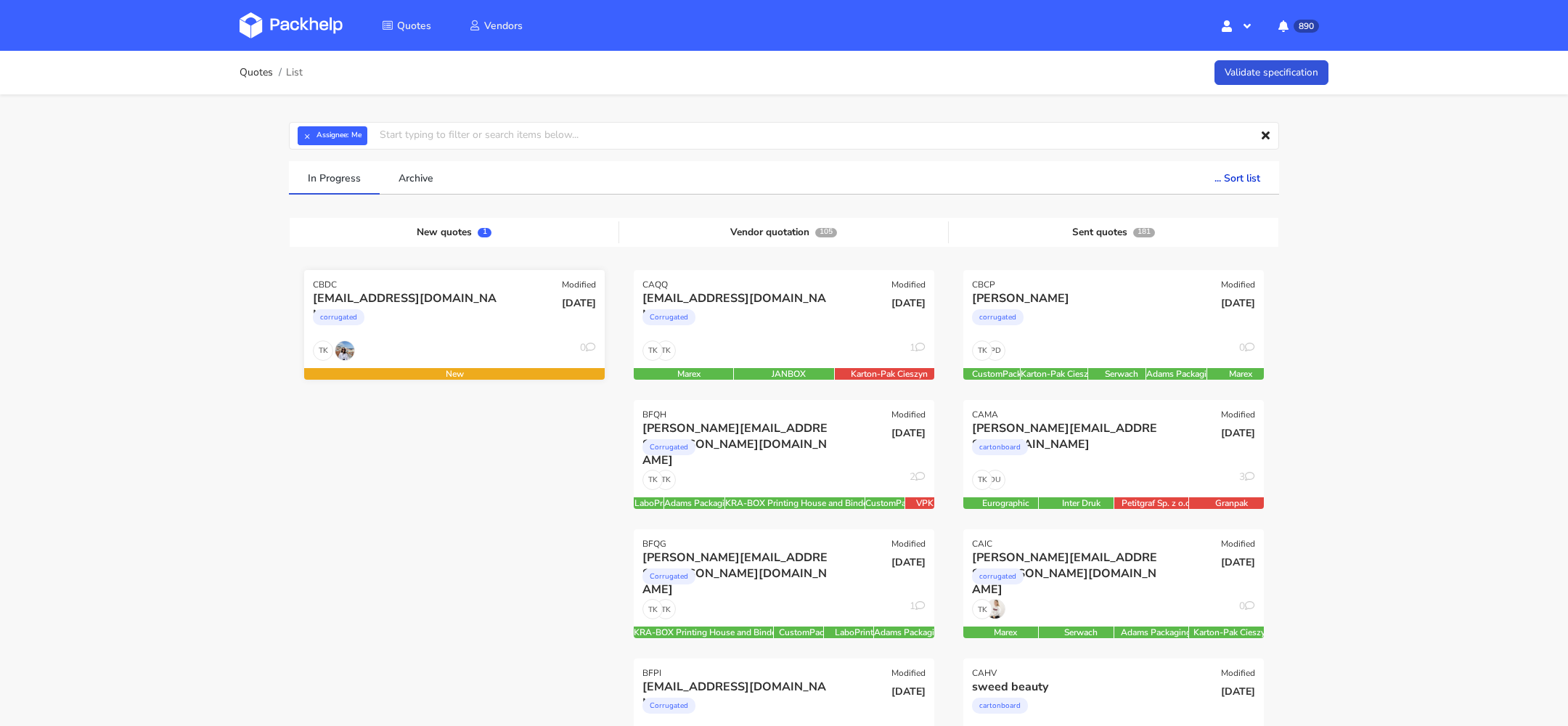
click at [502, 328] on div "corrugated" at bounding box center [409, 320] width 193 height 29
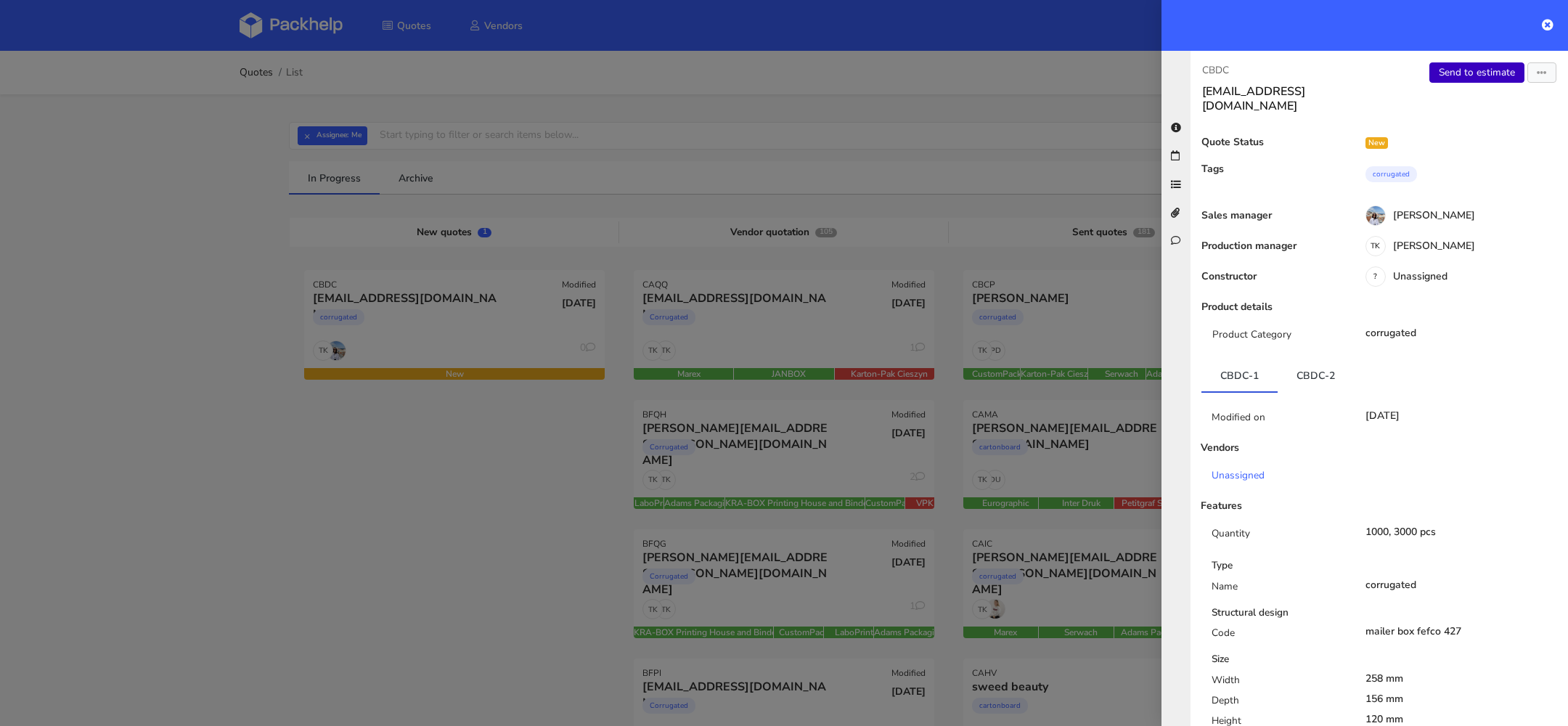
click at [1463, 77] on link "Send to estimate" at bounding box center [1477, 72] width 95 height 21
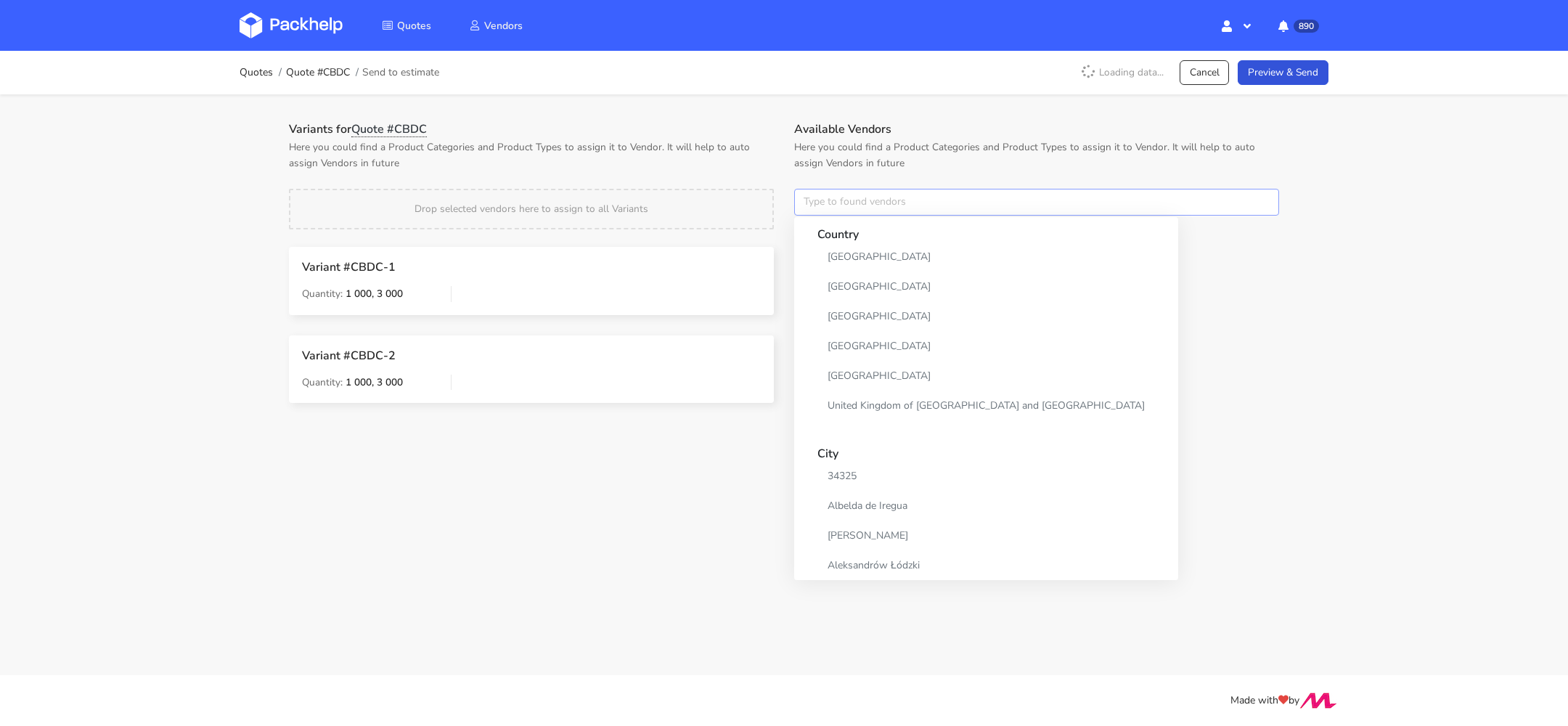
click at [853, 194] on input "text" at bounding box center [1036, 202] width 485 height 28
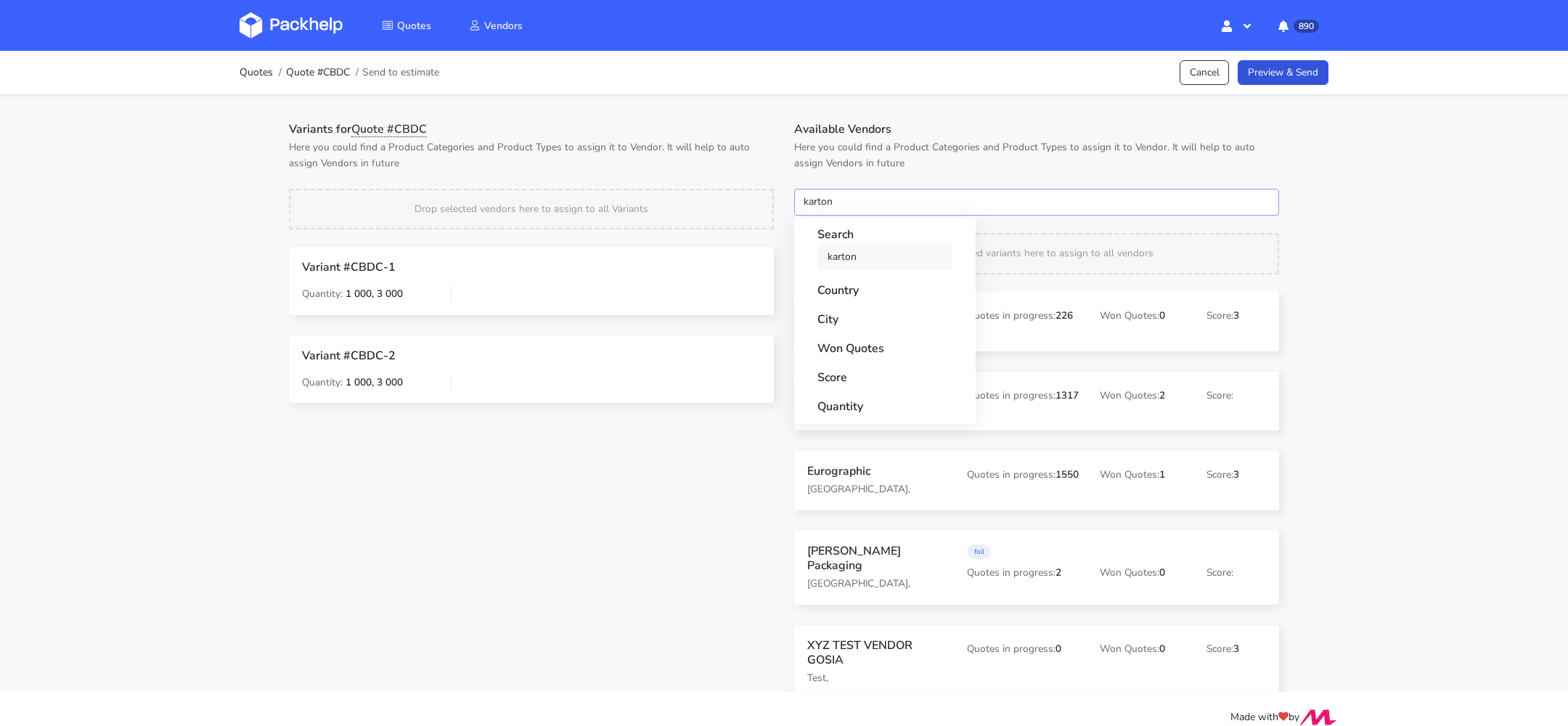
type input "karton"
click at [847, 262] on link "karton" at bounding box center [885, 257] width 135 height 27
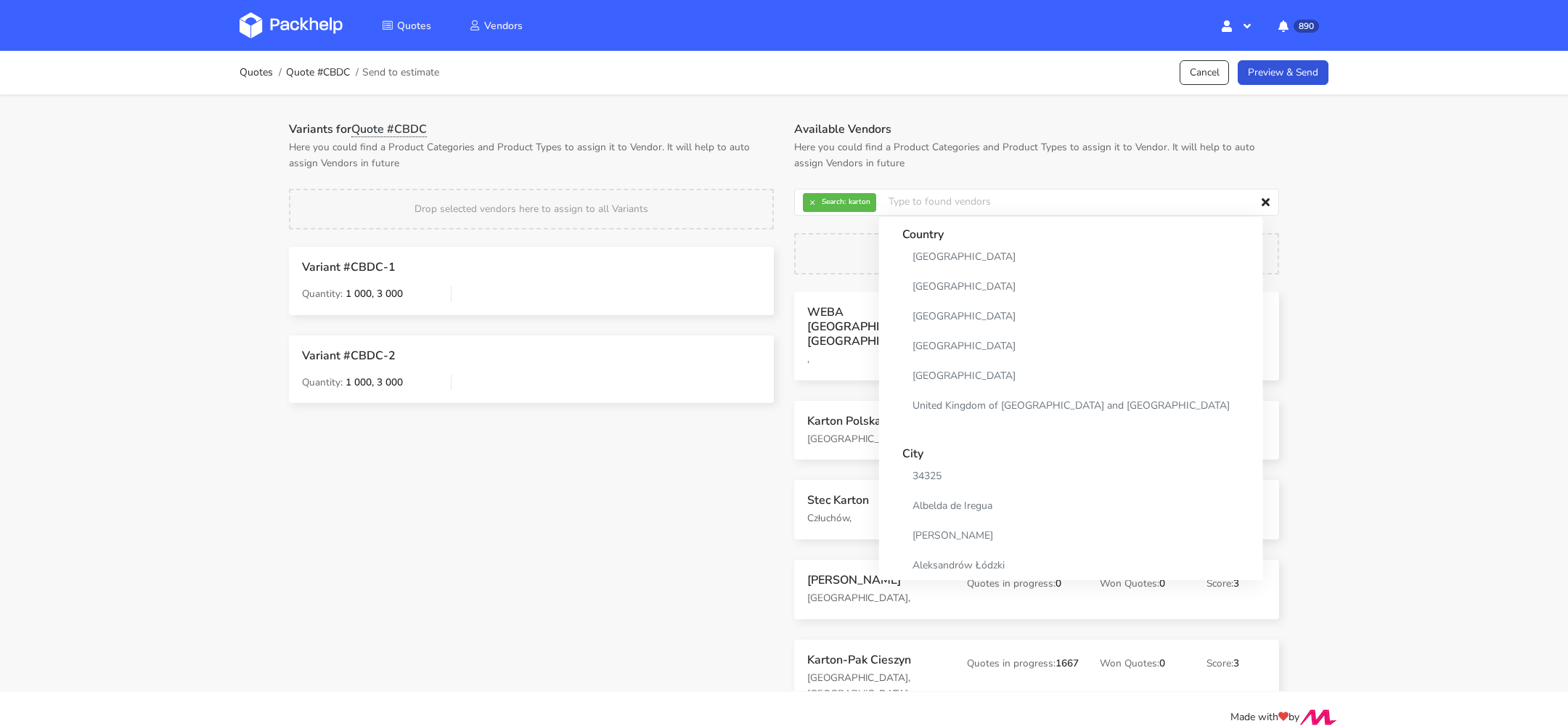
click at [1418, 289] on div "Quotes Quote #CBDC Send to estimate Cancel Preview & Send Variants for Quote #C…" at bounding box center [784, 371] width 1568 height 641
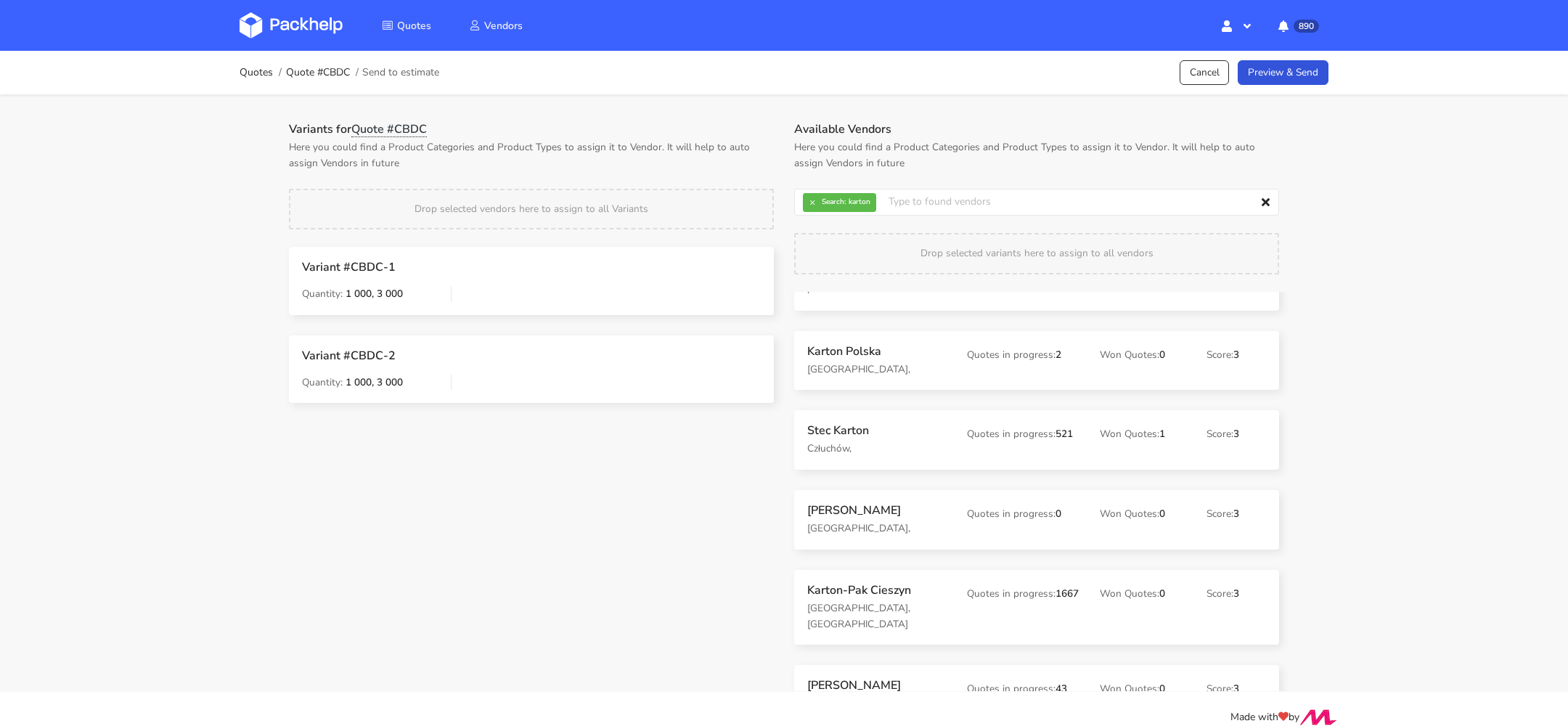
scroll to position [89, 0]
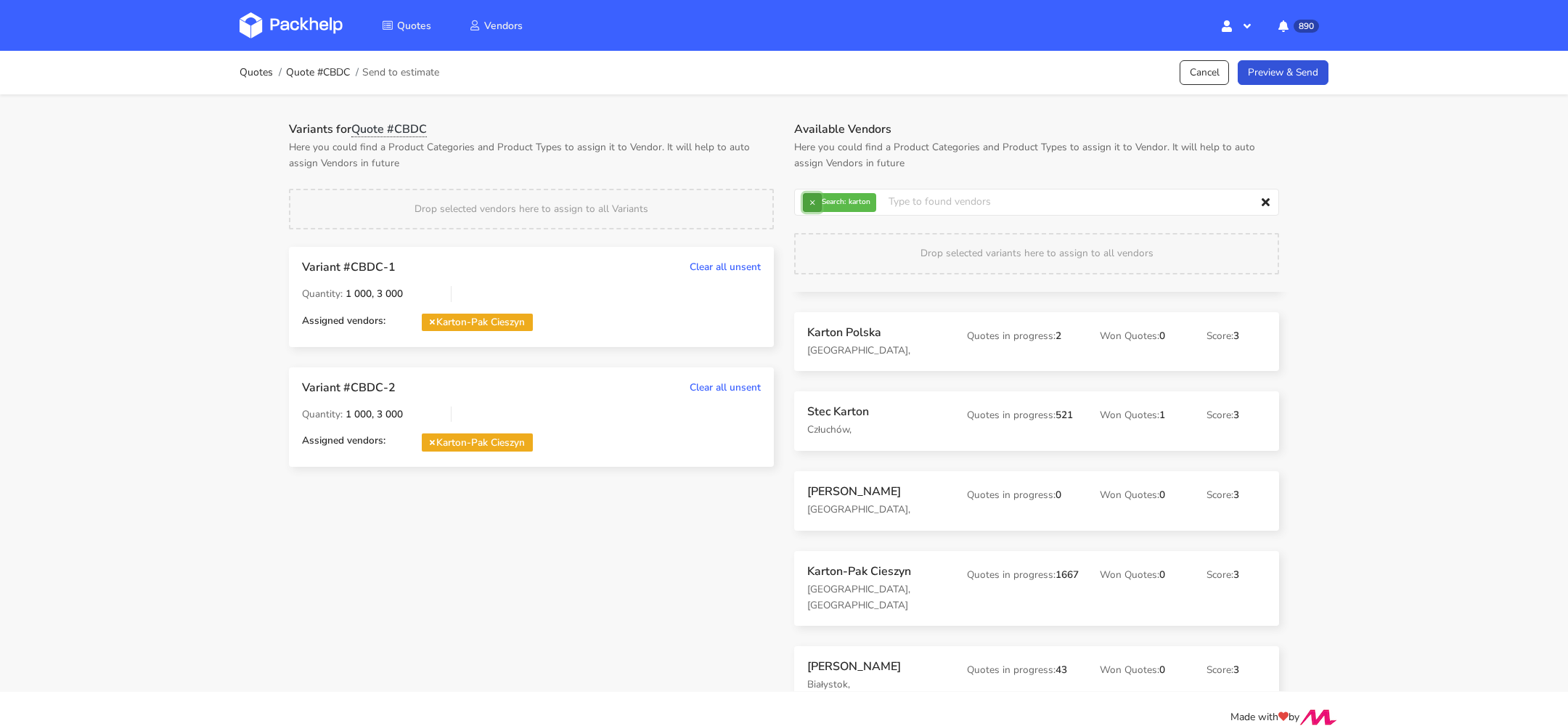
click at [812, 196] on button "×" at bounding box center [812, 202] width 19 height 19
click at [817, 196] on input "text" at bounding box center [1036, 202] width 485 height 28
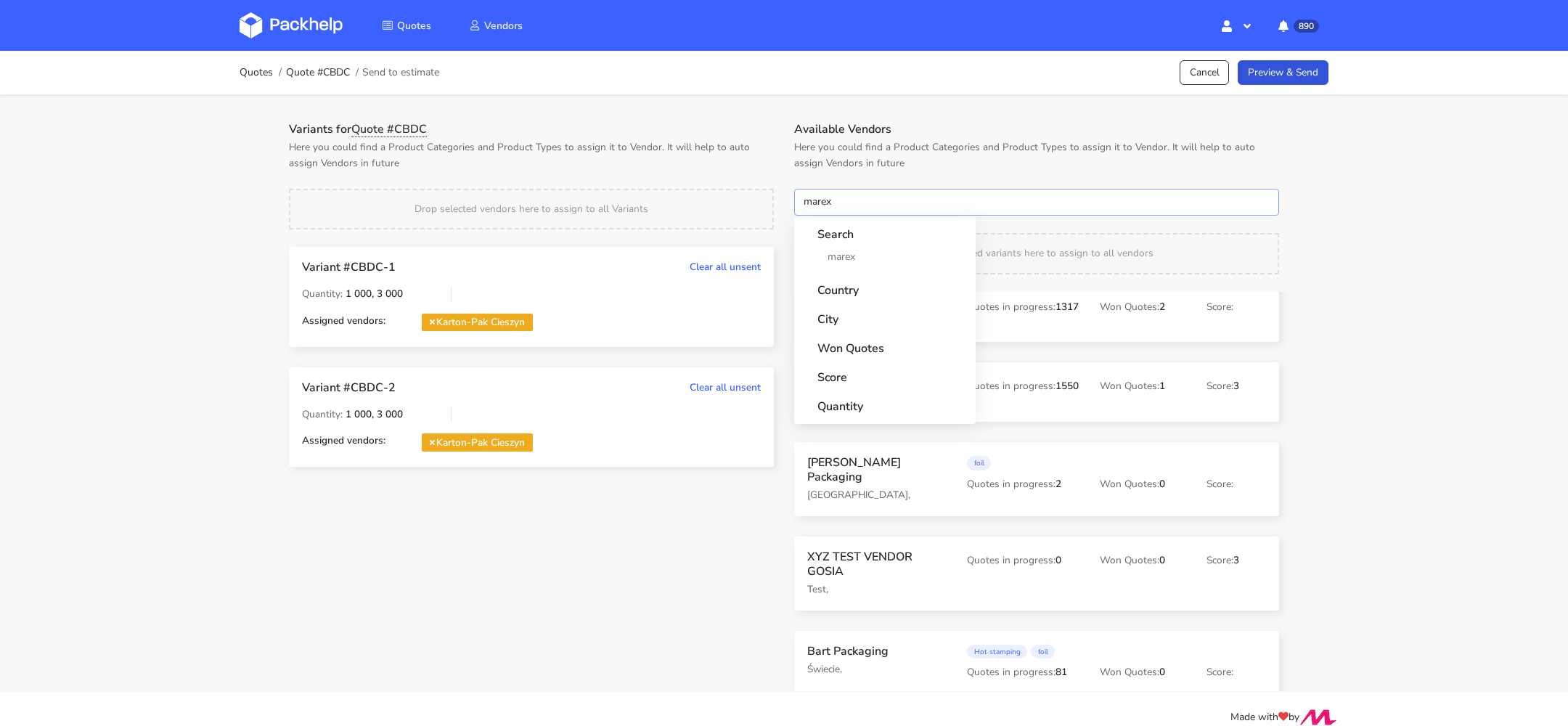
scroll to position [74, 0]
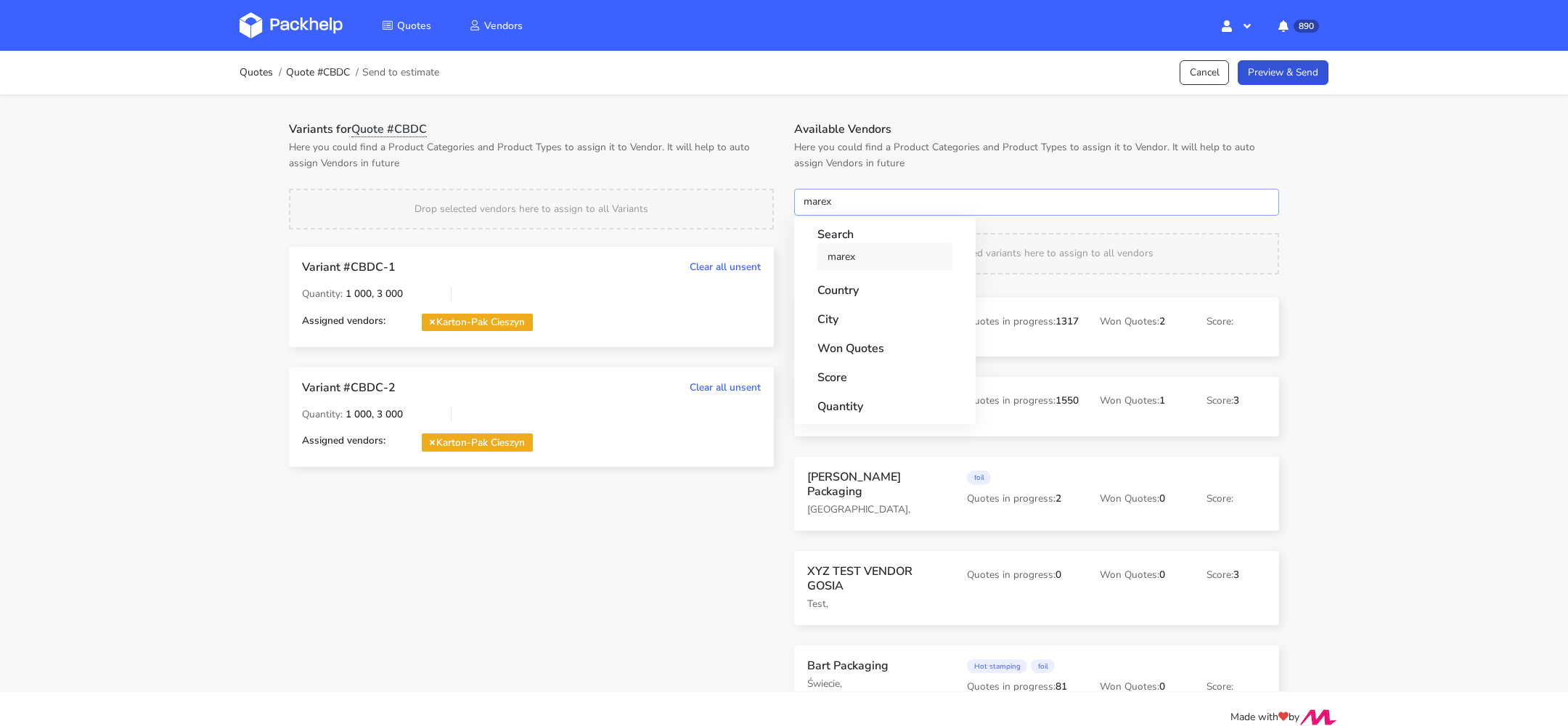
type input "marex"
click at [846, 262] on link "marex" at bounding box center [885, 257] width 135 height 27
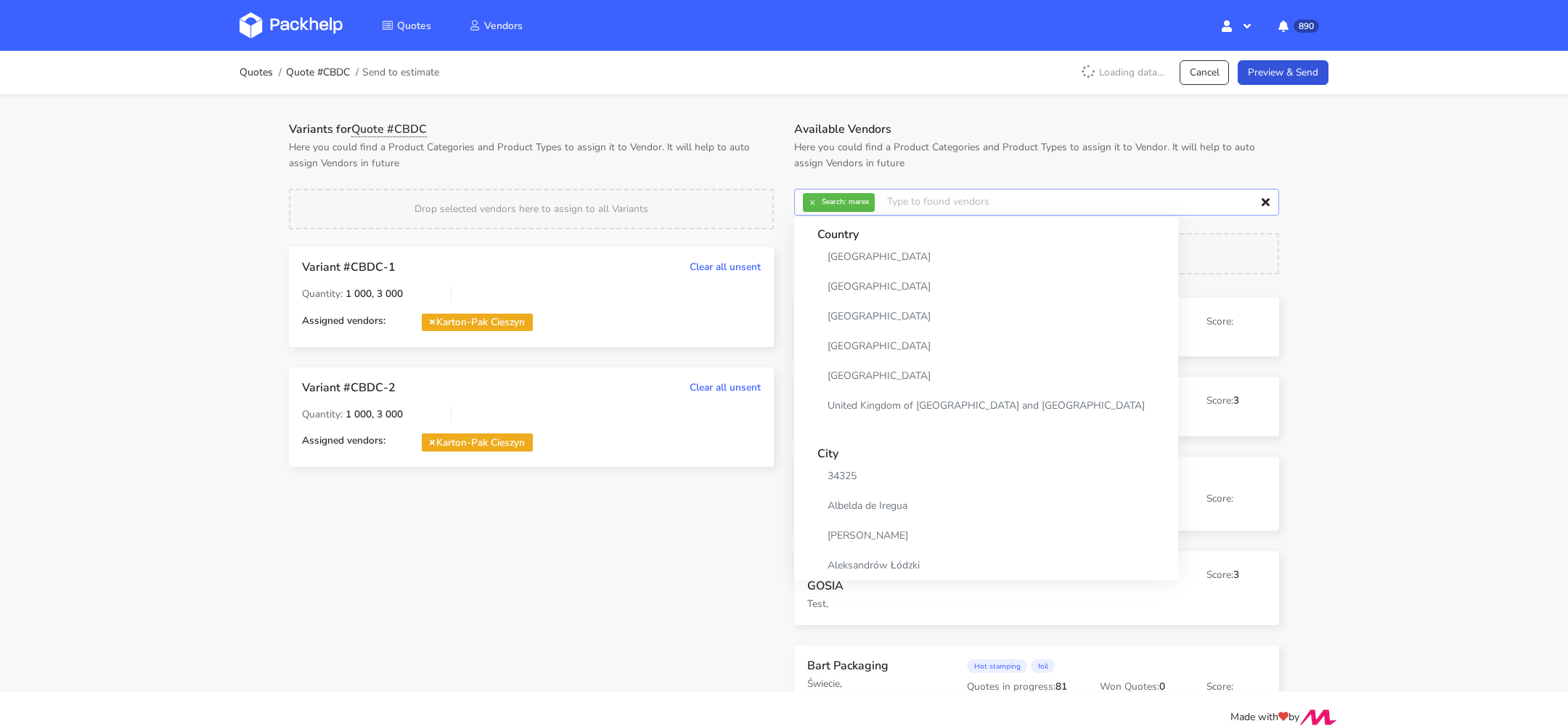
scroll to position [0, 0]
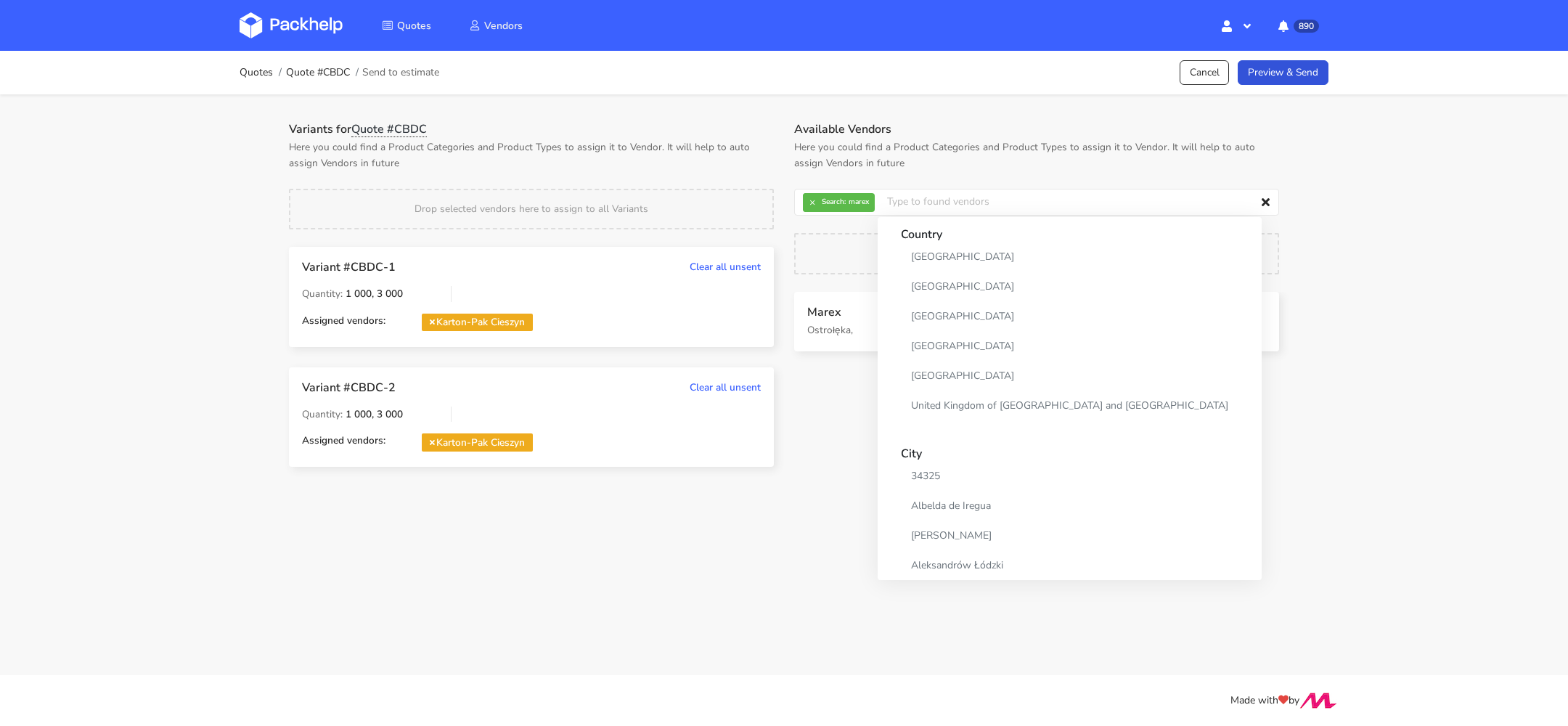
click at [1359, 264] on div "Quotes Quote #CBDC Send to estimate Cancel Preview & Send Variants for Quote #C…" at bounding box center [784, 269] width 1568 height 437
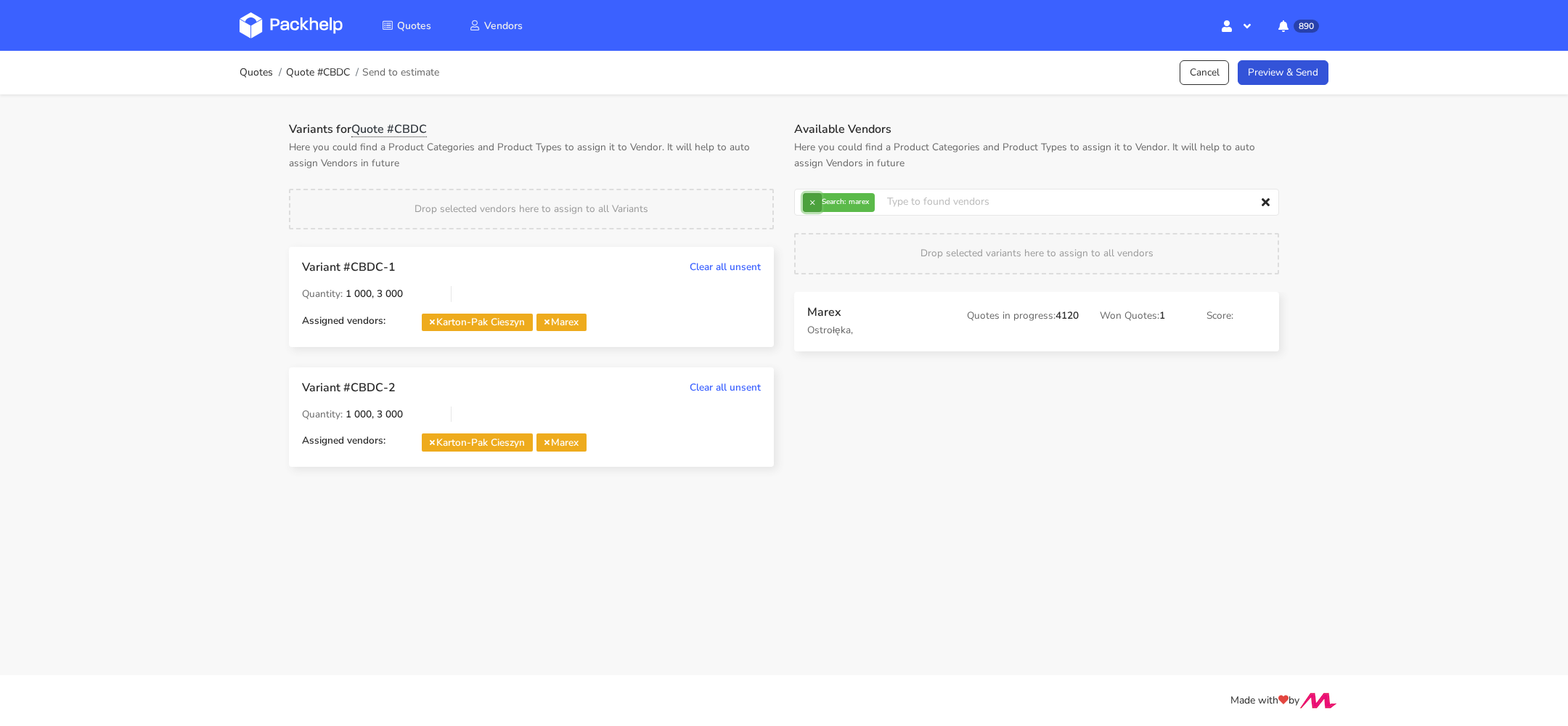
click at [817, 200] on button "×" at bounding box center [812, 202] width 19 height 19
click at [835, 200] on input "text" at bounding box center [1036, 202] width 485 height 28
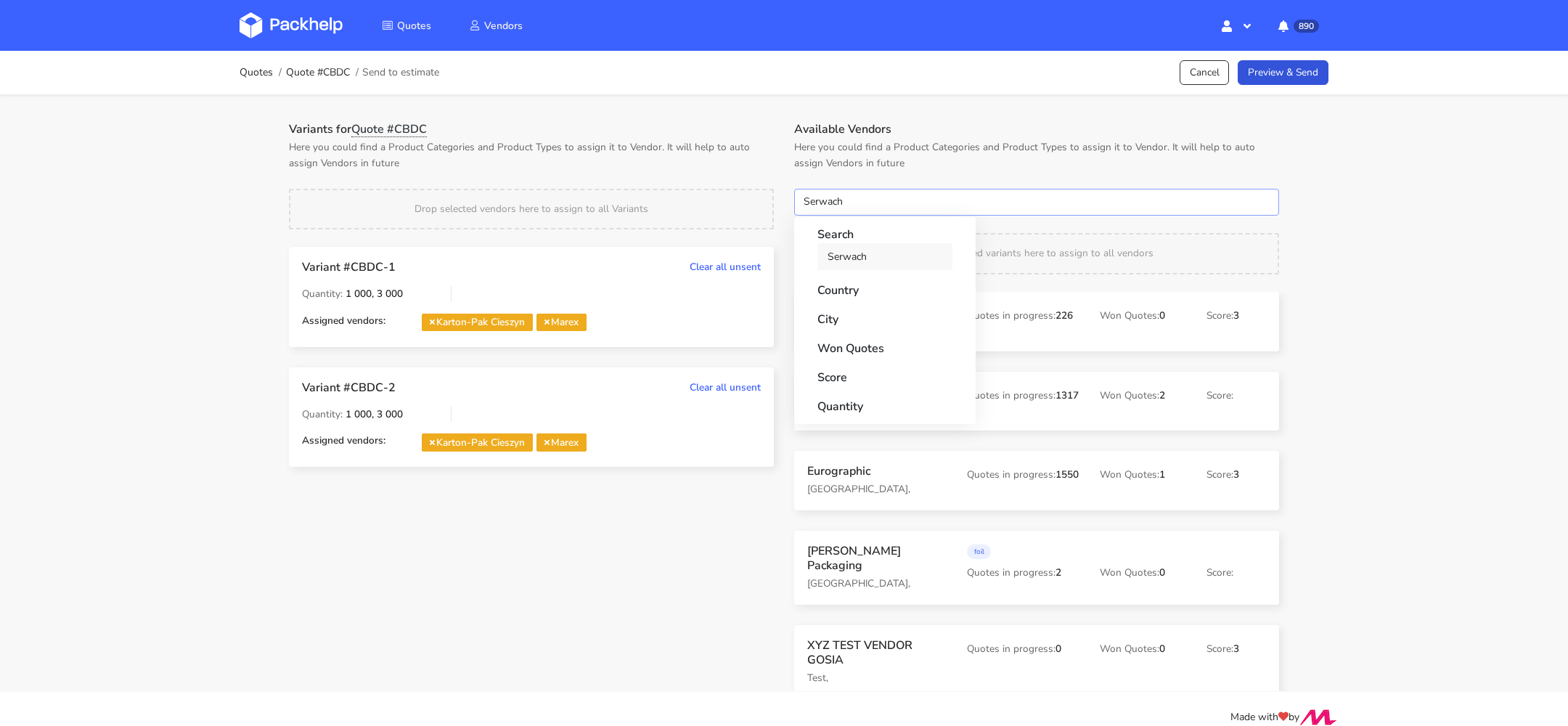
type input "Serwach"
click at [829, 258] on link "Serwach" at bounding box center [885, 257] width 135 height 27
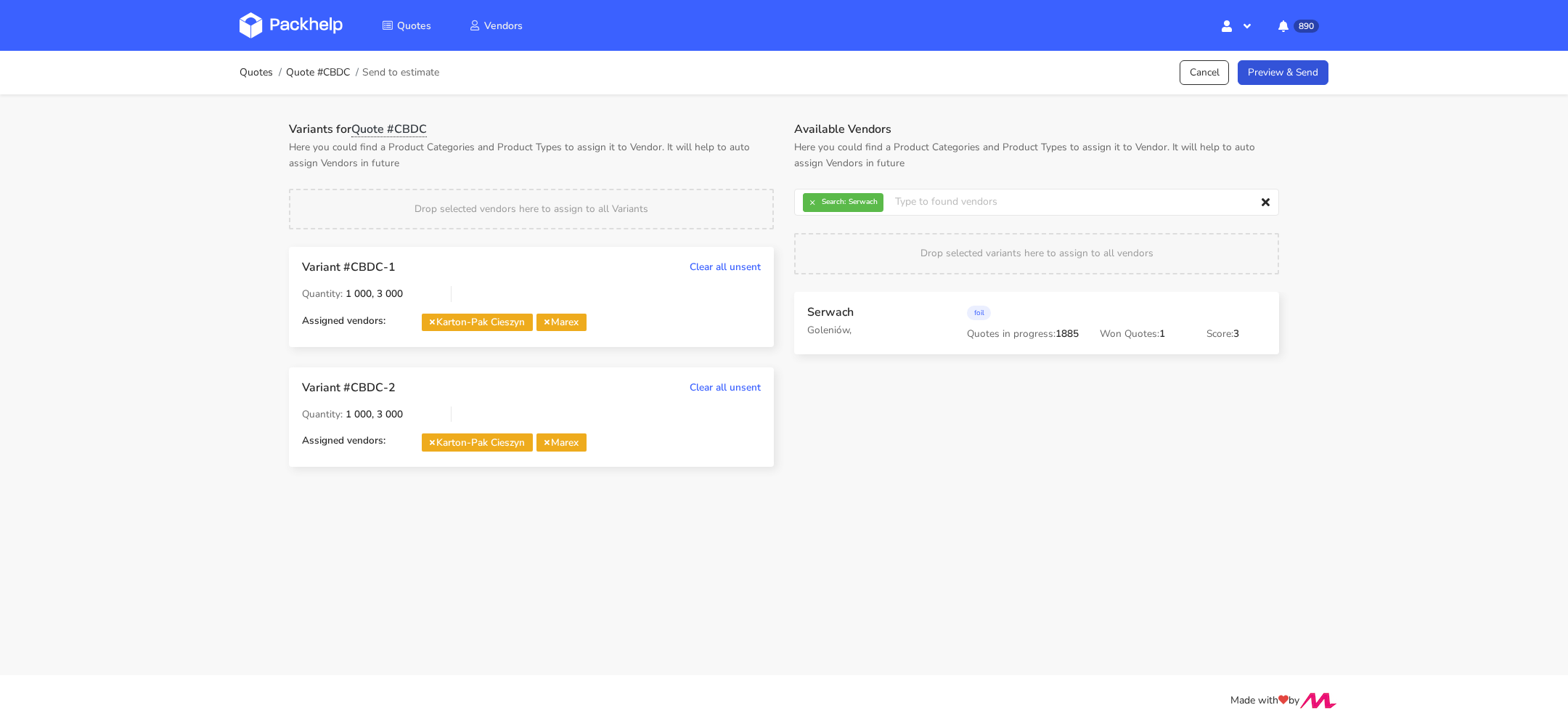
click at [1497, 270] on div "Quotes Quote #CBDC Send to estimate Cancel Preview & Send Variants for Quote #C…" at bounding box center [784, 269] width 1568 height 437
click at [811, 195] on button "×" at bounding box center [812, 202] width 19 height 19
click at [841, 195] on input "text" at bounding box center [1036, 202] width 485 height 28
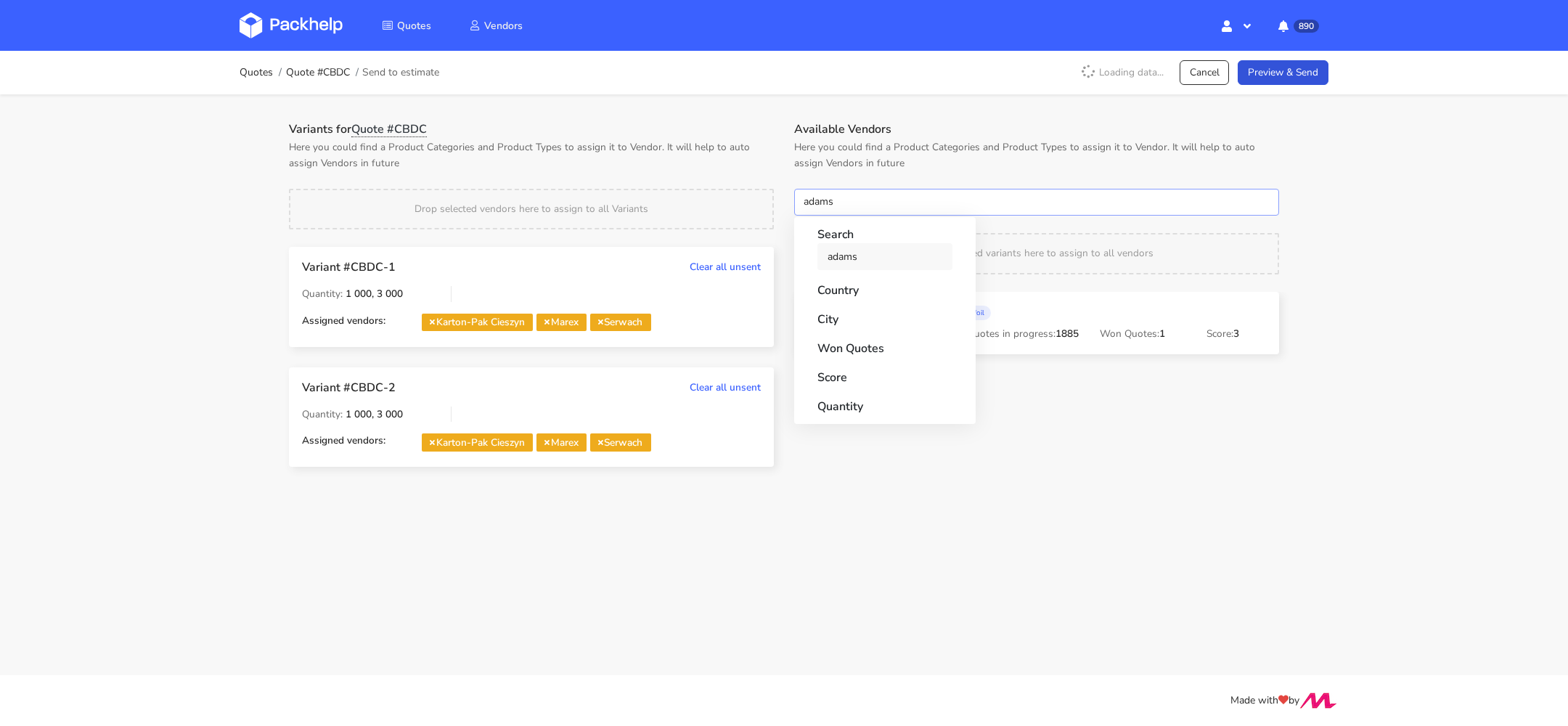
type input "adams"
click at [894, 252] on link "adams" at bounding box center [885, 257] width 135 height 27
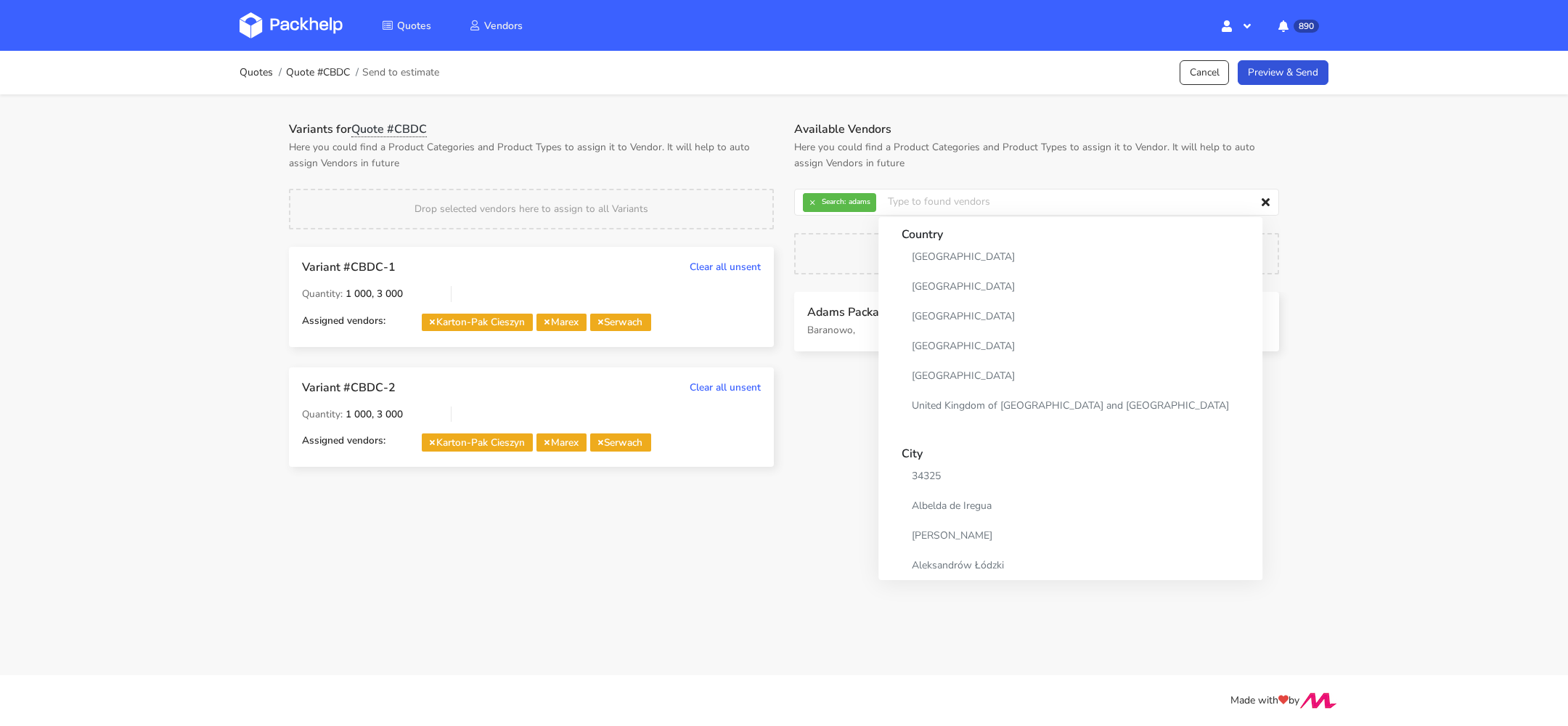
click at [1440, 258] on div "Quotes Quote #CBDC Send to estimate Cancel Preview & Send Variants for Quote #C…" at bounding box center [784, 269] width 1568 height 437
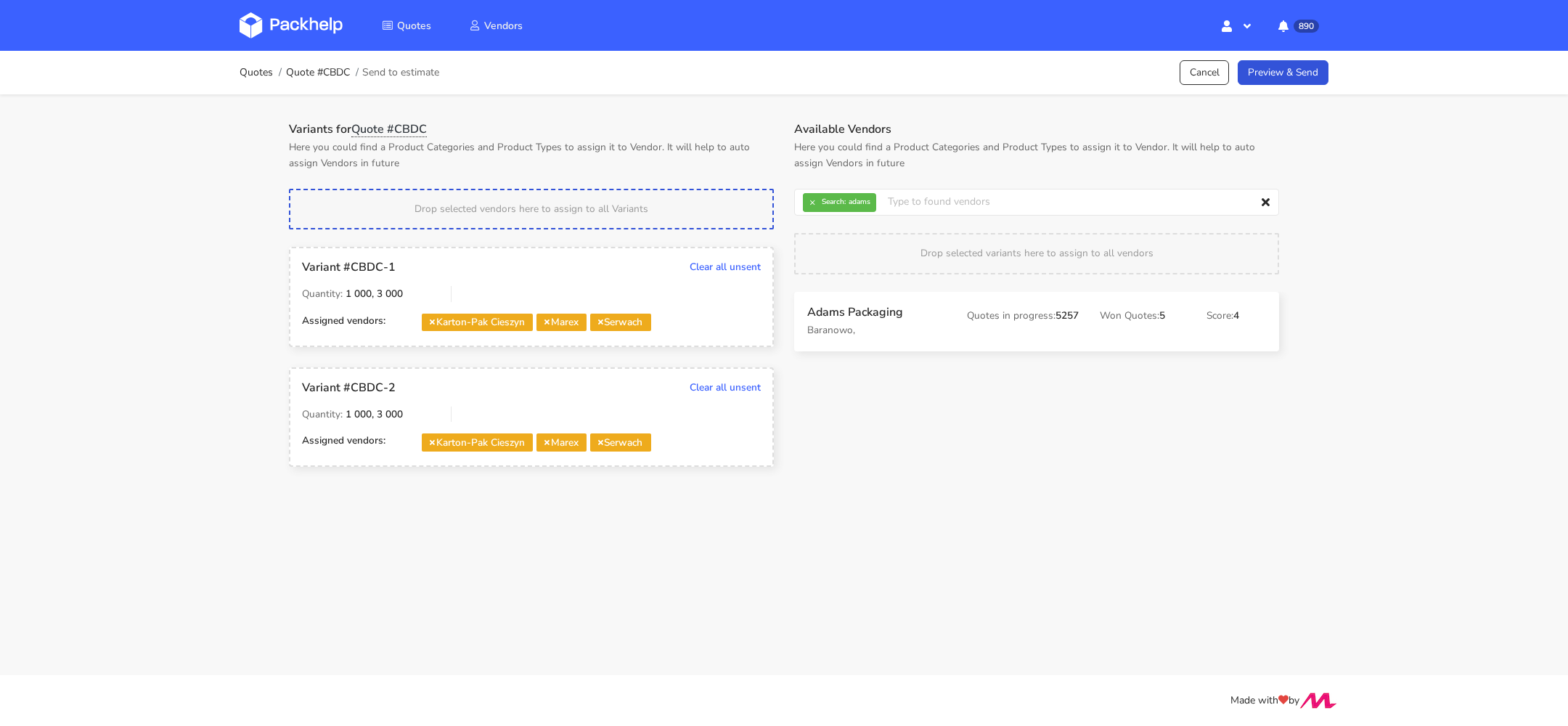
drag, startPoint x: 1012, startPoint y: 305, endPoint x: 530, endPoint y: 202, distance: 492.9
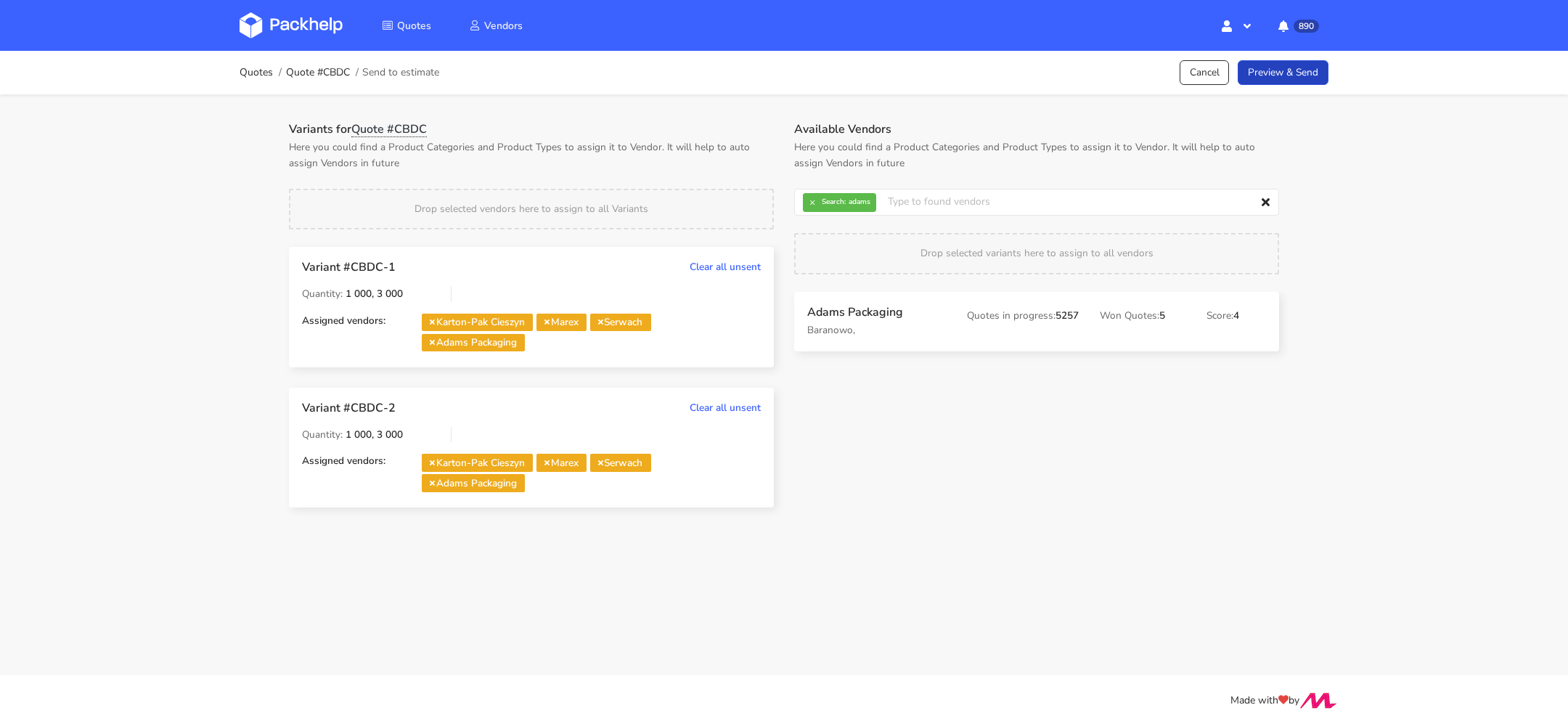
click at [1278, 79] on link "Preview & Send" at bounding box center [1283, 72] width 91 height 26
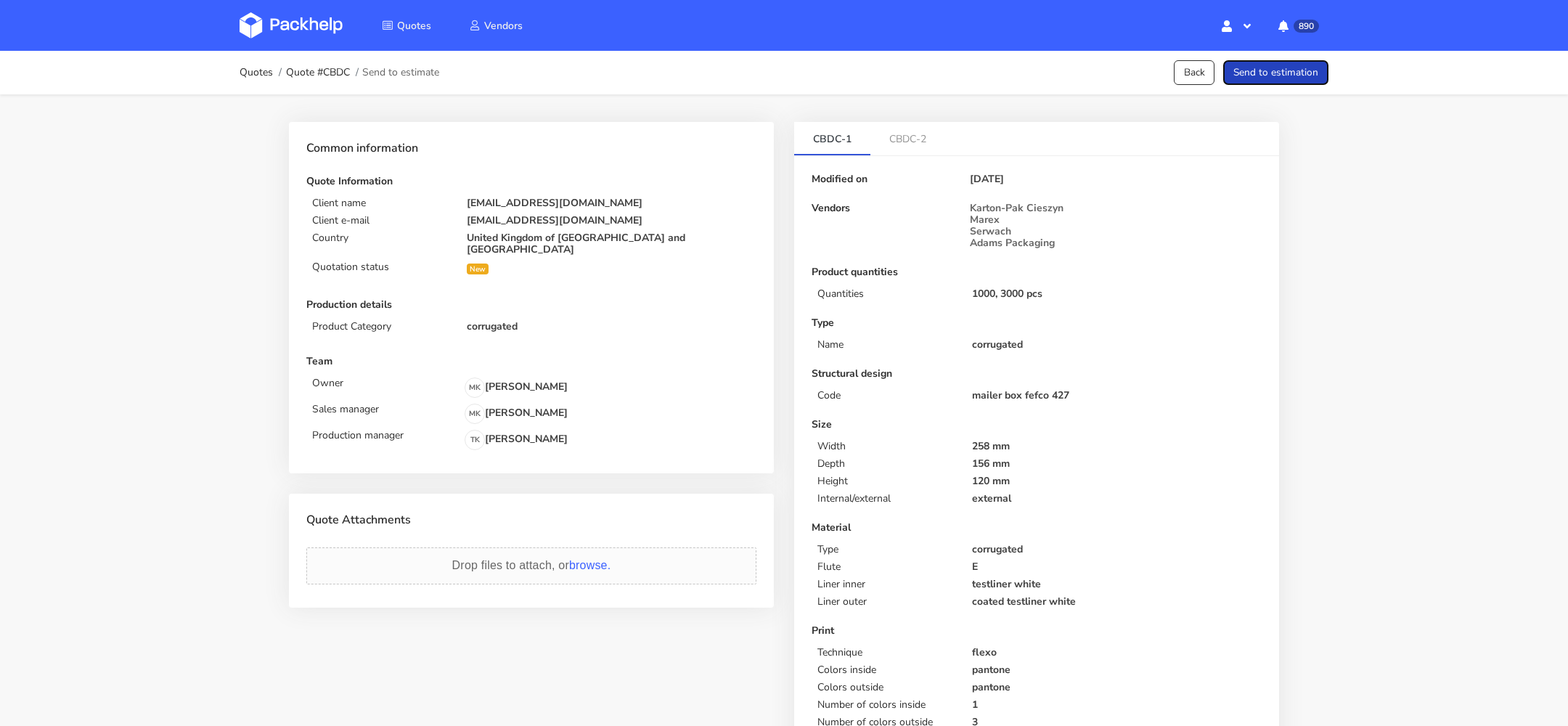
click at [1278, 79] on button "Send to estimation" at bounding box center [1276, 72] width 105 height 26
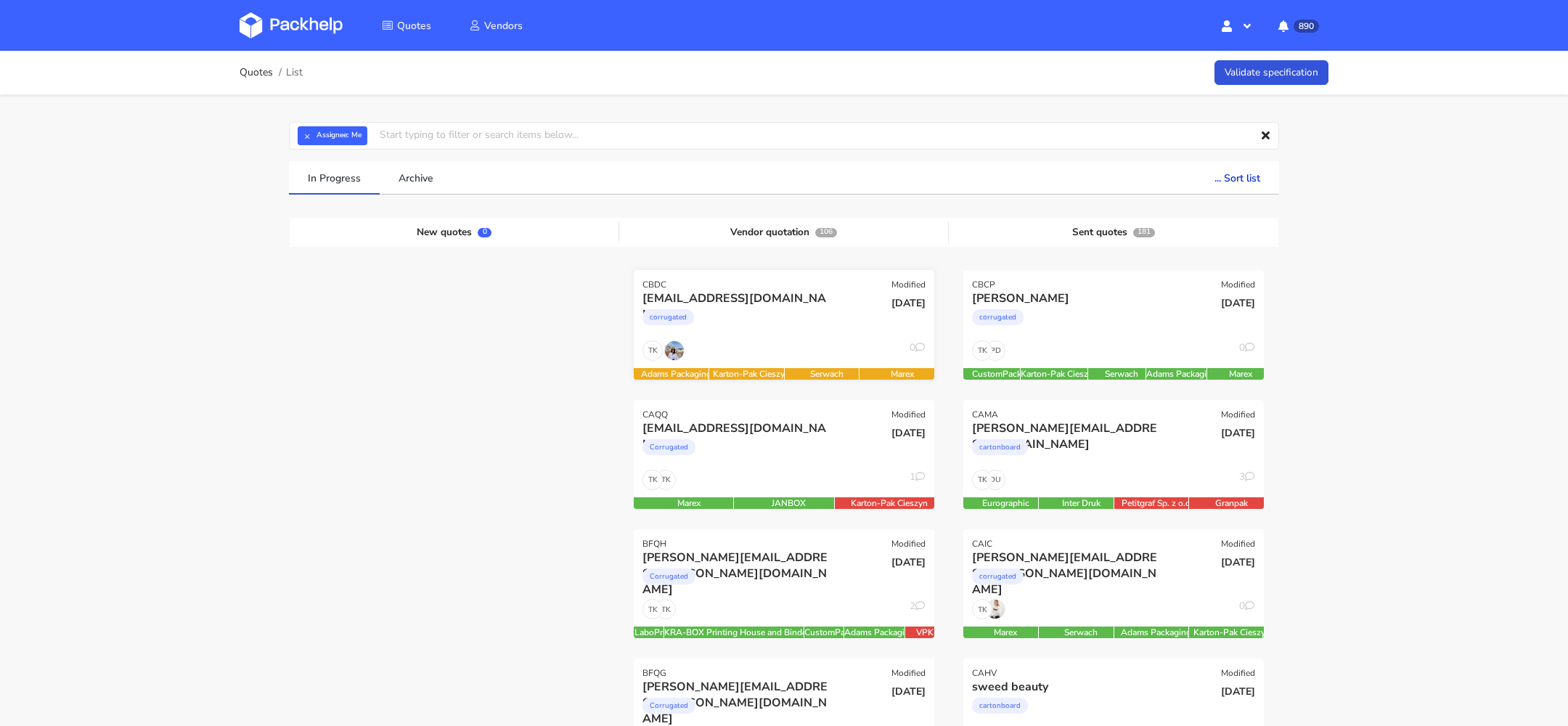
click at [705, 299] on div "[EMAIL_ADDRESS][DOMAIN_NAME]" at bounding box center [739, 298] width 193 height 16
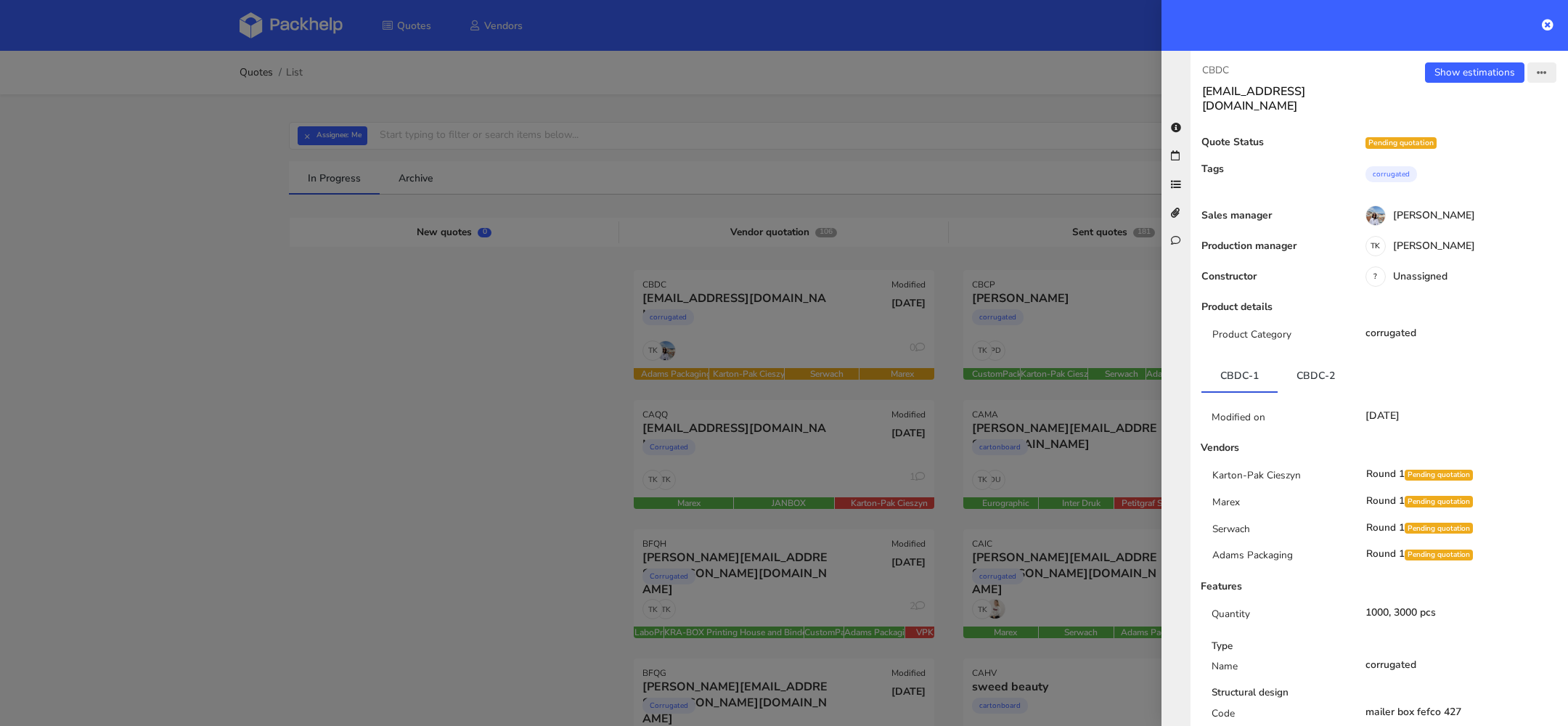
click at [1549, 77] on button "button" at bounding box center [1542, 72] width 29 height 21
click at [1500, 128] on link "View quote" at bounding box center [1494, 128] width 128 height 24
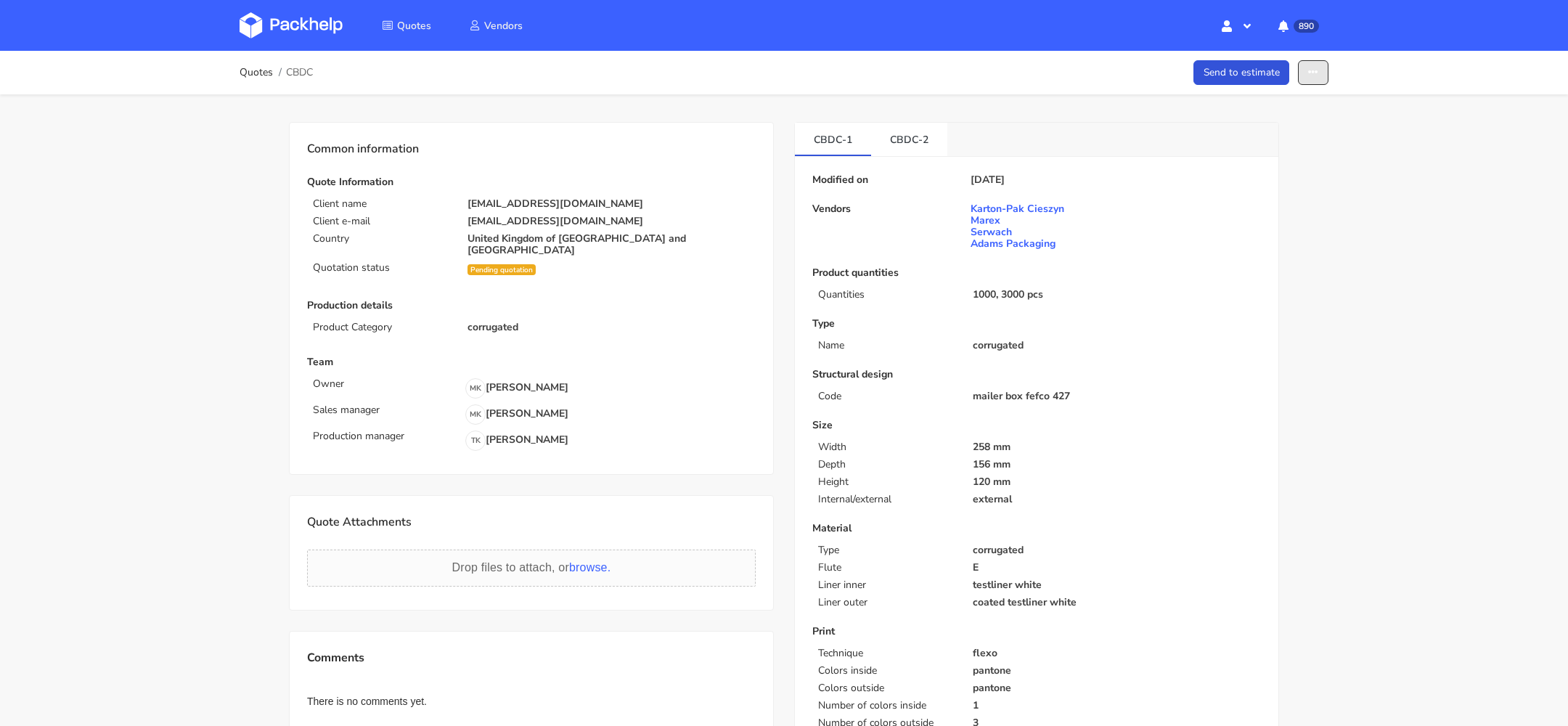
click at [1320, 71] on button "button" at bounding box center [1313, 72] width 30 height 26
click at [1296, 183] on link "Show estimations" at bounding box center [1257, 185] width 128 height 24
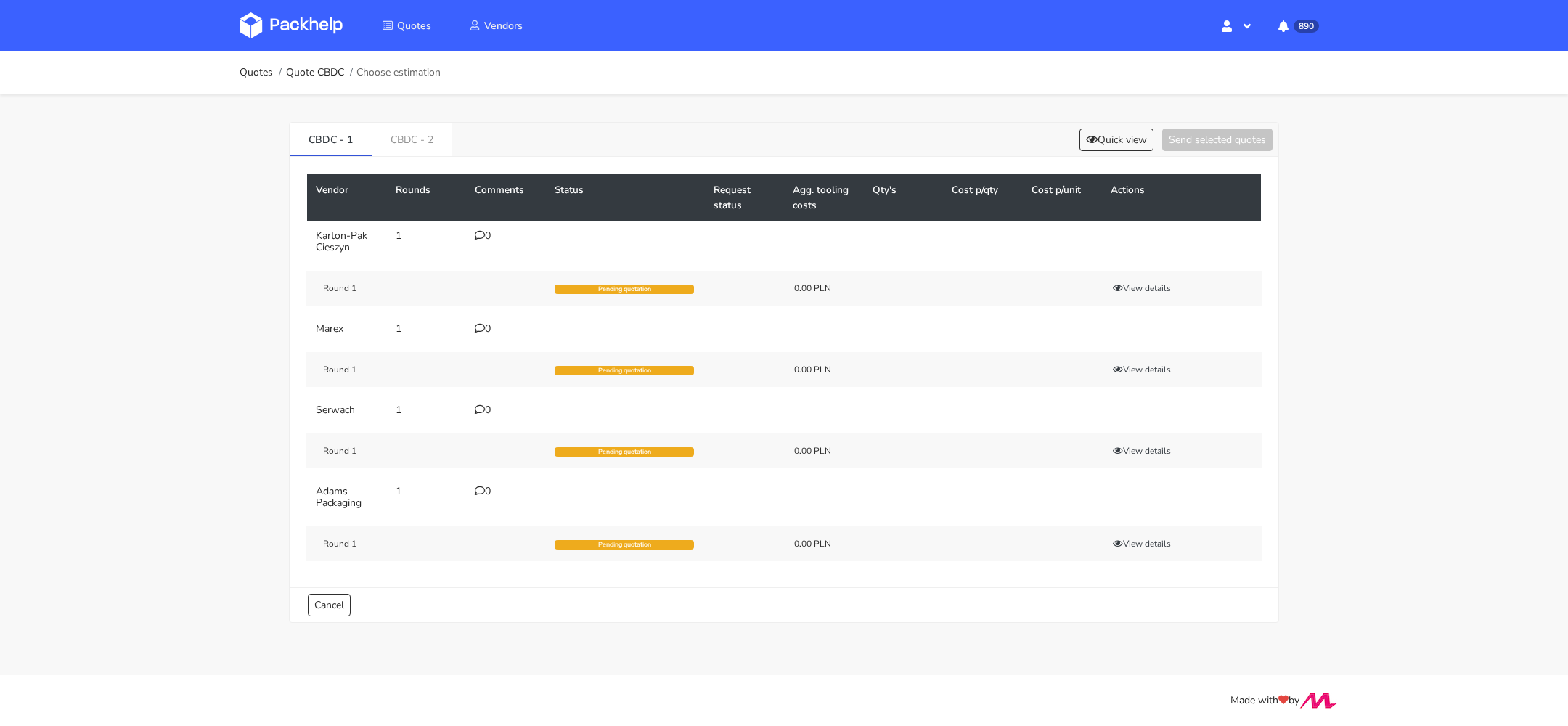
click at [478, 329] on icon at bounding box center [480, 328] width 10 height 10
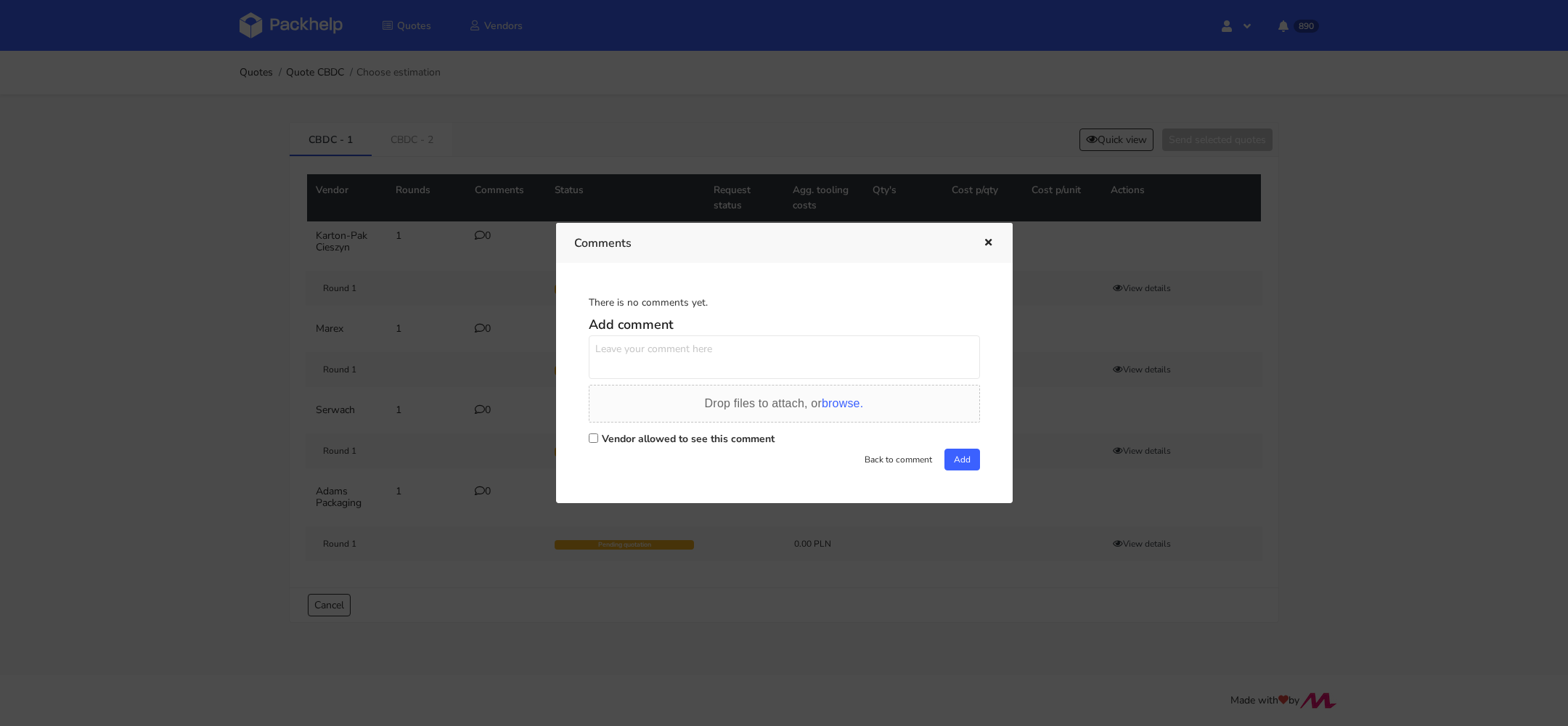
click at [620, 438] on label "Vendor allowed to see this comment" at bounding box center [688, 439] width 173 height 14
click at [598, 438] on input "Vendor allowed to see this comment" at bounding box center [593, 438] width 9 height 9
checkbox input "true"
click at [634, 365] on textarea at bounding box center [784, 357] width 391 height 44
click at [918, 344] on textarea "dla obu wariantów proszę o ofertę również w druku cyfrowym, jeśli wyjdie taniej" at bounding box center [784, 357] width 391 height 44
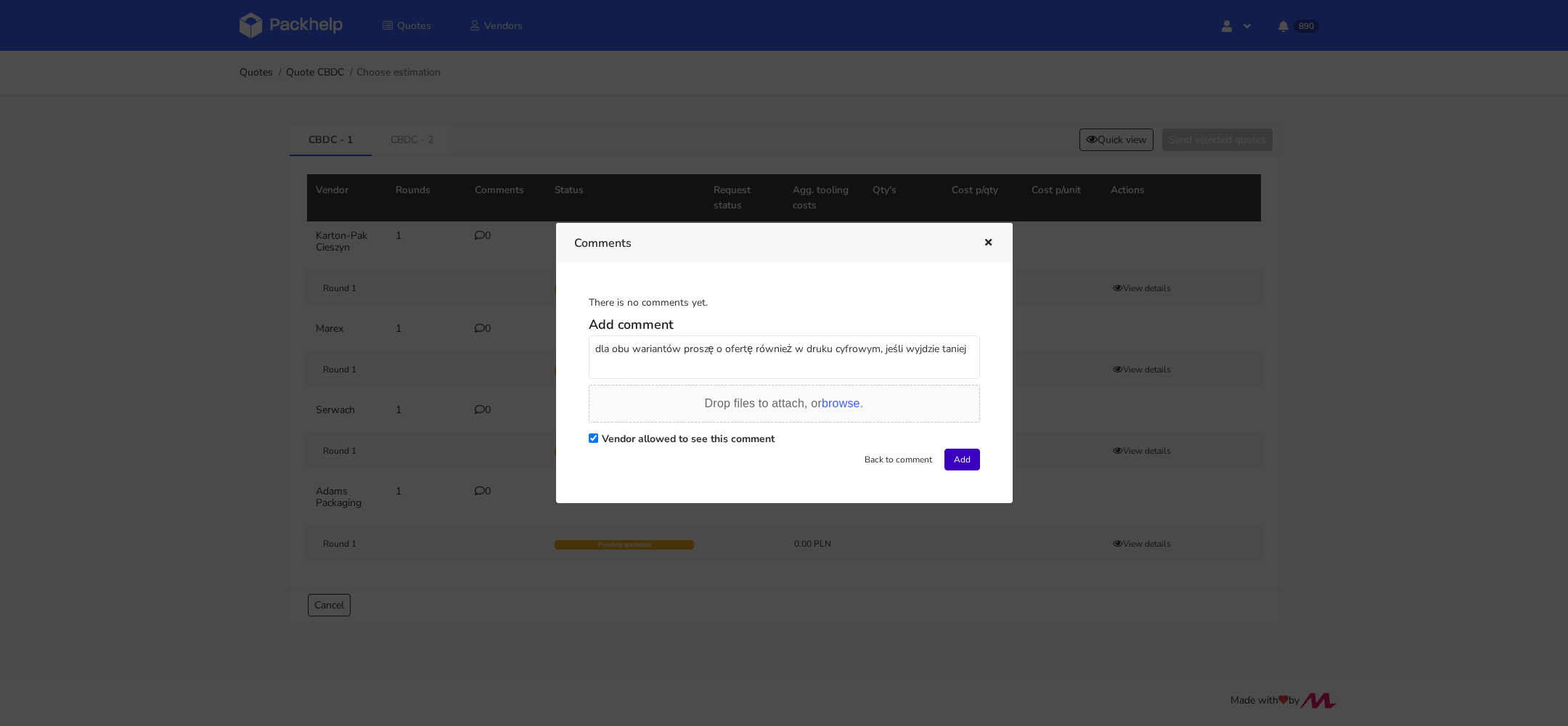
type textarea "dla obu wariantów proszę o ofertę również w druku cyfrowym, jeśli wyjdzie taniej"
click at [957, 458] on button "Add" at bounding box center [962, 459] width 35 height 21
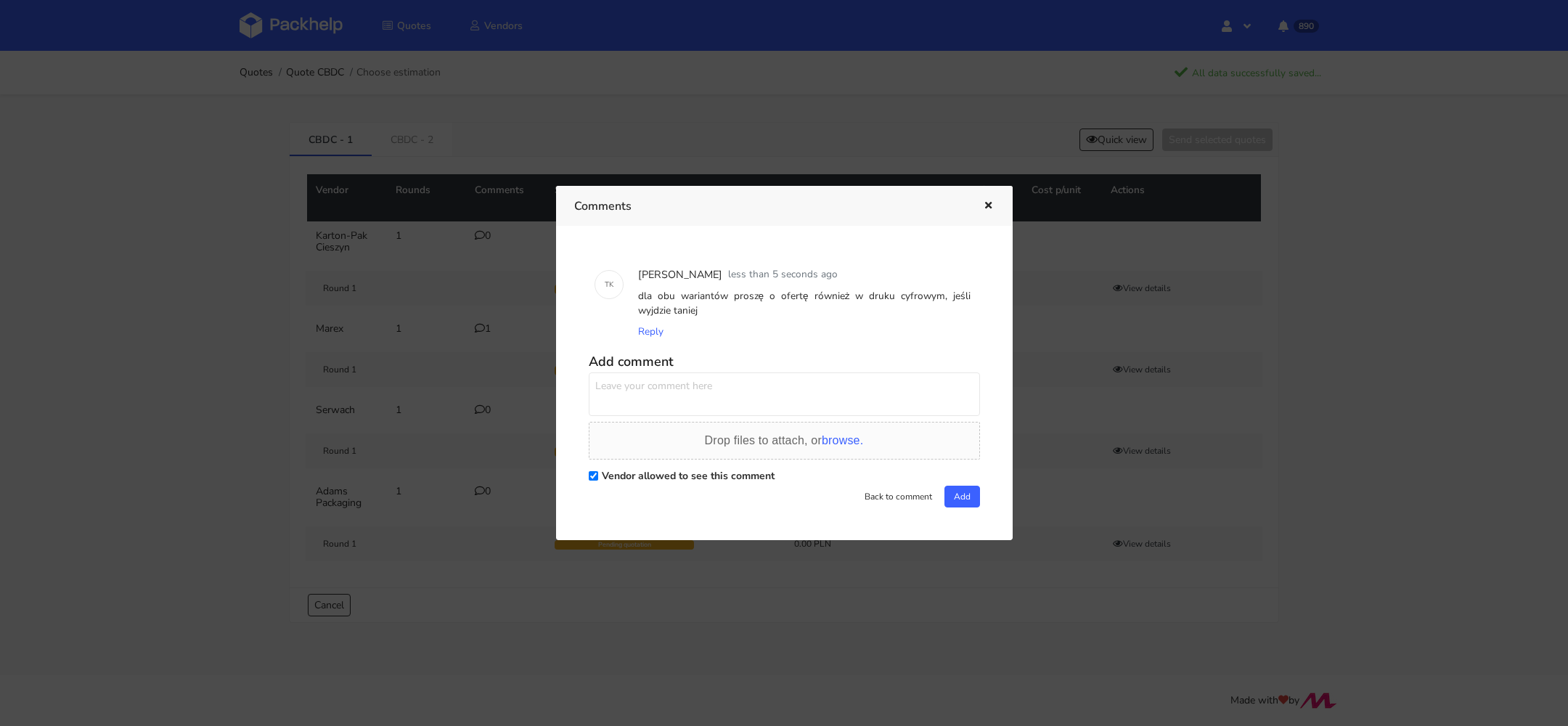
click at [188, 318] on div at bounding box center [784, 363] width 1568 height 726
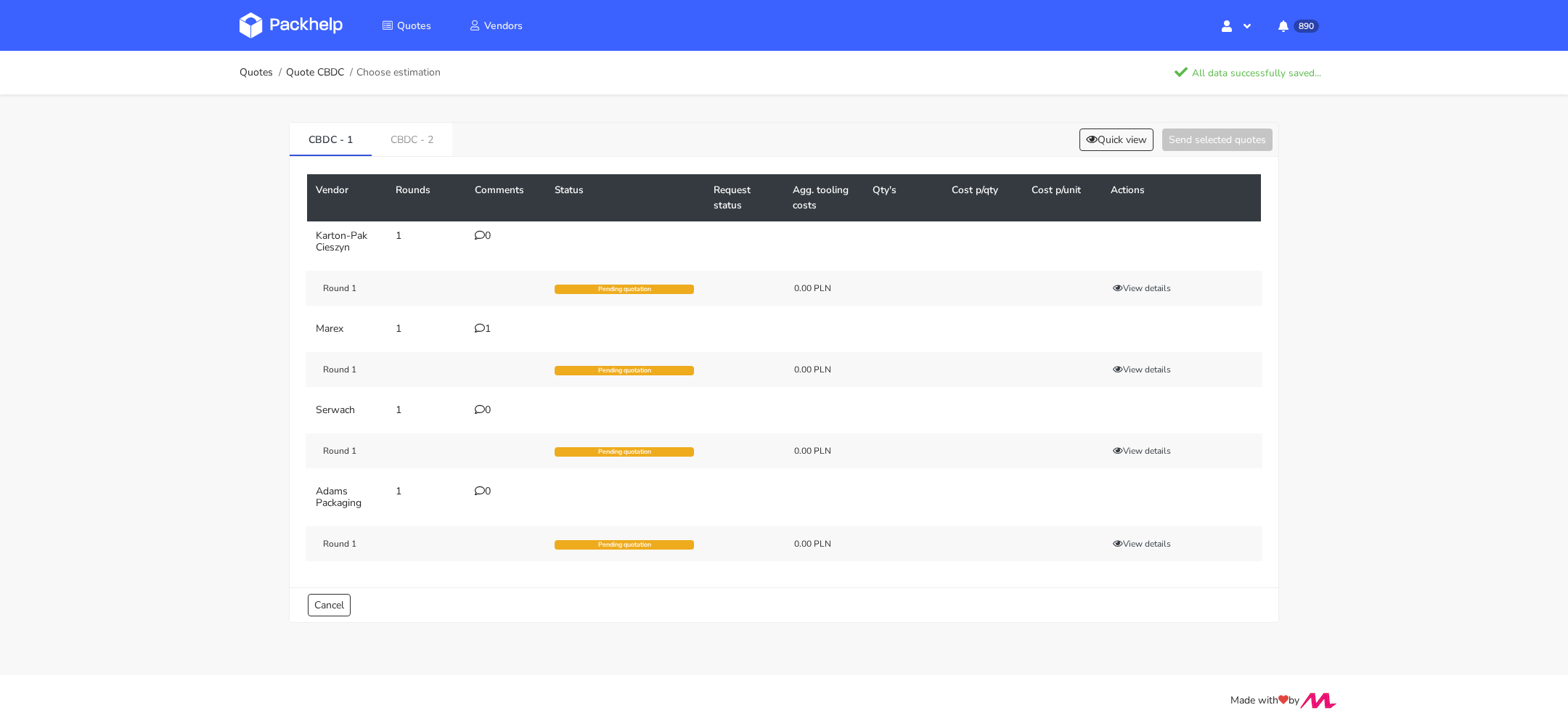
click at [491, 235] on div "0" at bounding box center [506, 236] width 63 height 12
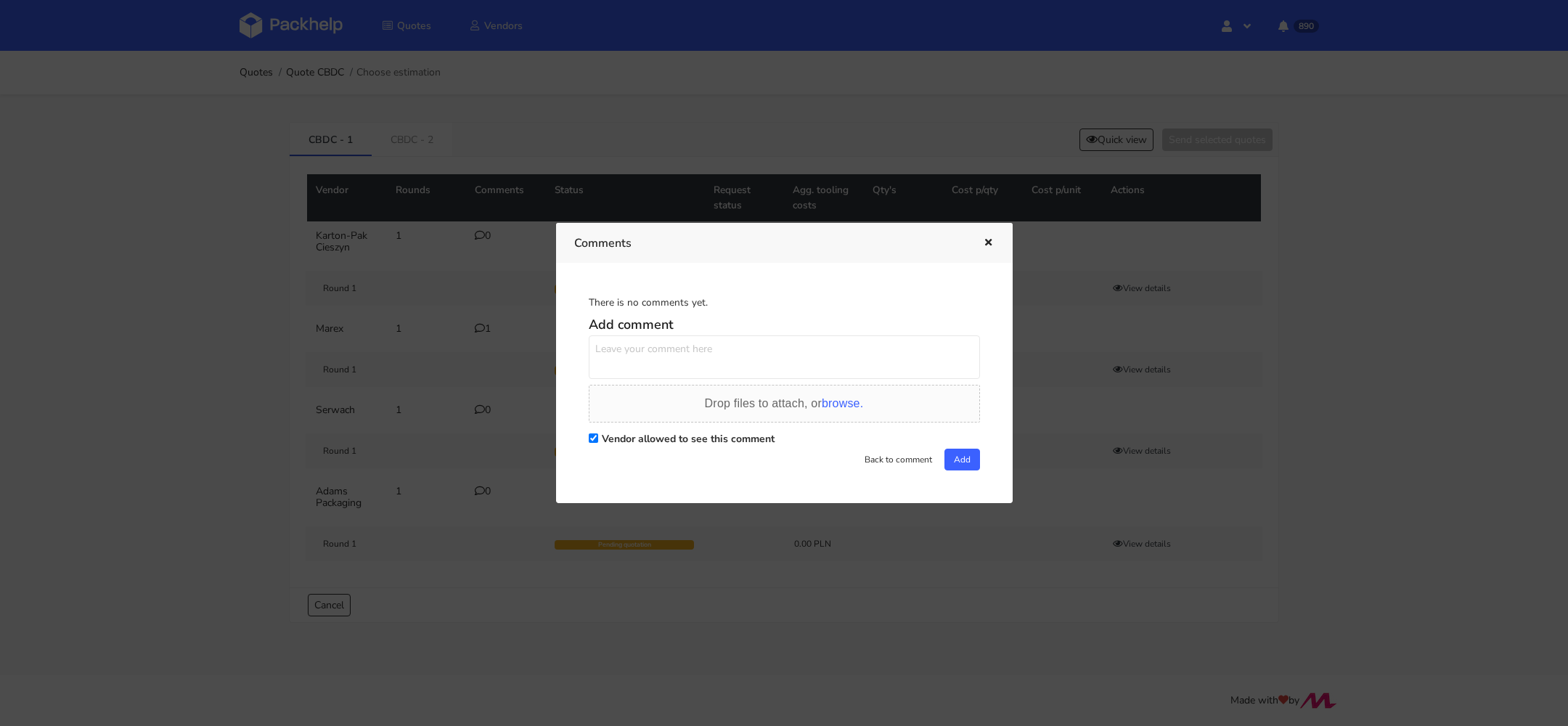
click at [690, 347] on textarea at bounding box center [784, 357] width 391 height 44
click at [819, 347] on textarea "zadruk 3 kolory na zewnątrz, na 3 panelach, w śrdoku 1 kolor na wieku" at bounding box center [784, 357] width 391 height 44
click at [675, 351] on textarea "zadruk 3 kolory na zewnątrz, na 3 panelach, w środku 1 kolor na wieku" at bounding box center [784, 357] width 391 height 44
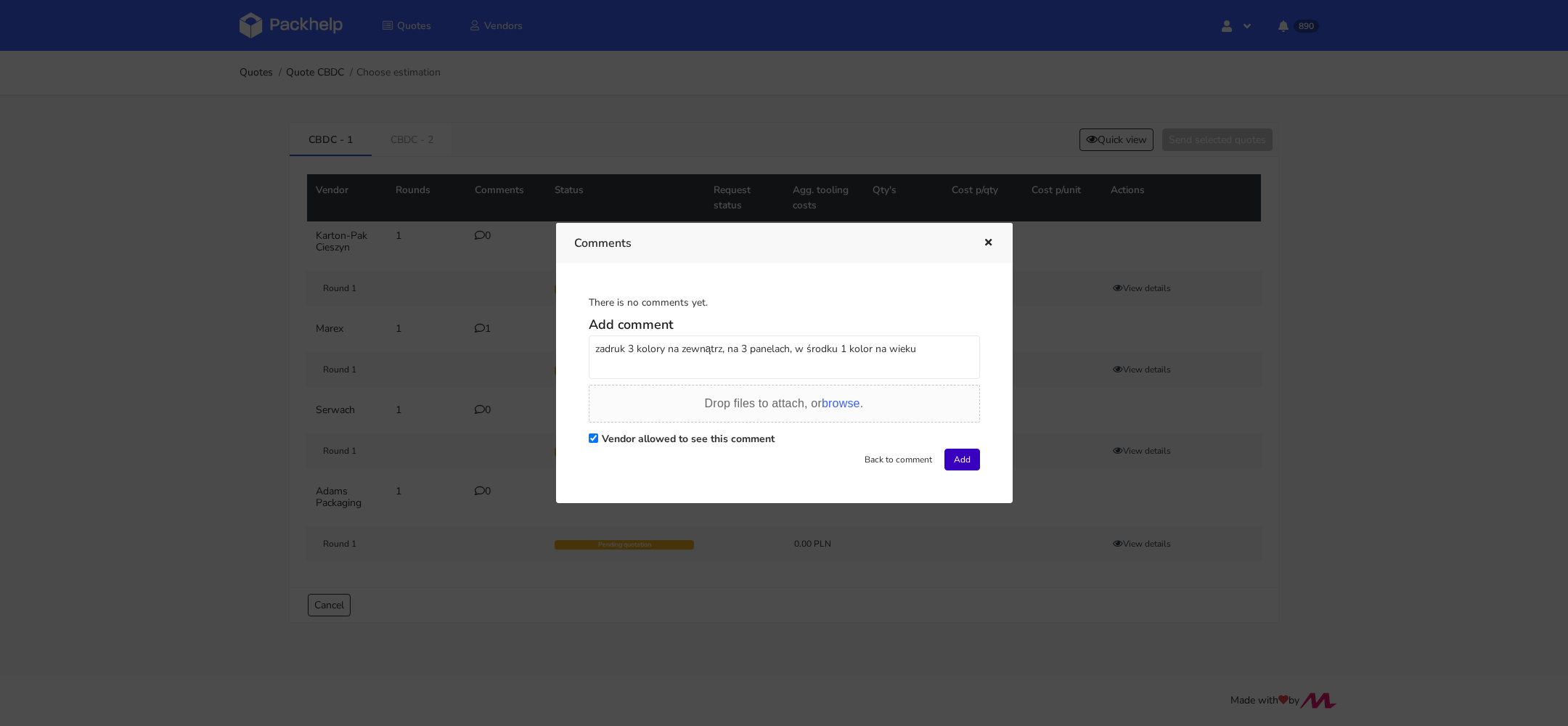
type textarea "zadruk 3 kolory na zewnątrz, na 3 panelach, w środku 1 kolor na wieku"
click at [945, 458] on button "Add" at bounding box center [962, 459] width 35 height 21
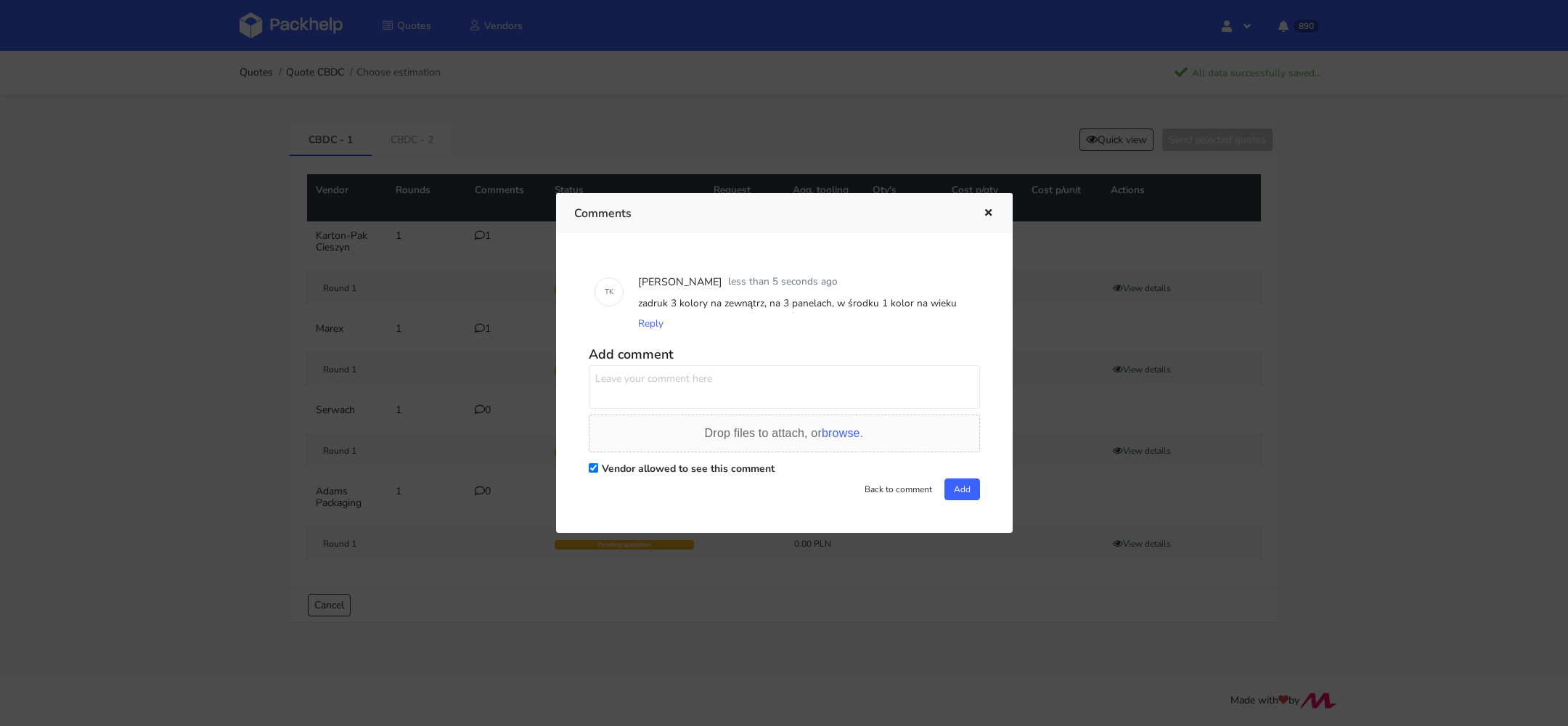
click at [496, 275] on div at bounding box center [784, 363] width 1568 height 726
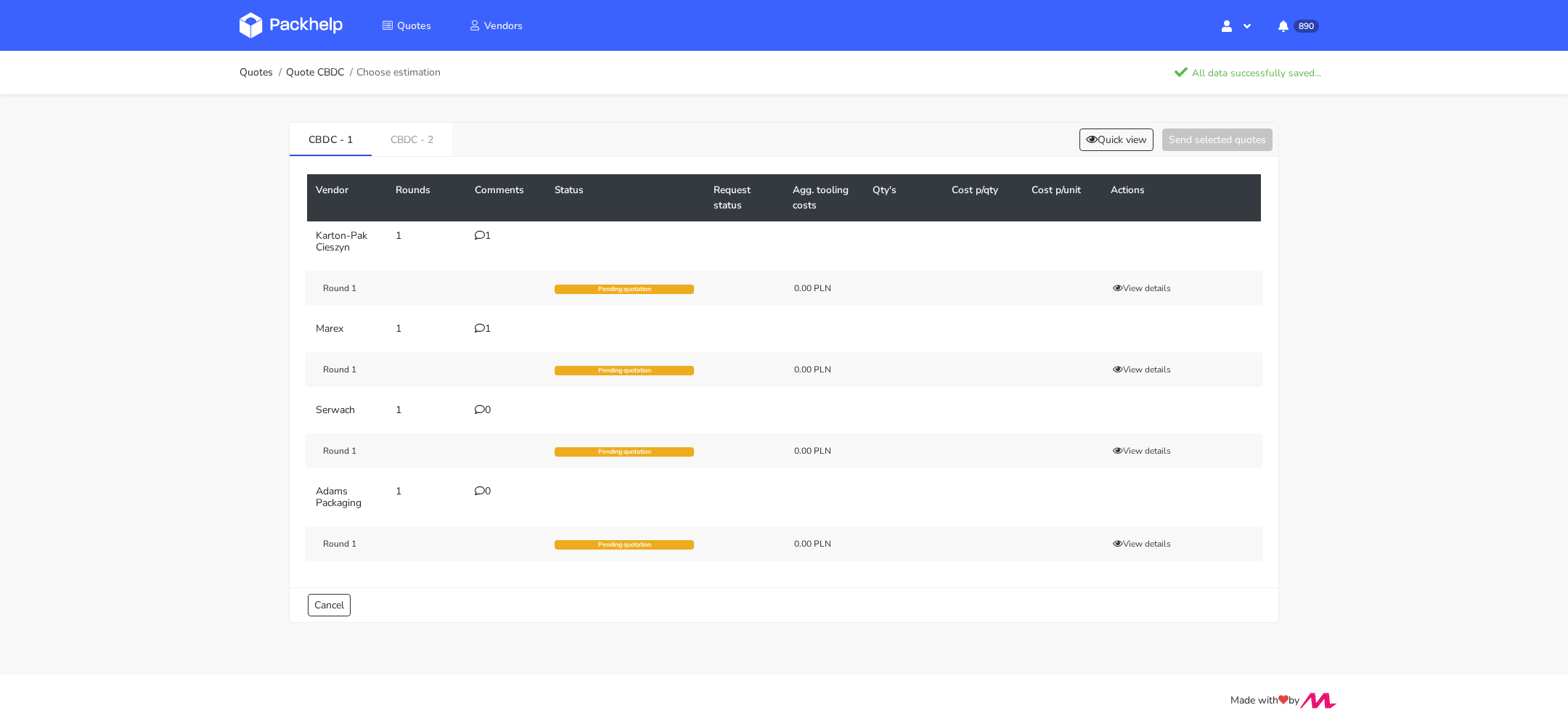
click at [482, 324] on icon at bounding box center [480, 328] width 10 height 10
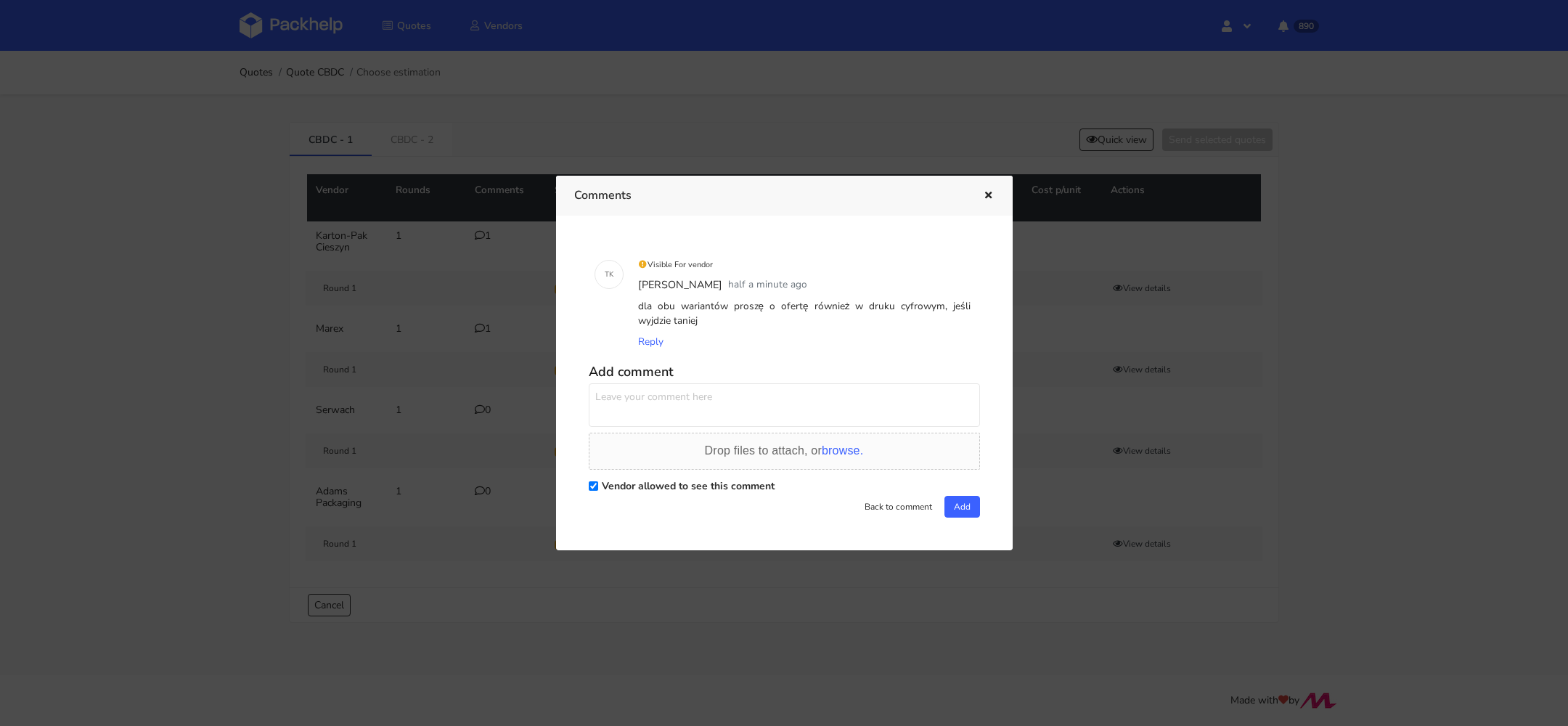
click at [693, 407] on textarea at bounding box center [784, 405] width 391 height 44
paste textarea "zadruk 3 kolory na zewnątrz, na 3 panelach, w środku 1 kolor na wieku"
type textarea "zadruk 3 kolory na zewnątrz, na 3 panelach, w środku 1 kolor na wieku"
click at [953, 503] on button "Add" at bounding box center [962, 507] width 35 height 21
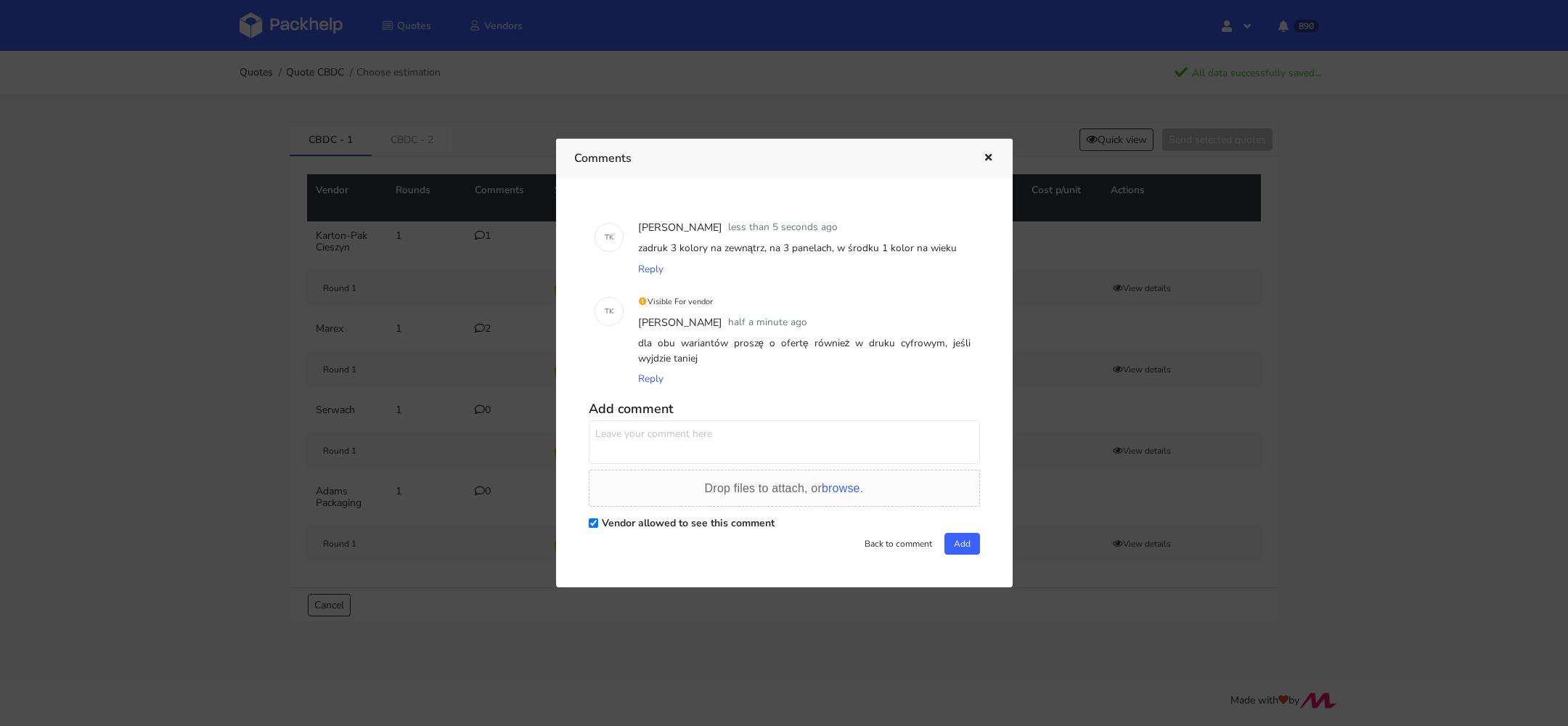
click at [433, 372] on div at bounding box center [784, 363] width 1568 height 726
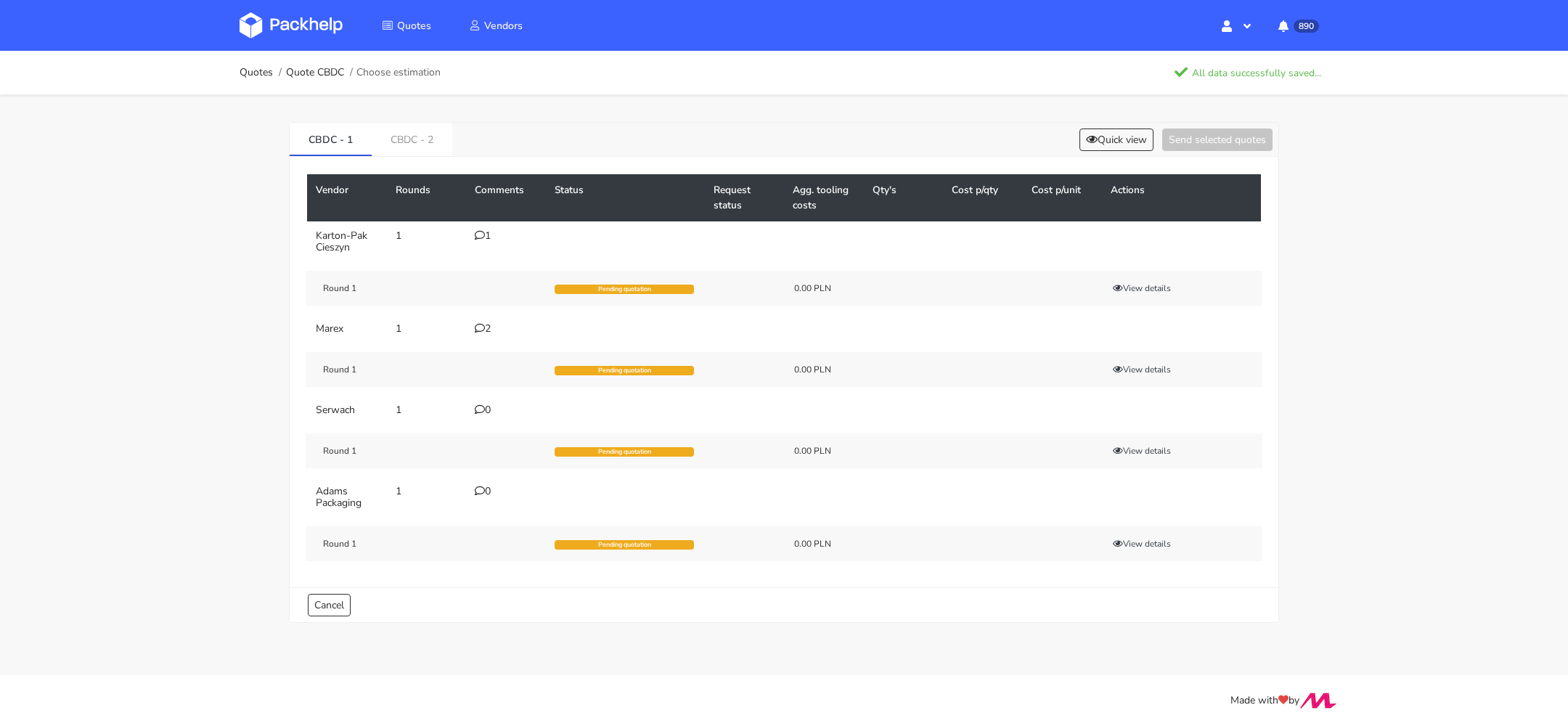
click at [485, 404] on div "0" at bounding box center [506, 410] width 63 height 12
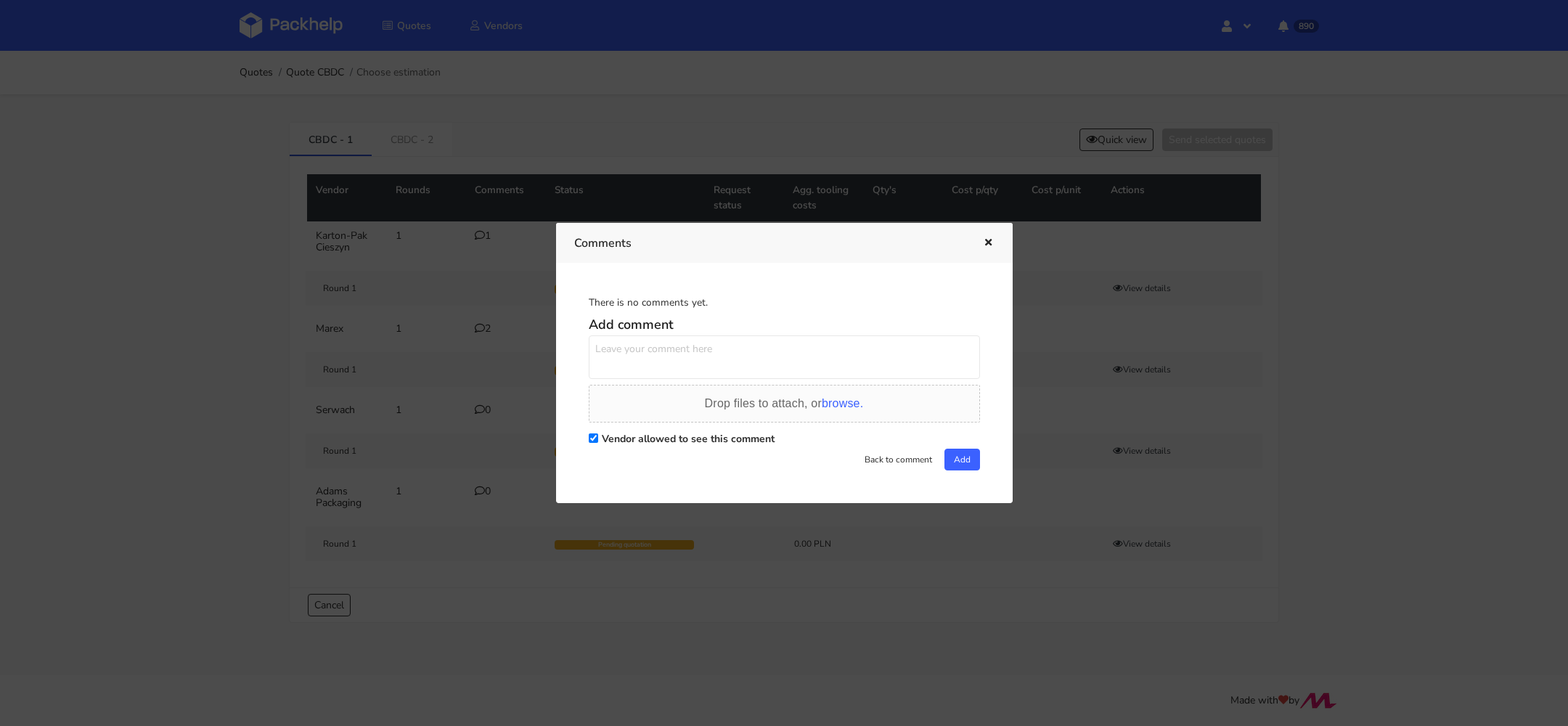
click at [700, 352] on textarea at bounding box center [784, 357] width 391 height 44
paste textarea "zadruk 3 kolory na zewnątrz, na 3 panelach, w środku 1 kolor na wieku"
type textarea "zadruk 3 kolory na zewnątrz, na 3 panelach, w środku 1 kolor na wieku"
click at [952, 466] on button "Add" at bounding box center [962, 459] width 35 height 21
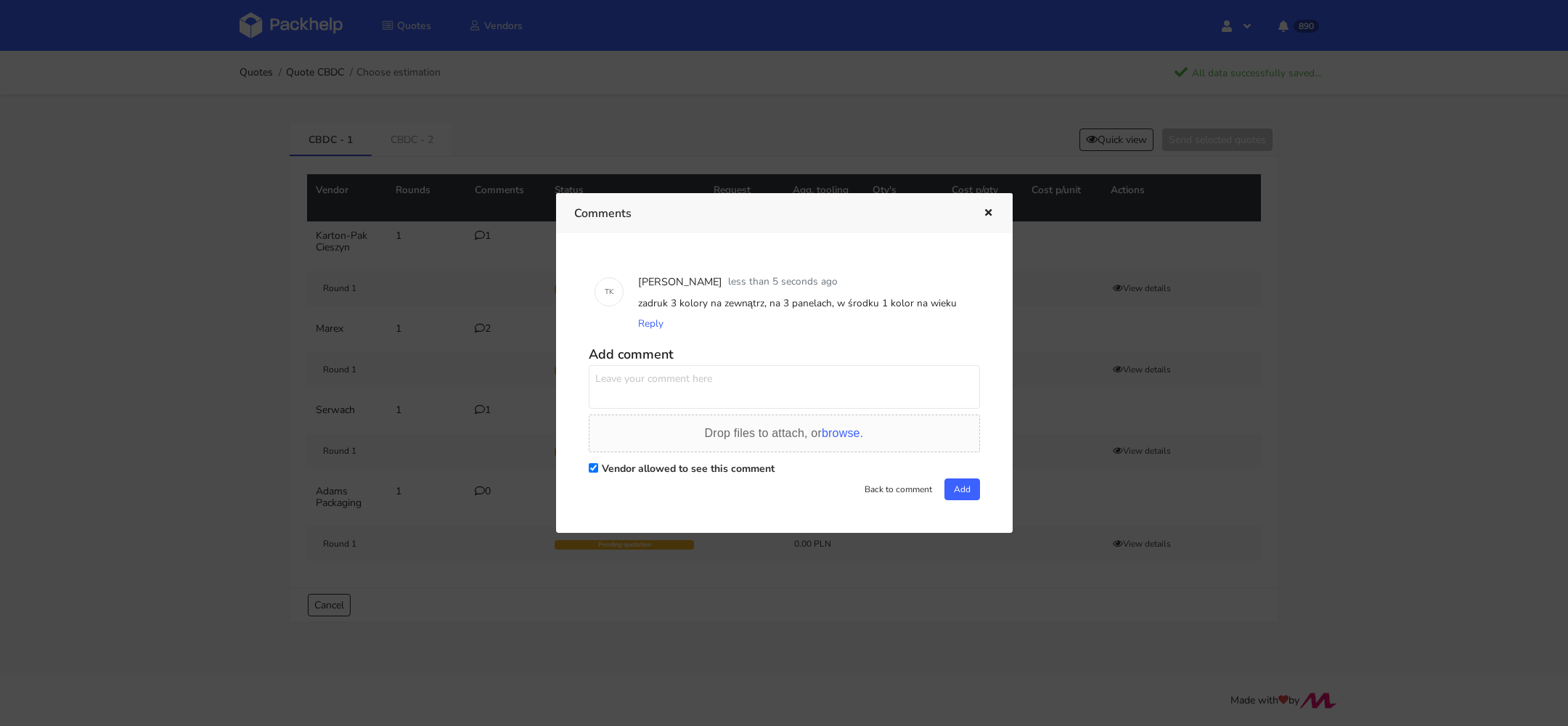
click at [477, 430] on div at bounding box center [784, 363] width 1568 height 726
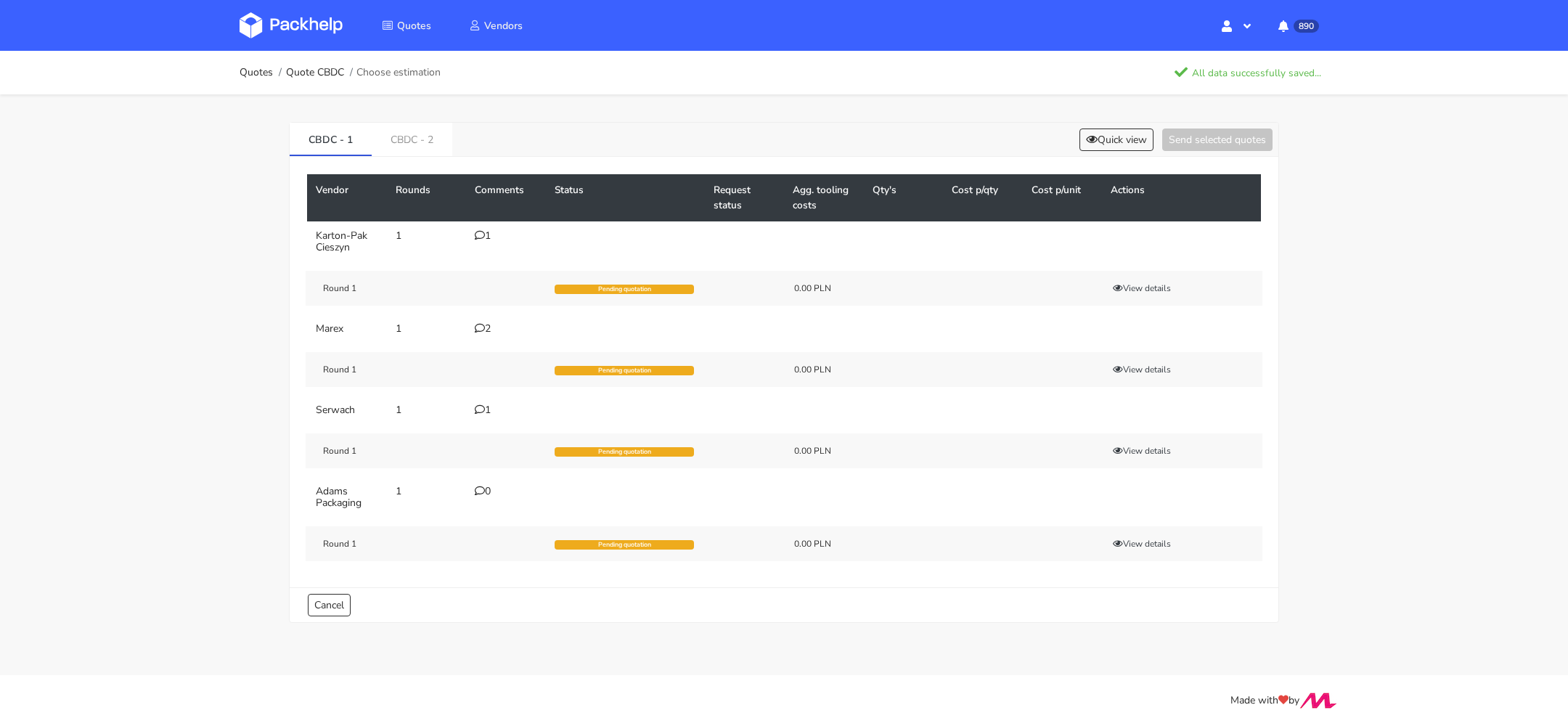
click at [484, 488] on div "0" at bounding box center [506, 491] width 63 height 12
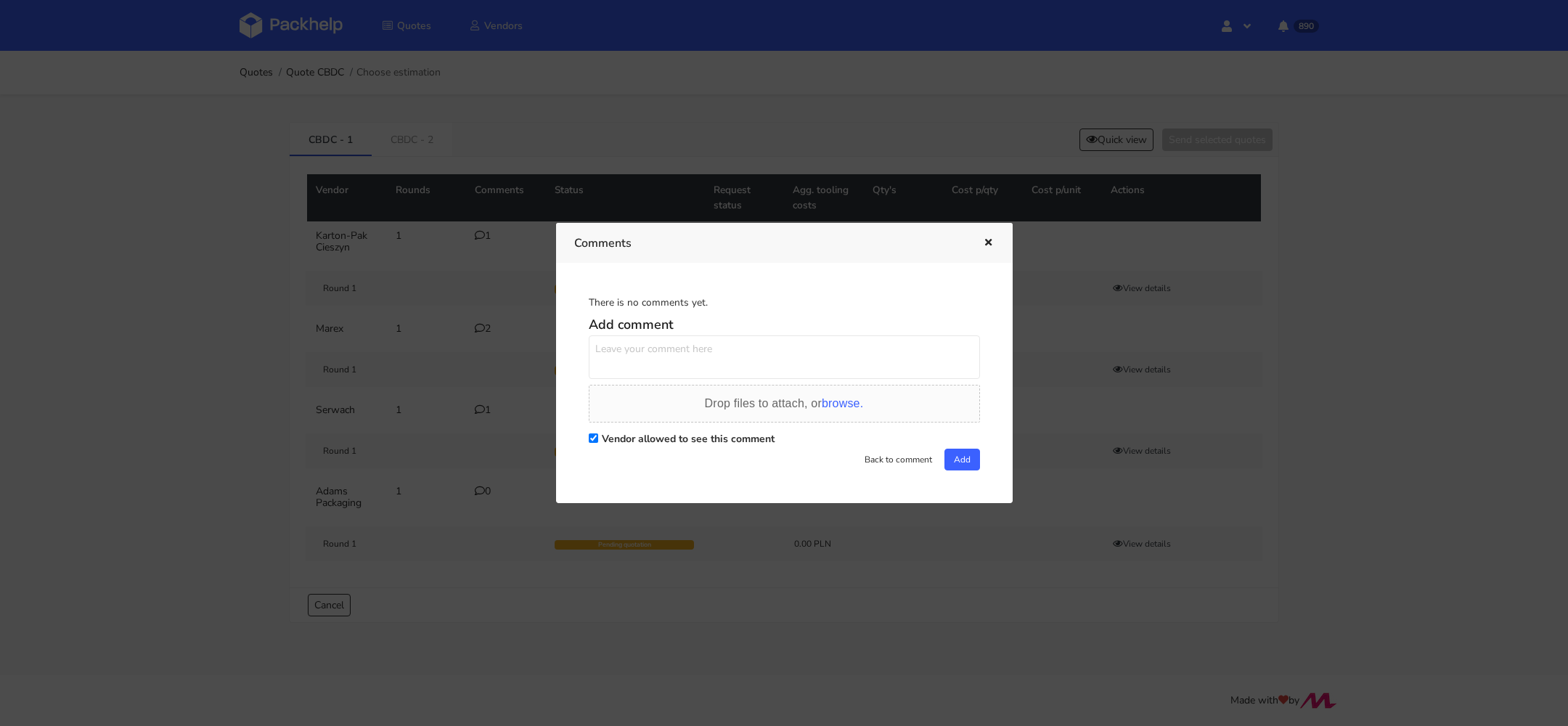
click at [814, 354] on textarea at bounding box center [784, 357] width 391 height 44
paste textarea "zadruk 3 kolory na zewnątrz, na 3 panelach, w środku 1 kolor na wieku"
type textarea "zadruk 3 kolory na zewnątrz, na 3 panelach, w środku 1 kolor na wieku"
click at [970, 458] on button "Add" at bounding box center [962, 459] width 35 height 21
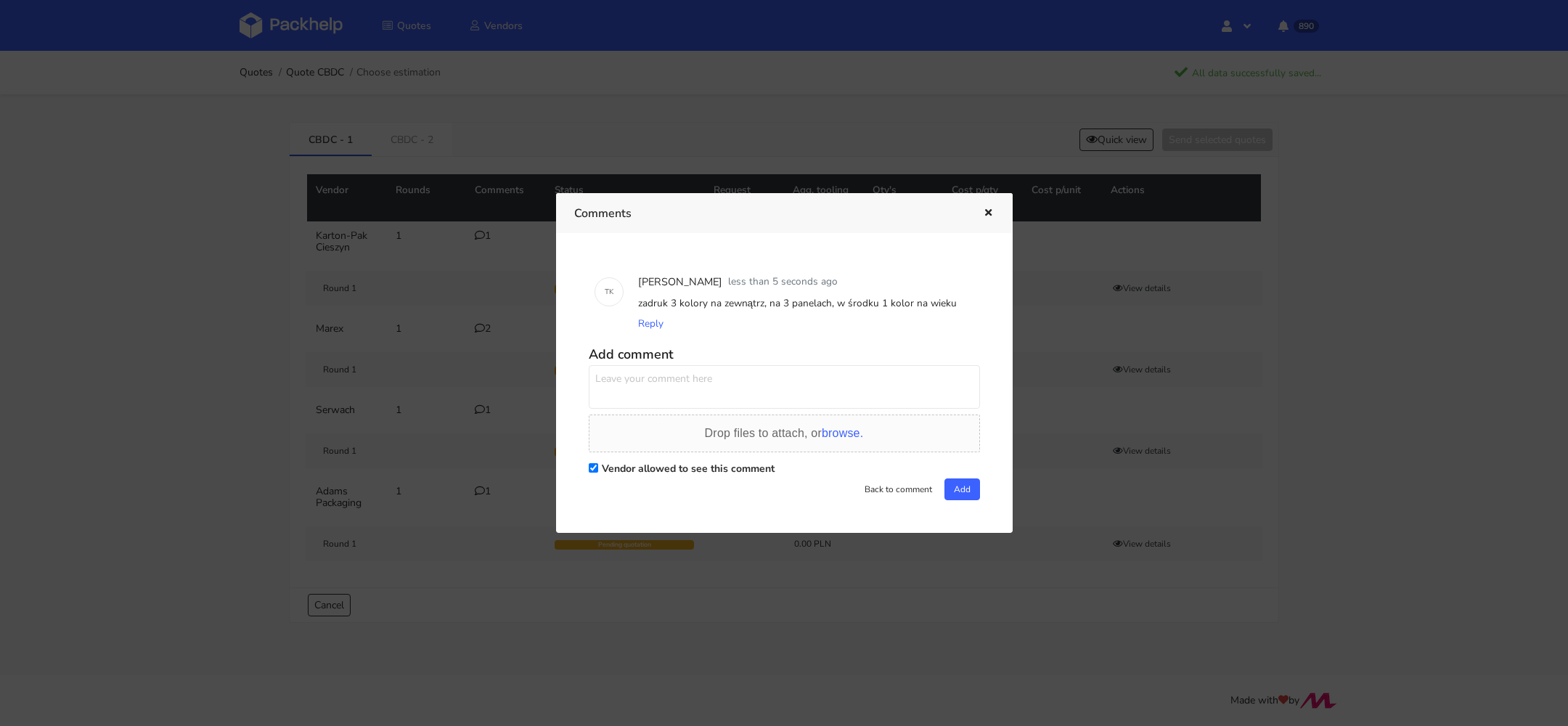
click at [422, 400] on div at bounding box center [784, 363] width 1568 height 726
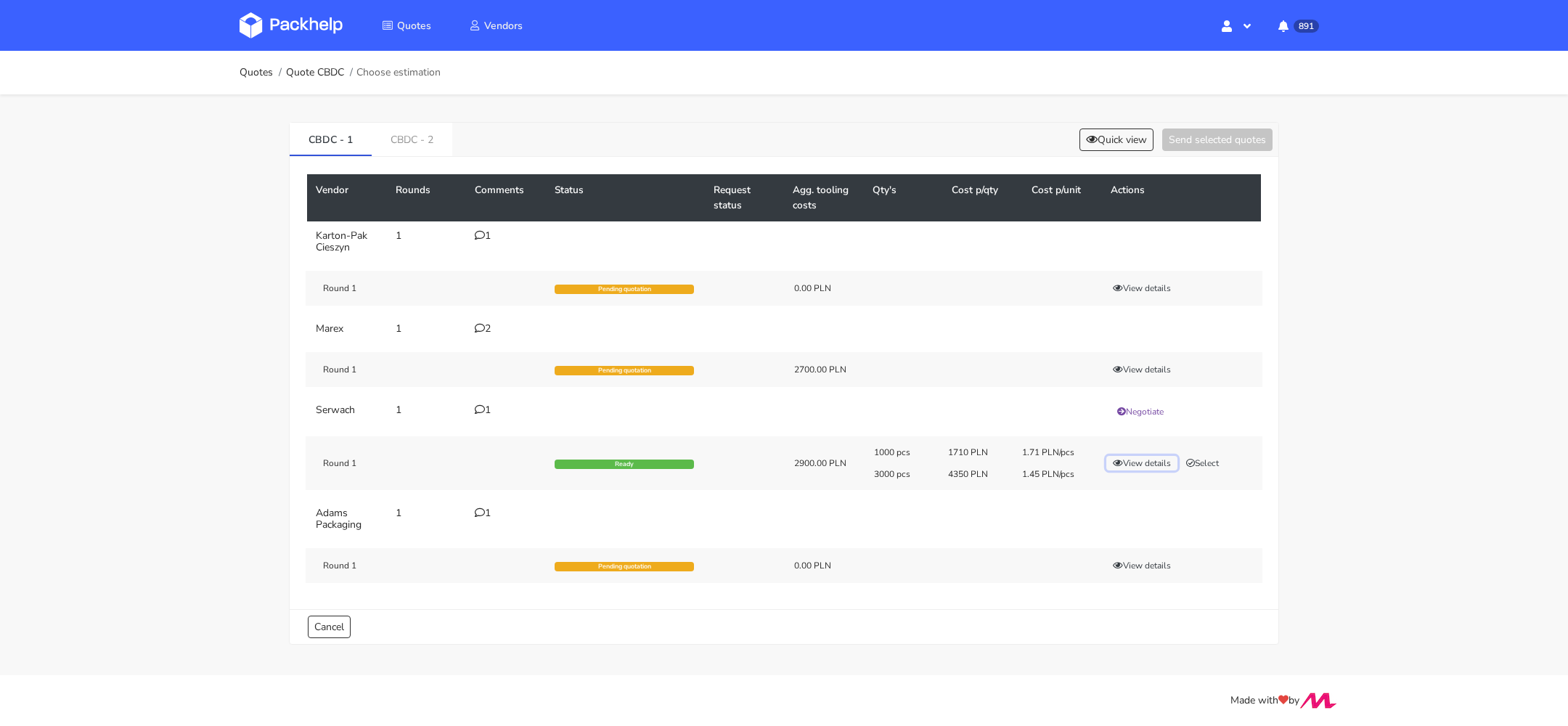
click at [1141, 461] on button "View details" at bounding box center [1142, 463] width 71 height 15
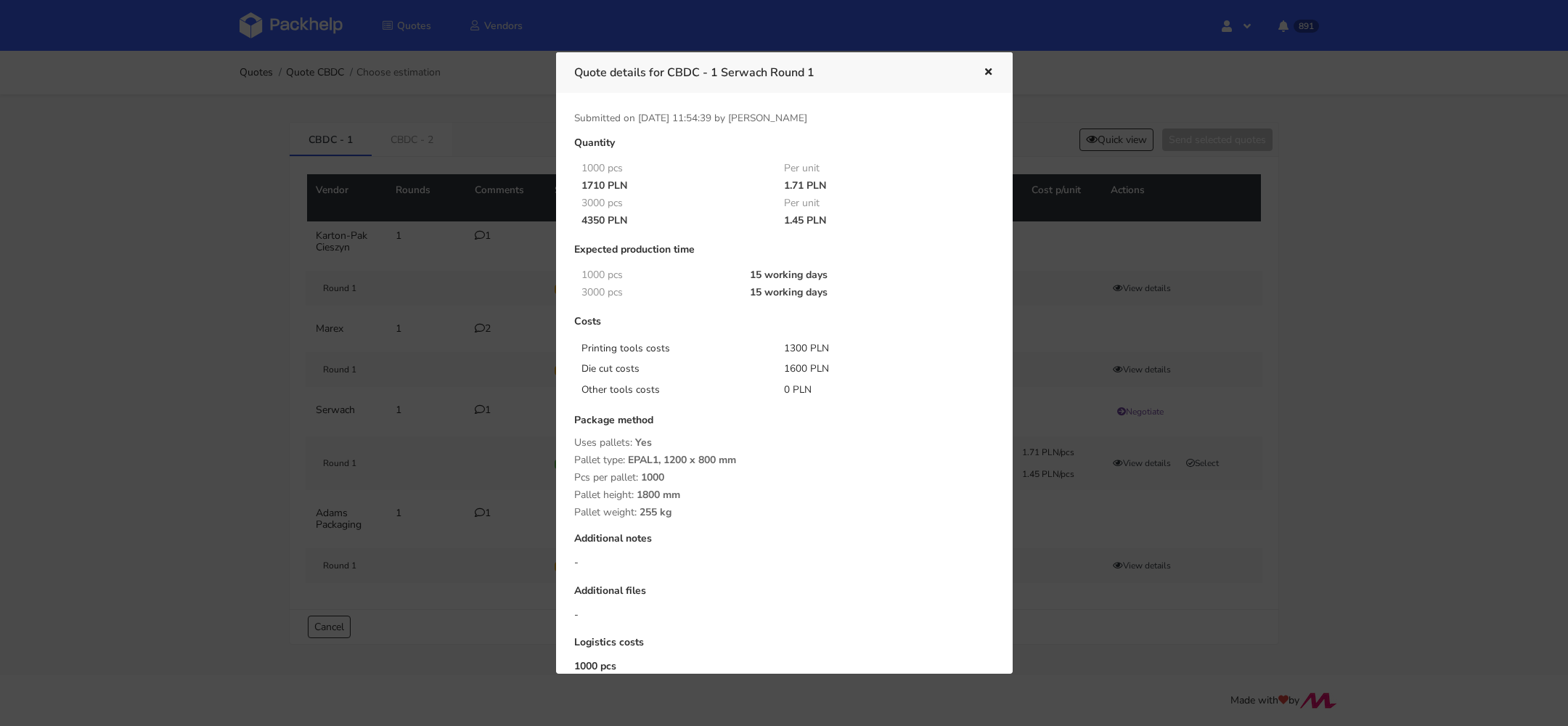
click at [989, 72] on icon "button" at bounding box center [989, 72] width 12 height 10
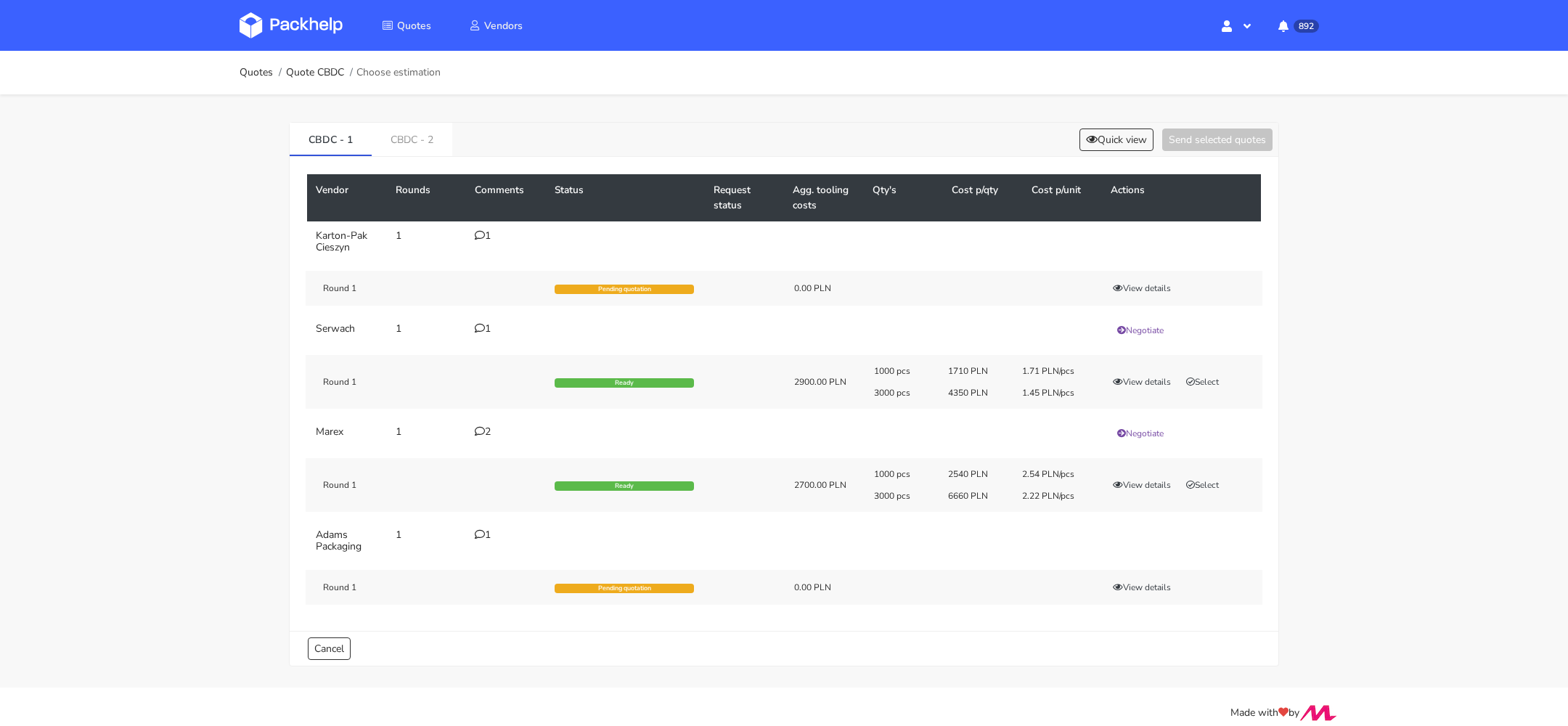
click at [477, 428] on icon at bounding box center [480, 431] width 10 height 10
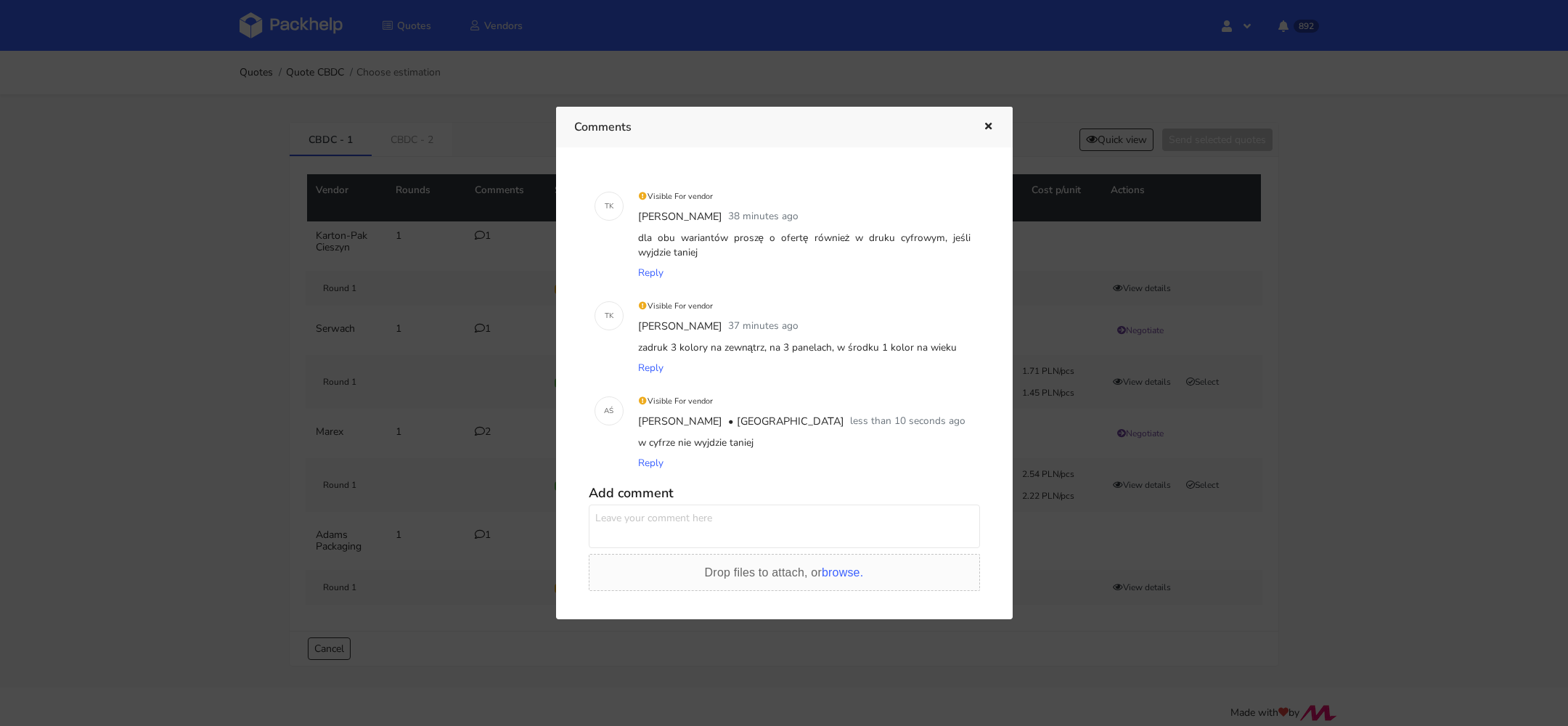
drag, startPoint x: 645, startPoint y: 440, endPoint x: 784, endPoint y: 439, distance: 139.0
click at [784, 439] on div "w cyfrze nie wyjdzie taniej" at bounding box center [805, 443] width 339 height 21
click at [988, 130] on icon "button" at bounding box center [989, 127] width 12 height 10
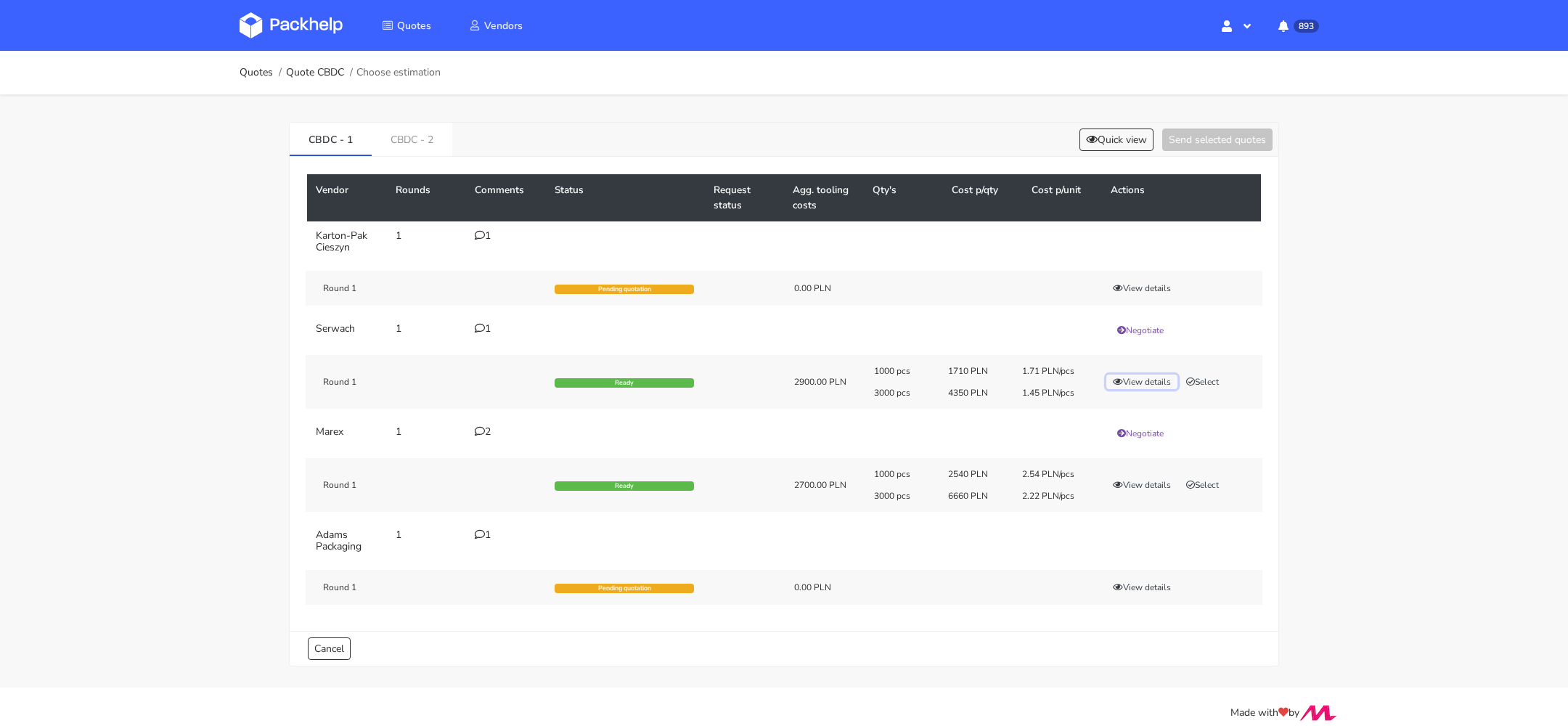
click at [1150, 380] on button "View details" at bounding box center [1142, 382] width 71 height 15
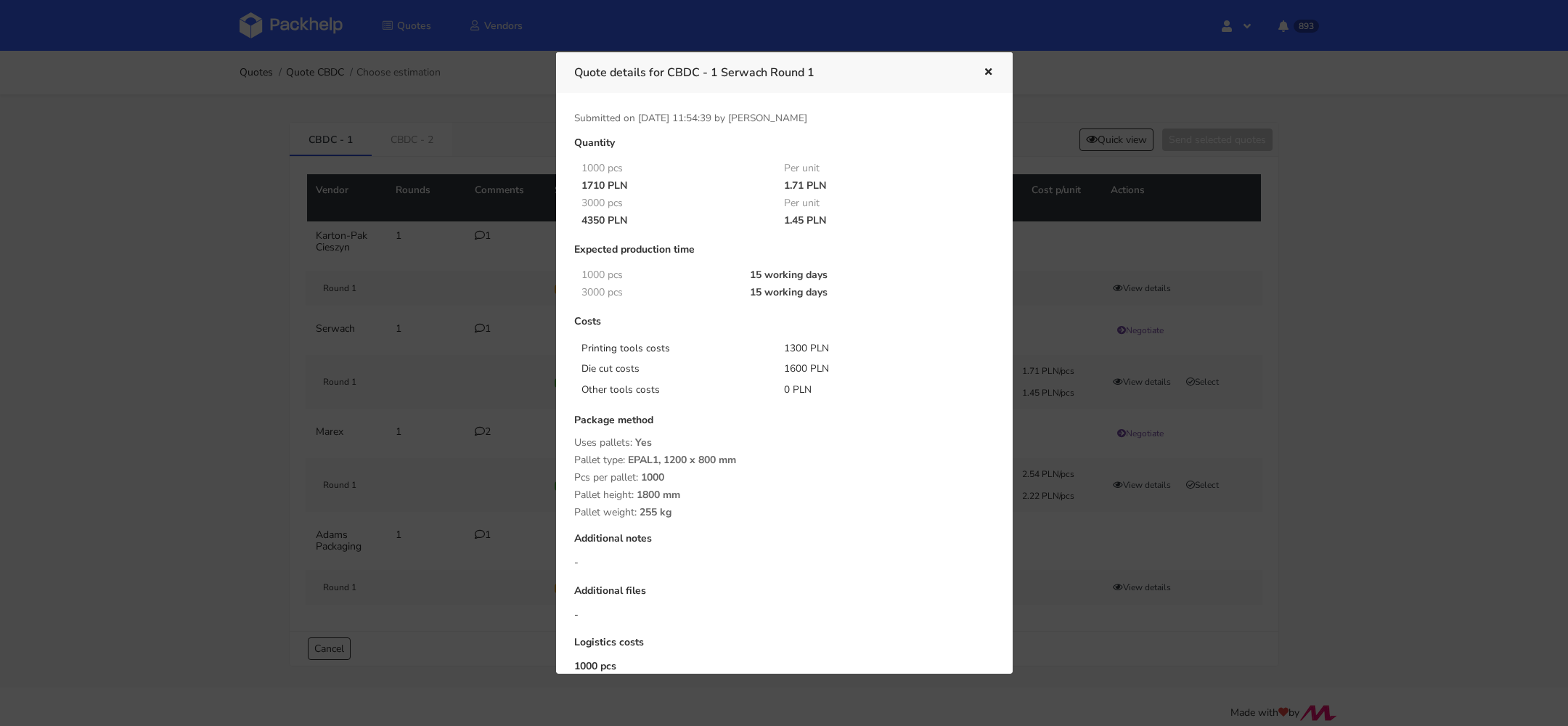
click at [985, 75] on icon "button" at bounding box center [989, 72] width 12 height 10
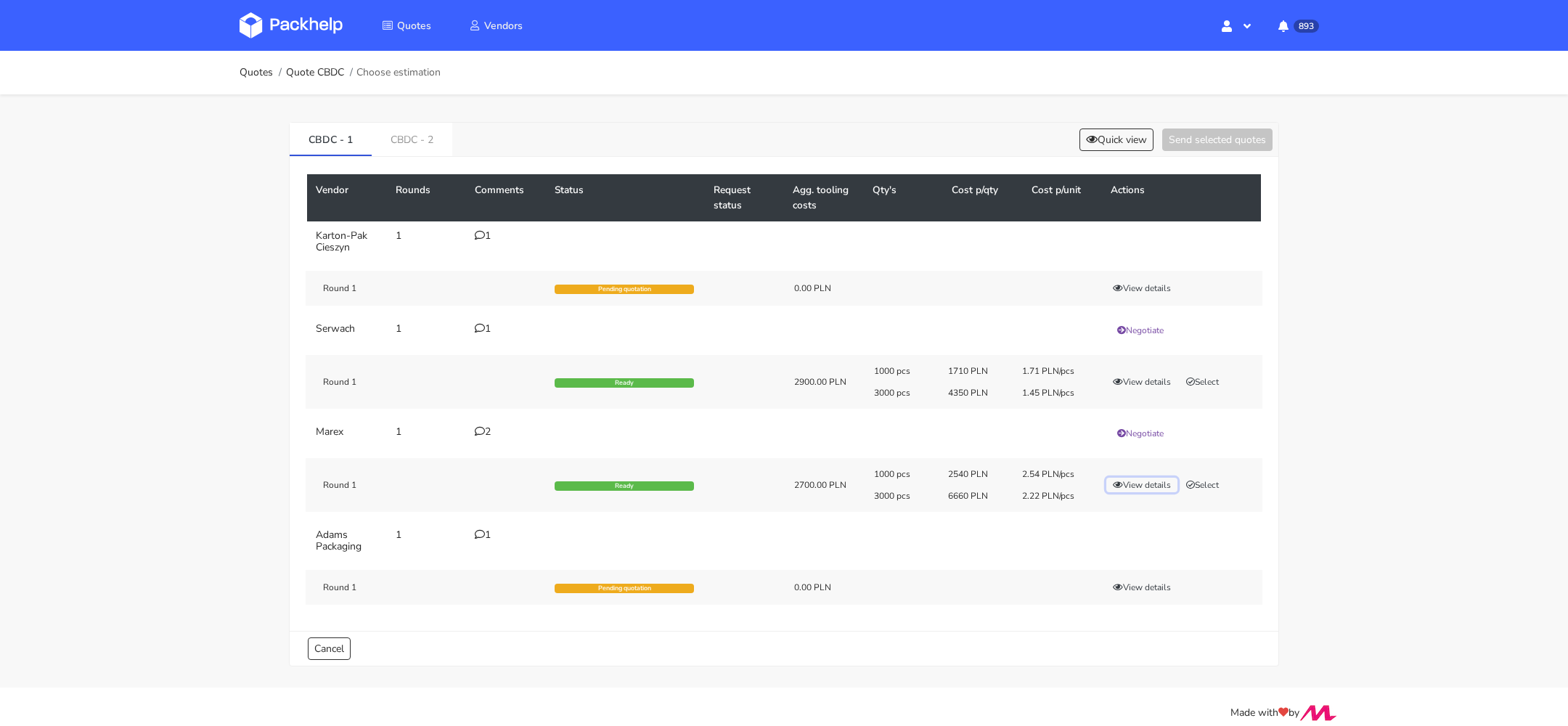
click at [1145, 482] on button "View details" at bounding box center [1142, 485] width 71 height 15
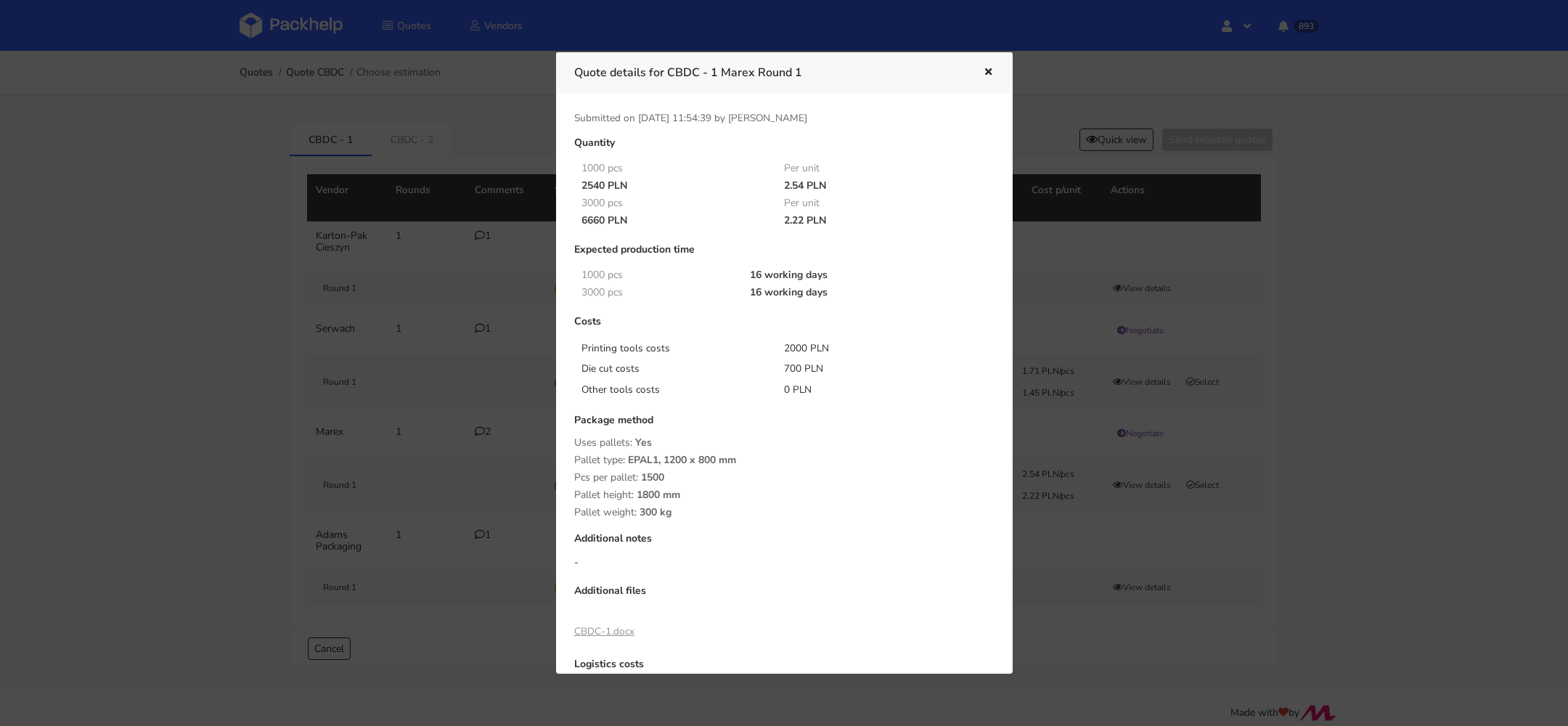
click at [986, 75] on icon "button" at bounding box center [989, 72] width 12 height 10
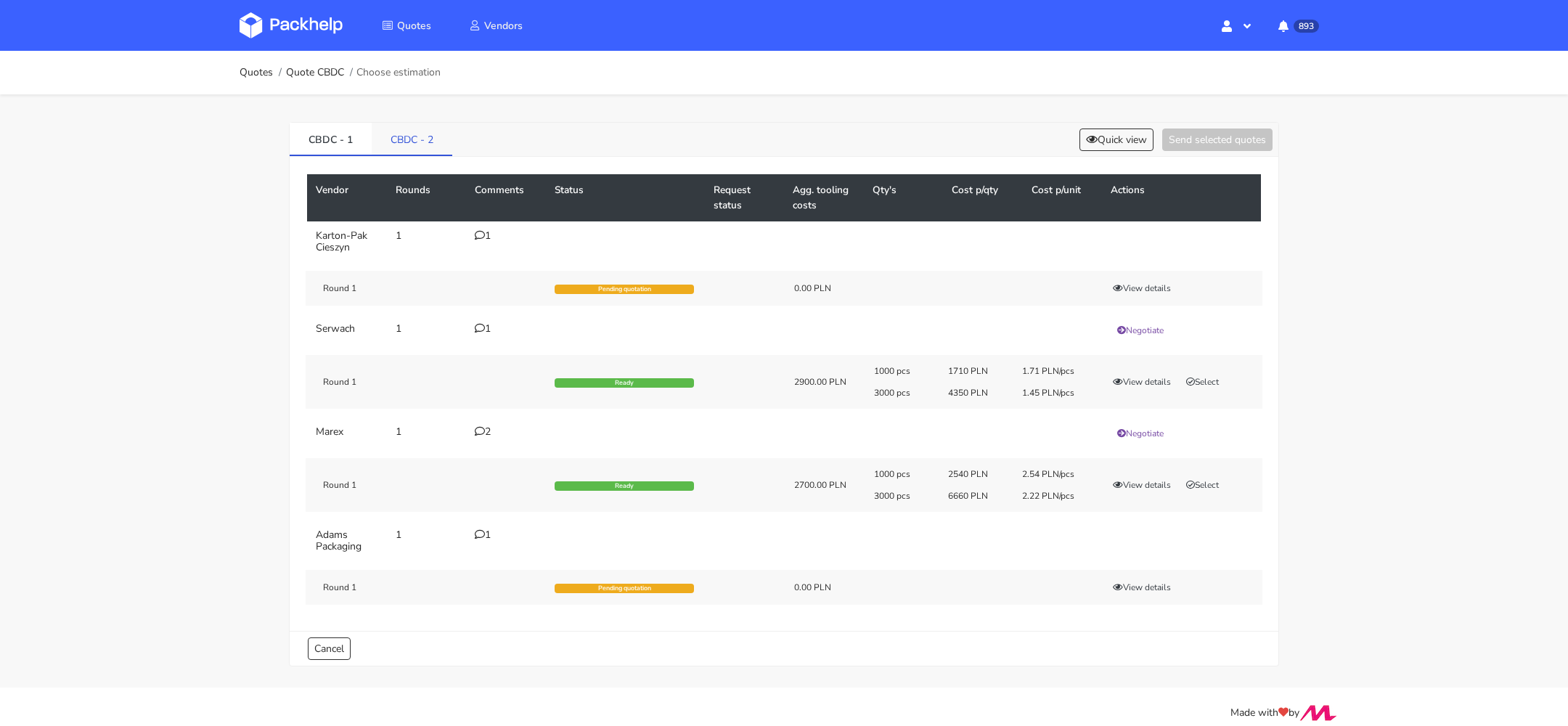
click at [421, 151] on link "CBDC - 2" at bounding box center [412, 138] width 81 height 32
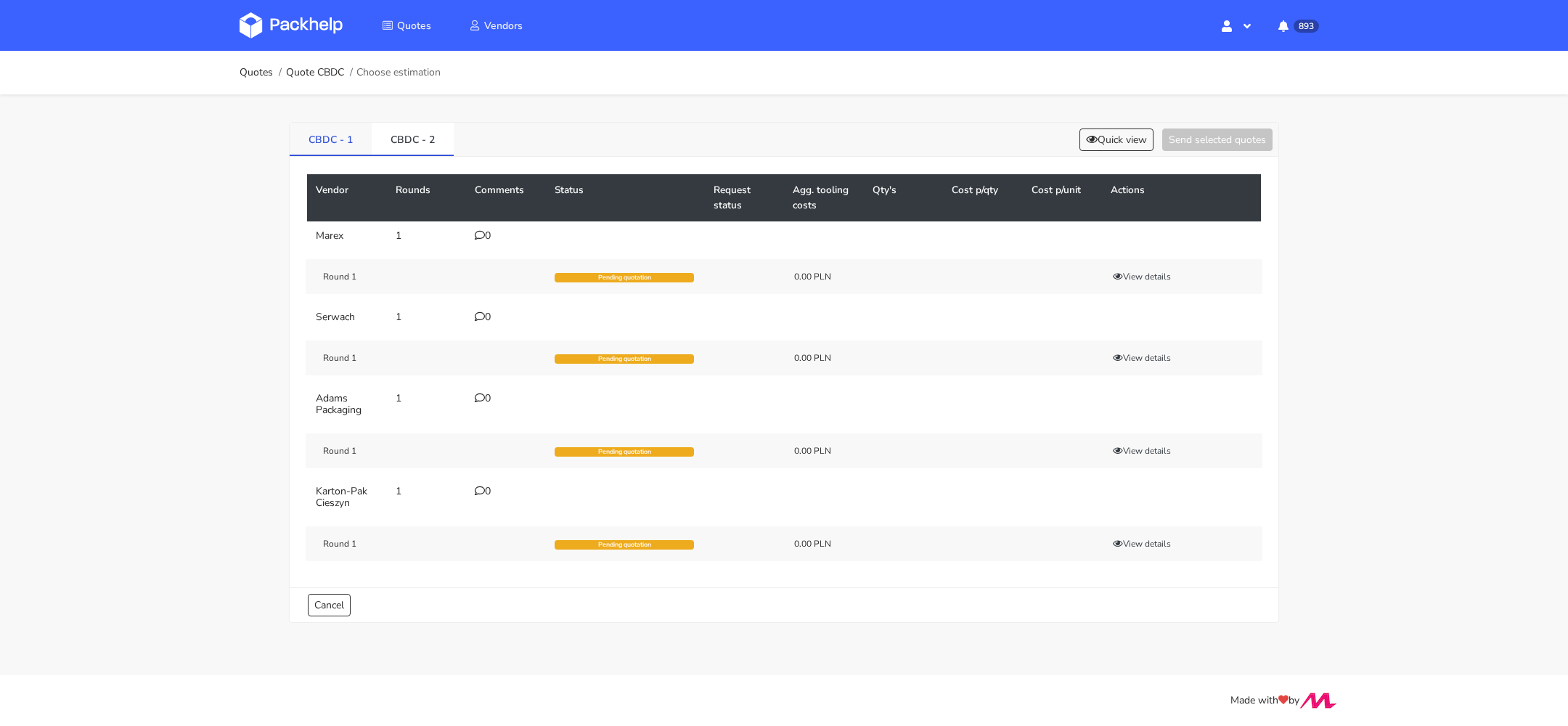
click at [342, 147] on link "CBDC - 1" at bounding box center [331, 138] width 82 height 32
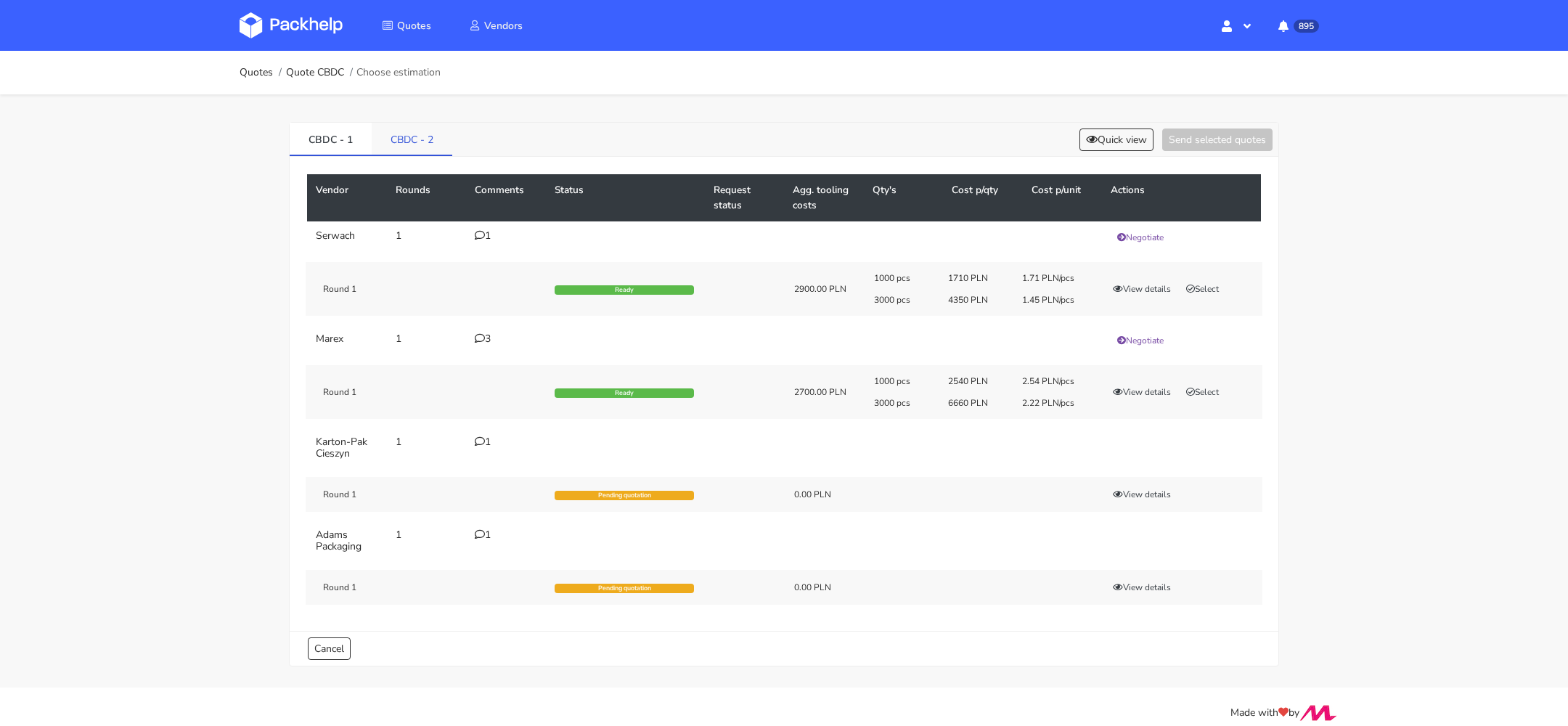
click at [420, 144] on link "CBDC - 2" at bounding box center [412, 138] width 81 height 32
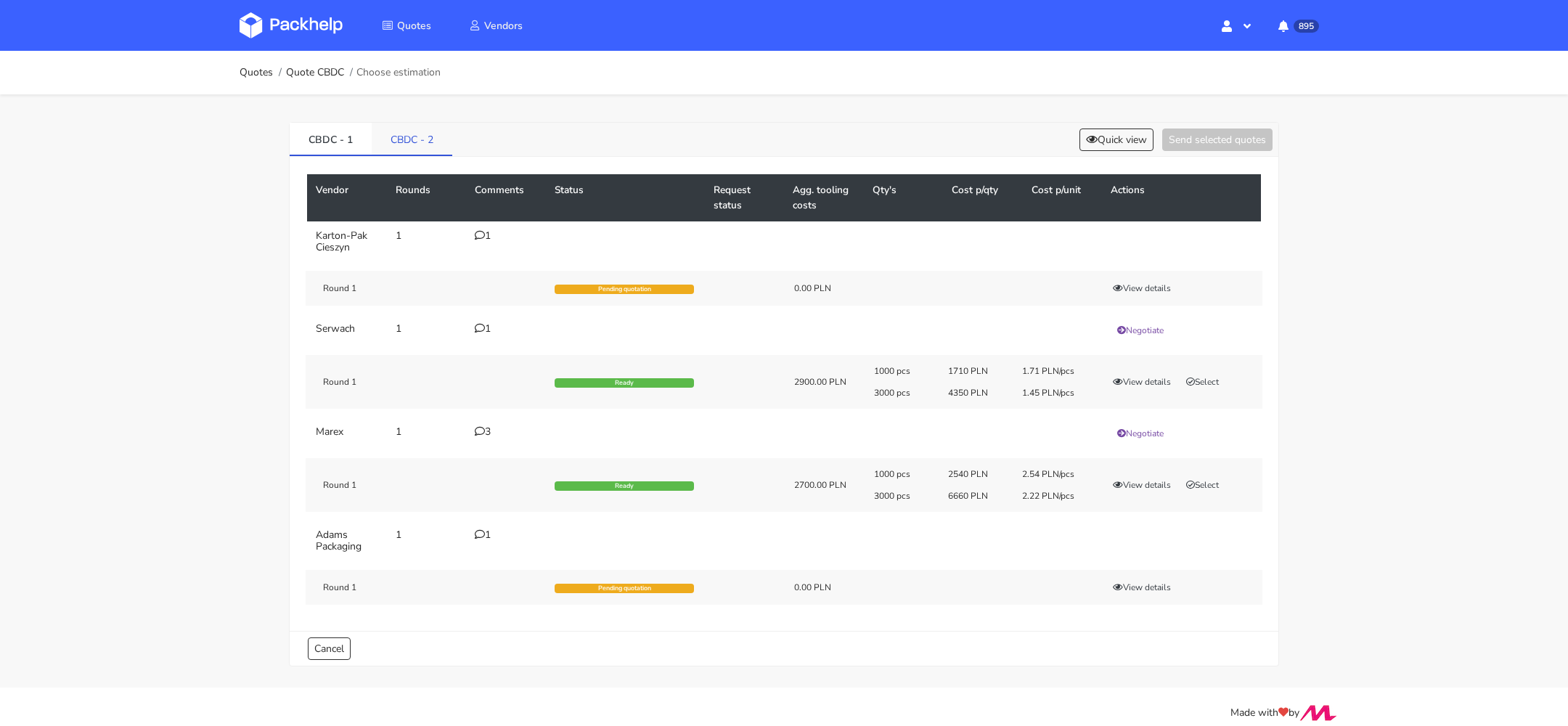
click at [428, 145] on link "CBDC - 2" at bounding box center [412, 138] width 81 height 32
click at [335, 142] on link "CBDC - 1" at bounding box center [331, 138] width 82 height 32
click at [402, 142] on link "CBDC - 2" at bounding box center [413, 138] width 82 height 32
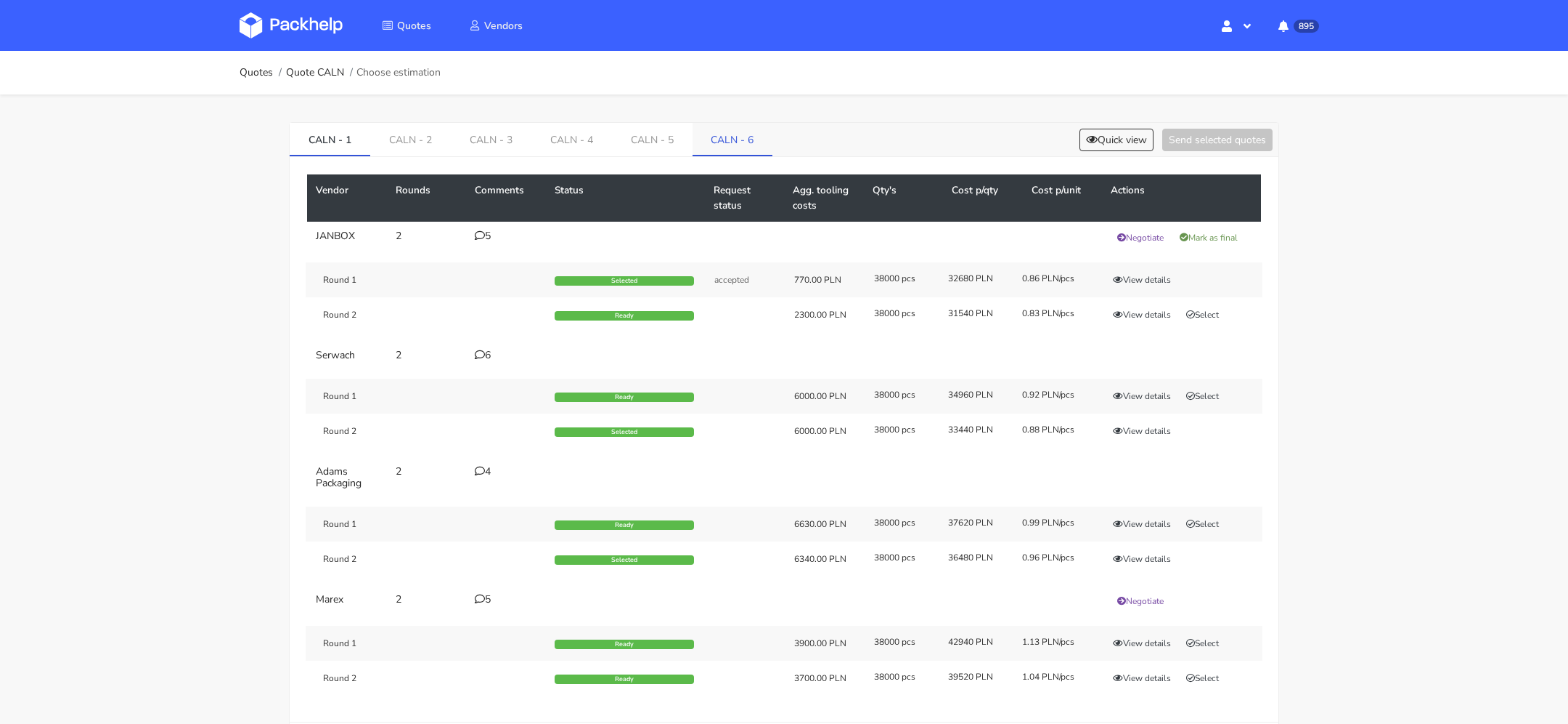
click at [698, 136] on link "CALN - 6" at bounding box center [733, 138] width 81 height 32
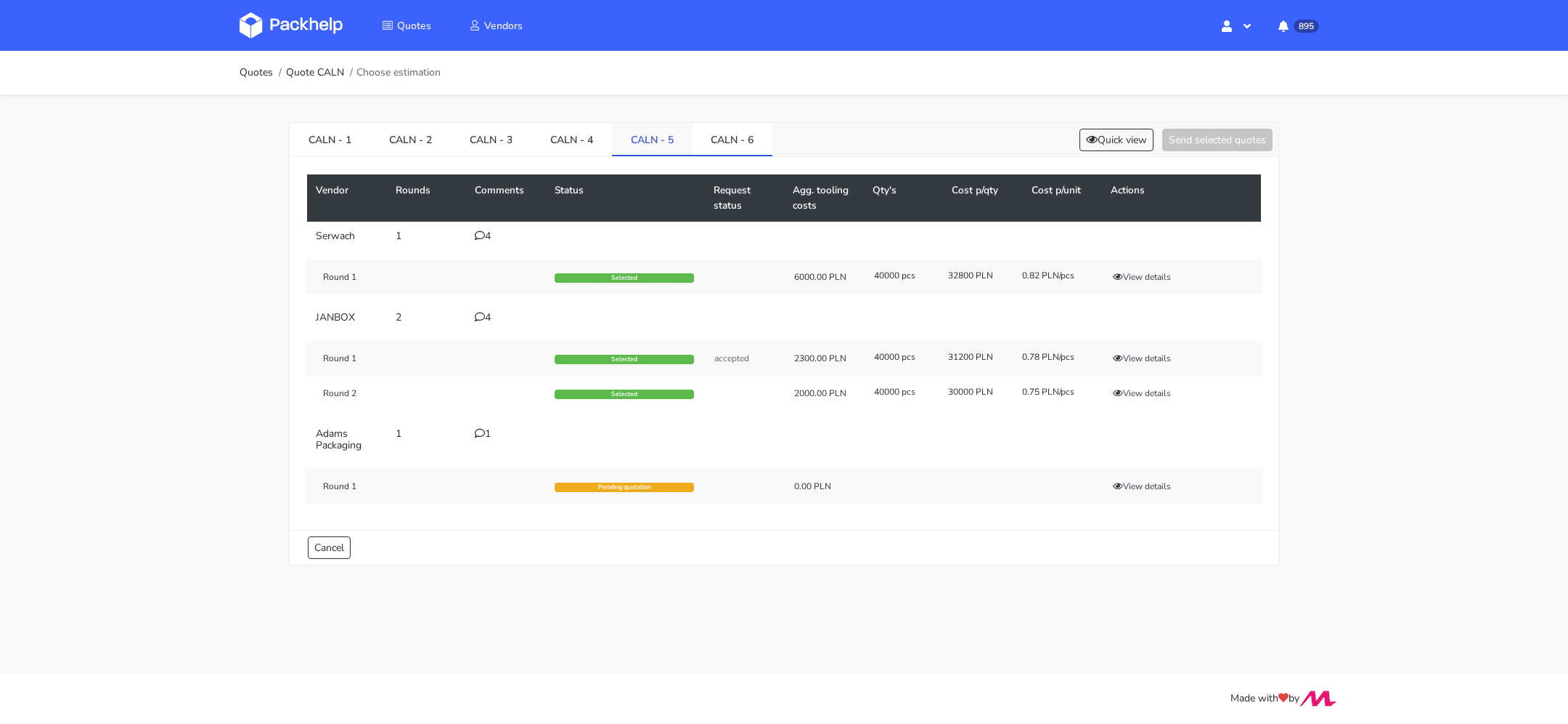
click at [666, 145] on link "CALN - 5" at bounding box center [653, 138] width 81 height 32
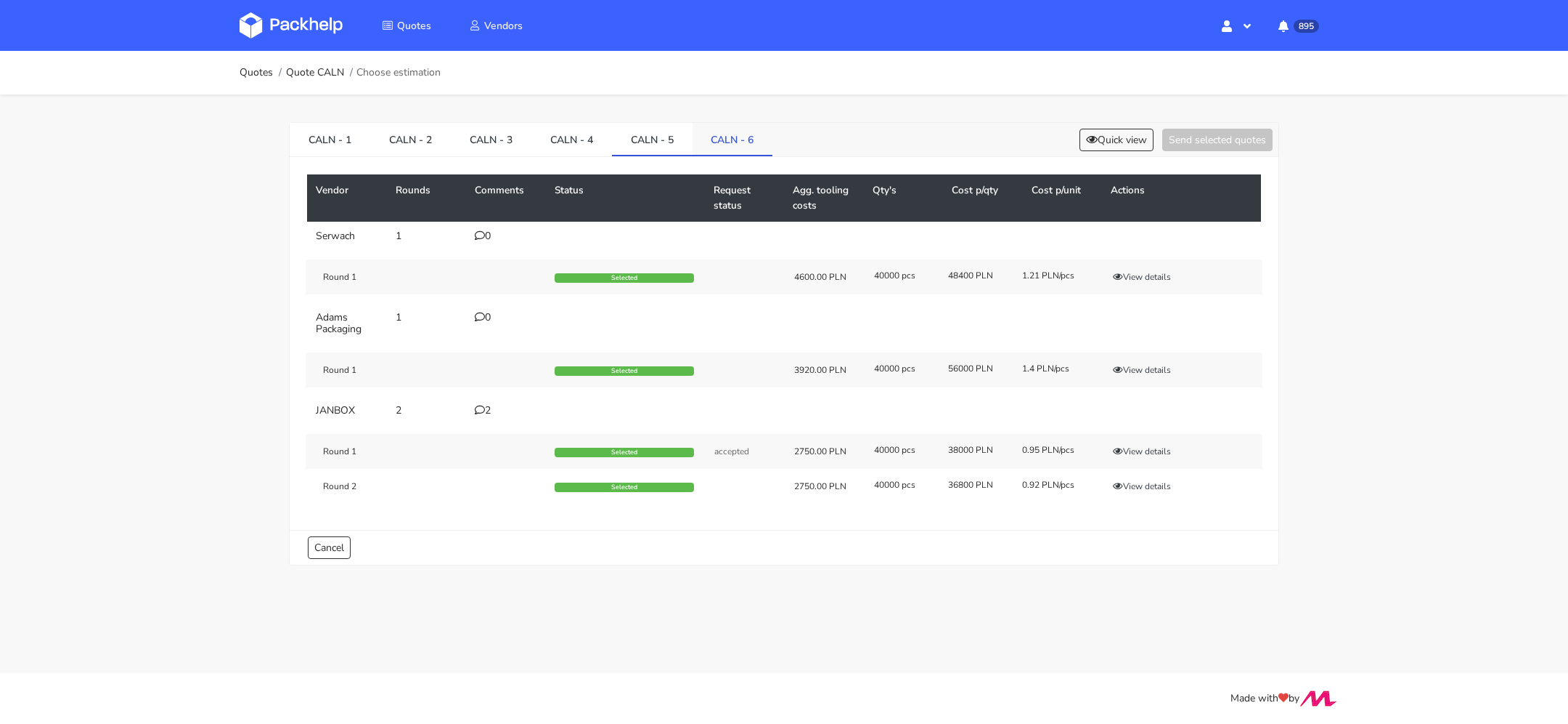
click at [730, 151] on link "CALN - 6" at bounding box center [733, 138] width 81 height 32
